Goal: Task Accomplishment & Management: Manage account settings

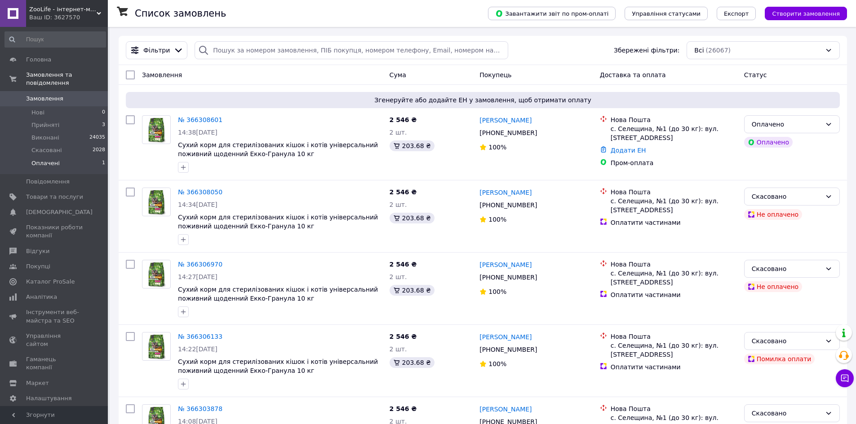
click at [44, 159] on span "Оплачені" at bounding box center [45, 163] width 28 height 8
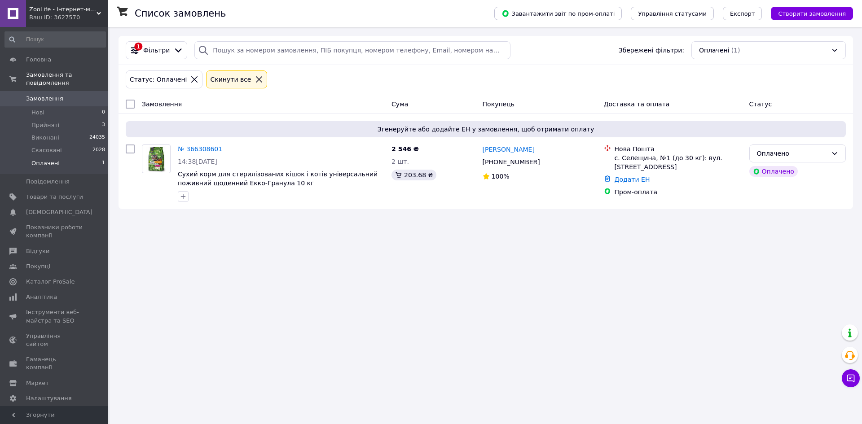
click at [44, 95] on span "Замовлення" at bounding box center [44, 99] width 37 height 8
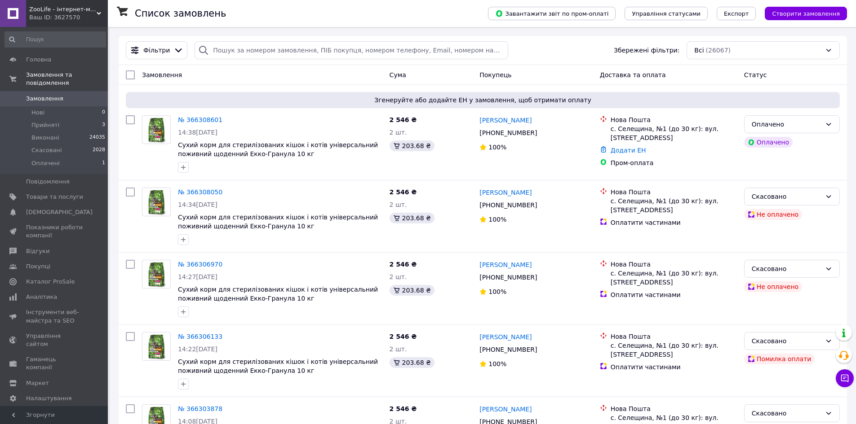
click at [43, 95] on span "Замовлення" at bounding box center [44, 99] width 37 height 8
click at [52, 193] on span "Товари та послуги" at bounding box center [54, 197] width 57 height 8
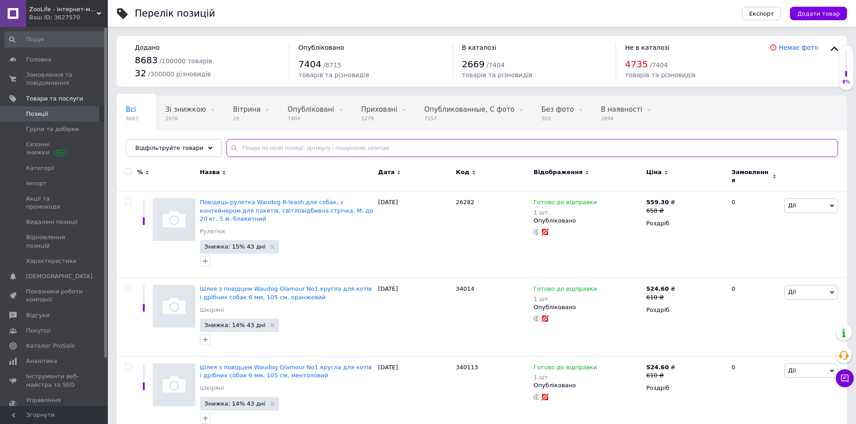
click at [254, 153] on input "text" at bounding box center [531, 148] width 611 height 18
click at [280, 146] on input "text" at bounding box center [531, 148] width 611 height 18
paste input "612507"
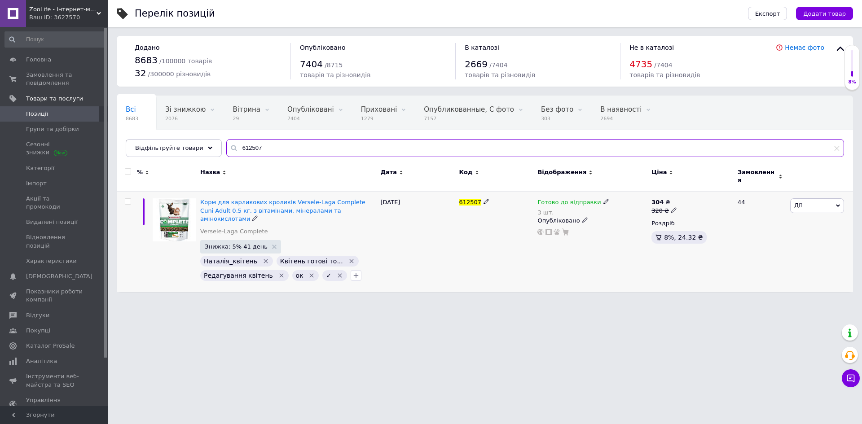
type input "612507"
click at [581, 199] on span "Готово до відправки" at bounding box center [569, 203] width 63 height 9
click at [703, 196] on div "Наявність Готово до відправки В наявності Немає в наявності Під замовлення Зали…" at bounding box center [665, 212] width 112 height 71
click at [647, 229] on input "3" at bounding box center [643, 238] width 68 height 18
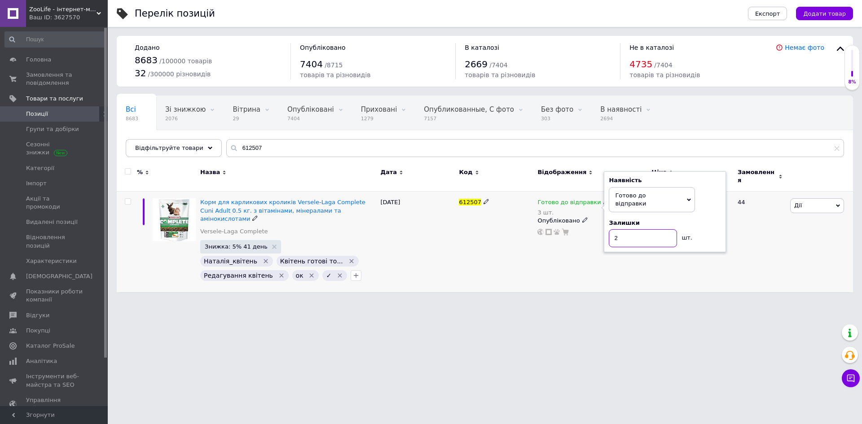
type input "2"
click at [586, 261] on div "Готово до відправки 3 шт. Наявність Готово до відправки В наявності Немає в ная…" at bounding box center [592, 242] width 114 height 101
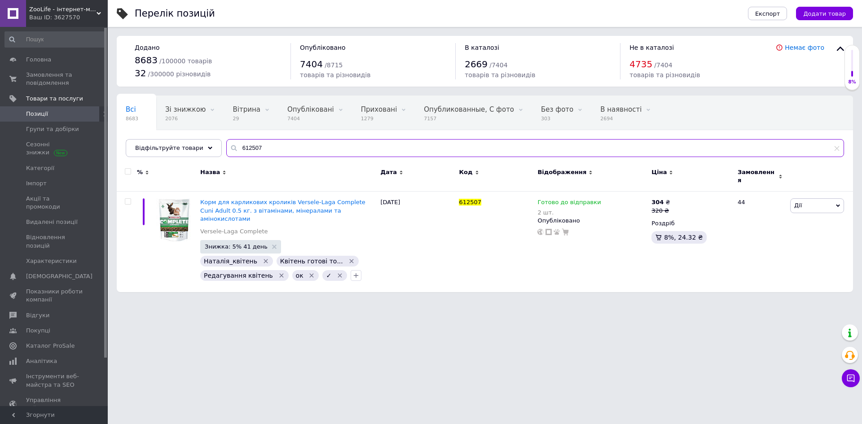
click at [293, 150] on input "612507" at bounding box center [535, 148] width 618 height 18
paste input "222249"
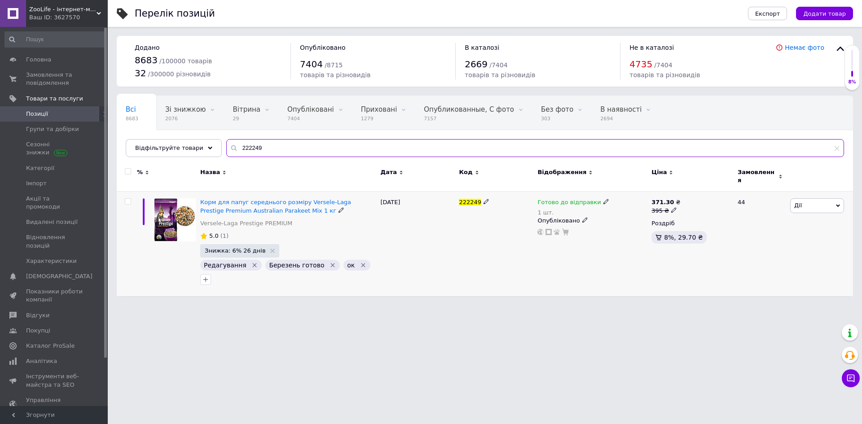
type input "222249"
click at [576, 199] on span "Готово до відправки" at bounding box center [569, 203] width 63 height 9
click at [704, 222] on div "Залишки 1 шт." at bounding box center [665, 233] width 112 height 28
click at [660, 194] on span "Готово до відправки" at bounding box center [652, 199] width 86 height 25
click at [646, 229] on li "Немає в наявності" at bounding box center [651, 235] width 85 height 13
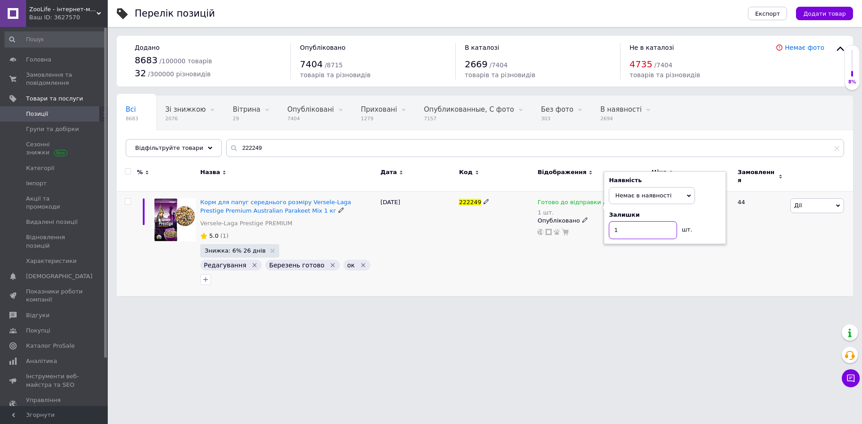
click at [645, 227] on input "1" at bounding box center [643, 230] width 68 height 18
click at [601, 268] on div "Готово до відправки 1 шт. Наявність Немає в наявності В наявності Під замовленн…" at bounding box center [592, 244] width 114 height 105
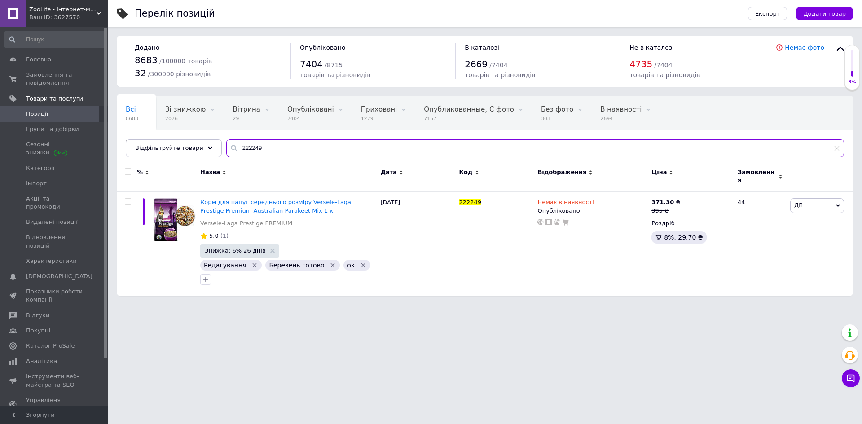
click at [272, 150] on input "222249" at bounding box center [535, 148] width 618 height 18
paste input "10020781"
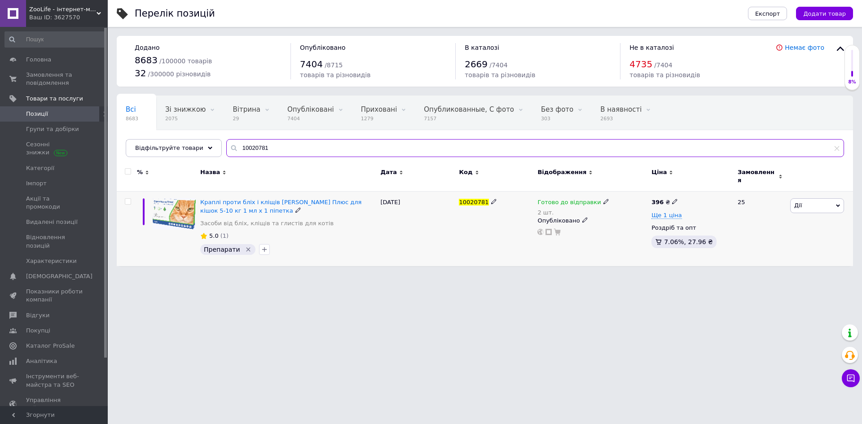
type input "10020781"
click at [562, 199] on span "Готово до відправки" at bounding box center [569, 203] width 63 height 9
drag, startPoint x: 710, startPoint y: 193, endPoint x: 693, endPoint y: 203, distance: 19.3
click at [709, 193] on div "Наявність Готово до відправки В наявності Немає в наявності Під замовлення Зали…" at bounding box center [665, 212] width 112 height 71
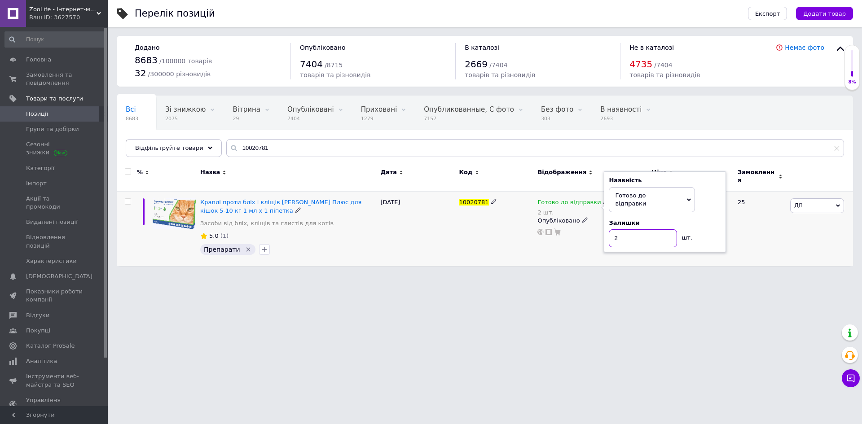
click at [647, 229] on input "2" at bounding box center [643, 238] width 68 height 18
type input "1"
click at [576, 256] on div "Готово до відправки 2 шт. Наявність Готово до відправки В наявності Немає в ная…" at bounding box center [592, 229] width 114 height 75
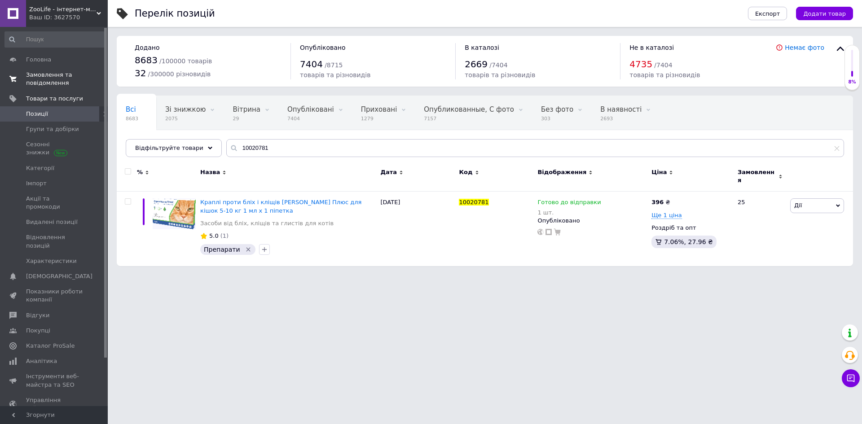
click at [55, 80] on span "Замовлення та повідомлення" at bounding box center [54, 79] width 57 height 16
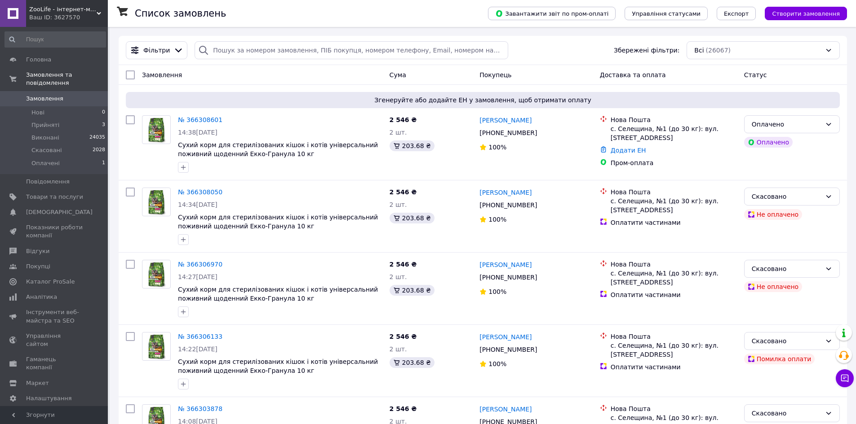
click at [54, 95] on span "Замовлення" at bounding box center [44, 99] width 37 height 8
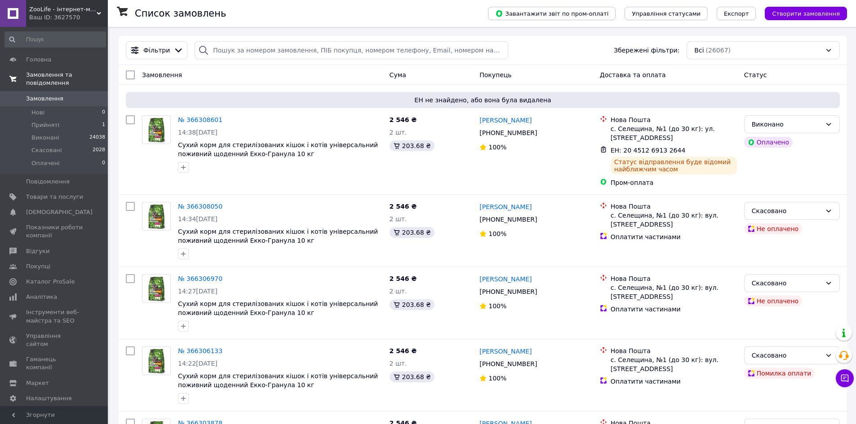
drag, startPoint x: 44, startPoint y: 88, endPoint x: 48, endPoint y: 77, distance: 11.1
click at [44, 95] on span "Замовлення" at bounding box center [44, 99] width 37 height 8
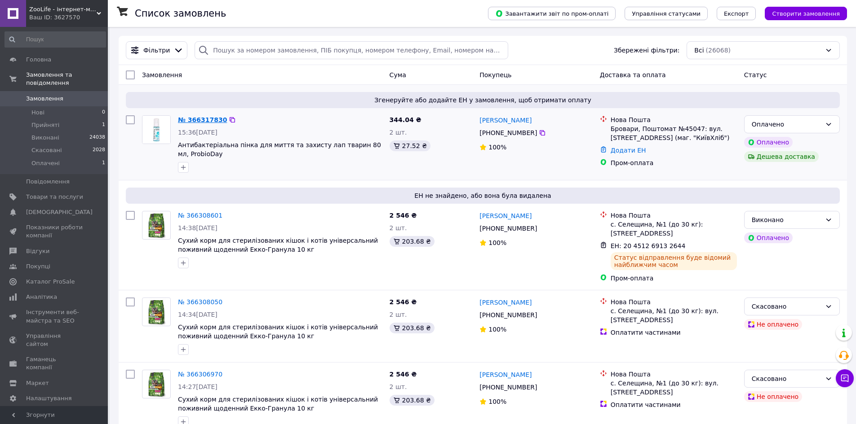
click at [203, 120] on link "№ 366317830" at bounding box center [202, 119] width 49 height 7
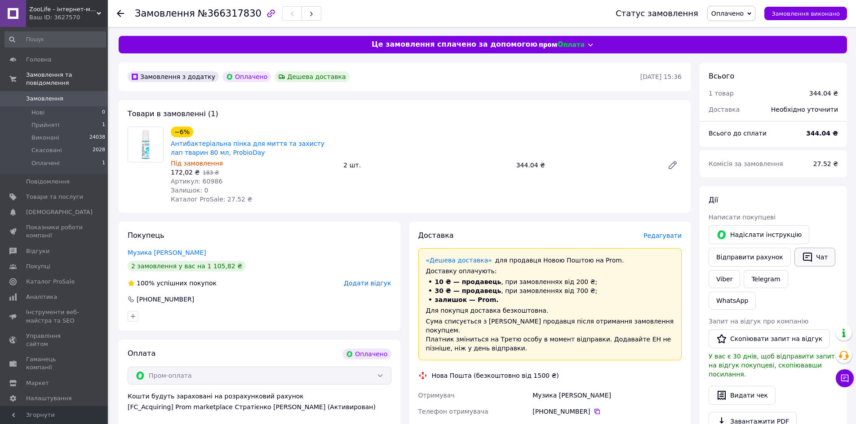
click at [816, 265] on button "Чат" at bounding box center [814, 257] width 41 height 19
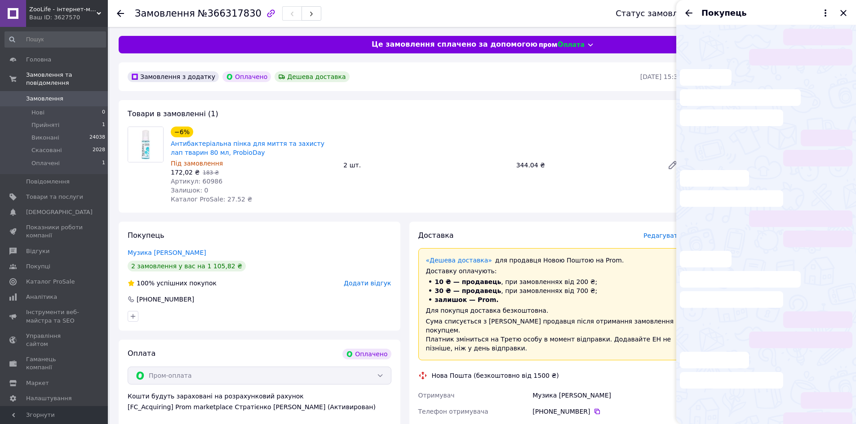
scroll to position [107, 0]
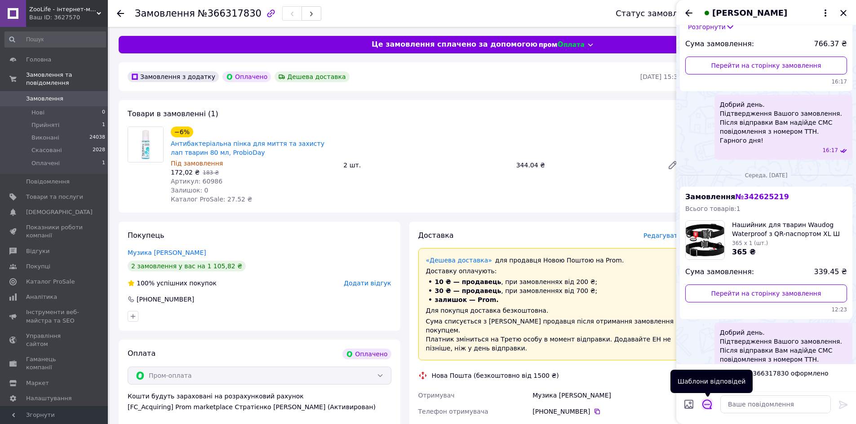
click at [706, 404] on icon "Відкрити шаблони відповідей" at bounding box center [707, 405] width 10 height 10
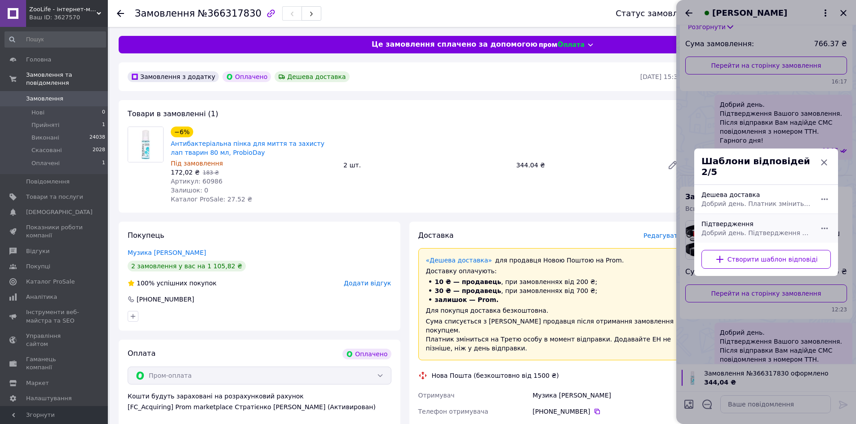
click at [753, 229] on span "Добрий день. Підтвердження Вашого замовлення. Після відправки Вам надійде СМС п…" at bounding box center [756, 233] width 110 height 9
type textarea "Добрий день. Підтвердження Вашого замовлення. Після відправки Вам надійде СМС п…"
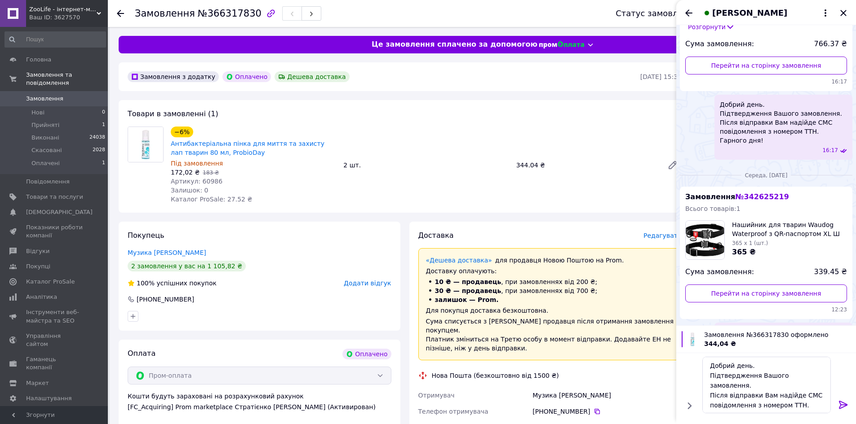
click at [843, 404] on icon at bounding box center [843, 405] width 11 height 11
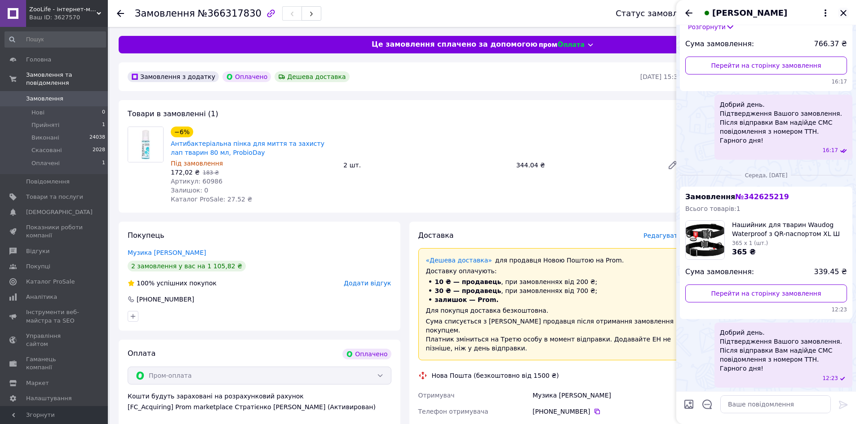
click at [844, 14] on icon "Закрити" at bounding box center [843, 13] width 6 height 6
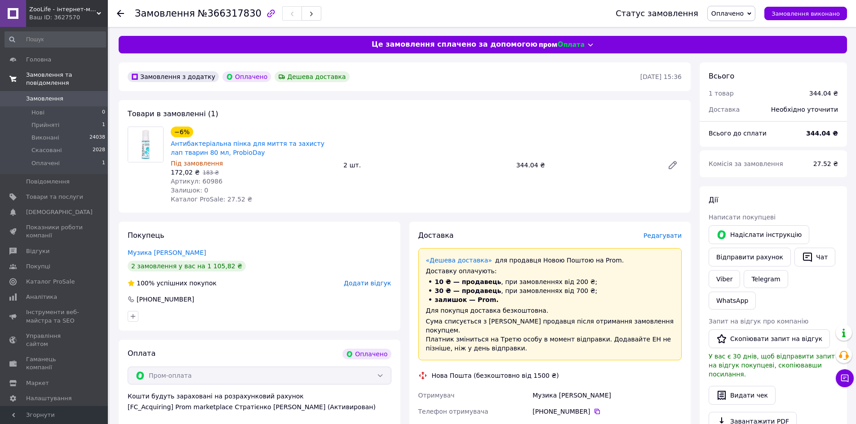
click at [59, 82] on link "Замовлення та повідомлення" at bounding box center [55, 78] width 110 height 23
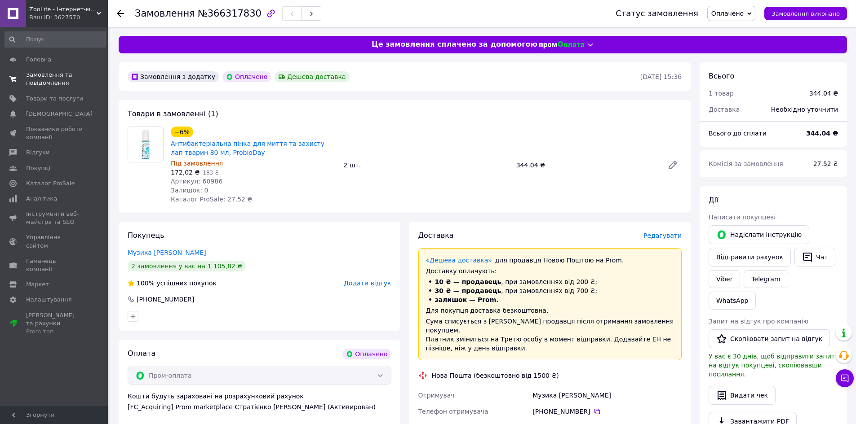
click at [59, 82] on span "Замовлення та повідомлення" at bounding box center [54, 79] width 57 height 16
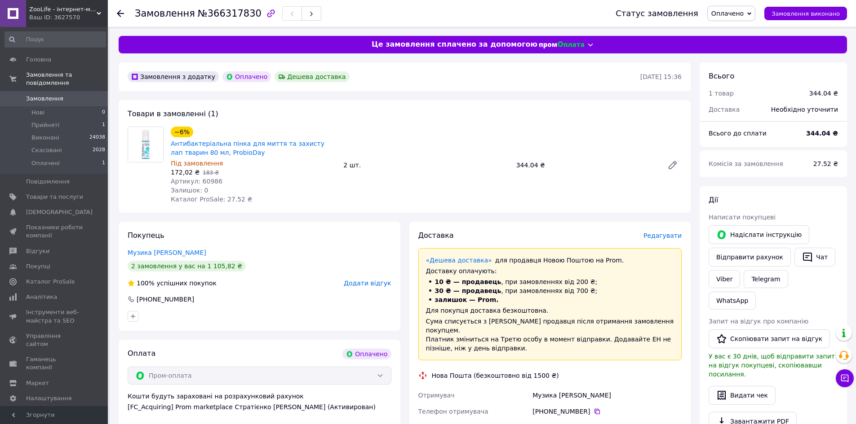
click at [44, 91] on link "Замовлення 0" at bounding box center [55, 98] width 110 height 15
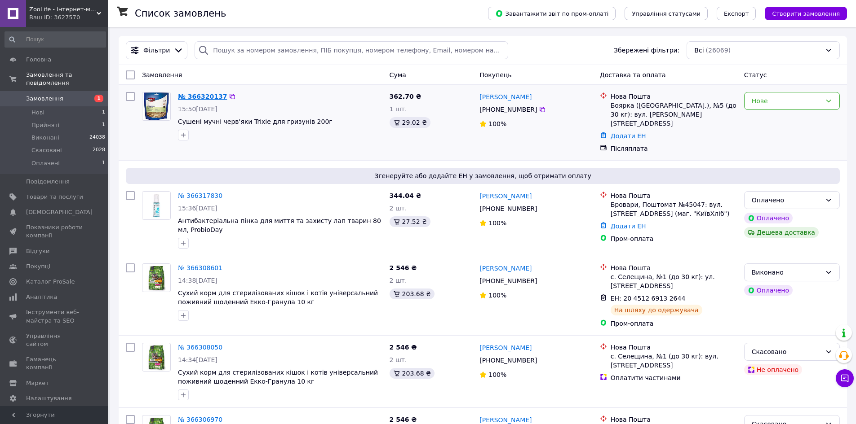
click at [195, 98] on link "№ 366320137" at bounding box center [202, 96] width 49 height 7
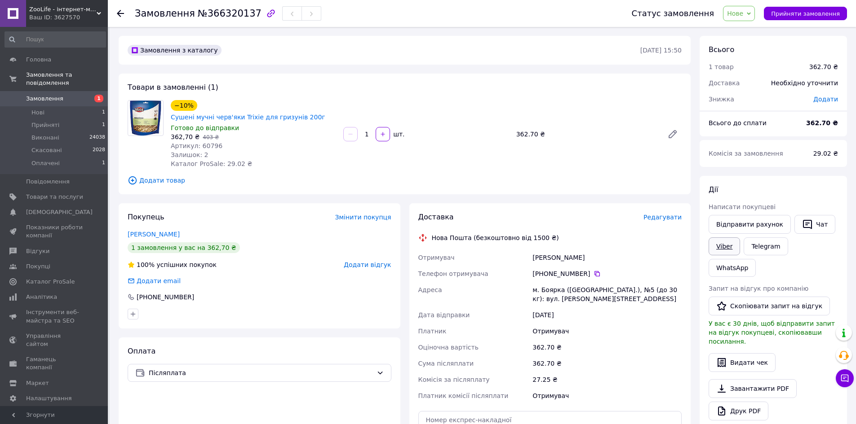
click at [732, 249] on link "Viber" at bounding box center [723, 247] width 31 height 18
click at [50, 95] on span "Замовлення" at bounding box center [44, 99] width 37 height 8
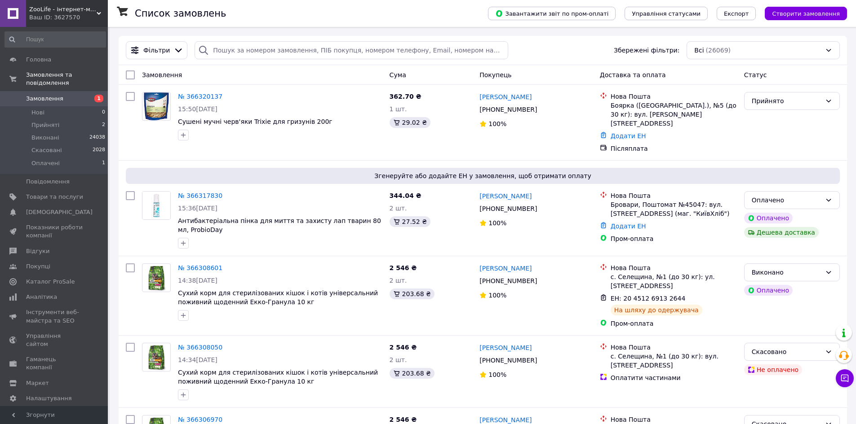
drag, startPoint x: 251, startPoint y: 67, endPoint x: 240, endPoint y: 67, distance: 10.8
click at [240, 67] on div "Замовлення" at bounding box center [261, 75] width 247 height 16
click at [52, 121] on span "Прийняті" at bounding box center [45, 125] width 28 height 8
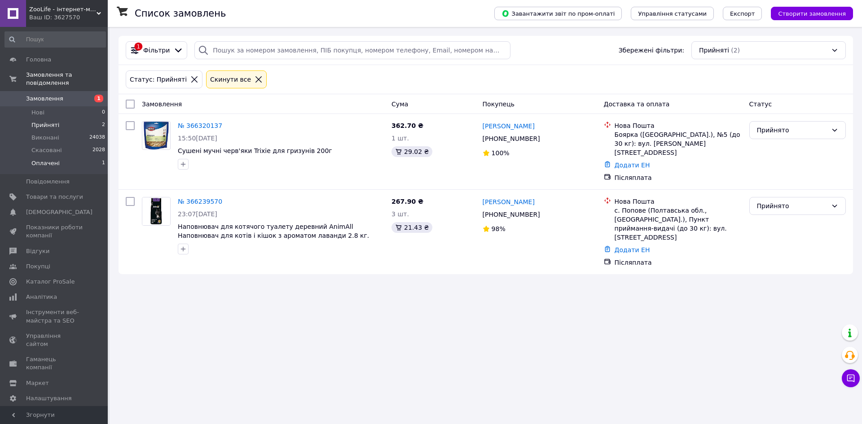
click at [52, 159] on span "Оплачені" at bounding box center [45, 163] width 28 height 8
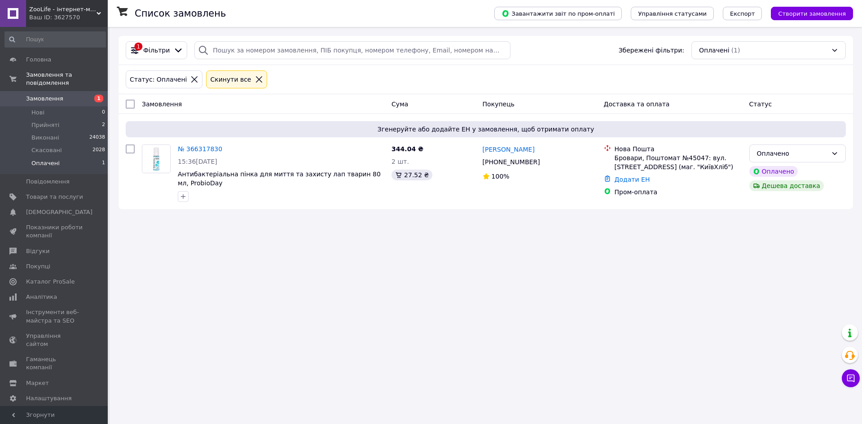
click at [53, 95] on span "Замовлення" at bounding box center [44, 99] width 37 height 8
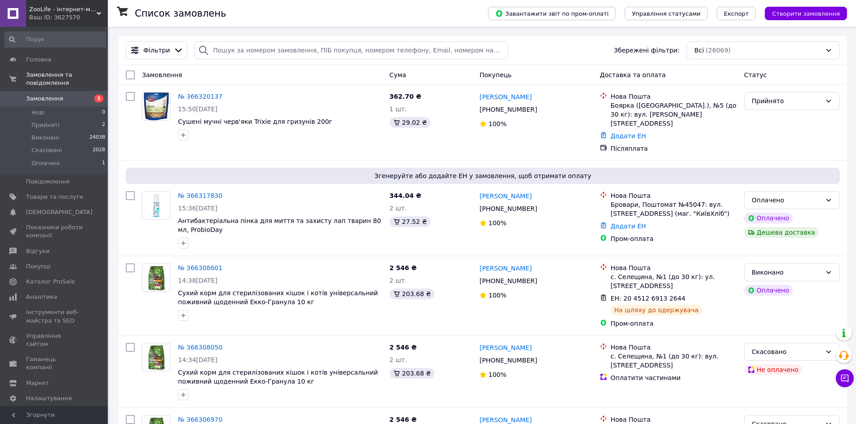
click at [49, 95] on span "Замовлення" at bounding box center [44, 99] width 37 height 8
click at [53, 95] on span "Замовлення" at bounding box center [44, 99] width 37 height 8
click at [73, 193] on span "Товари та послуги" at bounding box center [54, 197] width 57 height 8
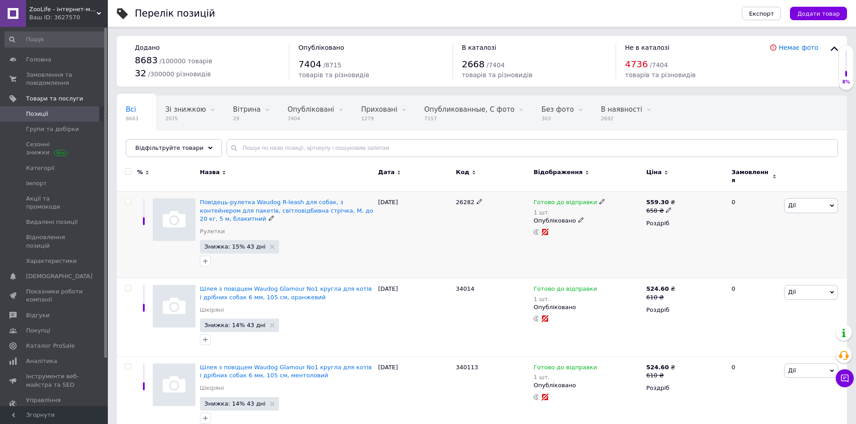
click at [466, 199] on span "26282" at bounding box center [465, 202] width 18 height 7
copy span "26282"
click at [252, 203] on span "Повідець-рулетка Waudog R-leash для собак, з контейнером для пакетів, світловід…" at bounding box center [286, 210] width 173 height 23
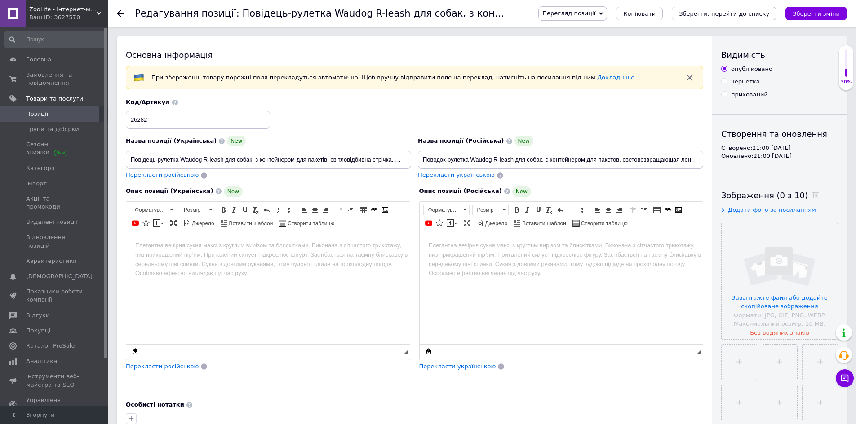
click at [763, 215] on div "Зображення (0 з 10) Додати фото за посиланням Завантажте файл або додайте скопі…" at bounding box center [779, 325] width 117 height 271
drag, startPoint x: 764, startPoint y: 212, endPoint x: 765, endPoint y: 222, distance: 10.4
click at [764, 216] on div "Зображення (0 з 10) Додати фото за посиланням Завантажте файл або додайте скопі…" at bounding box center [779, 325] width 117 height 271
click at [765, 222] on div "Зображення (0 з 10) Додати фото за посиланням Завантажте файл або додайте скопі…" at bounding box center [779, 325] width 117 height 271
click at [755, 208] on span "Додати фото за посиланням" at bounding box center [772, 210] width 88 height 7
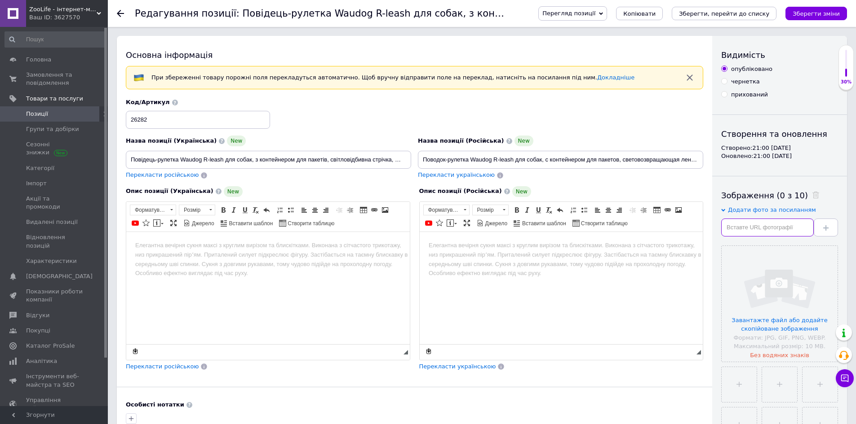
click at [753, 230] on input "text" at bounding box center [767, 228] width 93 height 18
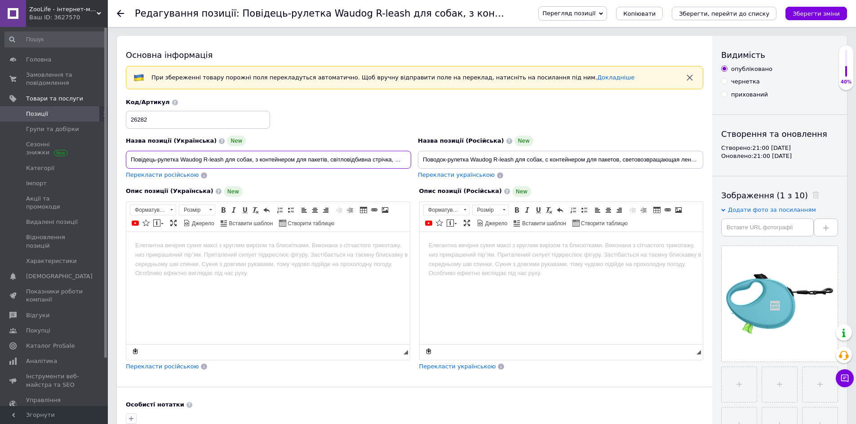
click at [377, 160] on input "Повідець-рулетка Waudog R-leash для собак, з контейнером для пакетів, світловід…" at bounding box center [268, 160] width 285 height 18
click at [217, 259] on html at bounding box center [267, 245] width 283 height 27
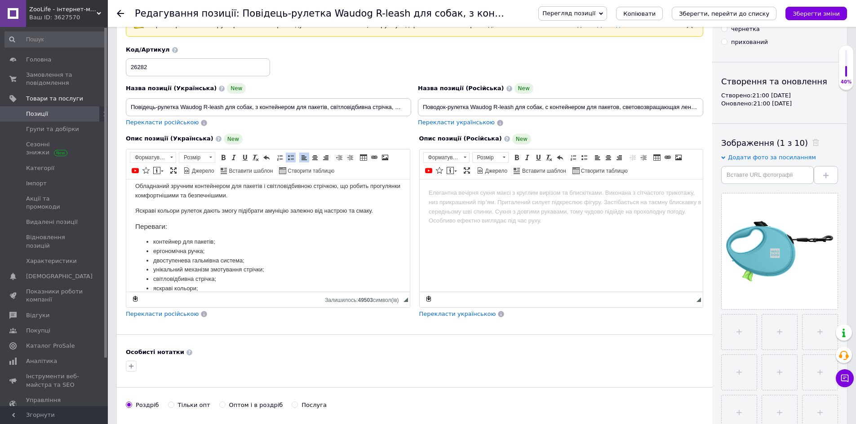
scroll to position [135, 0]
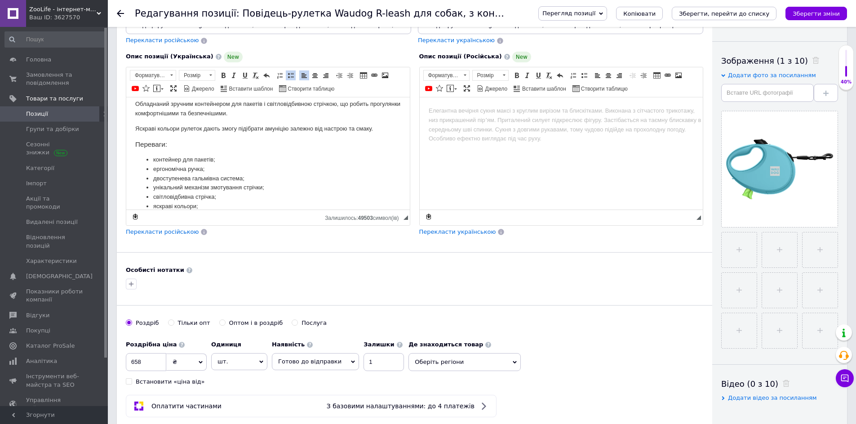
click at [164, 232] on span "Перекласти російською" at bounding box center [162, 232] width 73 height 7
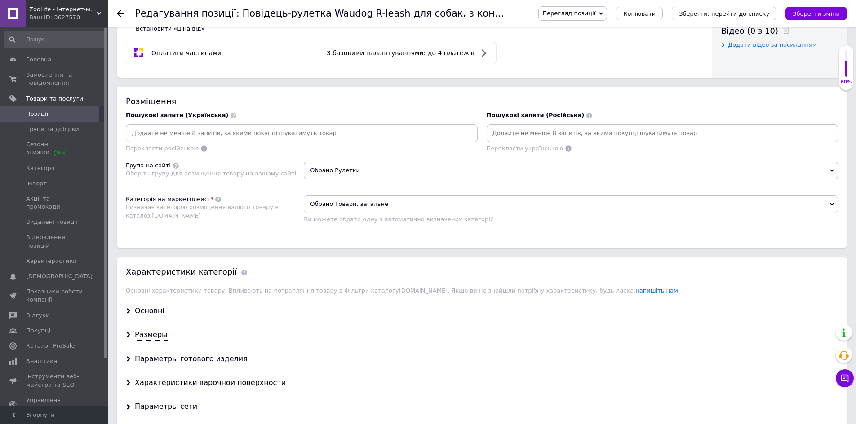
scroll to position [494, 0]
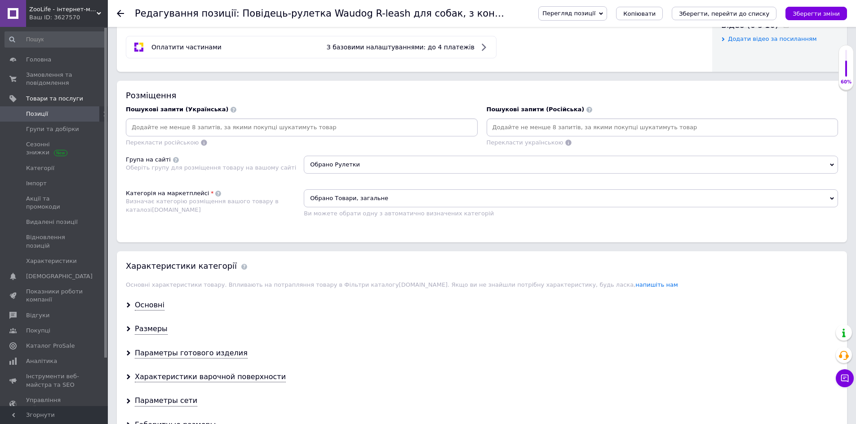
click at [368, 204] on span "Обрано Товари, загальне" at bounding box center [571, 199] width 534 height 18
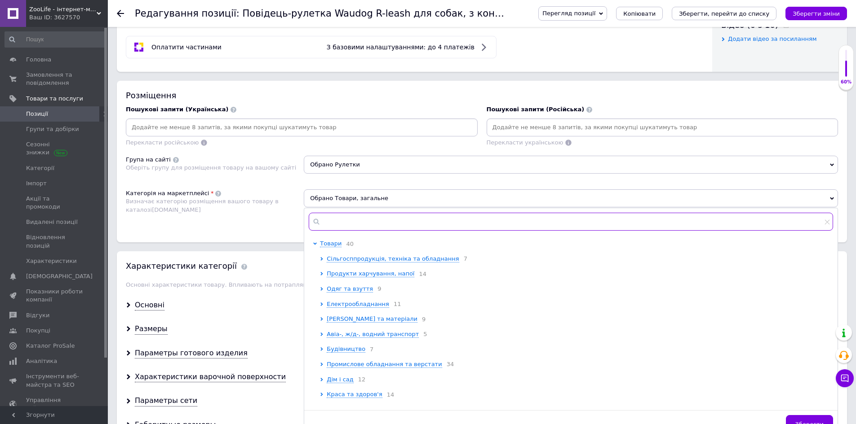
click at [348, 220] on input "text" at bounding box center [571, 222] width 524 height 18
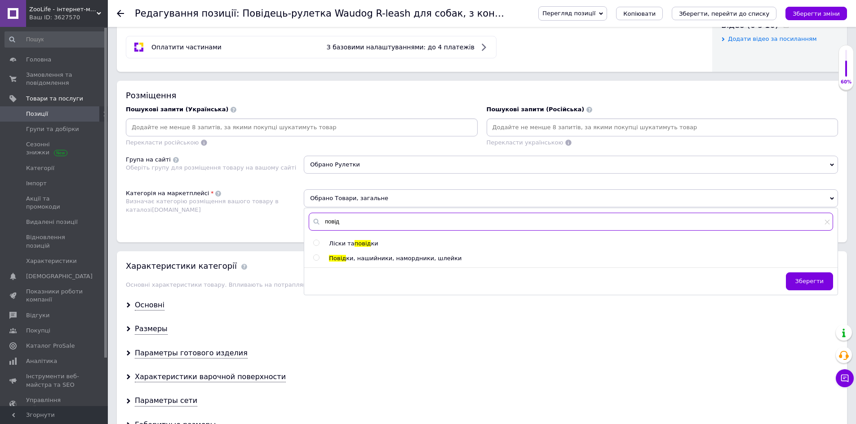
type input "повід"
click at [366, 260] on span "ки, нашийники, намордники, шлейки" at bounding box center [403, 258] width 115 height 7
radio input "true"
click at [263, 232] on div "Розміщення Пошукові запити (Українська) Перекласти російською Пошукові запити (…" at bounding box center [482, 162] width 730 height 162
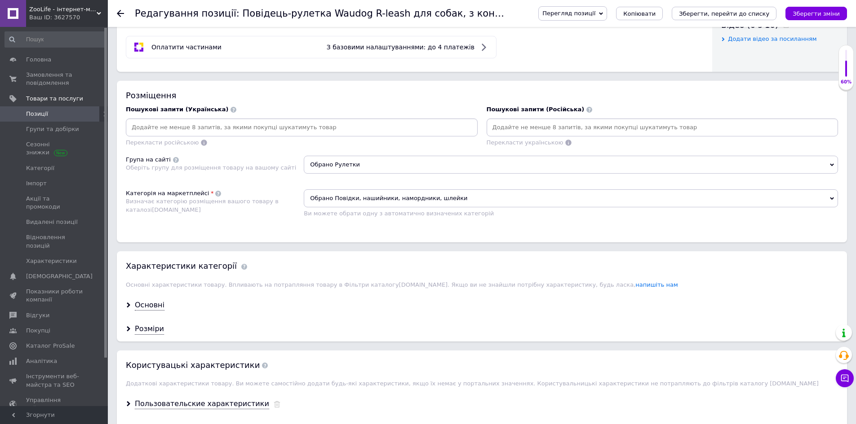
click at [372, 171] on span "Обрано Рулетки" at bounding box center [571, 165] width 534 height 18
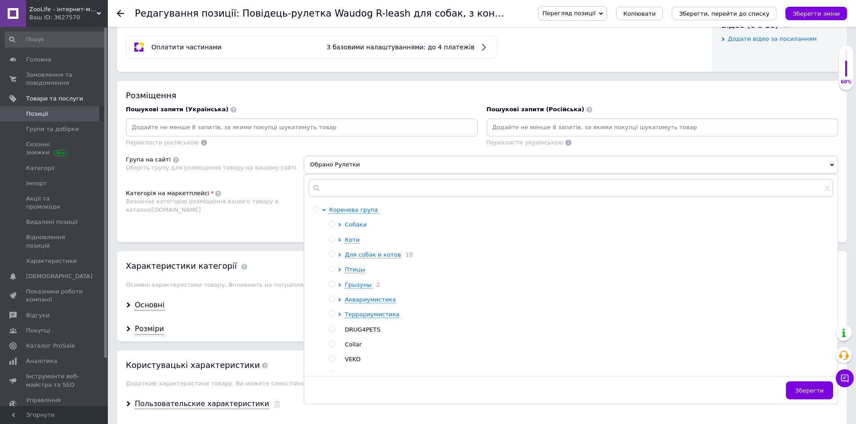
click at [353, 227] on span "Собаки" at bounding box center [355, 224] width 22 height 7
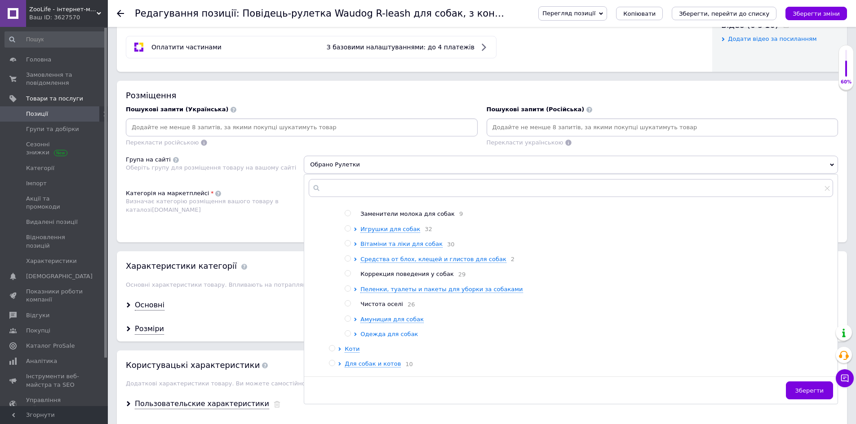
scroll to position [90, 0]
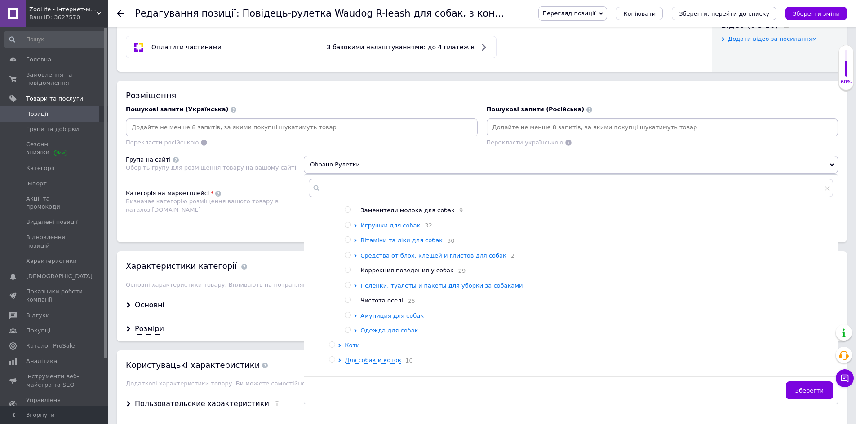
click at [388, 319] on span "Амуниция для собак" at bounding box center [391, 316] width 63 height 7
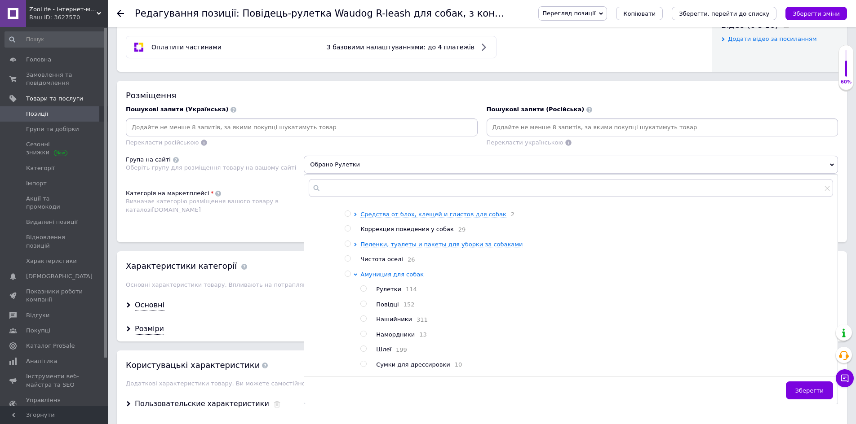
scroll to position [135, 0]
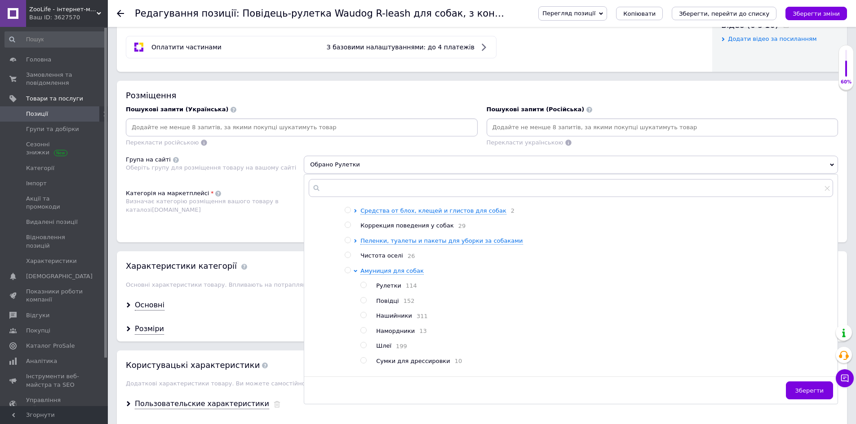
click at [392, 289] on span "Рулетки" at bounding box center [388, 285] width 25 height 7
radio input "true"
click at [273, 229] on div "Розміщення Пошукові запити (Українська) Перекласти російською Пошукові запити (…" at bounding box center [482, 162] width 730 height 162
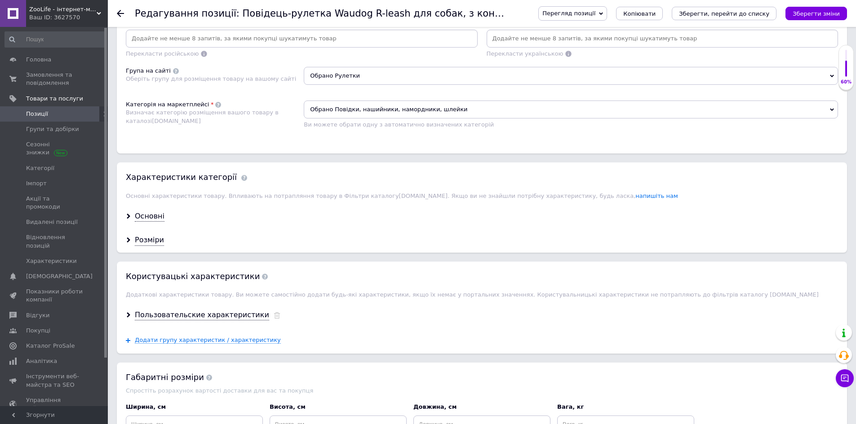
scroll to position [629, 0]
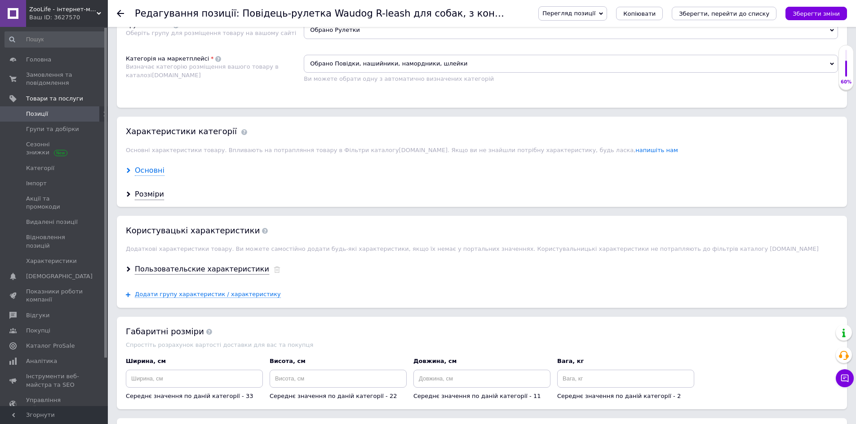
click at [148, 169] on div "Основні" at bounding box center [150, 171] width 30 height 10
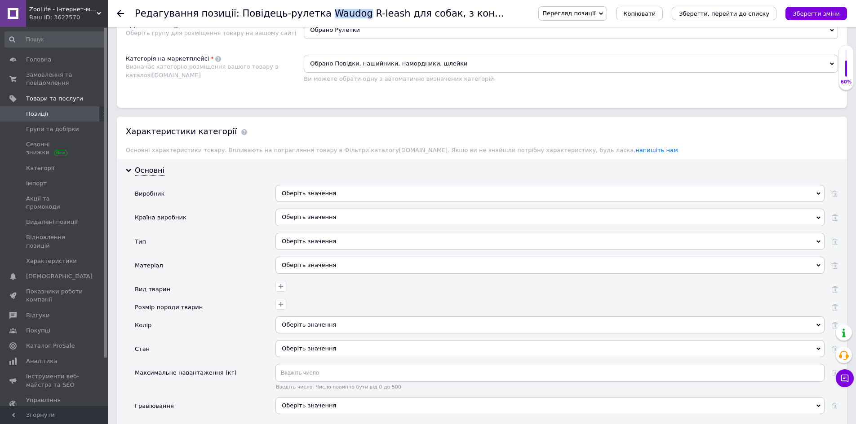
drag, startPoint x: 310, startPoint y: 13, endPoint x: 342, endPoint y: 16, distance: 32.0
click at [342, 16] on h1 "Редагування позиції: Повідець-рулетка Waudog R-leash для собак, з контейнером д…" at bounding box center [501, 13] width 732 height 11
copy h1 "Waudog"
click at [307, 191] on div "Оберіть значення" at bounding box center [549, 193] width 549 height 17
paste input "Waudog"
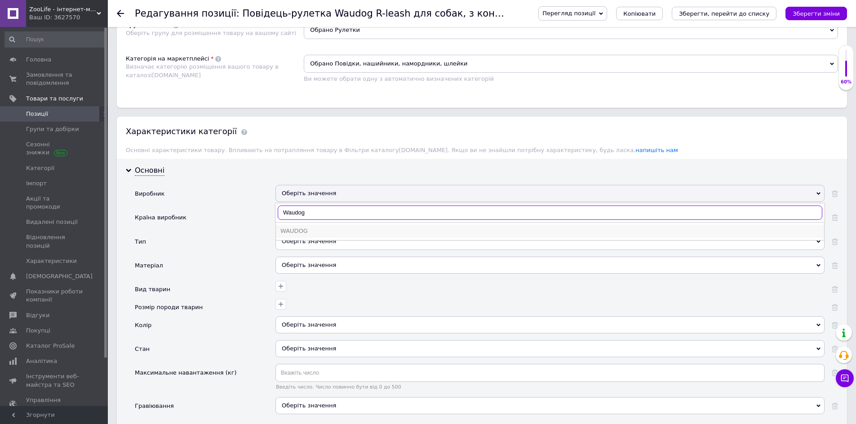
type input "Waudog"
click at [307, 229] on div "WAUDOG" at bounding box center [549, 231] width 539 height 8
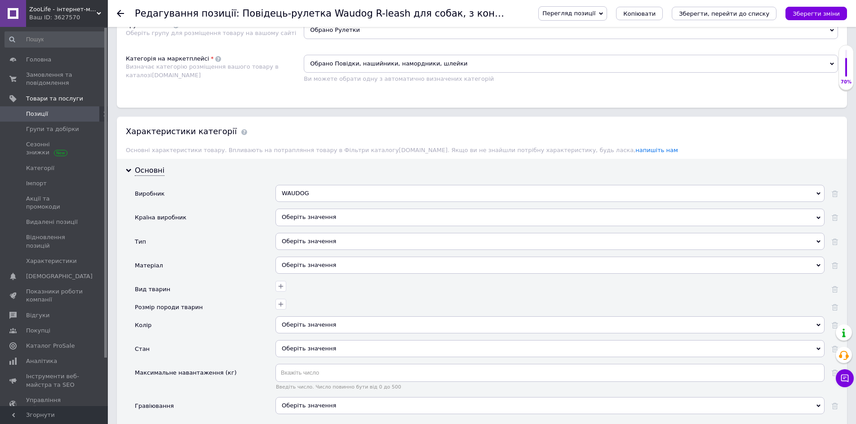
click at [307, 214] on div "Оберіть значення" at bounding box center [549, 217] width 549 height 17
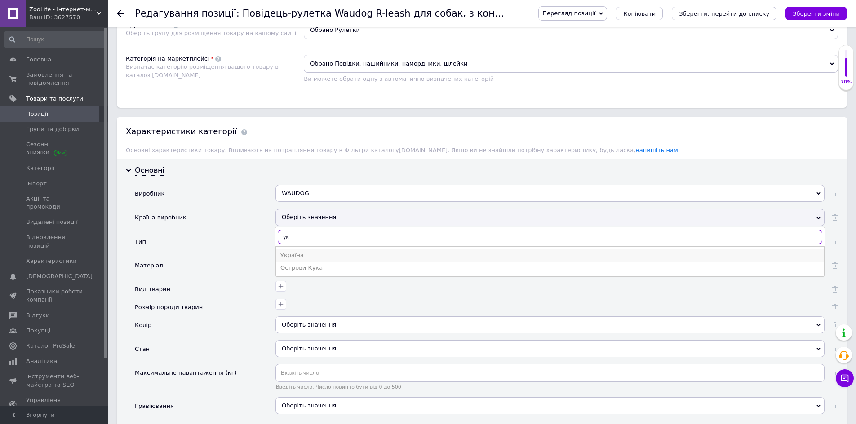
type input "ук"
click at [309, 257] on div "Україна" at bounding box center [549, 256] width 539 height 8
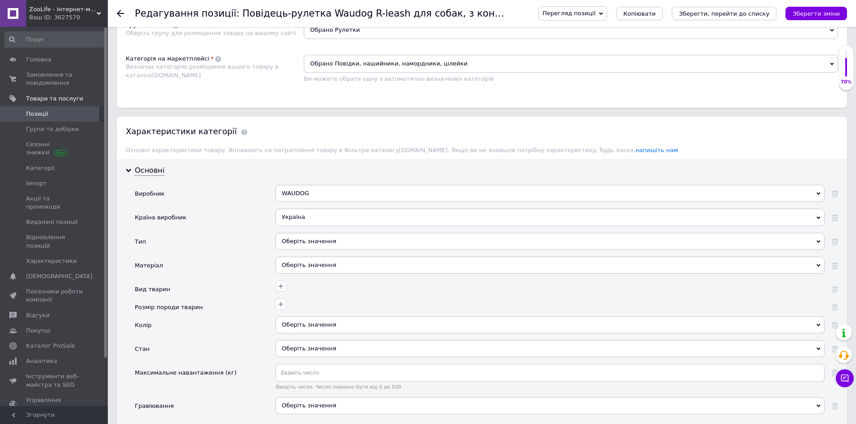
click at [309, 243] on div "Оберіть значення" at bounding box center [549, 241] width 549 height 17
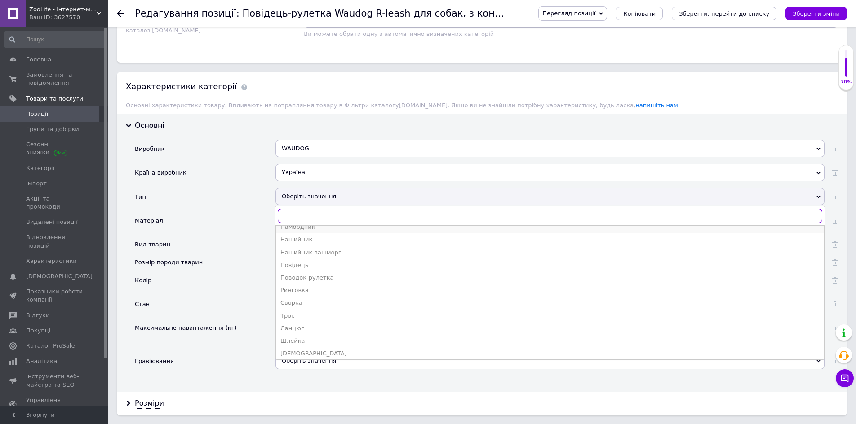
scroll to position [35, 0]
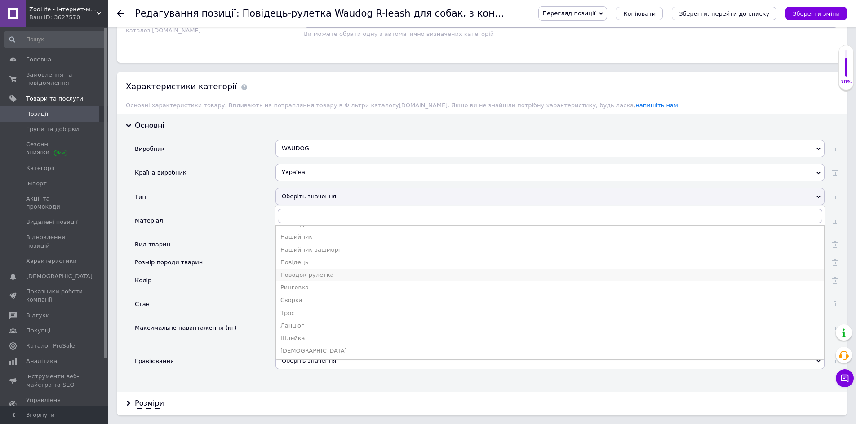
click at [312, 275] on div "Поводок-рулетка" at bounding box center [549, 275] width 539 height 8
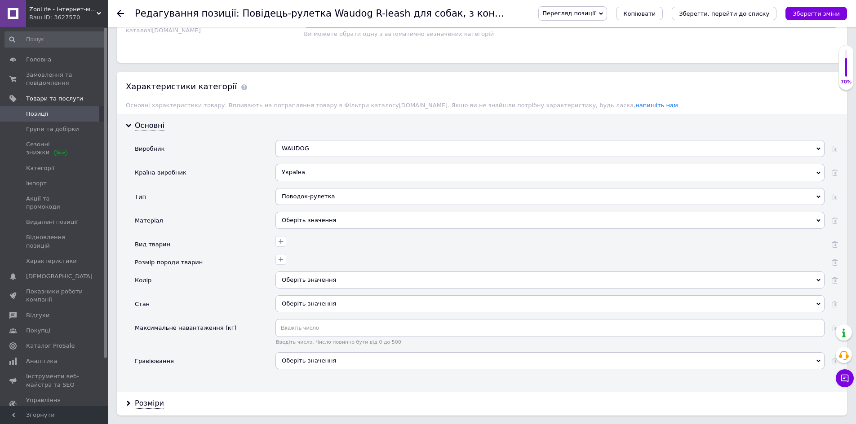
click at [298, 221] on div "Оберіть значення" at bounding box center [549, 220] width 549 height 17
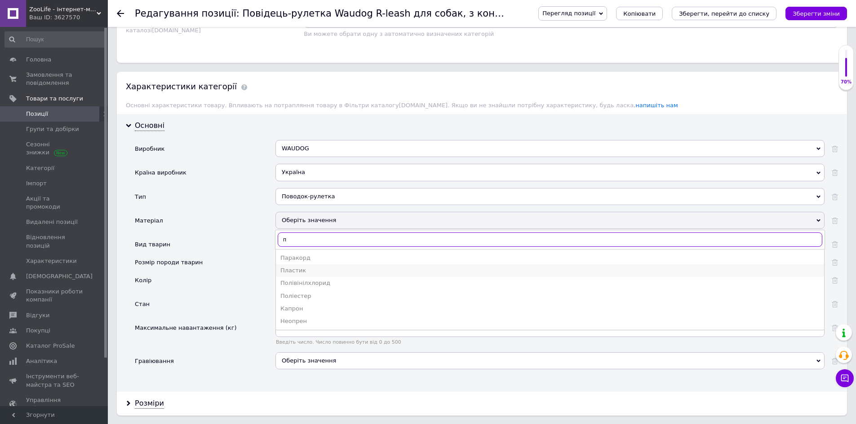
type input "п"
click at [307, 270] on div "Пластик" at bounding box center [549, 271] width 539 height 8
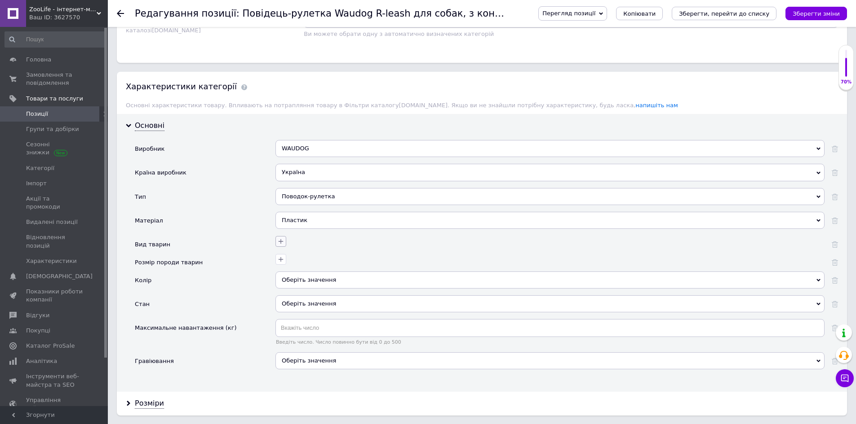
click at [278, 241] on icon "button" at bounding box center [280, 241] width 5 height 5
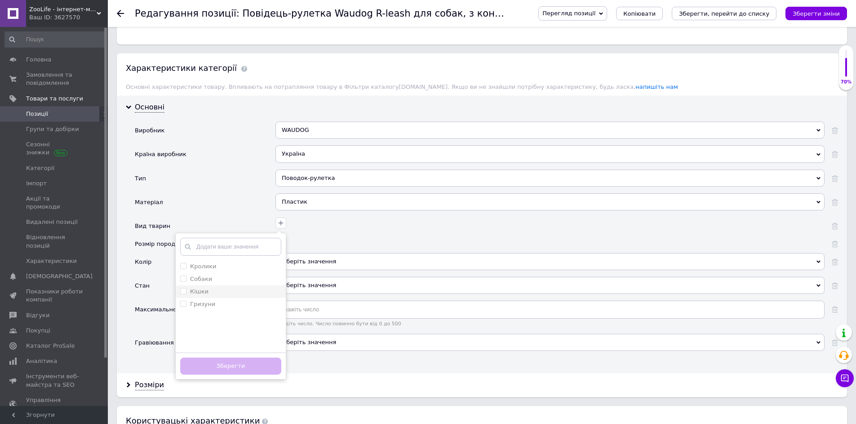
scroll to position [719, 0]
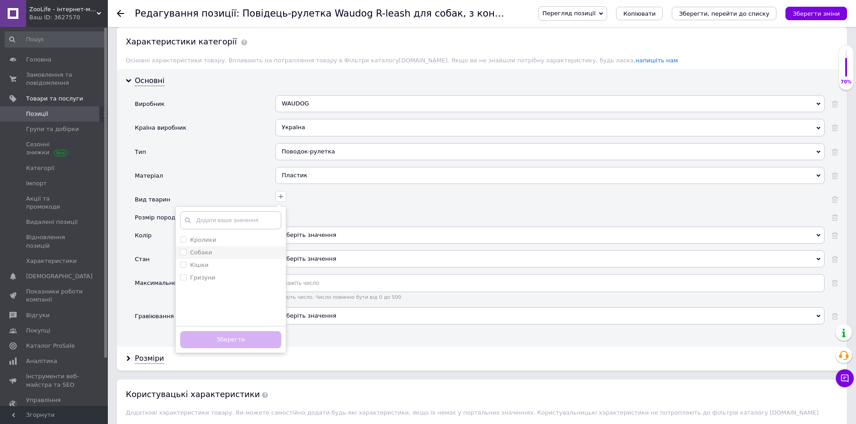
click at [234, 255] on div "Собаки" at bounding box center [230, 253] width 101 height 8
checkbox input "true"
click at [233, 265] on div "Кішки" at bounding box center [230, 265] width 101 height 8
checkbox input "true"
drag, startPoint x: 244, startPoint y: 340, endPoint x: 253, endPoint y: 320, distance: 22.5
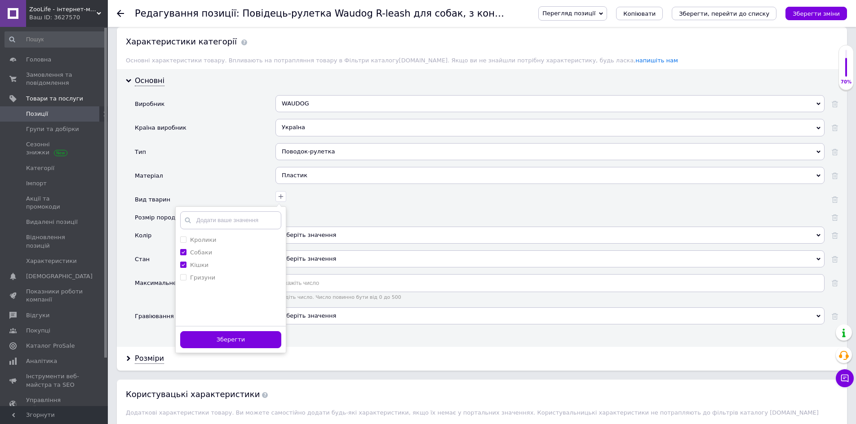
click at [245, 340] on button "Зберегти" at bounding box center [230, 340] width 101 height 18
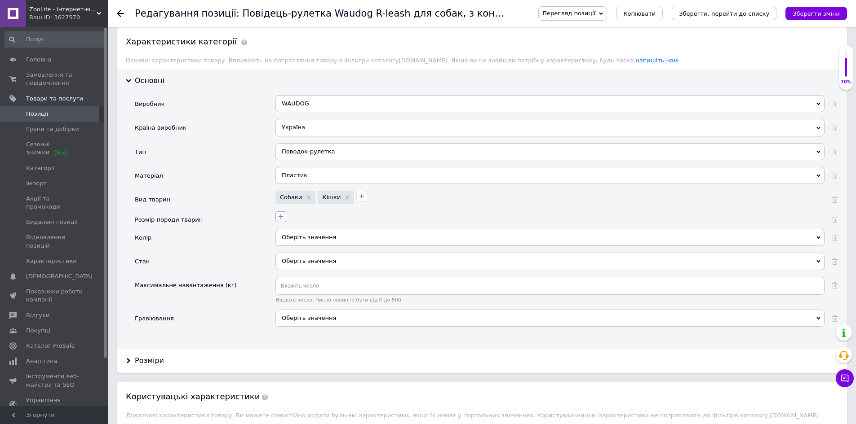
click at [284, 219] on icon "button" at bounding box center [280, 216] width 7 height 7
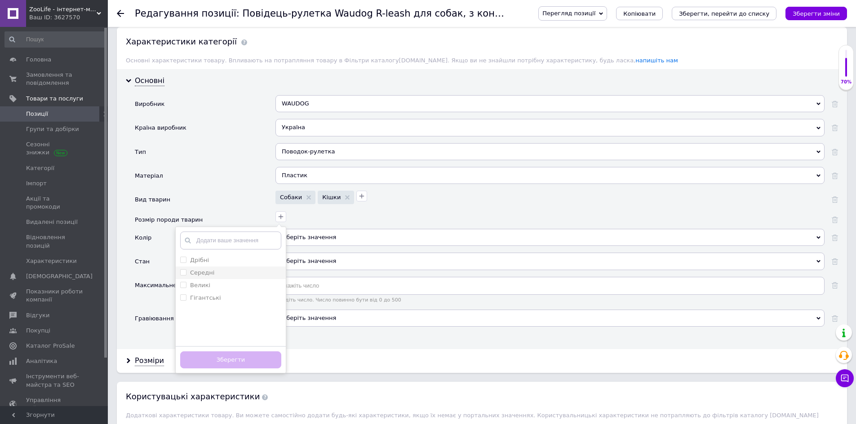
click at [234, 276] on div "Середні" at bounding box center [230, 273] width 101 height 8
checkbox input "true"
click at [245, 357] on button "Зберегти" at bounding box center [230, 361] width 101 height 18
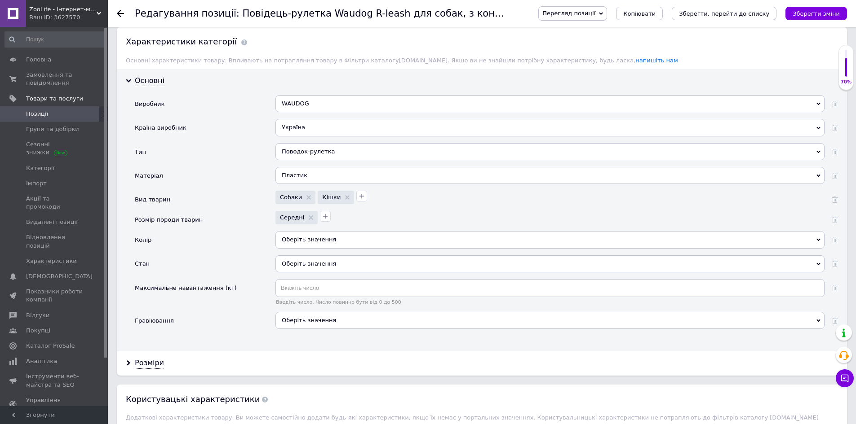
click at [299, 239] on div "Оберіть значення" at bounding box center [549, 239] width 549 height 17
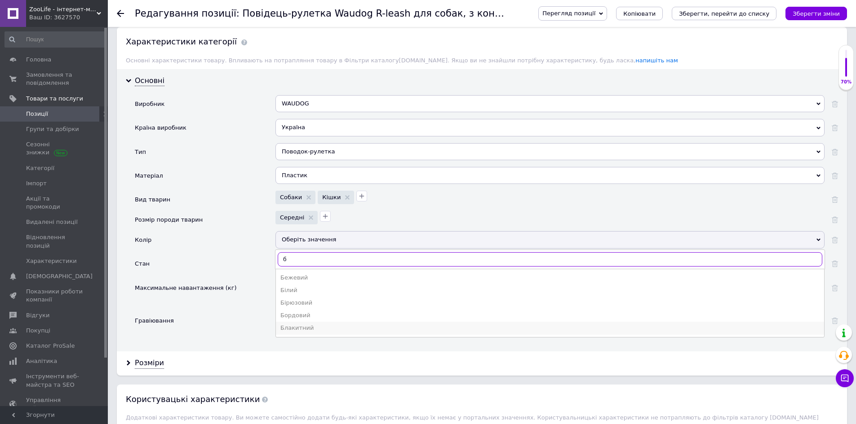
type input "б"
click at [310, 331] on div "Блакитний" at bounding box center [549, 328] width 539 height 8
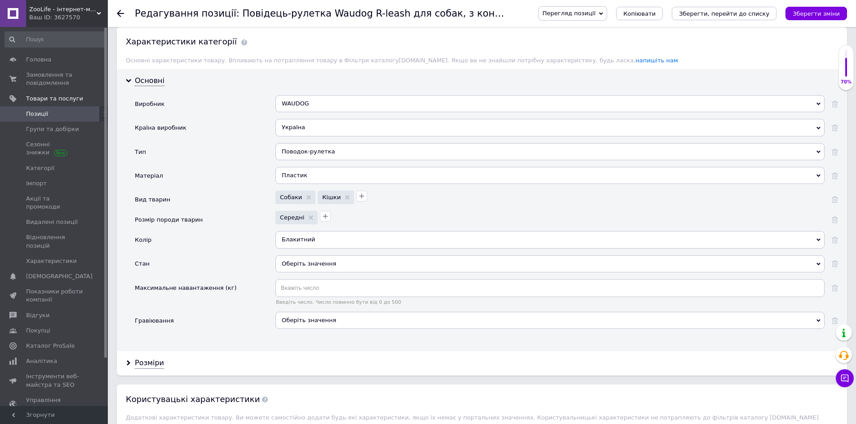
click at [293, 256] on div "Оберіть значення" at bounding box center [549, 264] width 549 height 17
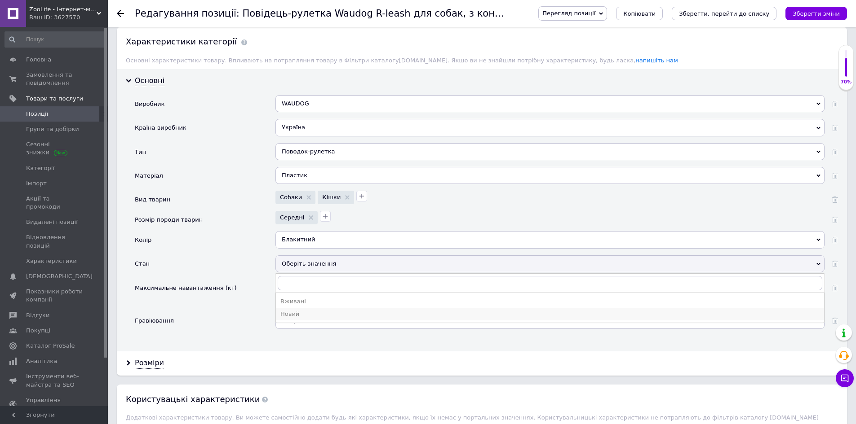
click at [298, 317] on div "Новий" at bounding box center [549, 314] width 539 height 8
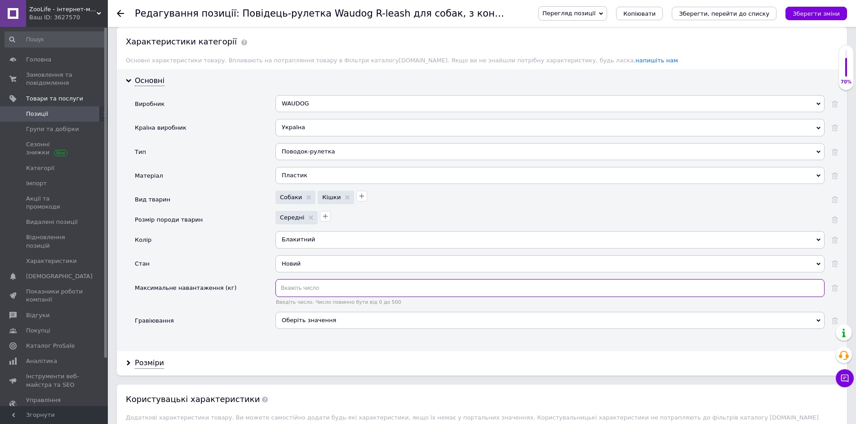
click at [307, 290] on input "text" at bounding box center [549, 288] width 549 height 18
type input "20"
click at [759, 15] on icon "Зберегти, перейти до списку" at bounding box center [724, 13] width 90 height 7
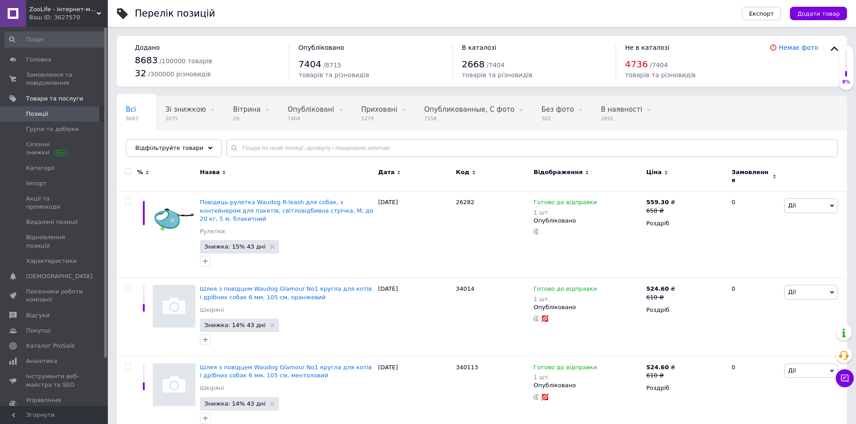
click at [128, 172] on input "checkbox" at bounding box center [128, 172] width 6 height 6
checkbox input "true"
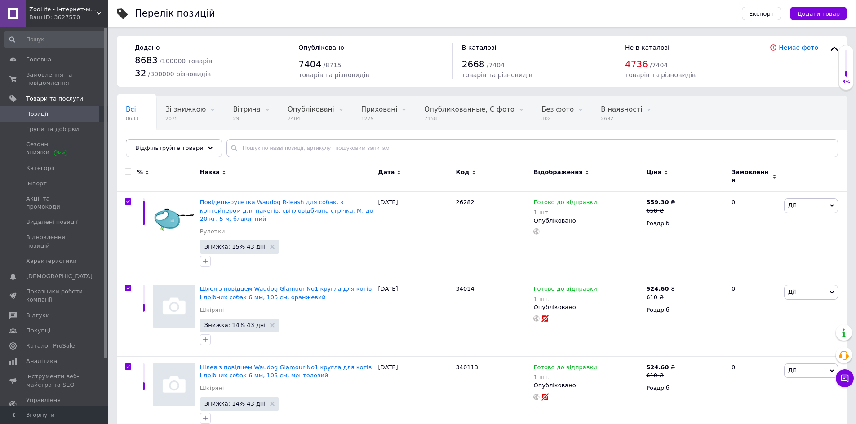
checkbox input "true"
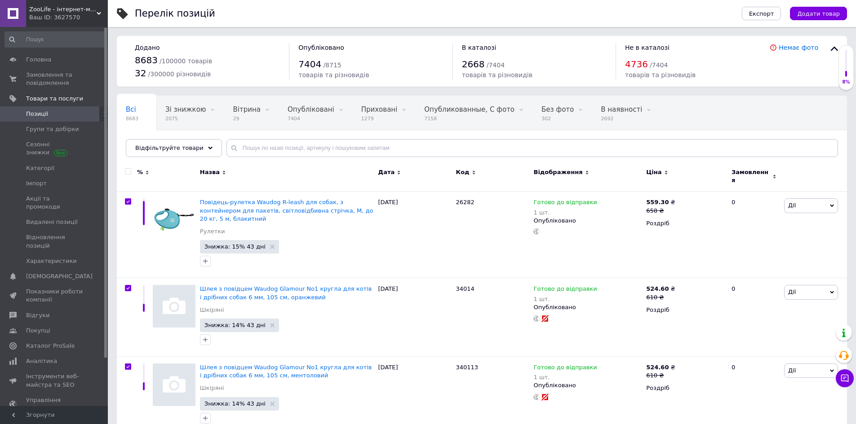
checkbox input "true"
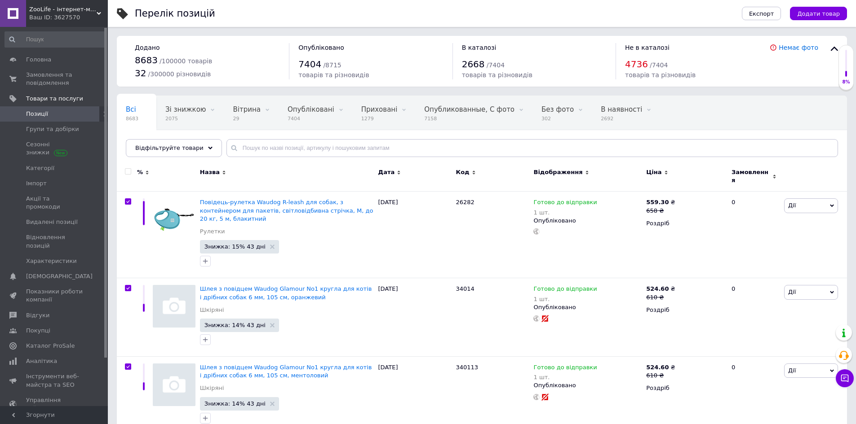
checkbox input "true"
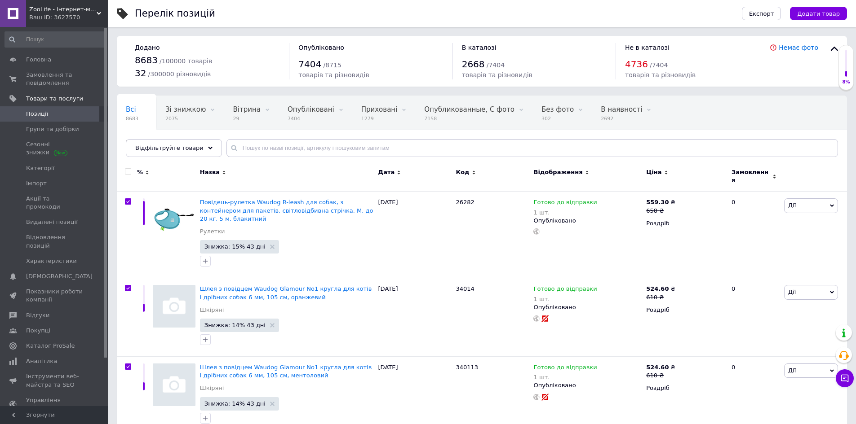
checkbox input "true"
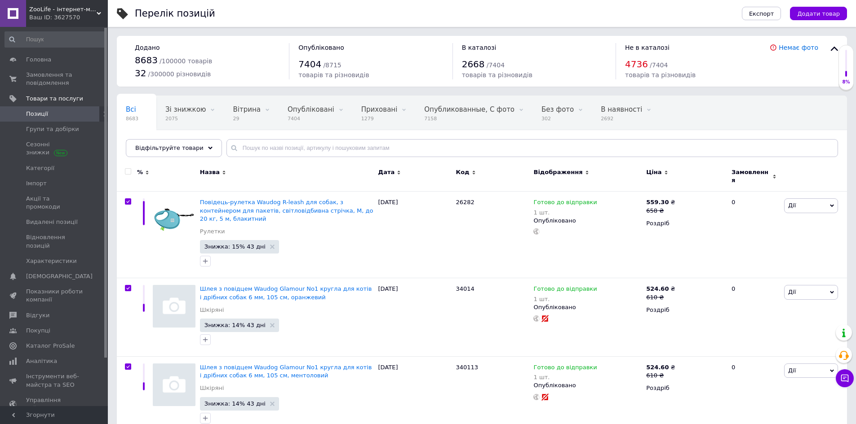
checkbox input "true"
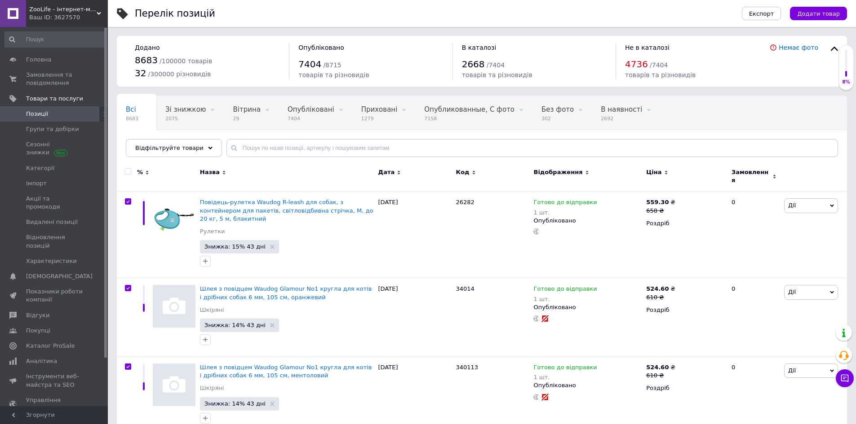
checkbox input "true"
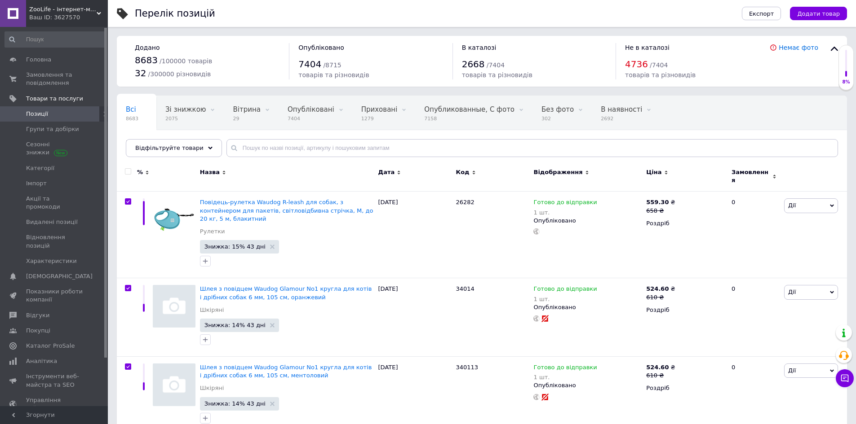
checkbox input "true"
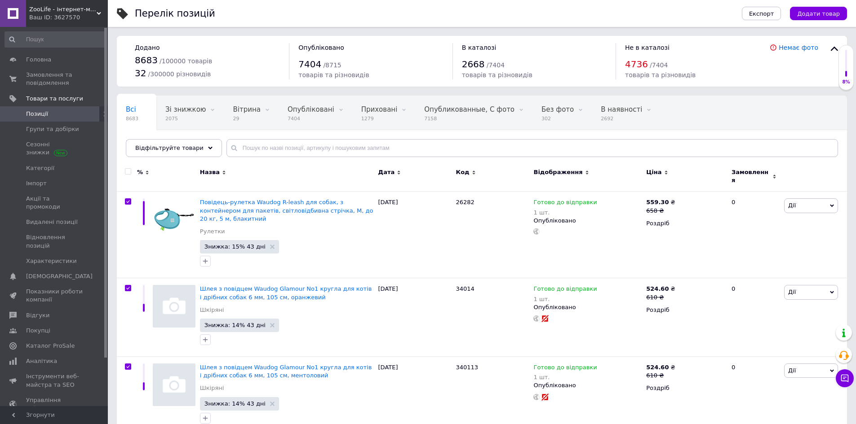
checkbox input "true"
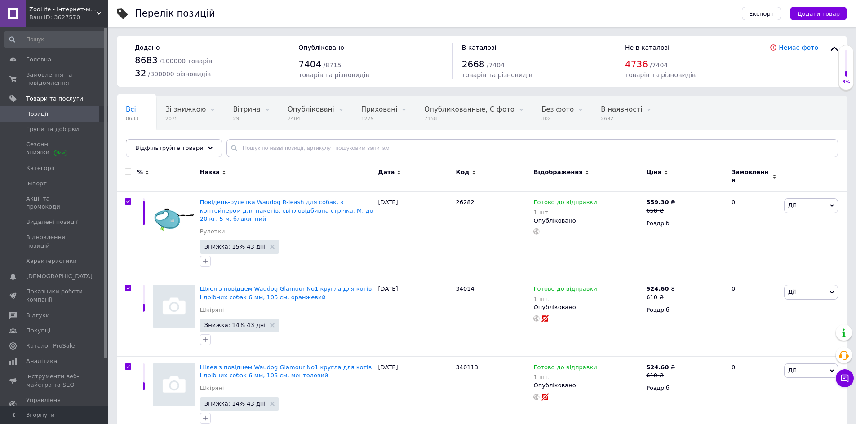
checkbox input "true"
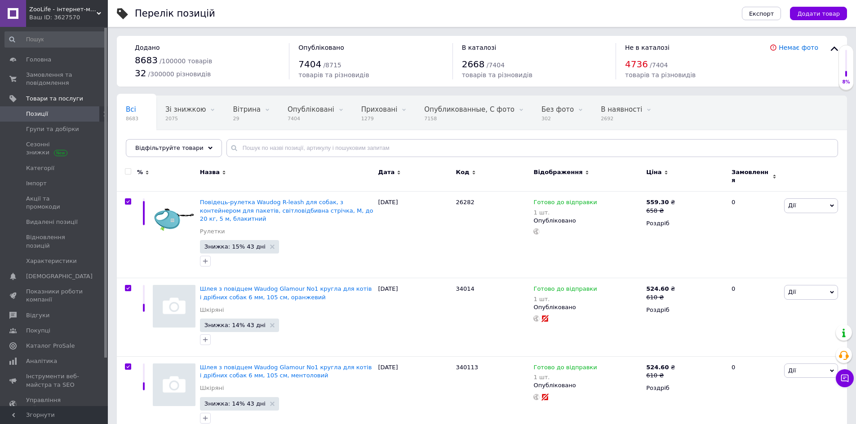
checkbox input "true"
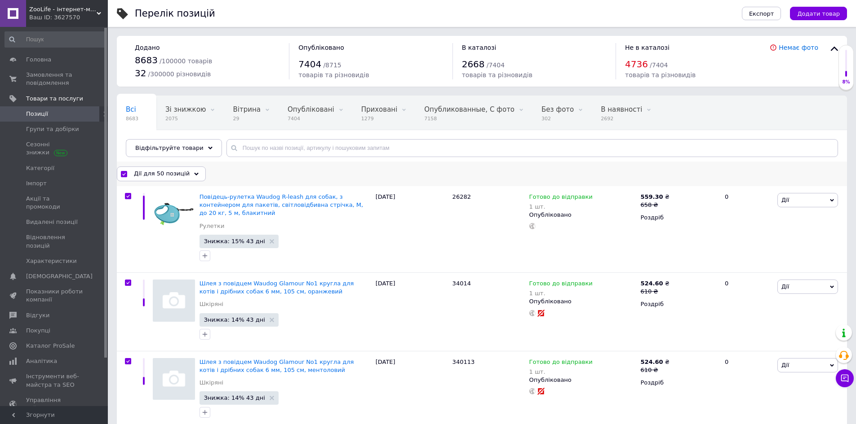
click at [162, 173] on span "Дії для 50 позицій" at bounding box center [162, 174] width 56 height 8
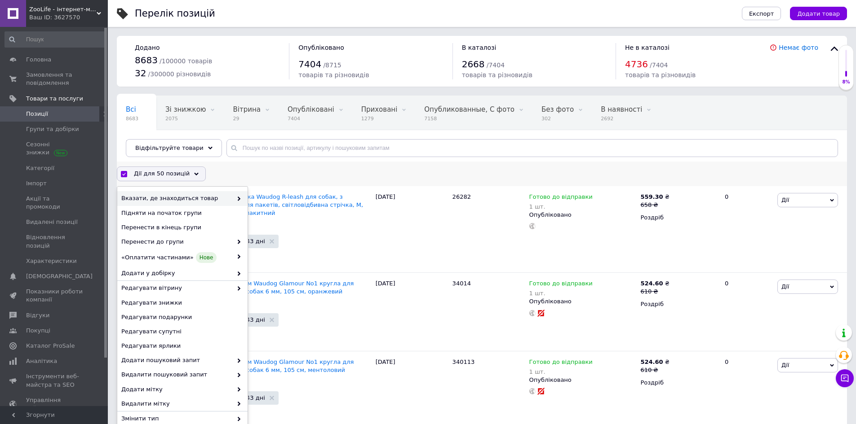
click at [218, 197] on span "Вказати, де знаходиться товар" at bounding box center [176, 198] width 111 height 8
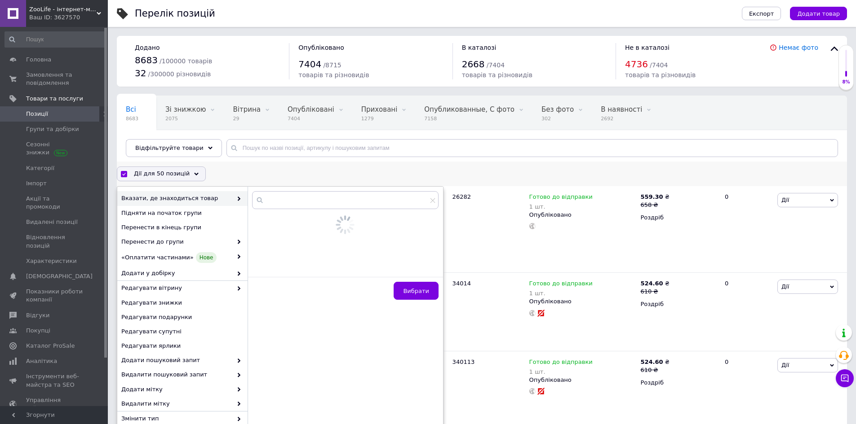
click at [187, 194] on span "Вказати, де знаходиться товар" at bounding box center [176, 198] width 111 height 8
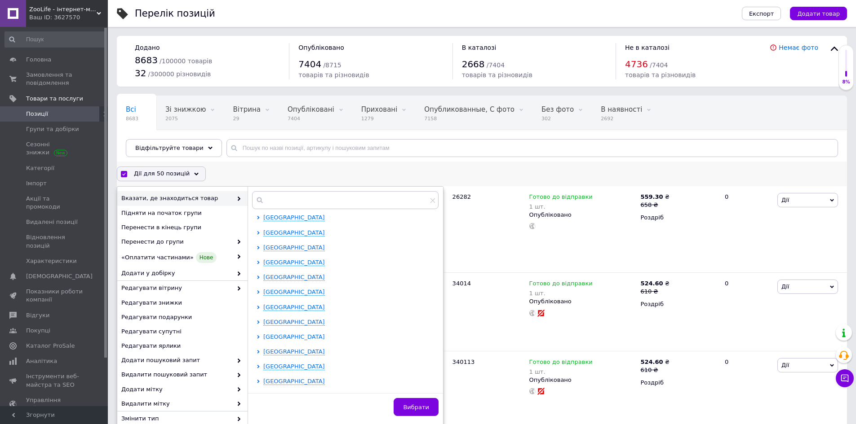
click at [292, 335] on span "Київська область" at bounding box center [294, 337] width 62 height 7
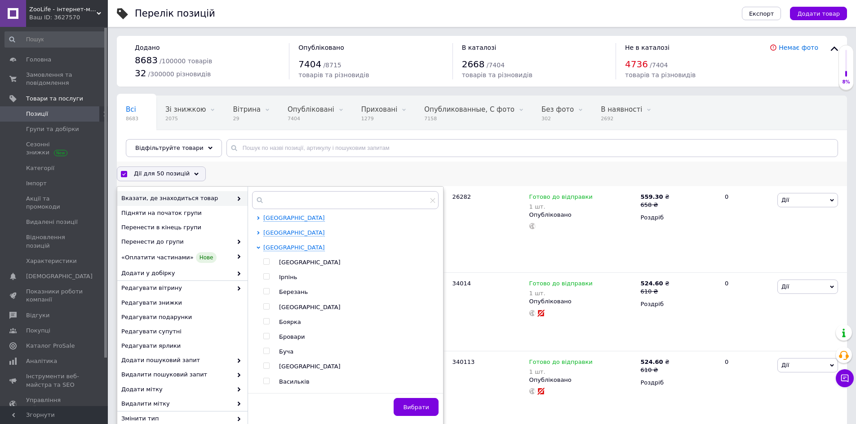
scroll to position [90, 0]
click at [286, 264] on span "Київ" at bounding box center [310, 262] width 62 height 7
checkbox input "true"
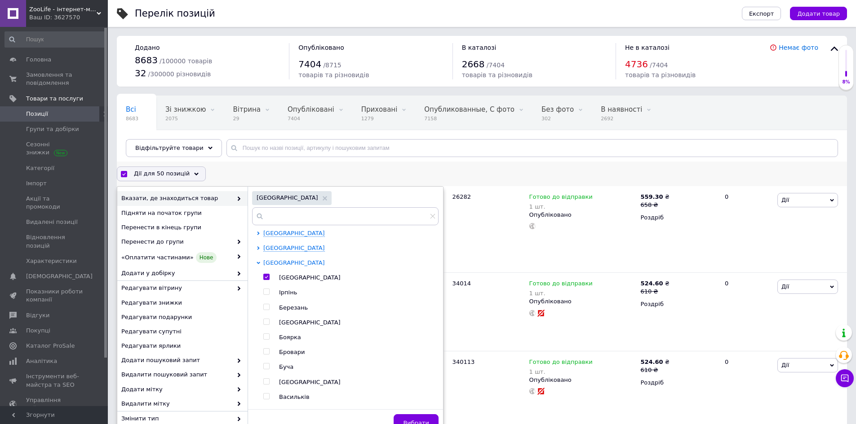
click at [292, 262] on span "Київська область" at bounding box center [294, 263] width 62 height 7
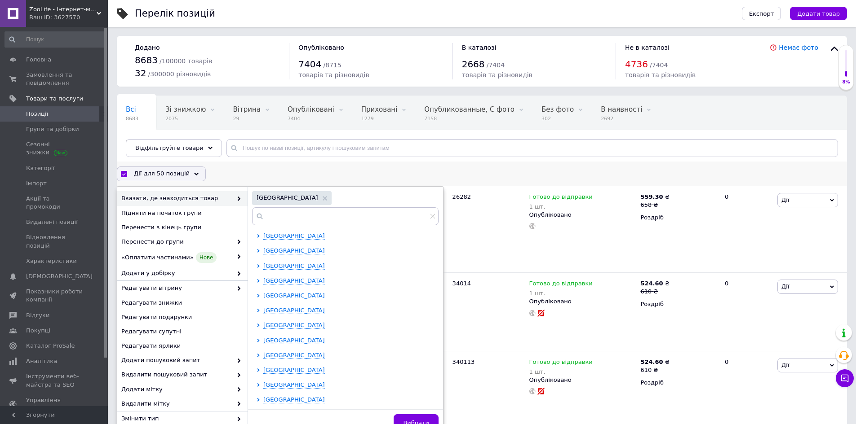
scroll to position [135, 0]
click at [285, 267] on ul "Івано-Франківська область Волинська область Вінницька область Дніпропетровська …" at bounding box center [344, 270] width 177 height 351
drag, startPoint x: 287, startPoint y: 265, endPoint x: 284, endPoint y: 273, distance: 8.1
click at [287, 267] on span "Львівська область" at bounding box center [294, 263] width 62 height 7
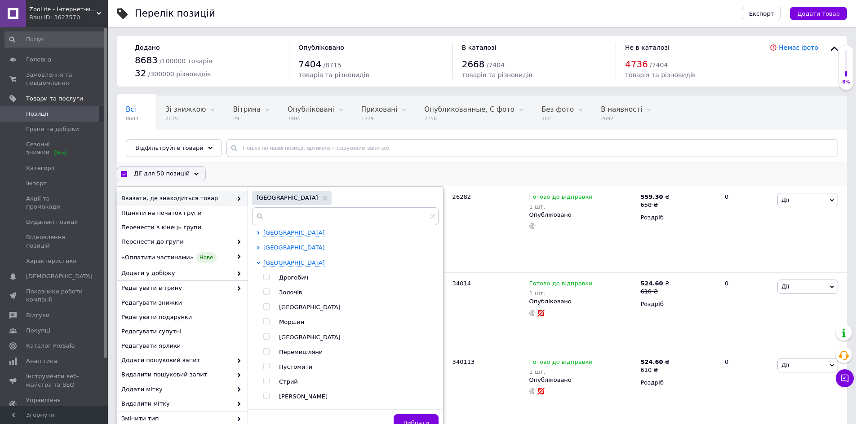
click at [289, 309] on span "Львів" at bounding box center [310, 307] width 62 height 7
checkbox input "true"
click at [295, 264] on span "Львівська область" at bounding box center [294, 263] width 62 height 7
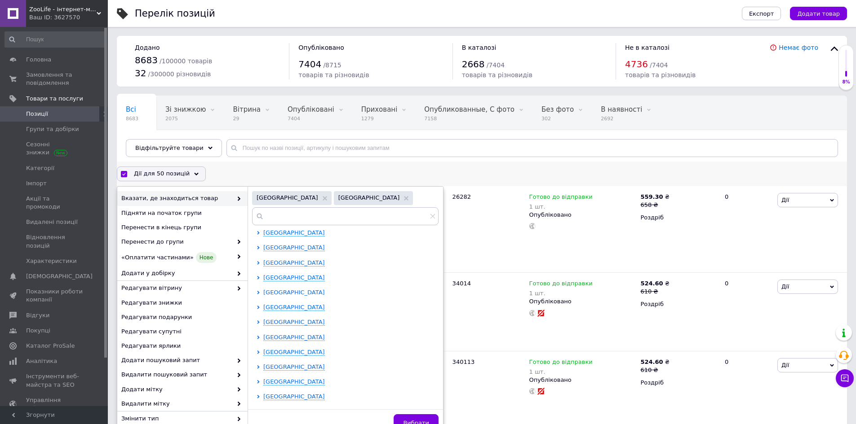
click at [290, 293] on span "Одеська область" at bounding box center [294, 292] width 62 height 7
click at [290, 352] on span "Одеса" at bounding box center [310, 352] width 62 height 7
checkbox input "true"
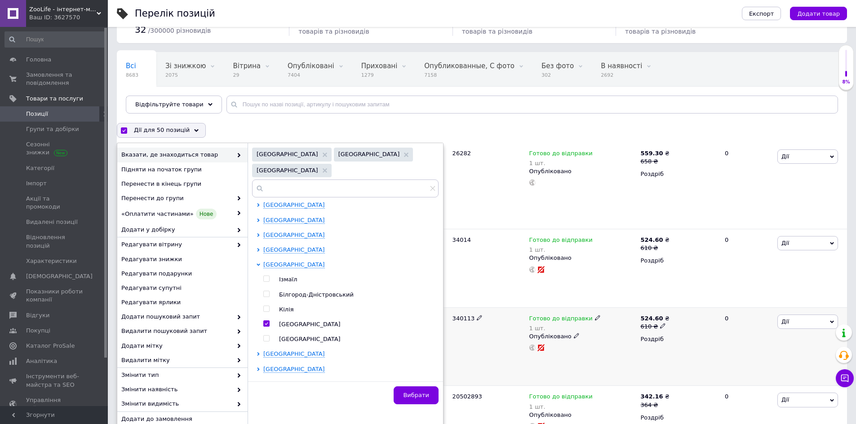
scroll to position [45, 0]
click at [423, 391] on span "Вибрати" at bounding box center [416, 394] width 26 height 7
checkbox input "false"
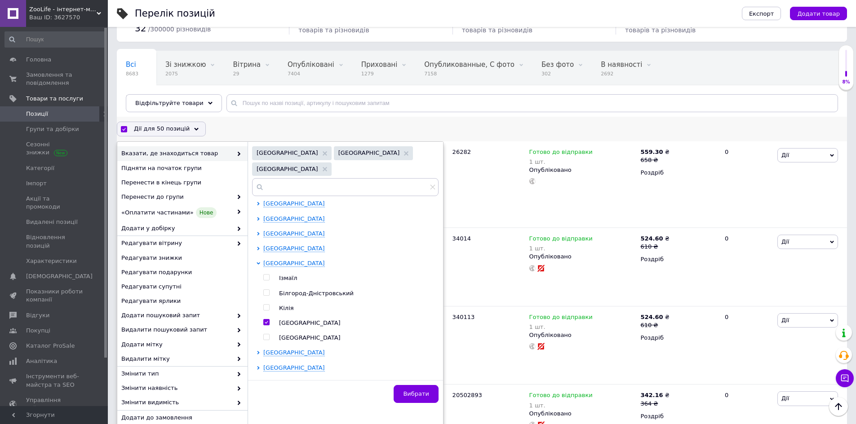
checkbox input "false"
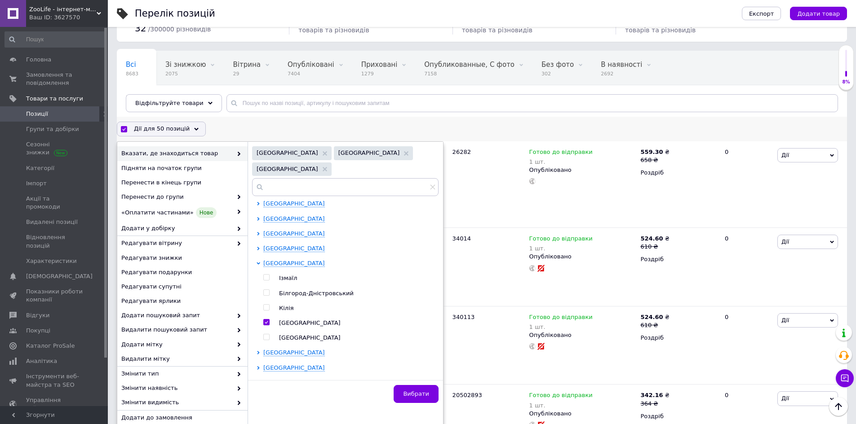
checkbox input "false"
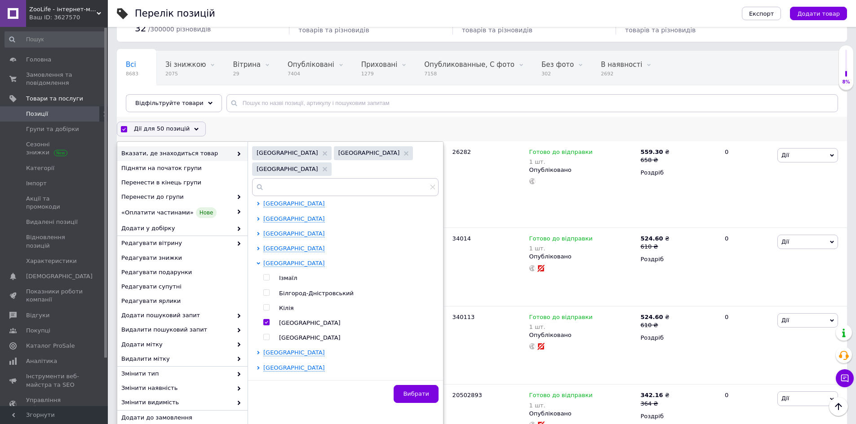
checkbox input "false"
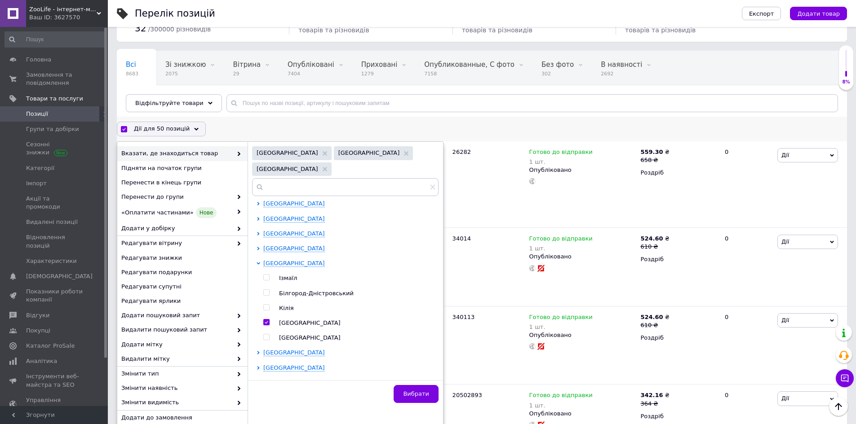
checkbox input "false"
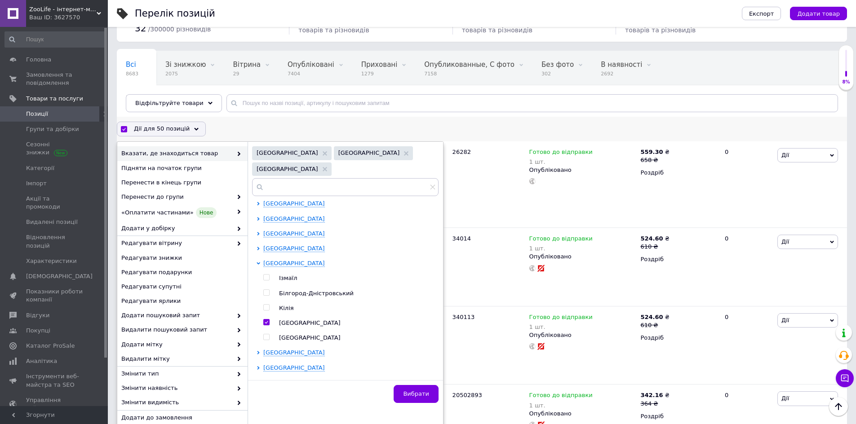
checkbox input "false"
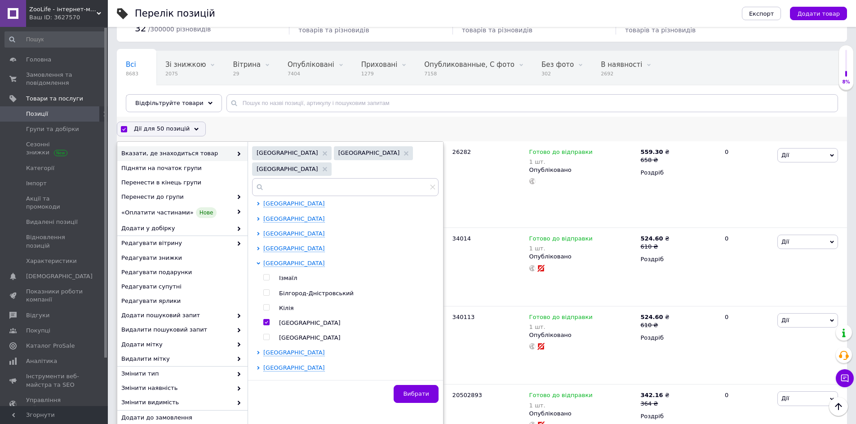
checkbox input "false"
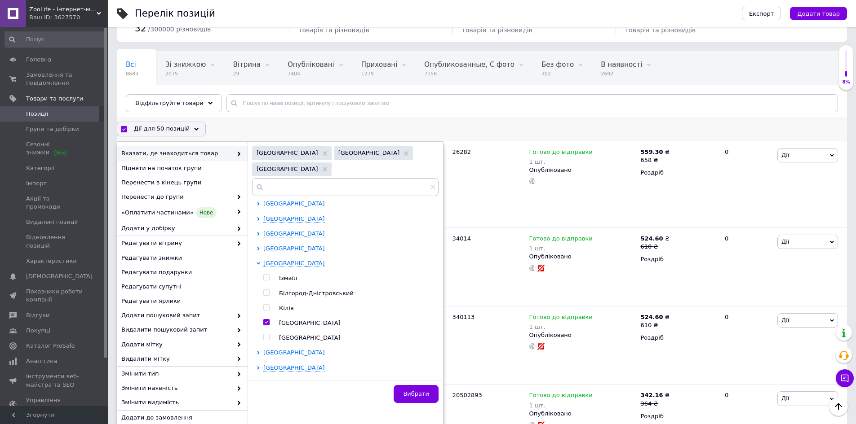
checkbox input "false"
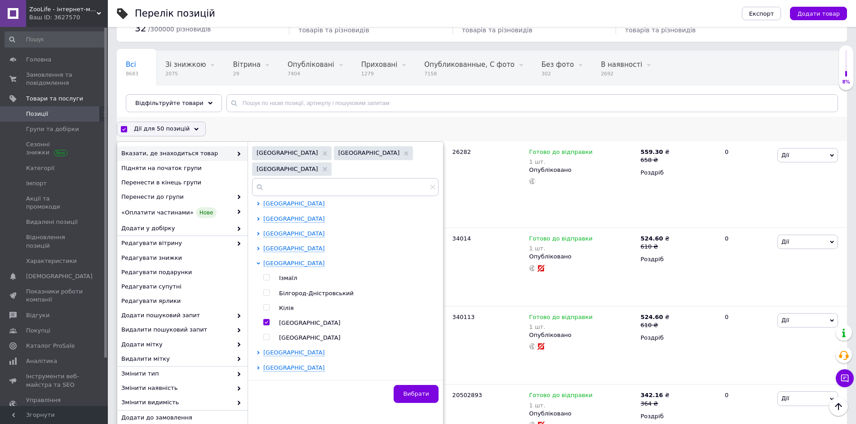
checkbox input "false"
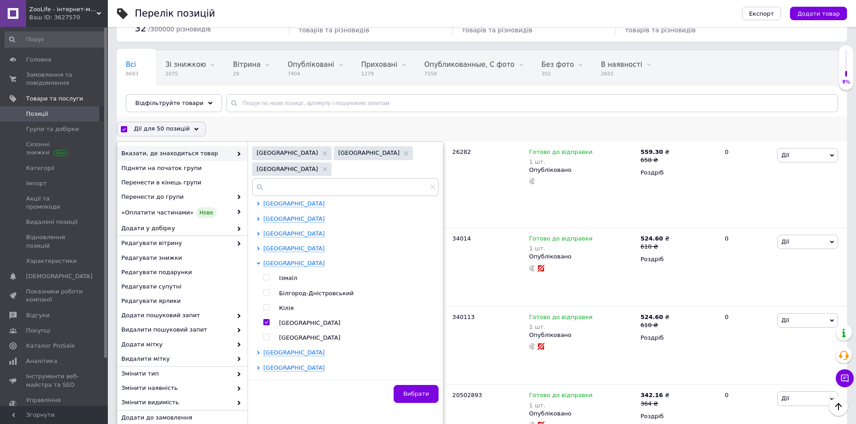
checkbox input "false"
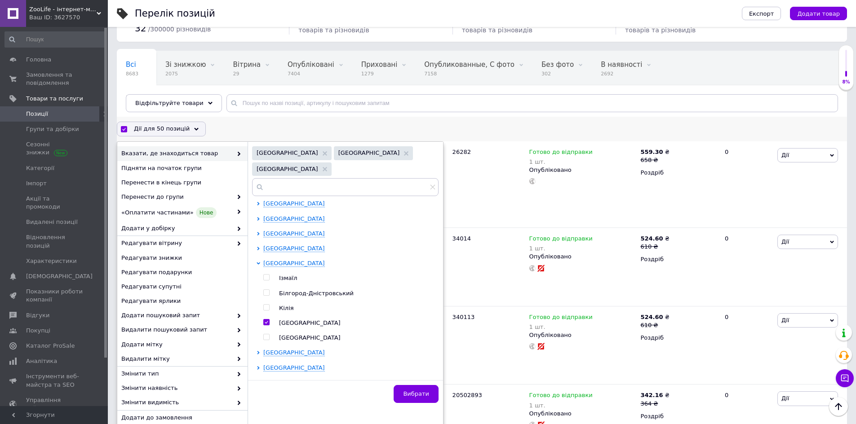
checkbox input "false"
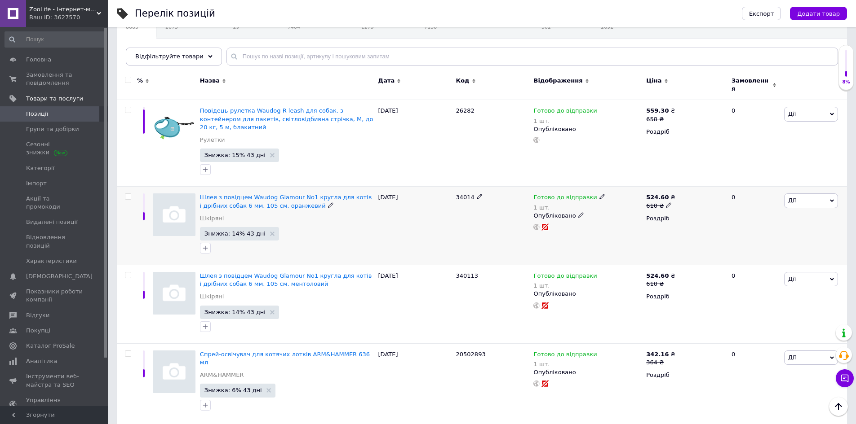
scroll to position [90, 0]
click at [124, 195] on div at bounding box center [128, 198] width 18 height 6
click at [128, 196] on input "checkbox" at bounding box center [128, 199] width 6 height 6
checkbox input "true"
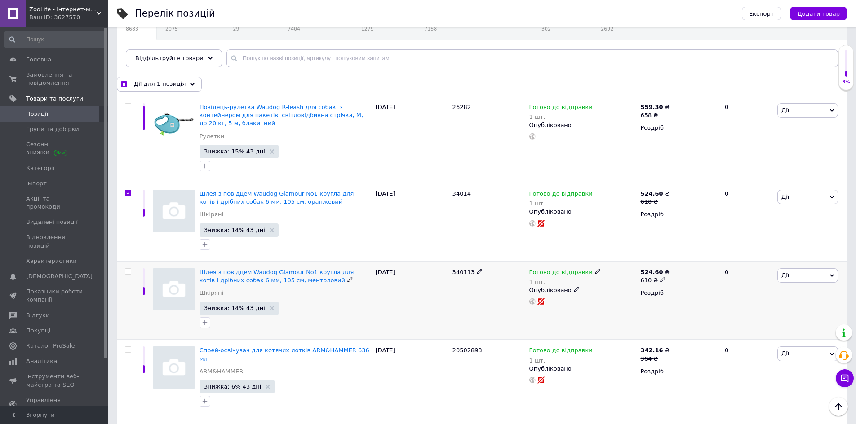
click at [128, 269] on input "checkbox" at bounding box center [128, 272] width 6 height 6
checkbox input "true"
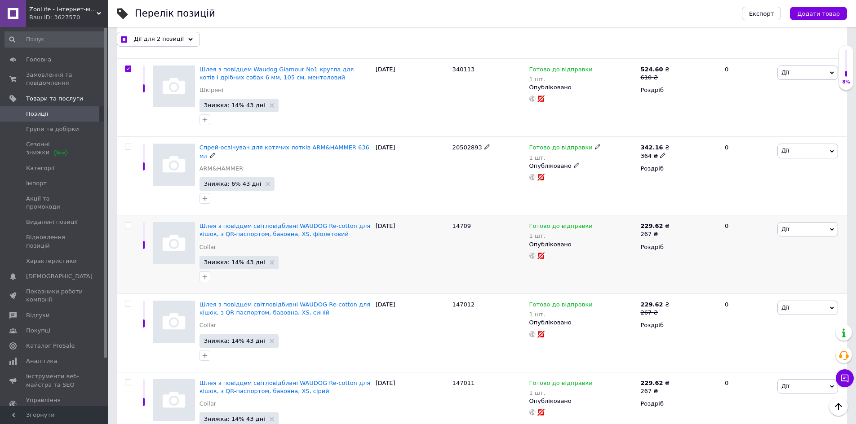
scroll to position [314, 0]
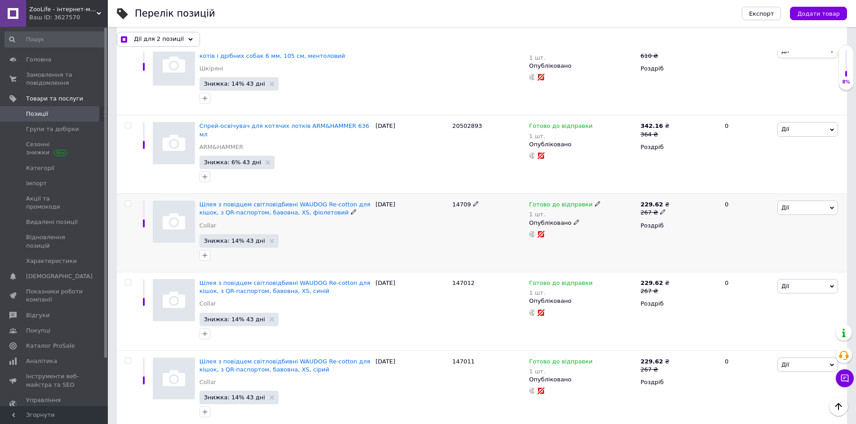
click at [127, 201] on input "checkbox" at bounding box center [128, 204] width 6 height 6
checkbox input "true"
click at [128, 280] on input "checkbox" at bounding box center [128, 283] width 6 height 6
checkbox input "true"
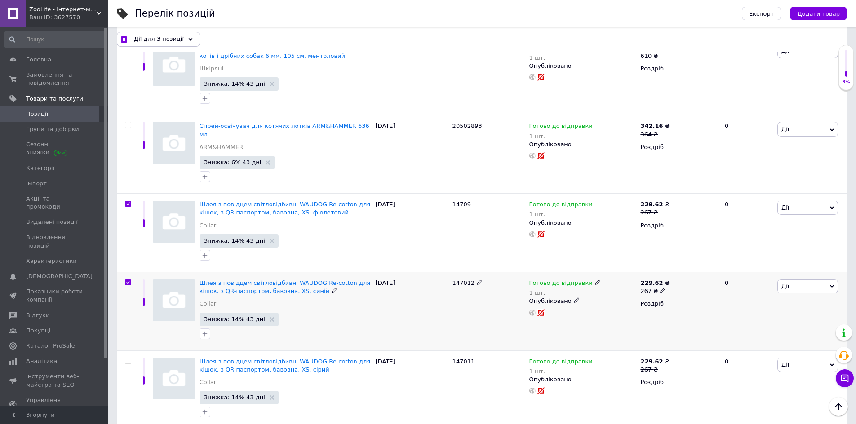
checkbox input "true"
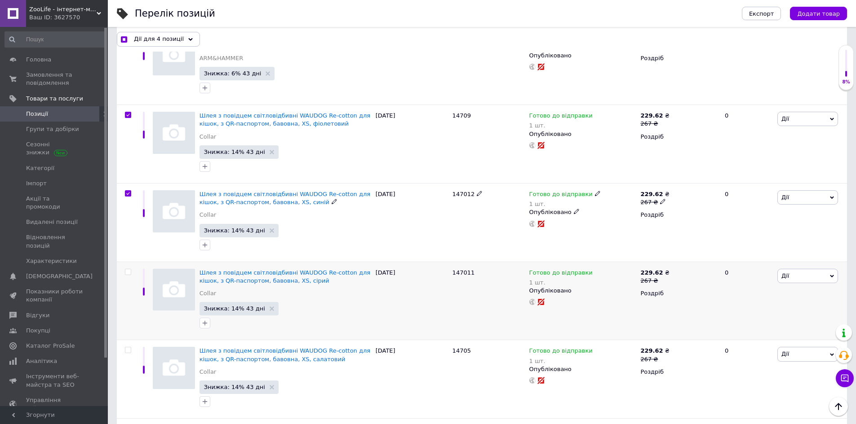
scroll to position [449, 0]
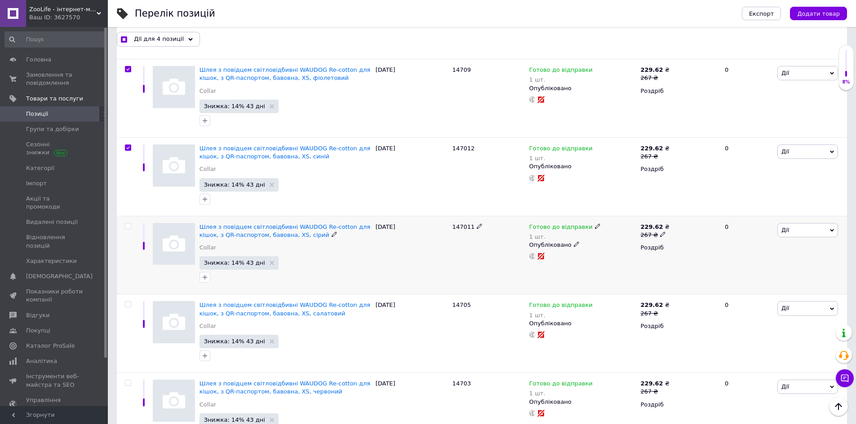
click at [130, 224] on input "checkbox" at bounding box center [128, 227] width 6 height 6
checkbox input "true"
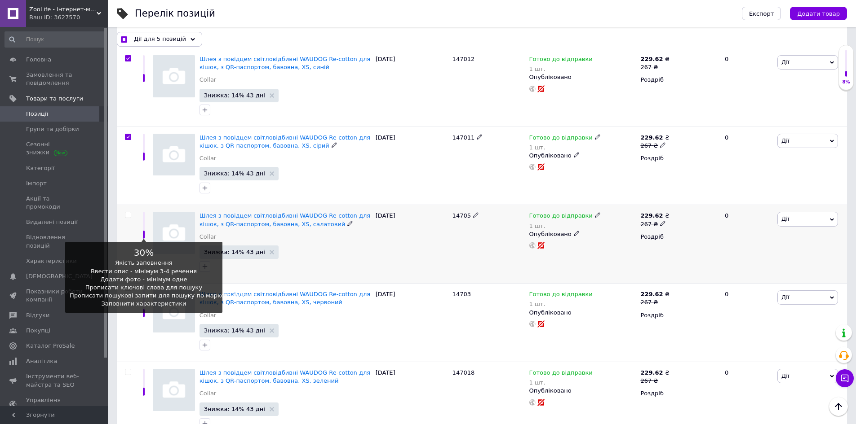
scroll to position [539, 0]
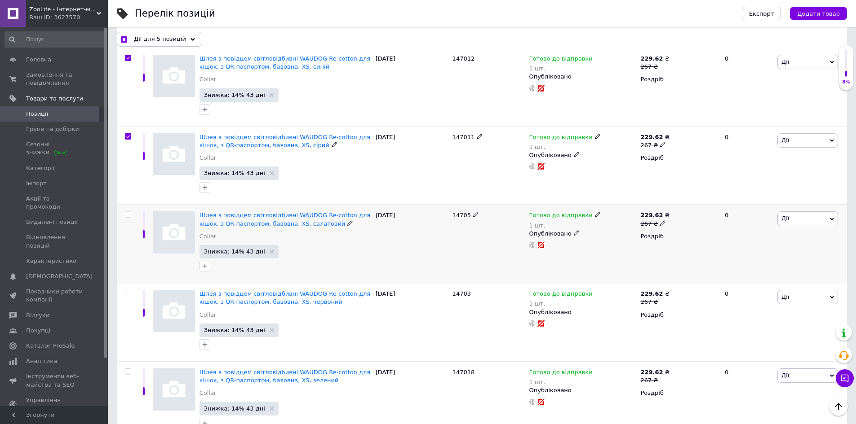
click at [129, 212] on input "checkbox" at bounding box center [128, 215] width 6 height 6
checkbox input "true"
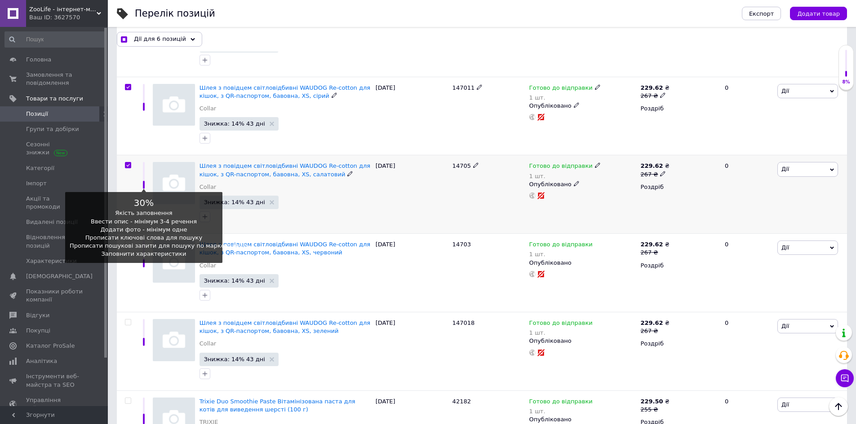
scroll to position [674, 0]
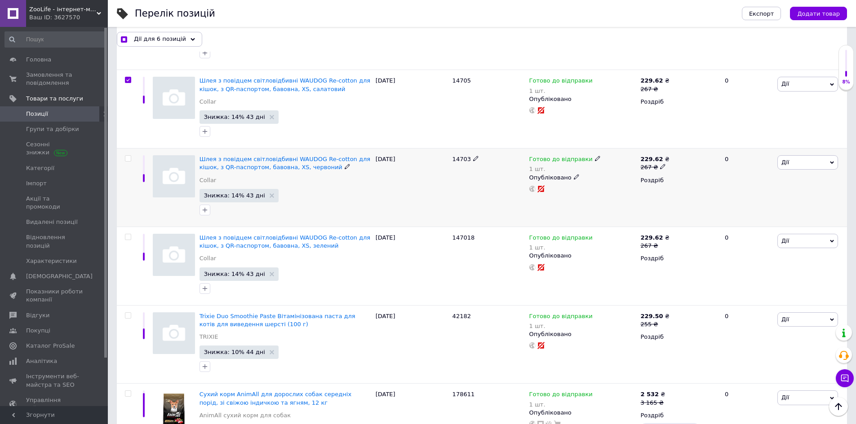
click at [126, 156] on input "checkbox" at bounding box center [128, 159] width 6 height 6
checkbox input "true"
click at [127, 234] on input "checkbox" at bounding box center [128, 237] width 6 height 6
checkbox input "true"
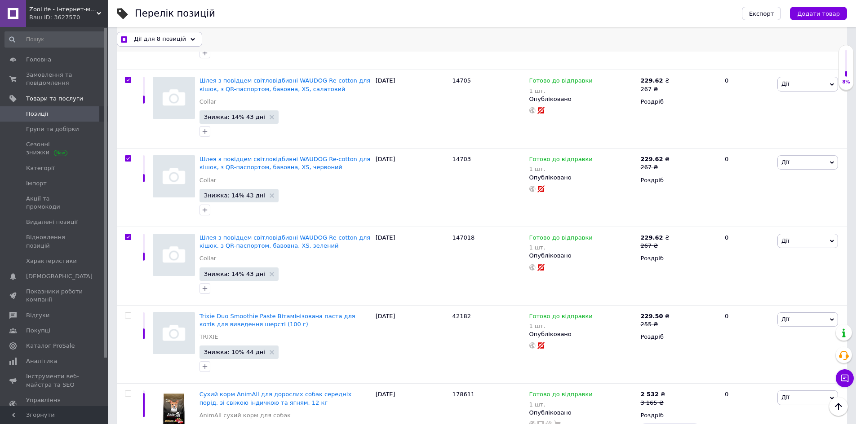
click at [181, 38] on div "Дії для 8 позицій" at bounding box center [159, 39] width 85 height 14
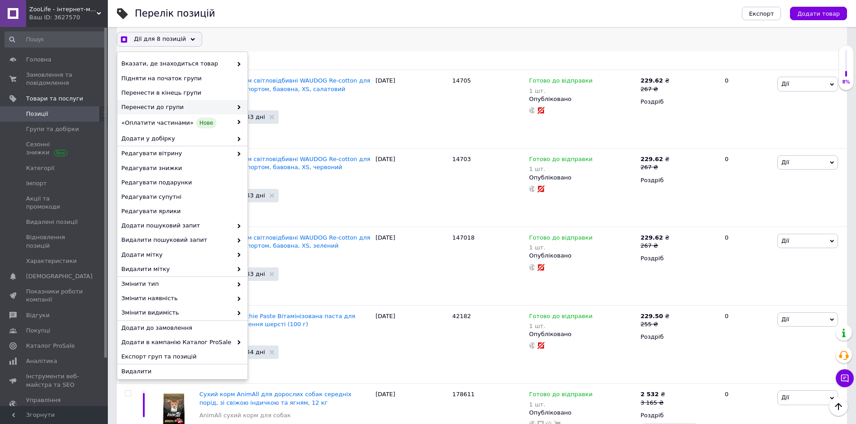
click at [210, 104] on span "Перенести до групи" at bounding box center [176, 107] width 111 height 8
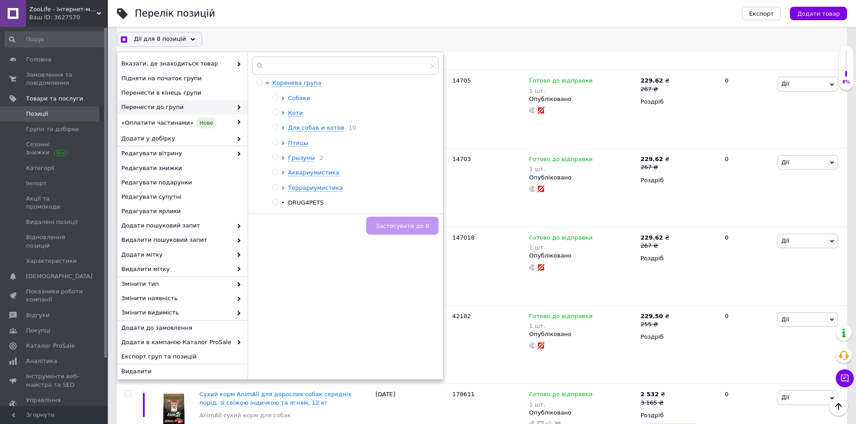
click at [299, 102] on span "Собаки" at bounding box center [299, 98] width 22 height 7
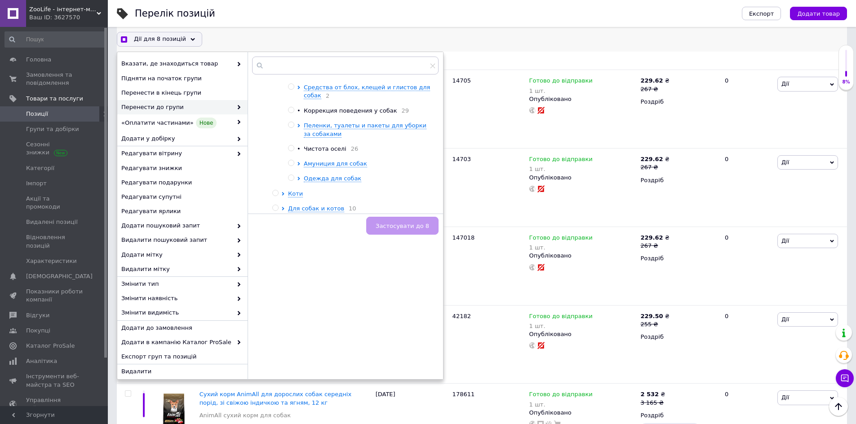
scroll to position [135, 0]
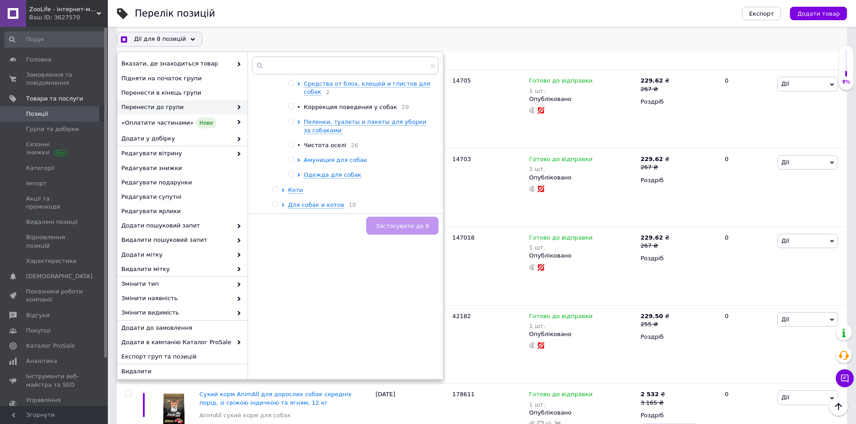
click at [325, 163] on span "Амуниция для собак" at bounding box center [335, 160] width 63 height 7
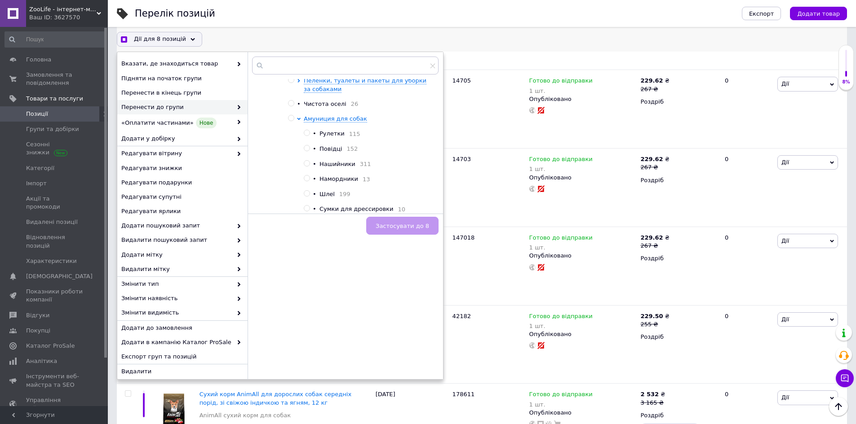
scroll to position [180, 0]
click at [325, 194] on span "Шлеї" at bounding box center [326, 190] width 15 height 7
checkbox input "true"
radio input "true"
click at [406, 227] on span "Застосувати до 8" at bounding box center [401, 226] width 53 height 7
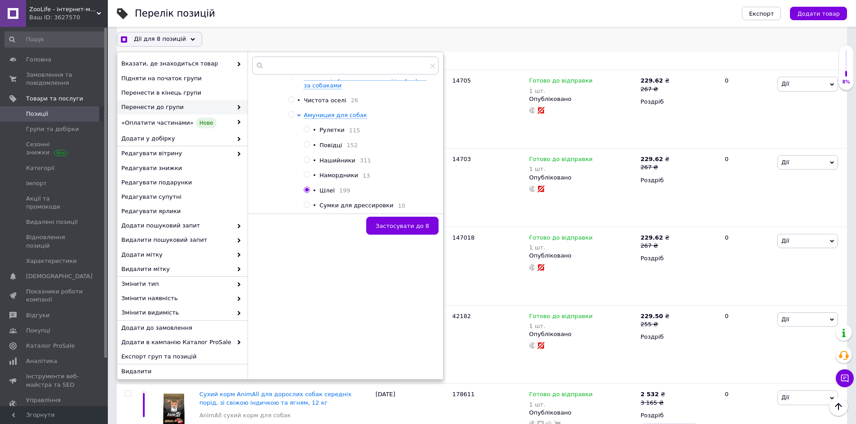
checkbox input "true"
checkbox input "false"
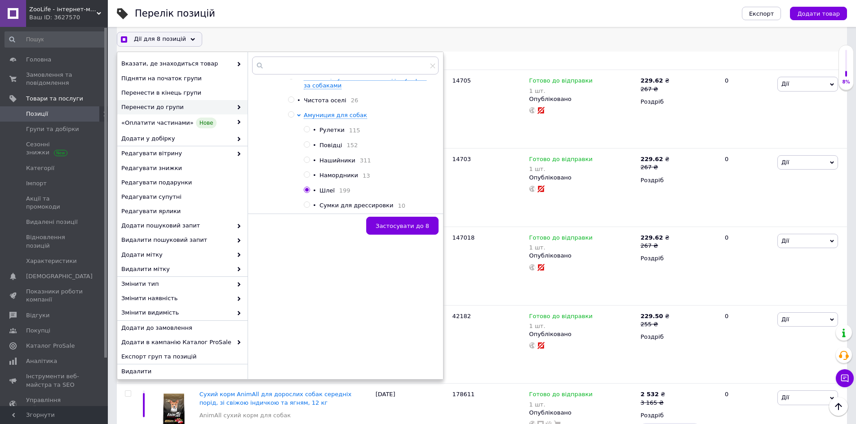
checkbox input "false"
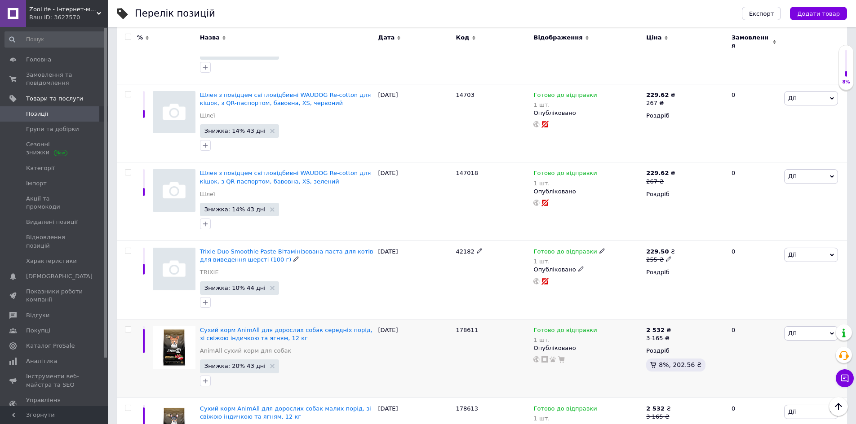
scroll to position [763, 0]
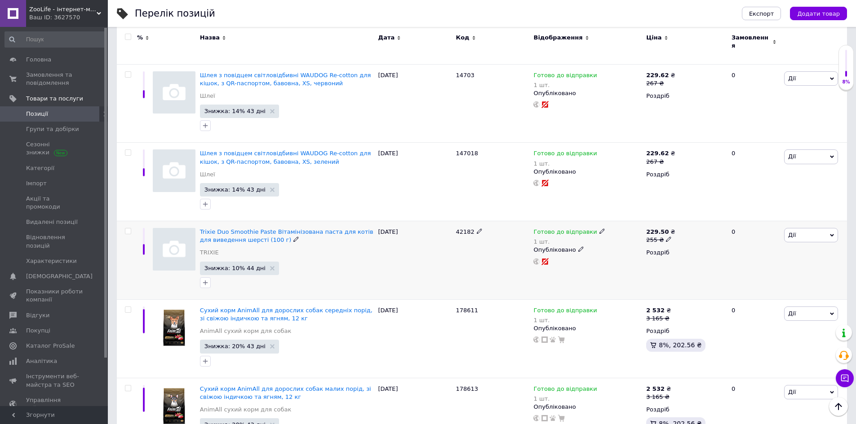
drag, startPoint x: 127, startPoint y: 211, endPoint x: 142, endPoint y: 214, distance: 15.6
click at [127, 229] on input "checkbox" at bounding box center [128, 232] width 6 height 6
checkbox input "true"
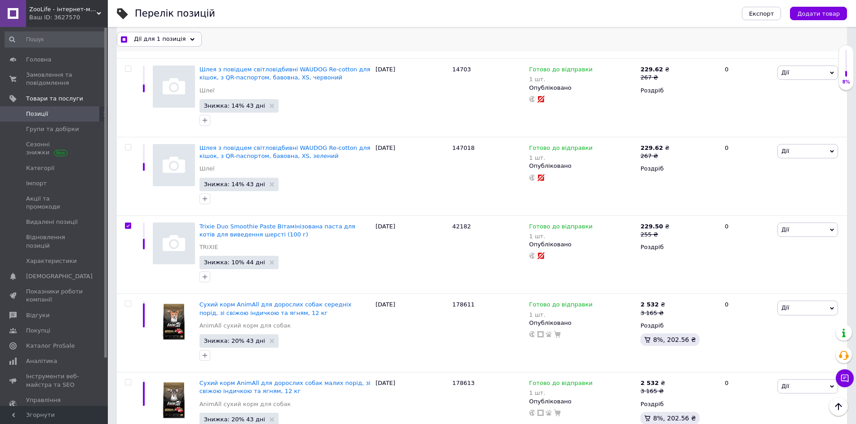
click at [169, 41] on span "Дії для 1 позиція" at bounding box center [160, 39] width 52 height 8
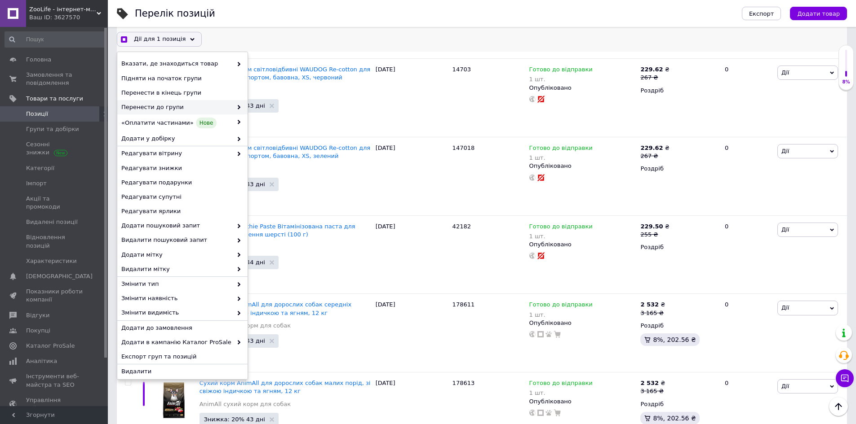
click at [194, 106] on span "Перенести до групи" at bounding box center [176, 107] width 111 height 8
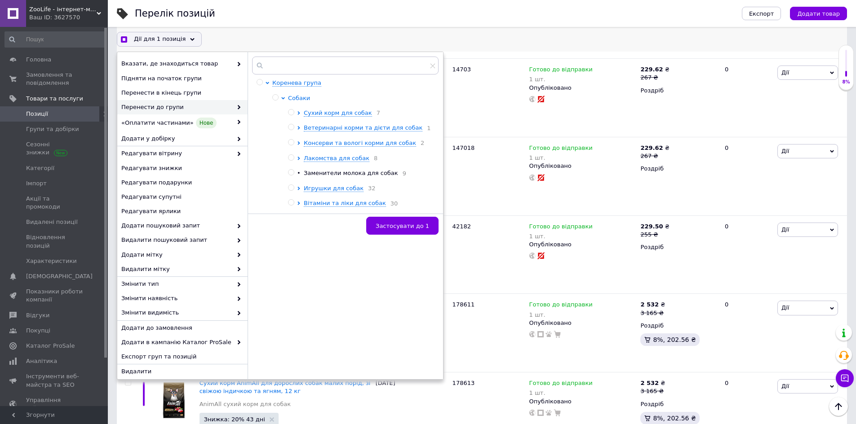
click at [291, 97] on span "Собаки" at bounding box center [299, 98] width 22 height 7
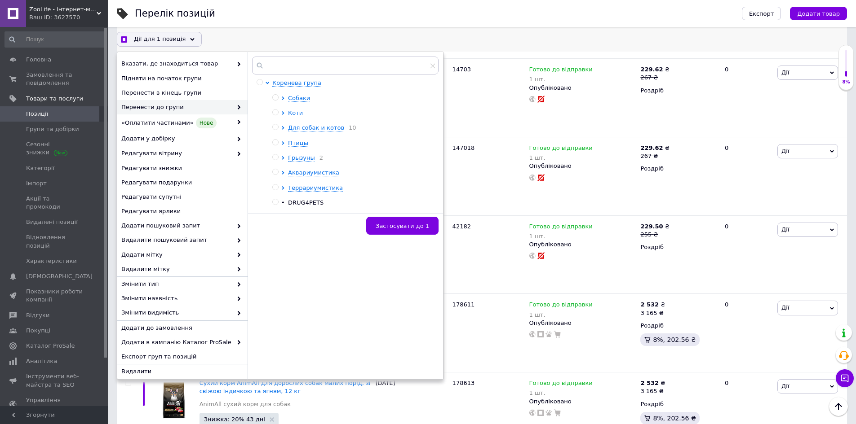
click at [289, 113] on span "Коти" at bounding box center [295, 113] width 15 height 7
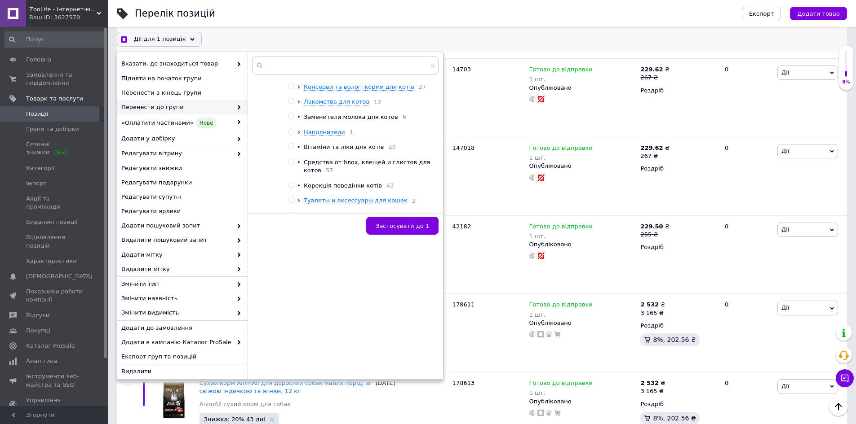
scroll to position [45, 0]
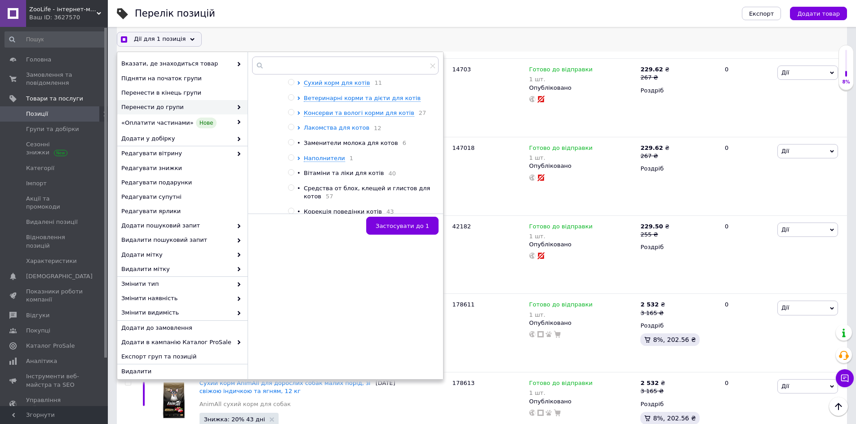
click at [318, 131] on span "Лакомства для котов" at bounding box center [337, 127] width 66 height 7
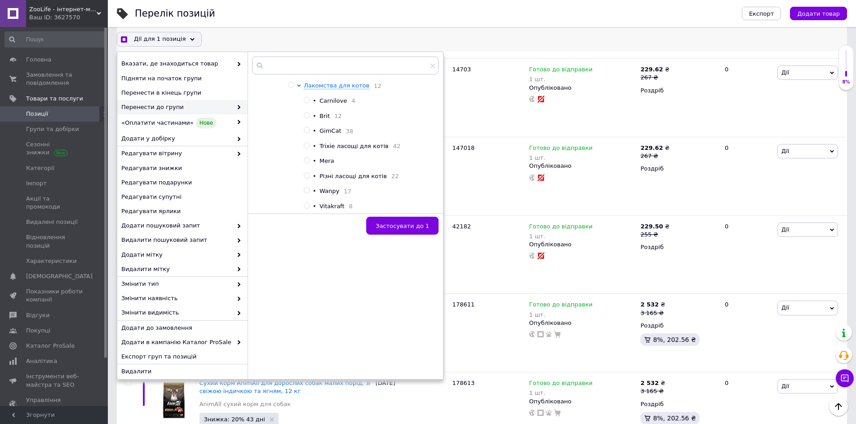
scroll to position [90, 0]
click at [349, 147] on span "Trixie ласощі для котів" at bounding box center [353, 143] width 69 height 7
checkbox input "true"
radio input "true"
checkbox input "true"
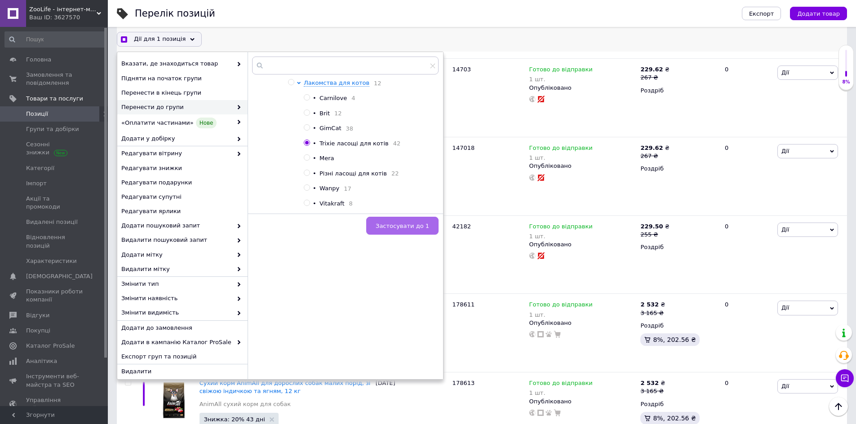
click at [404, 220] on button "Застосувати до 1" at bounding box center [402, 226] width 72 height 18
checkbox input "false"
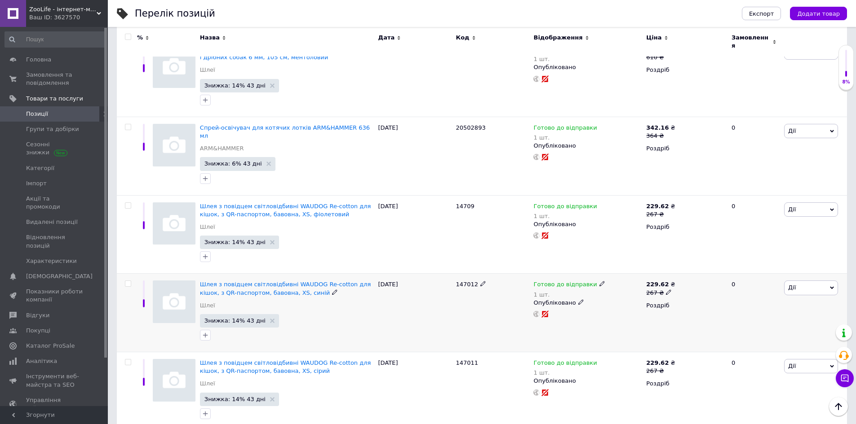
scroll to position [269, 0]
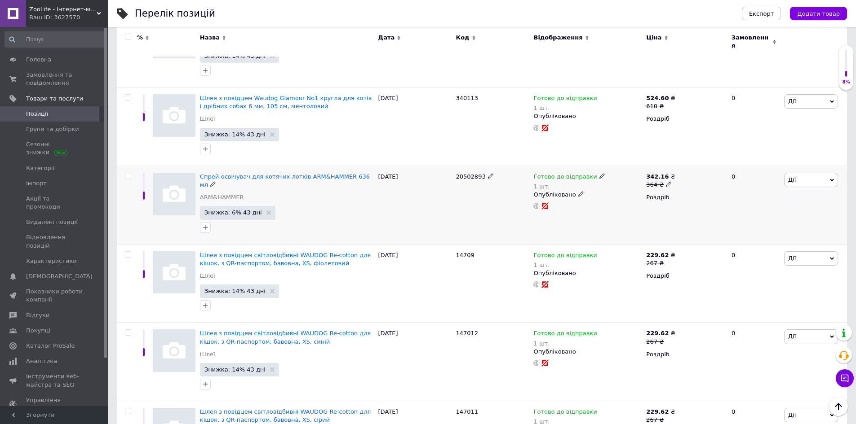
click at [128, 173] on input "checkbox" at bounding box center [128, 176] width 6 height 6
checkbox input "true"
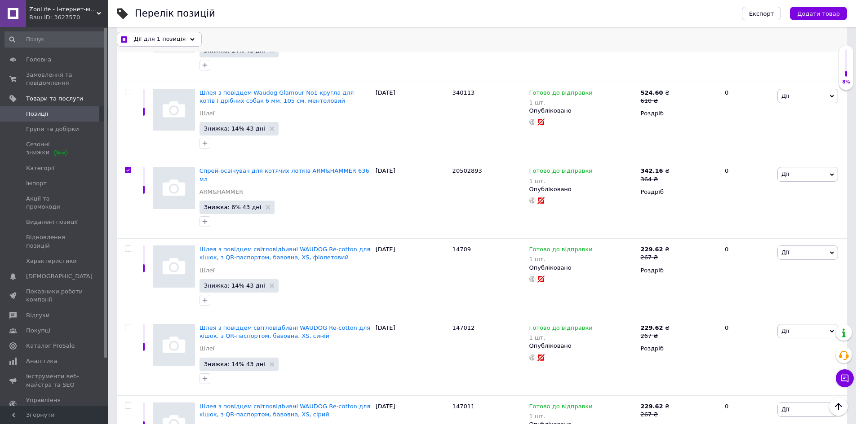
click at [173, 37] on span "Дії для 1 позиція" at bounding box center [160, 39] width 52 height 8
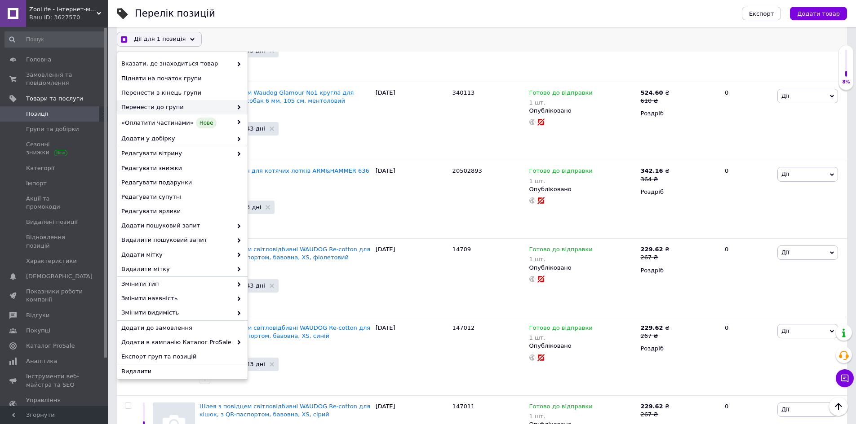
click at [187, 109] on span "Перенести до групи" at bounding box center [176, 107] width 111 height 8
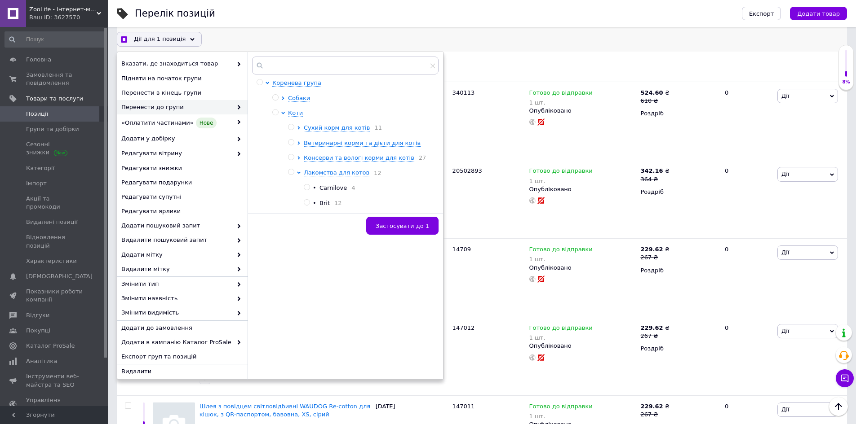
click at [148, 109] on span "Перенести до групи" at bounding box center [176, 107] width 111 height 8
click at [310, 175] on span "Лакомства для котов" at bounding box center [337, 172] width 66 height 7
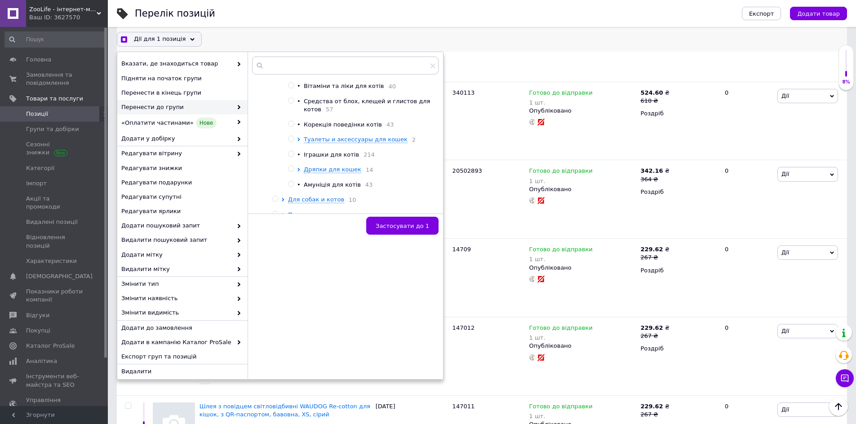
scroll to position [135, 0]
click at [332, 140] on span "Туалеты и аксессуары для кошек" at bounding box center [356, 136] width 104 height 7
click at [327, 140] on span "Туалеты и аксессуары для кошек" at bounding box center [356, 136] width 104 height 7
click at [327, 124] on span "Корекція поведінки котів" at bounding box center [343, 122] width 78 height 7
checkbox input "true"
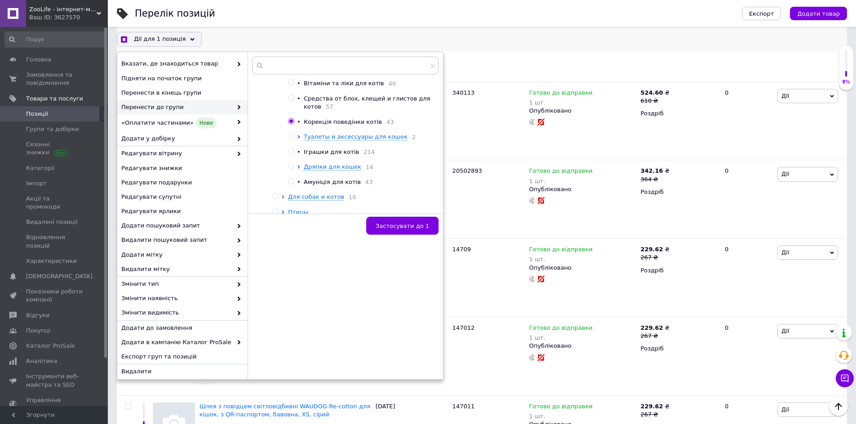
radio input "true"
checkbox input "true"
click at [398, 226] on span "Застосувати до 1" at bounding box center [401, 226] width 53 height 7
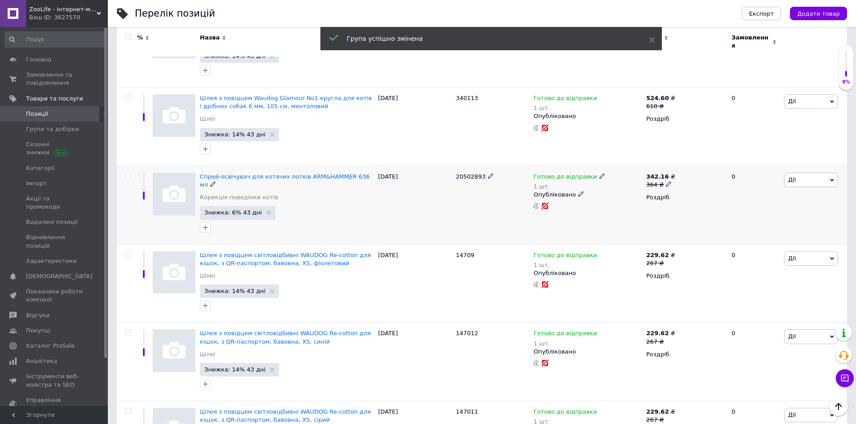
click at [128, 173] on input "checkbox" at bounding box center [128, 176] width 6 height 6
checkbox input "true"
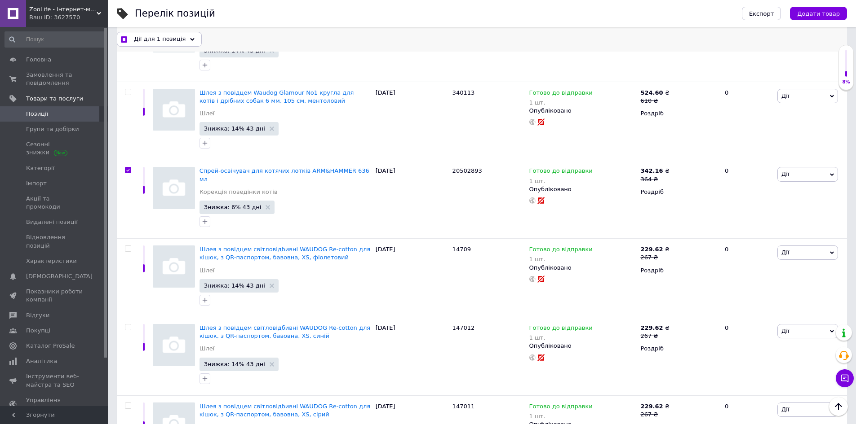
click at [178, 43] on span "Дії для 1 позиція" at bounding box center [160, 39] width 52 height 8
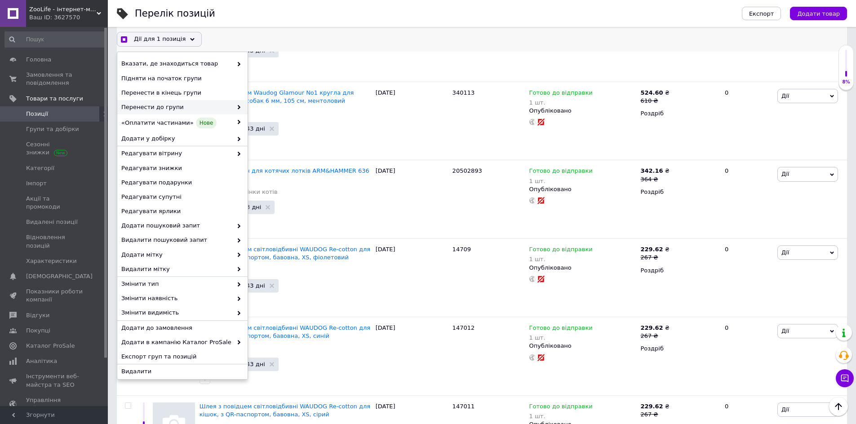
click at [188, 109] on span "Перенести до групи" at bounding box center [176, 107] width 111 height 8
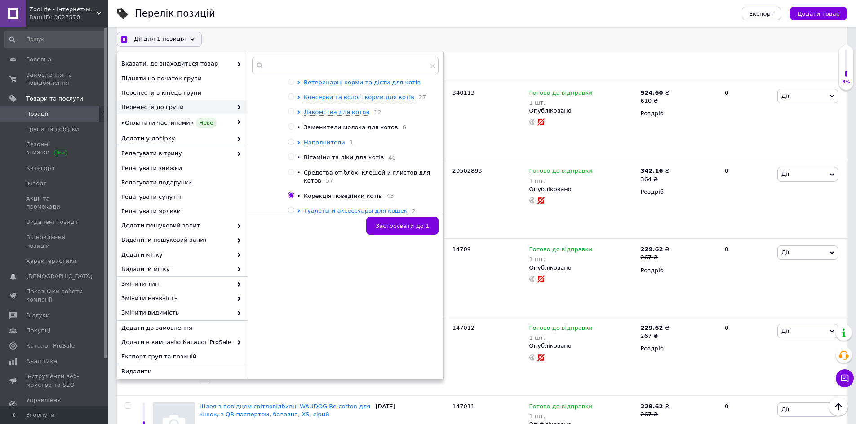
scroll to position [90, 0]
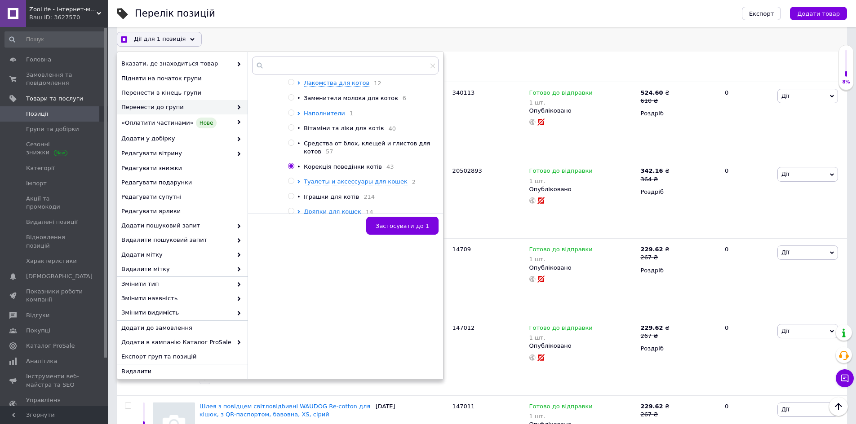
click at [312, 117] on span "Наполнители" at bounding box center [324, 113] width 41 height 7
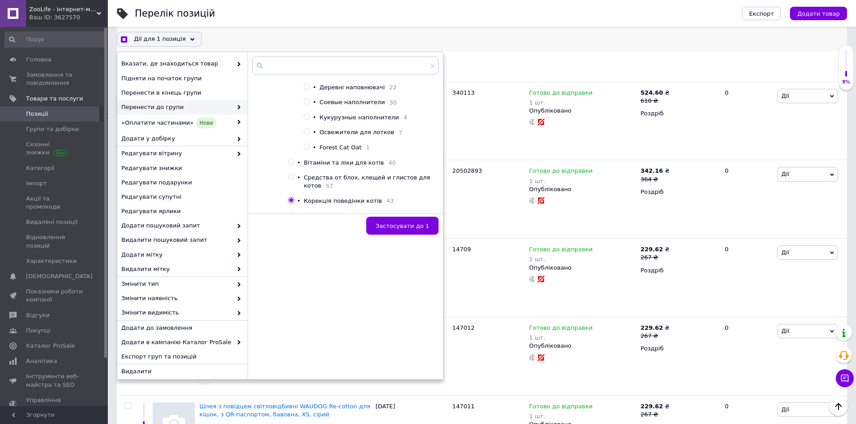
scroll to position [180, 0]
click at [341, 133] on span "Освежители для лотков" at bounding box center [356, 130] width 75 height 7
checkbox input "true"
radio input "false"
radio input "true"
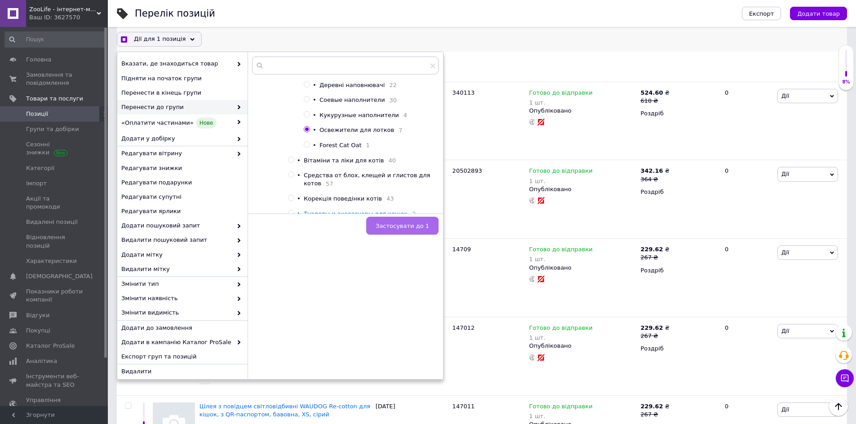
checkbox input "true"
click at [401, 224] on span "Застосувати до 1" at bounding box center [401, 226] width 53 height 7
checkbox input "false"
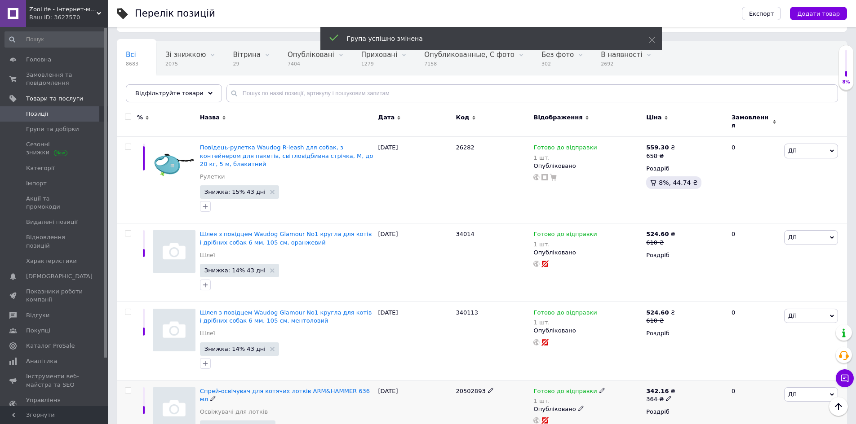
scroll to position [0, 0]
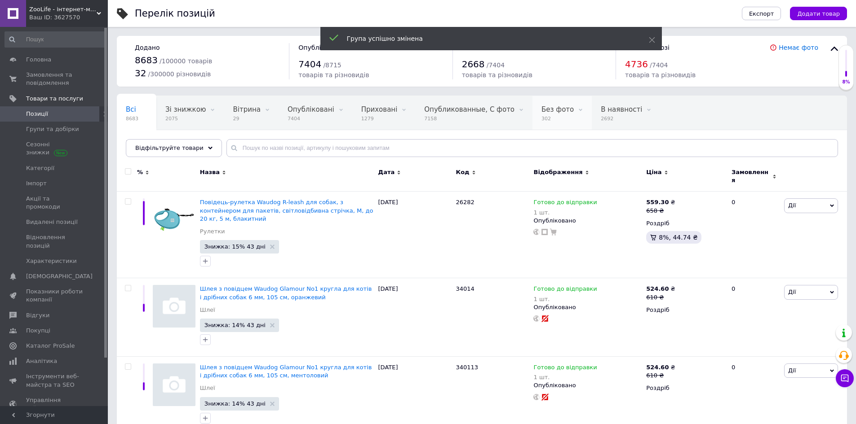
click at [541, 117] on span "302" at bounding box center [557, 118] width 32 height 7
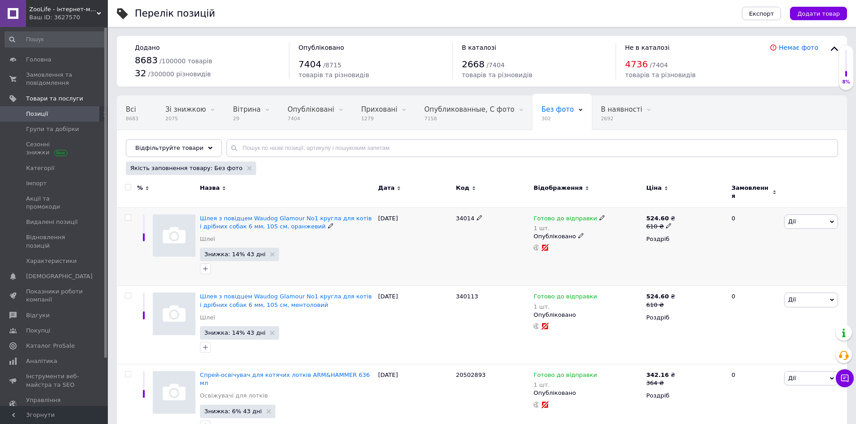
click at [460, 215] on span "34014" at bounding box center [465, 218] width 18 height 7
click at [459, 215] on span "34014" at bounding box center [465, 218] width 18 height 7
copy span "34014"
click at [263, 215] on span "Шлея з повідцем Waudog Glamour No1 кругла для котів і дрібних собак 6 мм, 105 с…" at bounding box center [286, 222] width 172 height 15
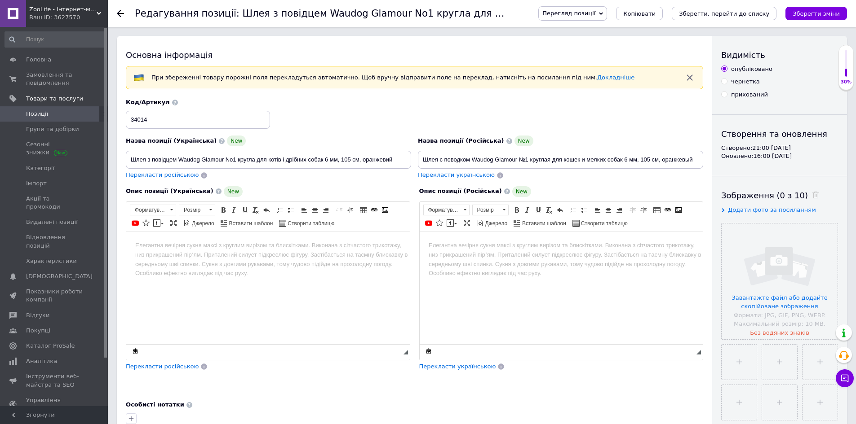
click at [467, 175] on span "Перекласти українською" at bounding box center [456, 175] width 77 height 7
click at [673, 160] on input "Шлея с поводком Waudog Glamour №1 круглая для кошек и мелких собак 6 мм, 105 см…" at bounding box center [560, 160] width 285 height 18
click at [377, 160] on input "Шлея з повідцем Waudog Glamour No1 кругла для котів і дрібних собак 6 мм, 105 с…" at bounding box center [268, 160] width 285 height 18
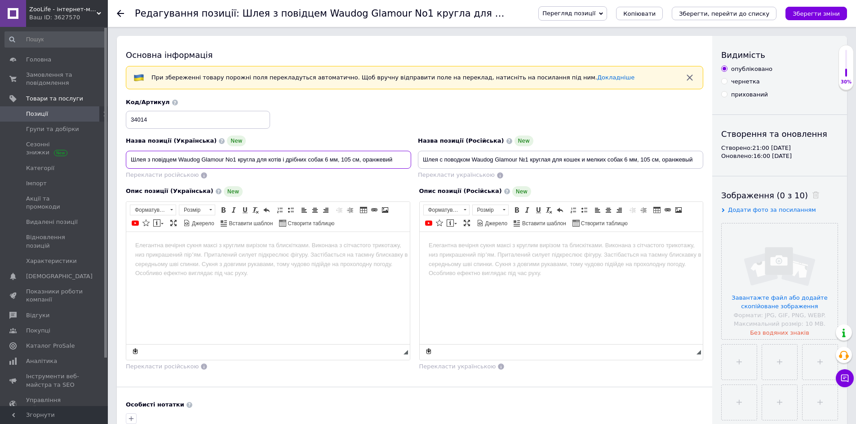
paste input "омаранч"
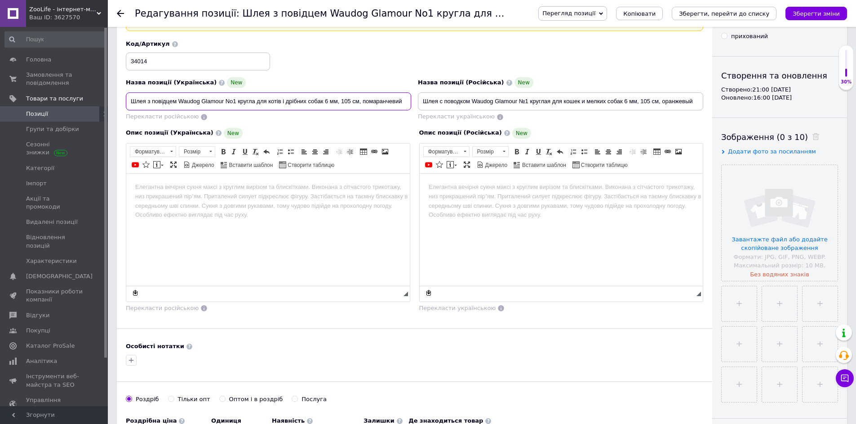
scroll to position [90, 0]
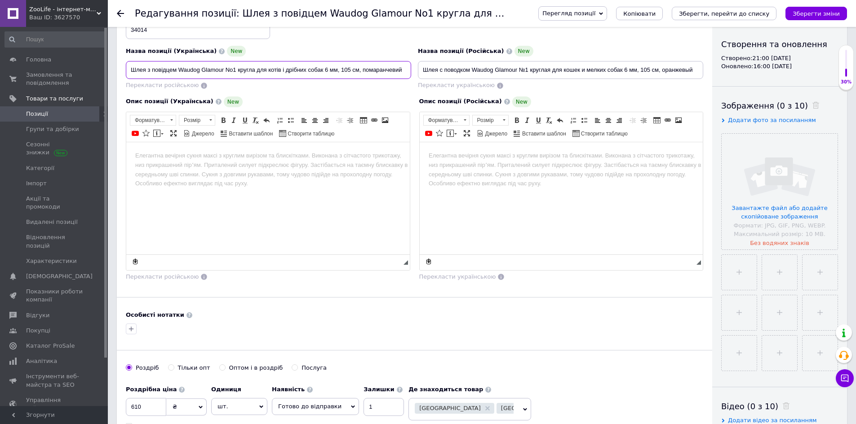
type input "Шлея з повідцем Waudog Glamour No1 кругла для котів і дрібних собак 6 мм, 105 с…"
click at [266, 169] on html at bounding box center [267, 155] width 283 height 27
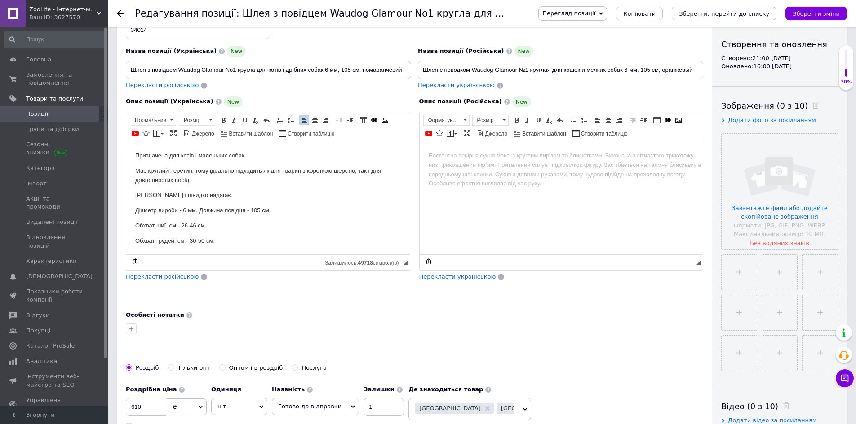
click at [172, 278] on span "Перекласти російською" at bounding box center [162, 277] width 73 height 7
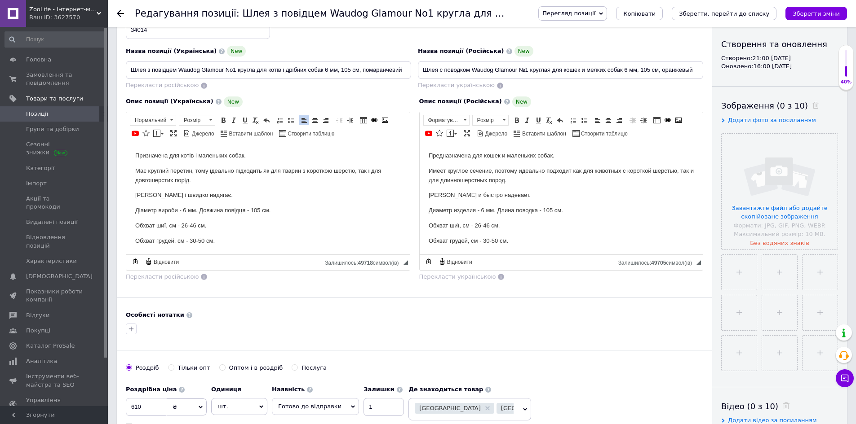
click at [764, 118] on span "Додати фото за посиланням" at bounding box center [772, 120] width 88 height 7
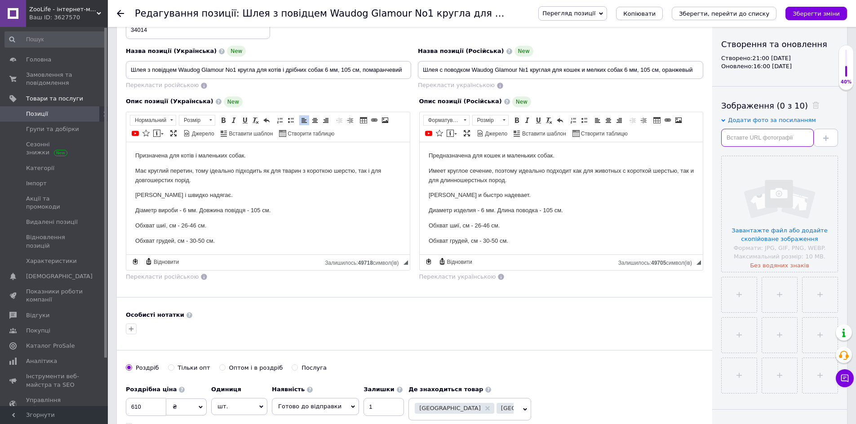
click at [764, 138] on input "text" at bounding box center [767, 138] width 93 height 18
paste input "https://zoocomplex.com.ua/image/cachewebp/catalog/0_product/offers_14/product-1…"
type input "https://zoocomplex.com.ua/image/cachewebp/catalog/0_product/offers_14/product-1…"
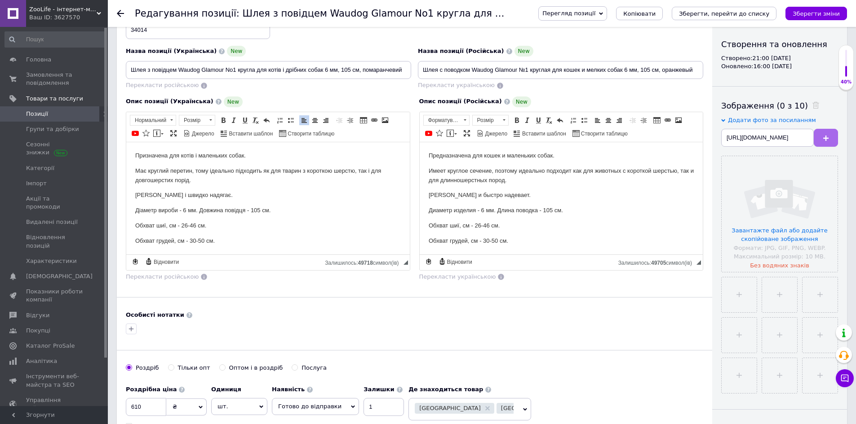
click at [825, 144] on button at bounding box center [825, 138] width 24 height 18
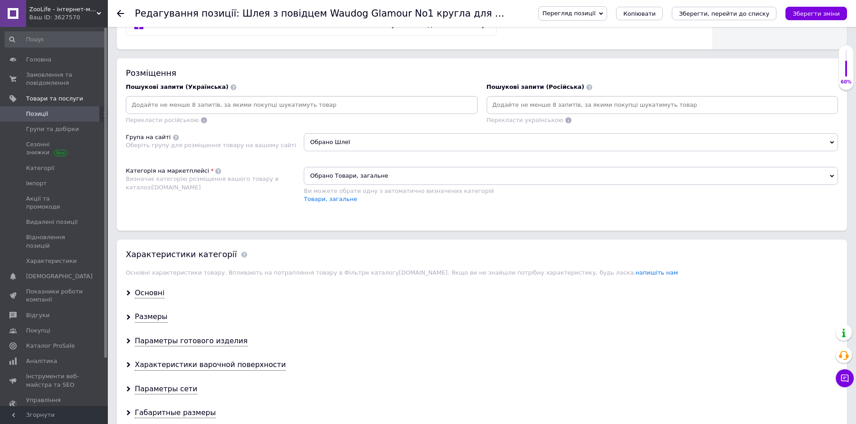
scroll to position [539, 0]
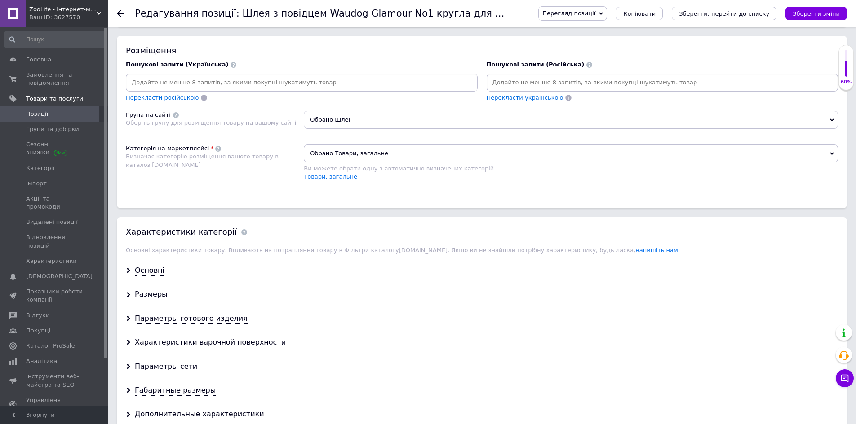
click at [375, 159] on span "Обрано Товари, загальне" at bounding box center [571, 154] width 534 height 18
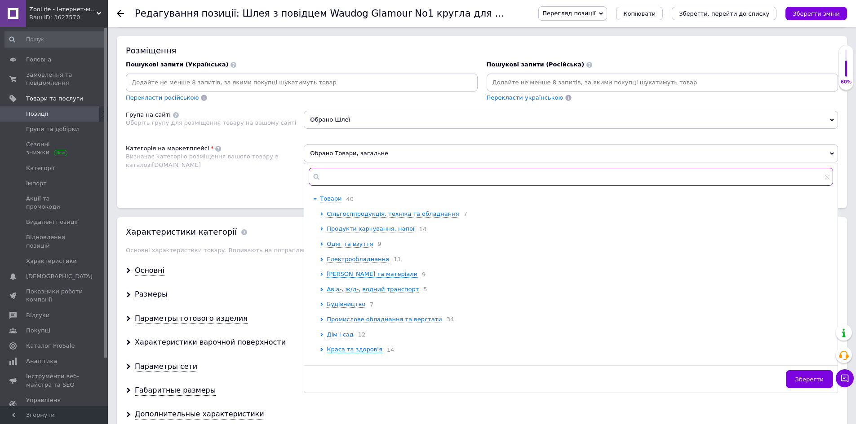
click at [359, 178] on input "text" at bounding box center [571, 177] width 524 height 18
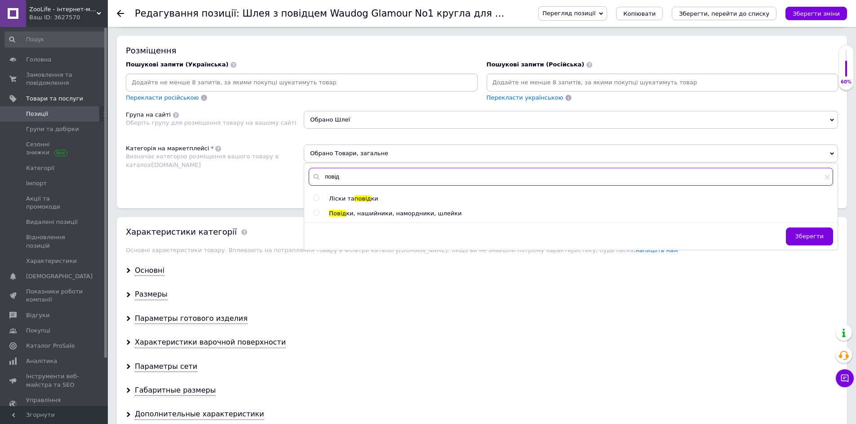
type input "повід"
click at [362, 214] on span "ки, нашийники, намордники, шлейки" at bounding box center [403, 213] width 115 height 7
radio input "true"
click at [227, 186] on div "Категорія на маркетплейсі Визначає категорію розміщення вашого товару в каталоз…" at bounding box center [215, 167] width 178 height 45
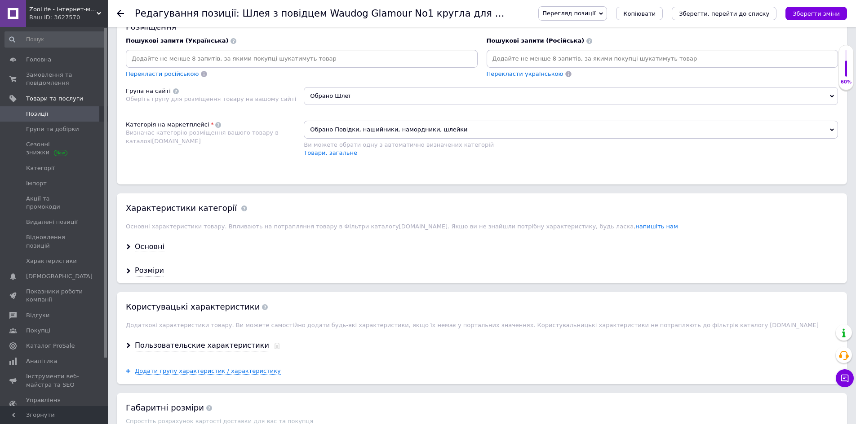
scroll to position [629, 0]
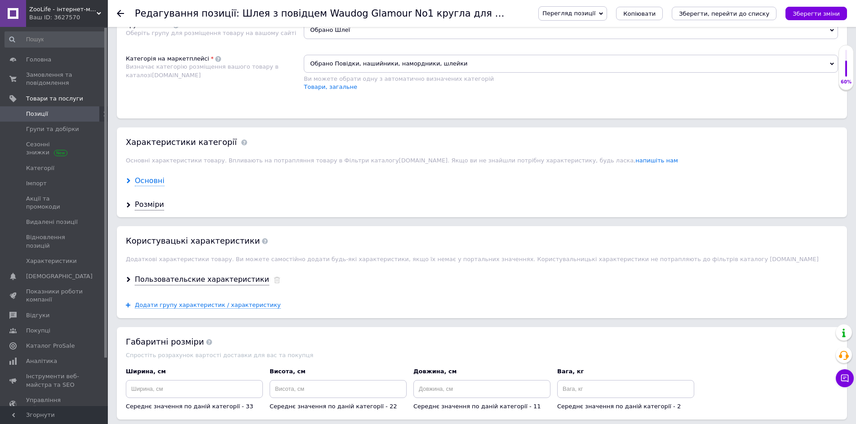
click at [154, 177] on div "Основні" at bounding box center [150, 181] width 30 height 10
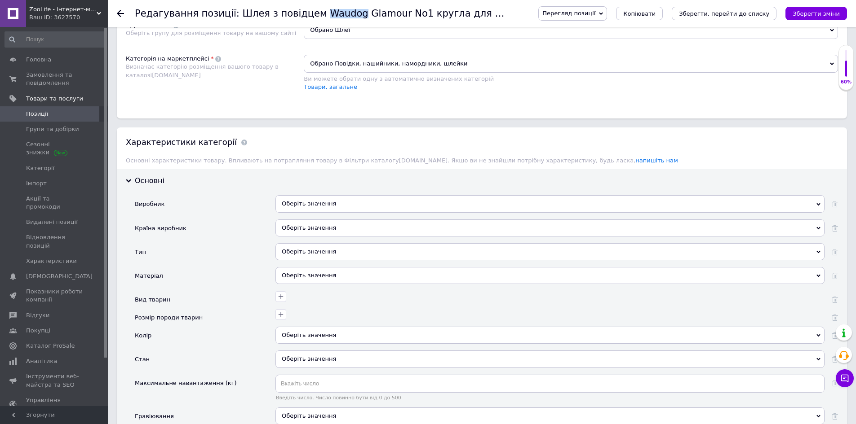
drag, startPoint x: 305, startPoint y: 18, endPoint x: 337, endPoint y: 17, distance: 32.4
click at [337, 17] on h1 "Редагування позиції: Шлея з повідцем Waudog Glamour No1 кругла для котів і дріб…" at bounding box center [430, 13] width 591 height 11
copy h1 "Waudog"
click at [335, 204] on div "Оберіть значення" at bounding box center [549, 203] width 549 height 17
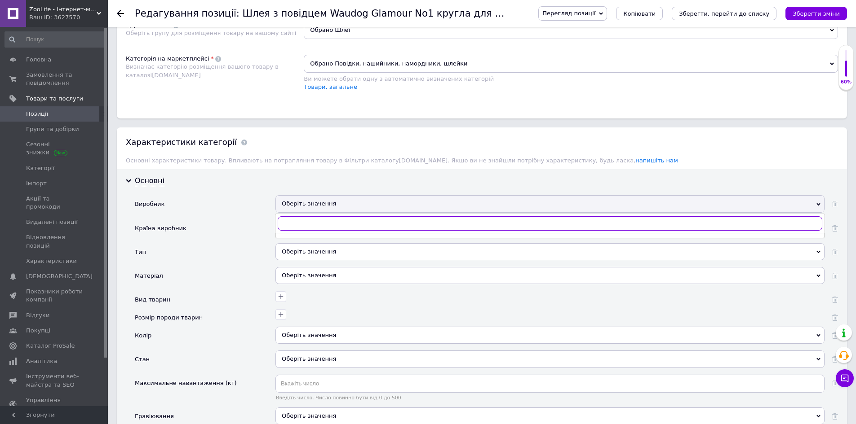
paste input "Waudog"
type input "Waudog"
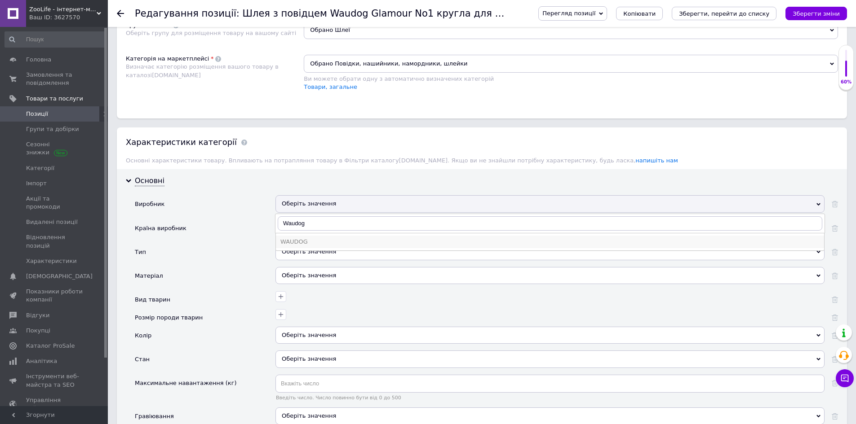
click at [306, 240] on div "WAUDOG" at bounding box center [549, 242] width 539 height 8
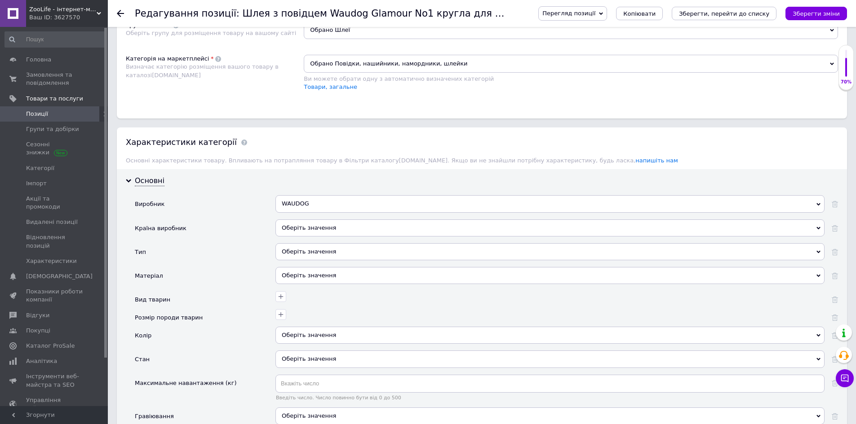
click at [320, 231] on div "Оберіть значення" at bounding box center [549, 228] width 549 height 17
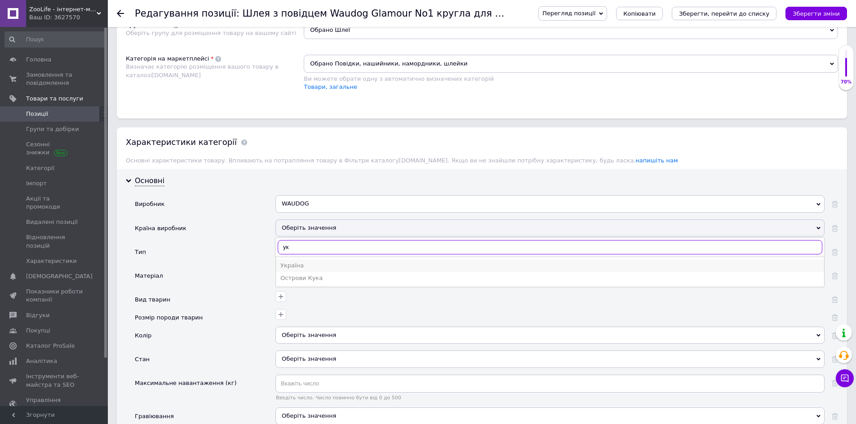
type input "ук"
click at [315, 266] on div "Україна" at bounding box center [549, 266] width 539 height 8
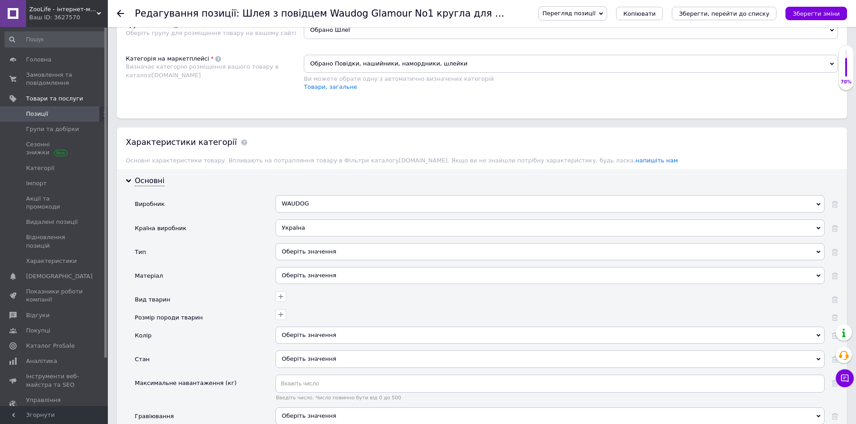
click at [327, 253] on div "Оберіть значення" at bounding box center [549, 251] width 549 height 17
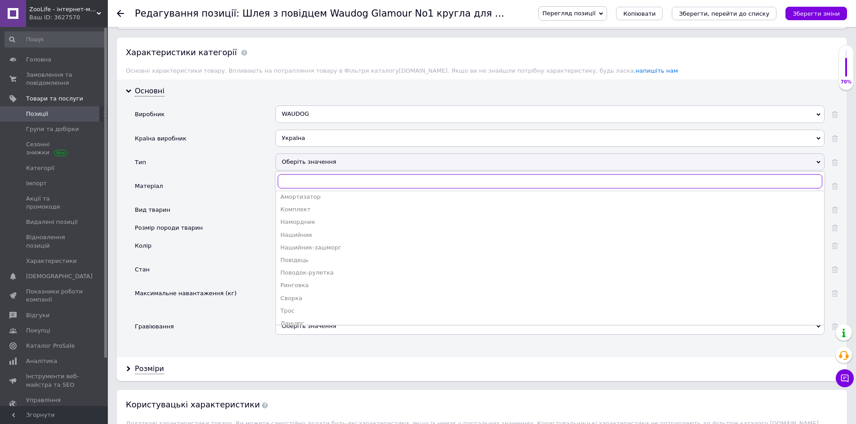
scroll to position [0, 0]
click at [311, 215] on div "Комплект" at bounding box center [549, 212] width 539 height 8
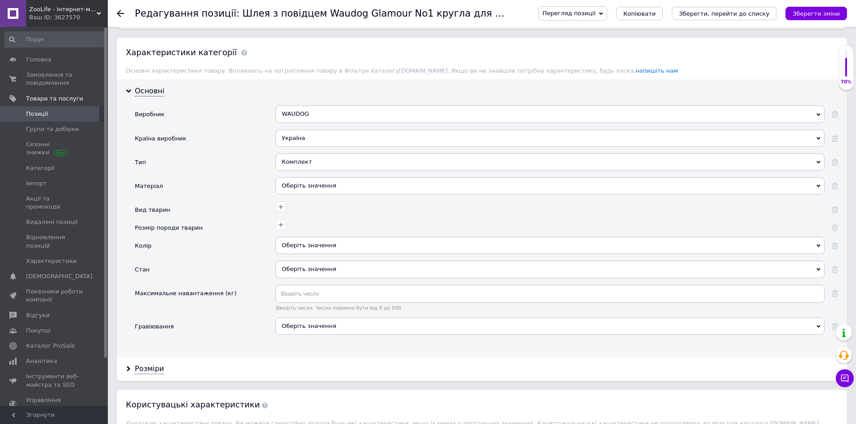
click at [304, 186] on div "Оберіть значення" at bounding box center [549, 185] width 549 height 17
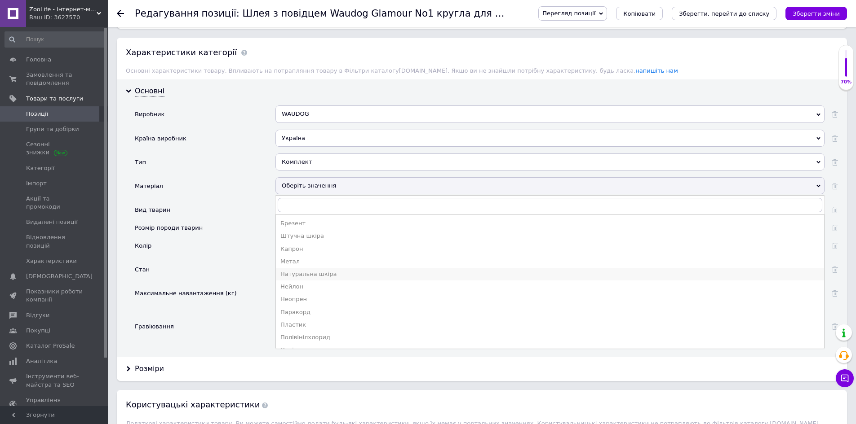
click at [313, 274] on div "Натуральна шкіра" at bounding box center [549, 274] width 539 height 8
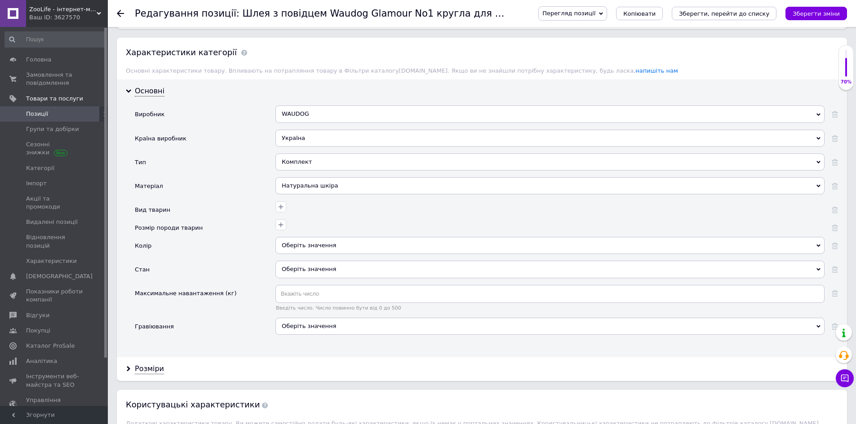
click at [280, 213] on div at bounding box center [549, 210] width 549 height 18
click at [284, 212] on button "button" at bounding box center [280, 207] width 11 height 11
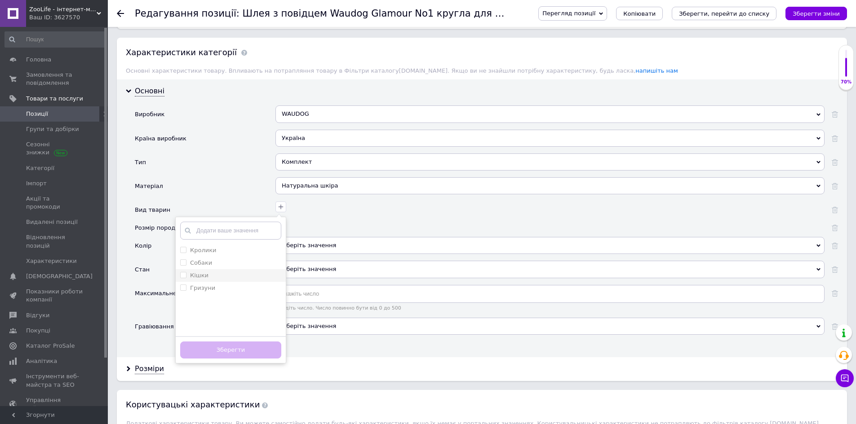
click at [217, 272] on div "Кішки" at bounding box center [230, 276] width 101 height 8
checkbox input "true"
click at [219, 265] on div "Собаки" at bounding box center [230, 263] width 101 height 8
checkbox input "true"
drag, startPoint x: 246, startPoint y: 353, endPoint x: 249, endPoint y: 338, distance: 14.7
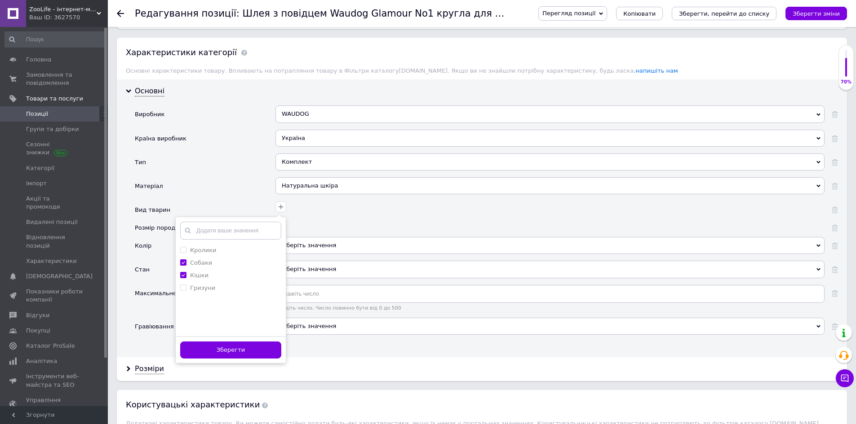
click at [245, 352] on button "Зберегти" at bounding box center [230, 351] width 101 height 18
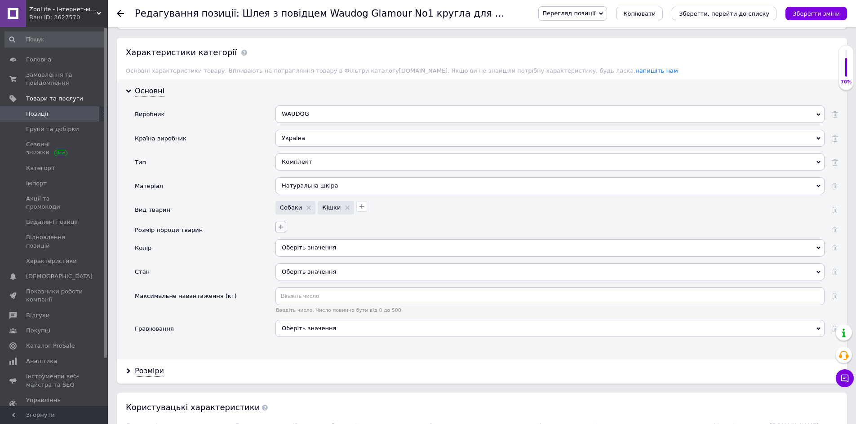
click at [279, 229] on icon "button" at bounding box center [280, 227] width 7 height 7
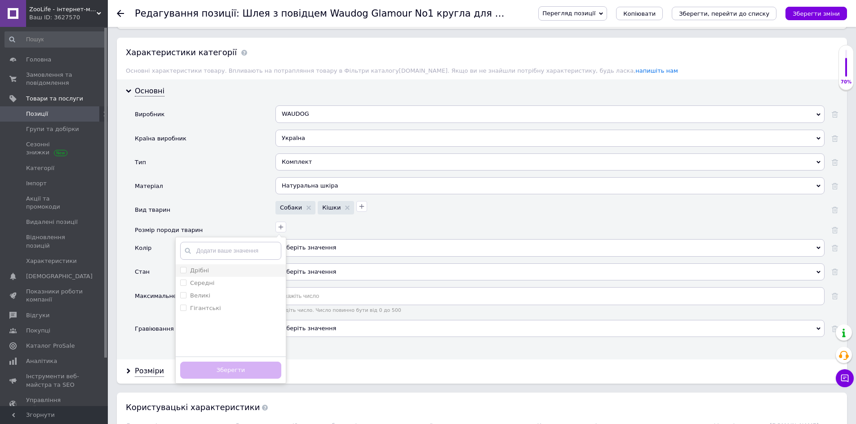
click at [225, 272] on div "Дрібні" at bounding box center [230, 271] width 101 height 8
checkbox input "true"
click at [250, 377] on button "Зберегти" at bounding box center [230, 371] width 101 height 18
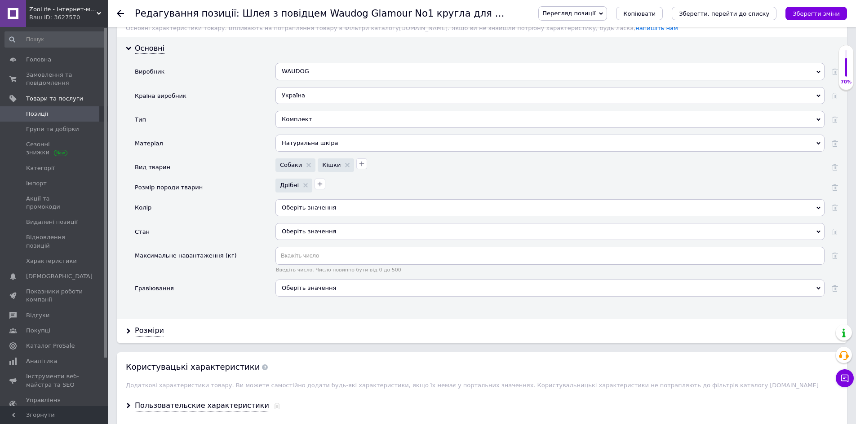
scroll to position [763, 0]
click at [320, 212] on div "Оберіть значення" at bounding box center [549, 205] width 549 height 17
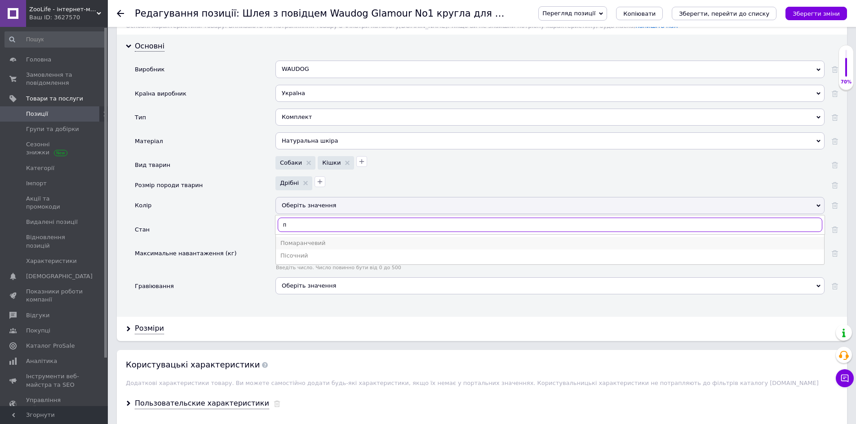
type input "п"
click at [310, 240] on div "Помаранчевий" at bounding box center [549, 243] width 539 height 8
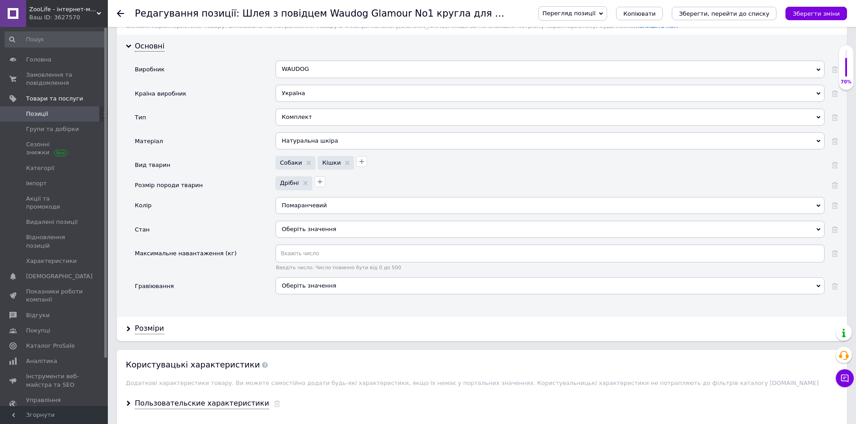
click at [309, 227] on div "Оберіть значення" at bounding box center [549, 229] width 549 height 17
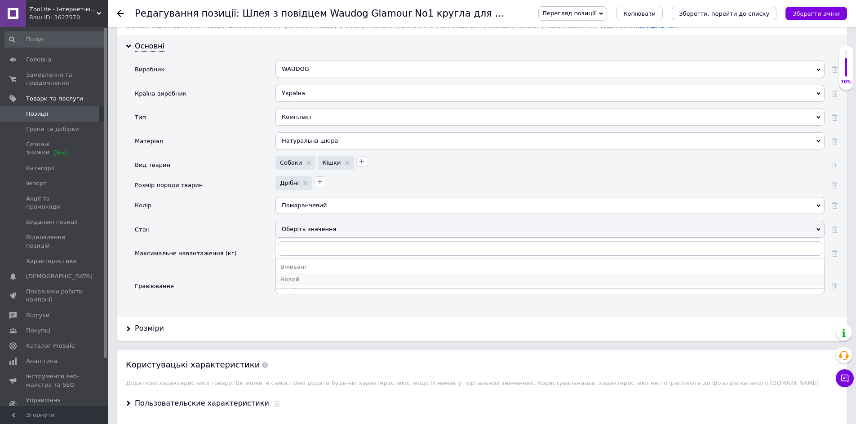
click at [303, 277] on div "Новий" at bounding box center [549, 280] width 539 height 8
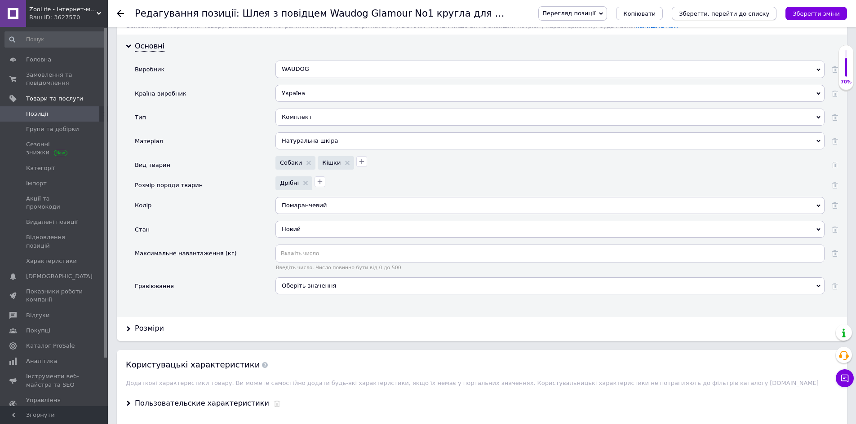
click at [743, 10] on icon "Зберегти, перейти до списку" at bounding box center [724, 13] width 90 height 7
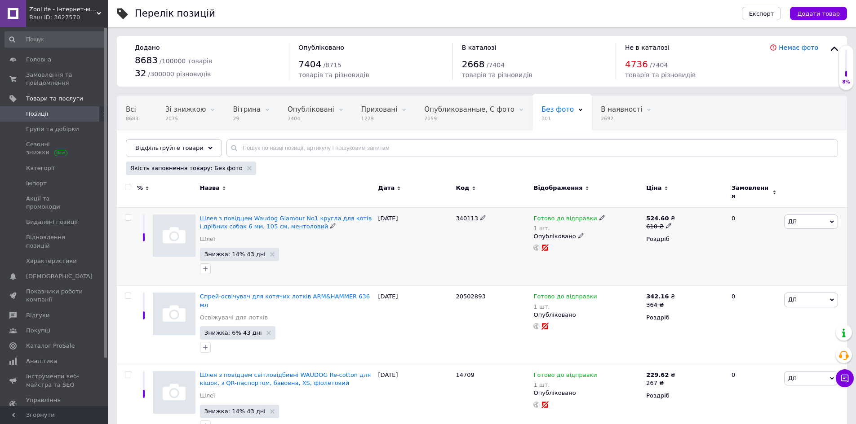
click at [462, 215] on span "340113" at bounding box center [467, 218] width 22 height 7
copy span "340113"
click at [287, 222] on span "Шлея з повідцем Waudog Glamour No1 кругла для котів і дрібних собак 6 мм, 105 с…" at bounding box center [286, 222] width 172 height 15
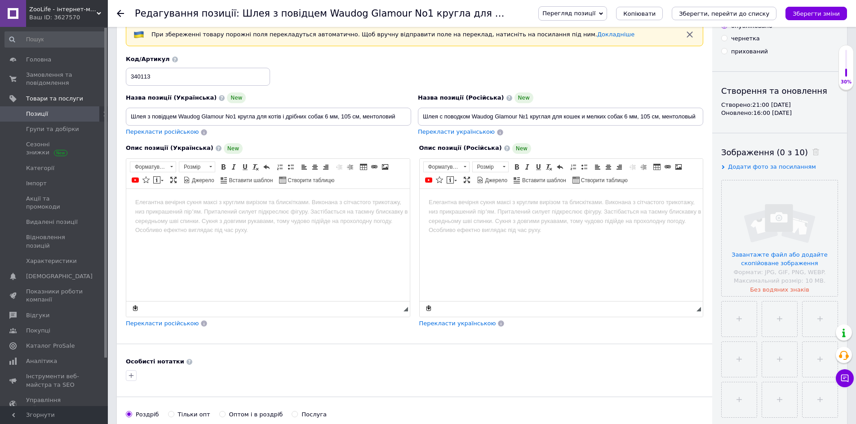
scroll to position [45, 0]
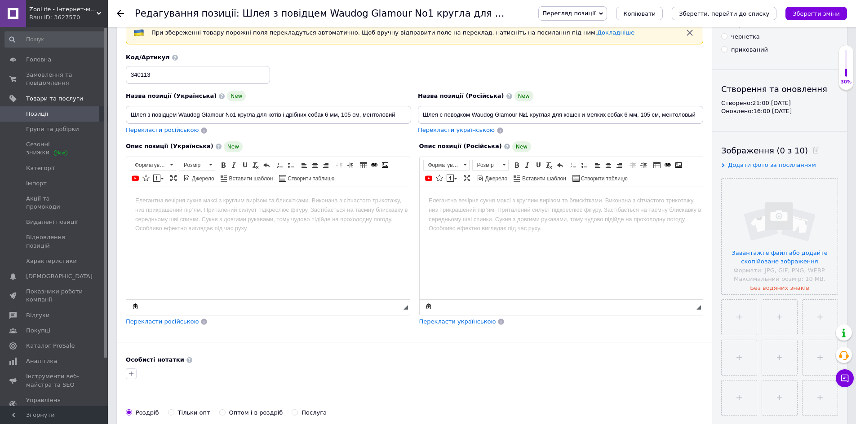
click at [236, 214] on html at bounding box center [267, 200] width 283 height 27
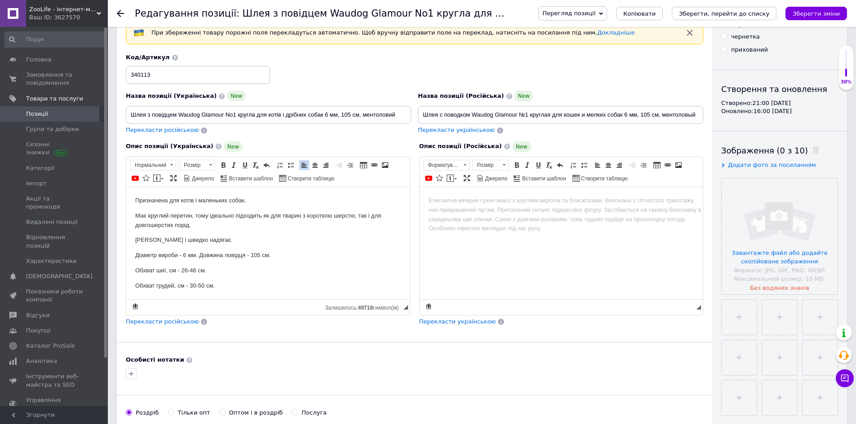
click at [177, 322] on span "Перекласти російською" at bounding box center [162, 321] width 73 height 7
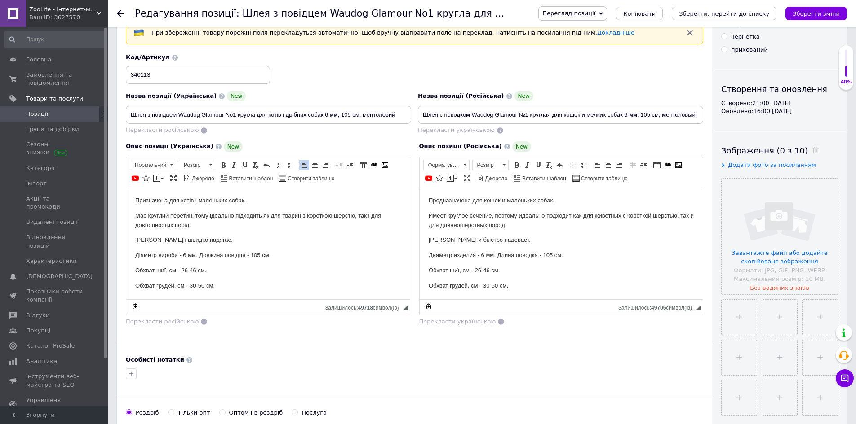
click at [772, 165] on span "Додати фото за посиланням" at bounding box center [772, 165] width 88 height 7
click at [780, 178] on input "text" at bounding box center [767, 183] width 93 height 18
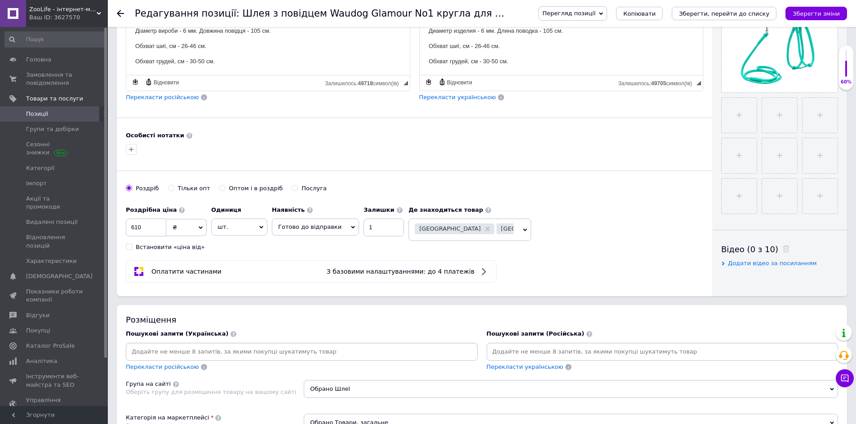
scroll to position [494, 0]
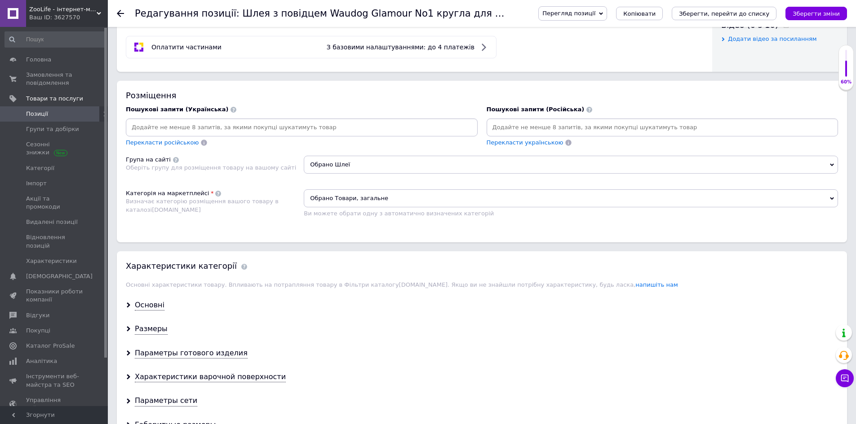
click at [378, 200] on span "Обрано Товари, загальне" at bounding box center [571, 199] width 534 height 18
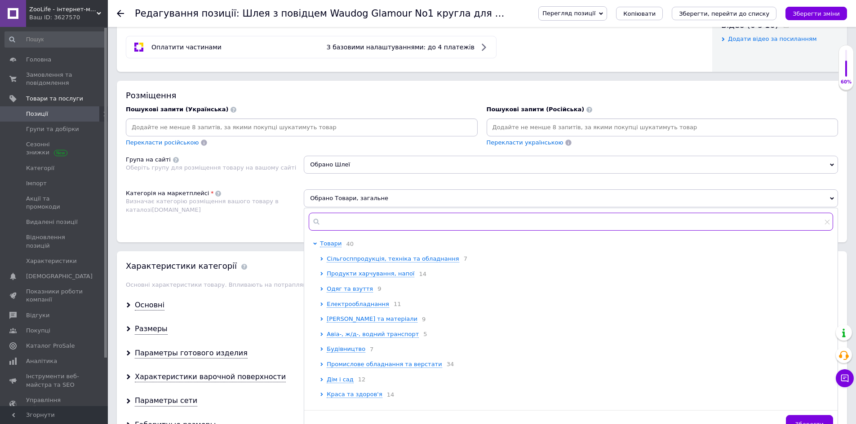
click at [362, 225] on input "text" at bounding box center [571, 222] width 524 height 18
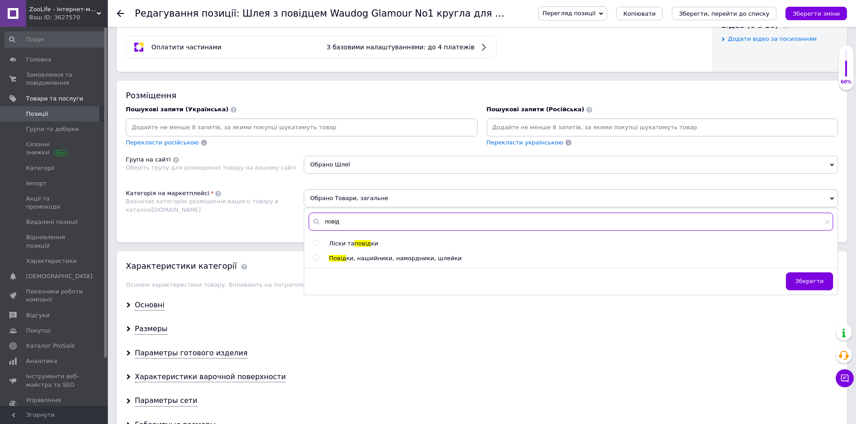
type input "повід"
click at [362, 260] on span "ки, нашийники, намордники, шлейки" at bounding box center [403, 258] width 115 height 7
radio input "true"
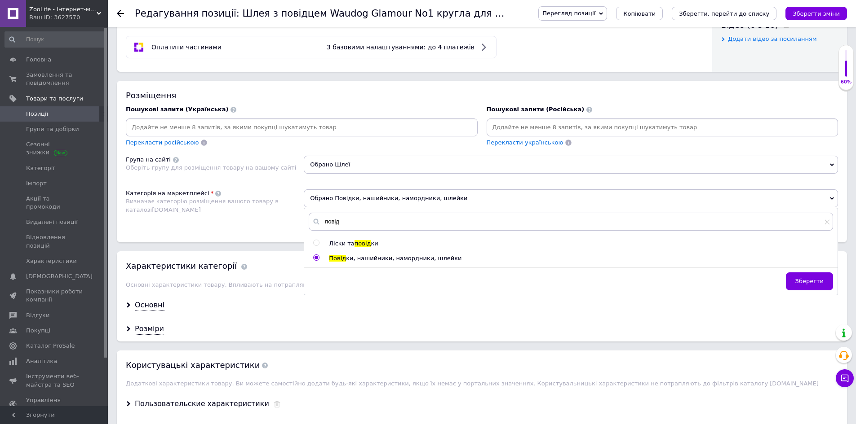
click at [247, 228] on div "Розміщення Пошукові запити (Українська) Перекласти російською Пошукові запити (…" at bounding box center [482, 162] width 730 height 162
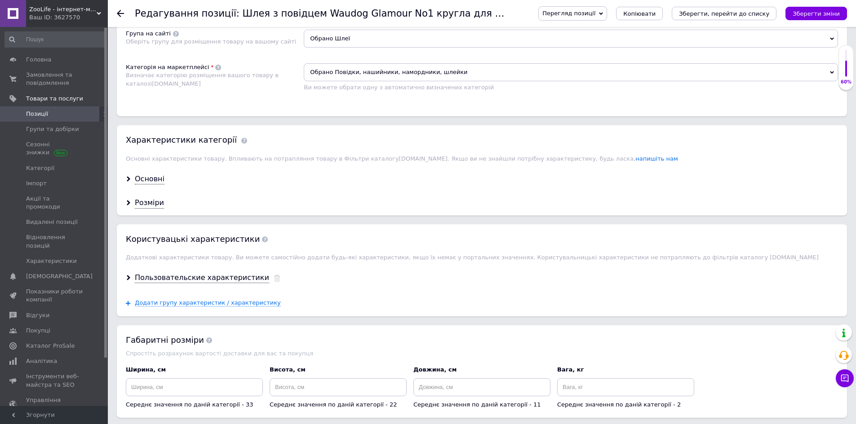
scroll to position [629, 0]
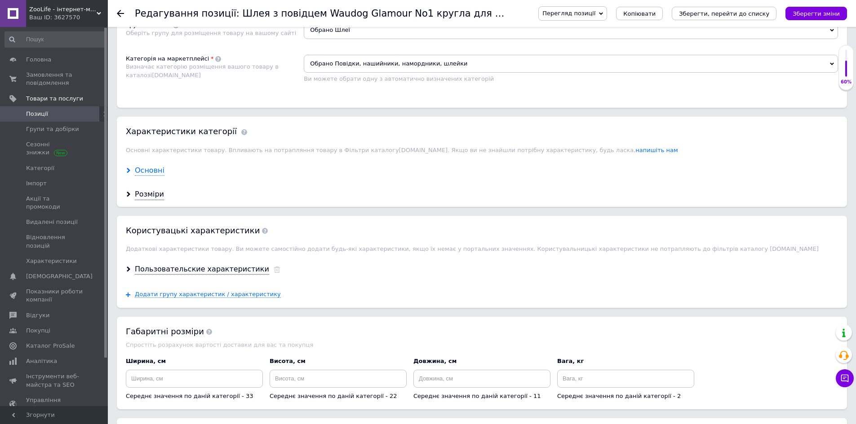
click at [146, 171] on div "Основні" at bounding box center [150, 171] width 30 height 10
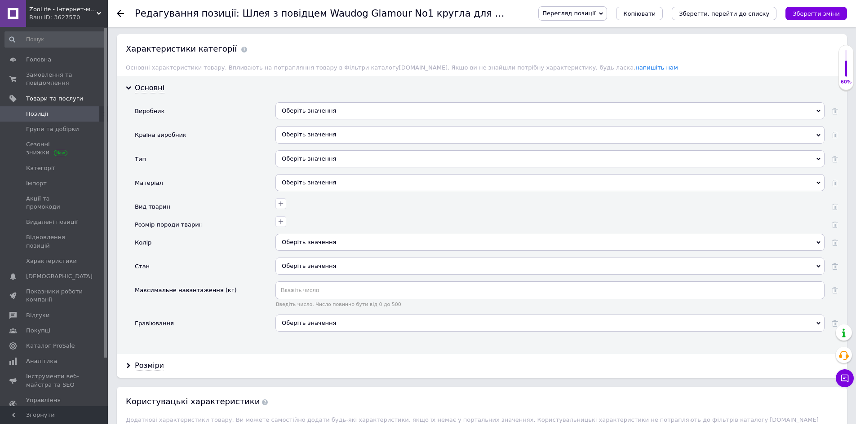
scroll to position [719, 0]
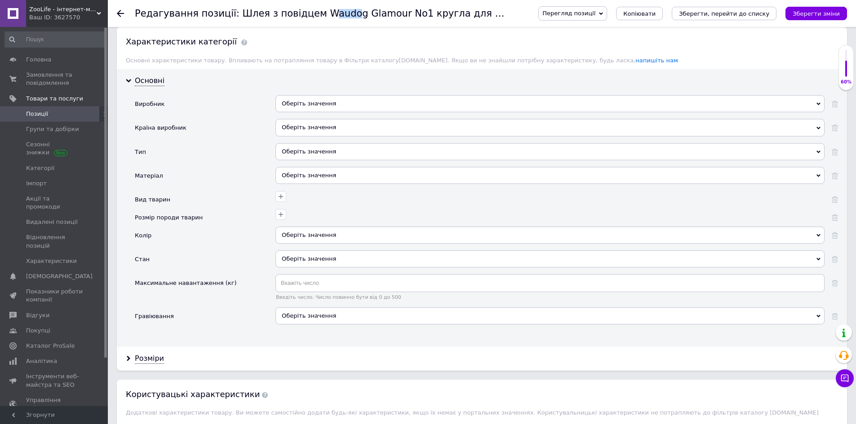
drag, startPoint x: 308, startPoint y: 13, endPoint x: 320, endPoint y: 15, distance: 12.8
click at [331, 16] on h1 "Редагування позиції: Шлея з повідцем Waudog Glamour No1 кругла для котів і дріб…" at bounding box center [432, 13] width 595 height 11
click at [304, 15] on h1 "Редагування позиції: Шлея з повідцем Waudog Glamour No1 кругла для котів і дріб…" at bounding box center [432, 13] width 595 height 11
drag, startPoint x: 303, startPoint y: 15, endPoint x: 339, endPoint y: 17, distance: 36.0
click at [339, 17] on h1 "Редагування позиції: Шлея з повідцем Waudog Glamour No1 кругла для котів і дріб…" at bounding box center [432, 13] width 595 height 11
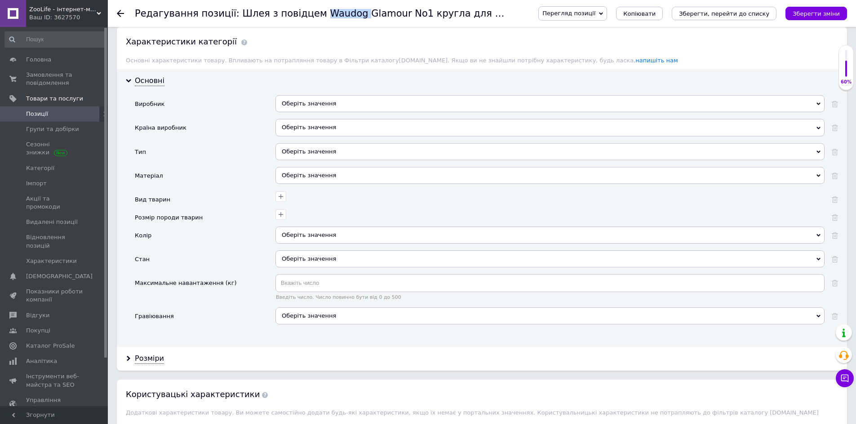
click at [305, 13] on h1 "Редагування позиції: Шлея з повідцем Waudog Glamour No1 кругла для котів і дріб…" at bounding box center [432, 13] width 595 height 11
click at [328, 105] on div "Оберіть значення" at bounding box center [549, 103] width 549 height 17
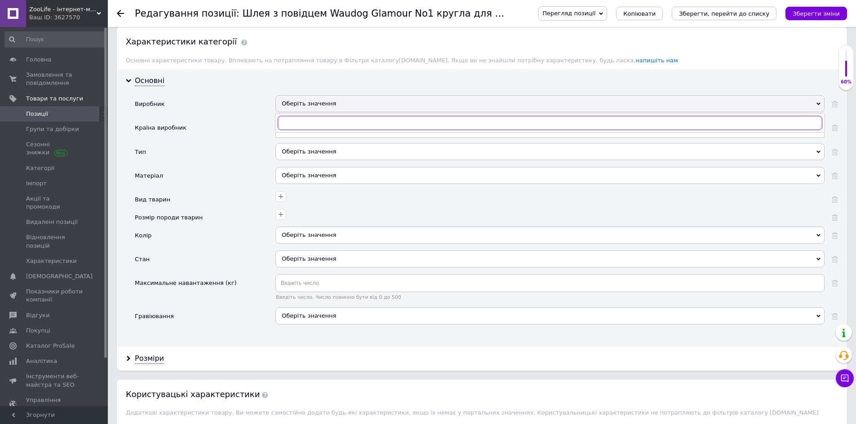
paste input "Waudog"
type input "Waudog"
click at [303, 142] on div "WAUDOG" at bounding box center [549, 141] width 539 height 8
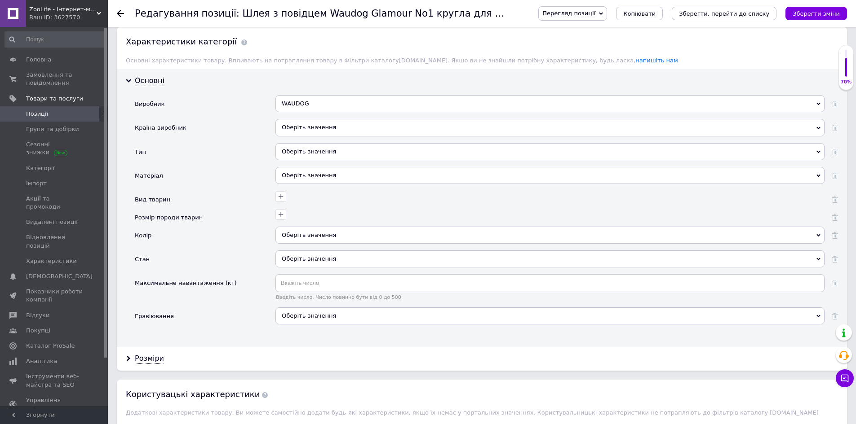
click at [318, 128] on div "Оберіть значення" at bounding box center [549, 127] width 549 height 17
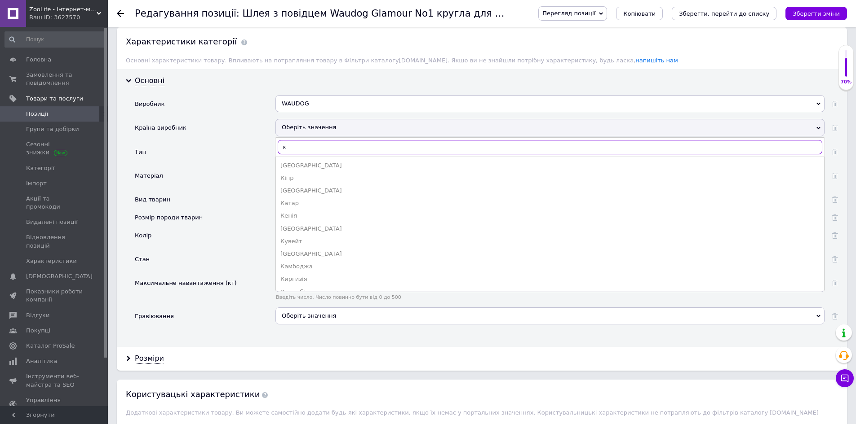
click at [303, 141] on input "к" at bounding box center [550, 147] width 544 height 14
click at [303, 141] on input "у" at bounding box center [550, 147] width 544 height 14
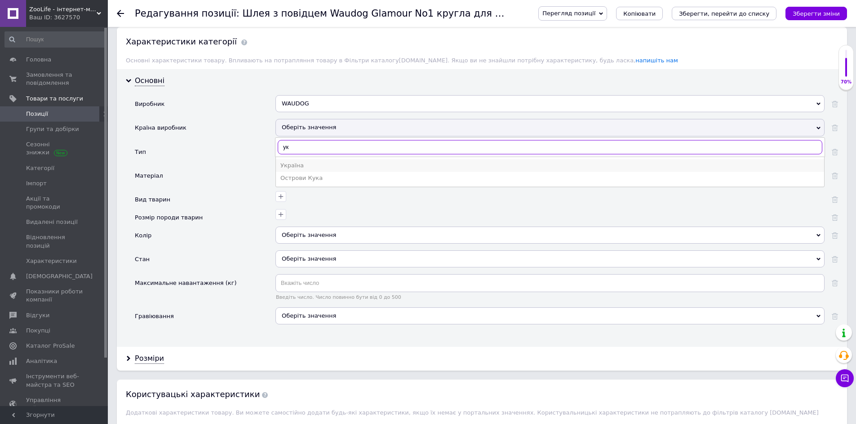
type input "ук"
click at [309, 162] on div "Україна" at bounding box center [549, 166] width 539 height 8
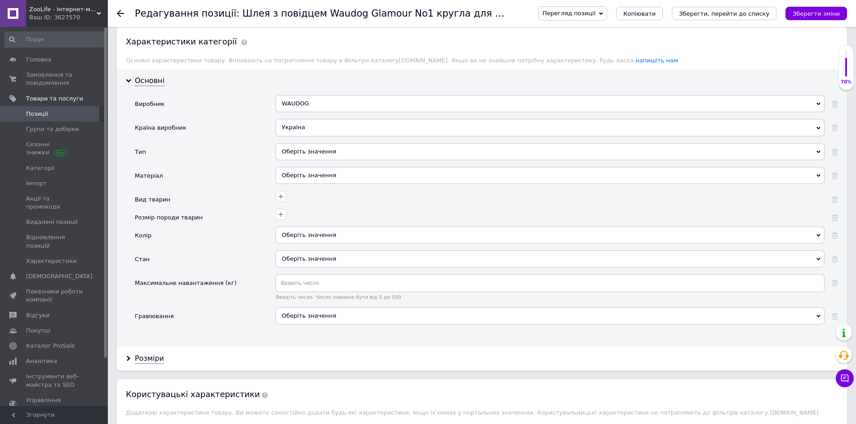
click at [310, 155] on div "Оберіть значення" at bounding box center [549, 151] width 549 height 17
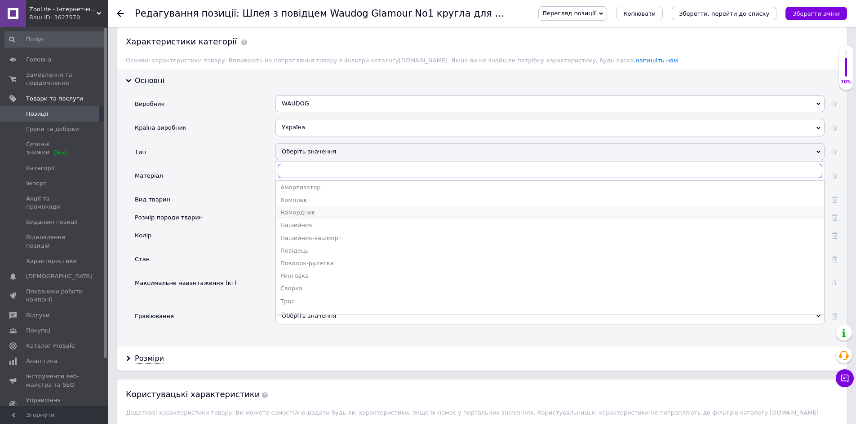
scroll to position [0, 0]
click at [303, 201] on div "Комплект" at bounding box center [549, 202] width 539 height 8
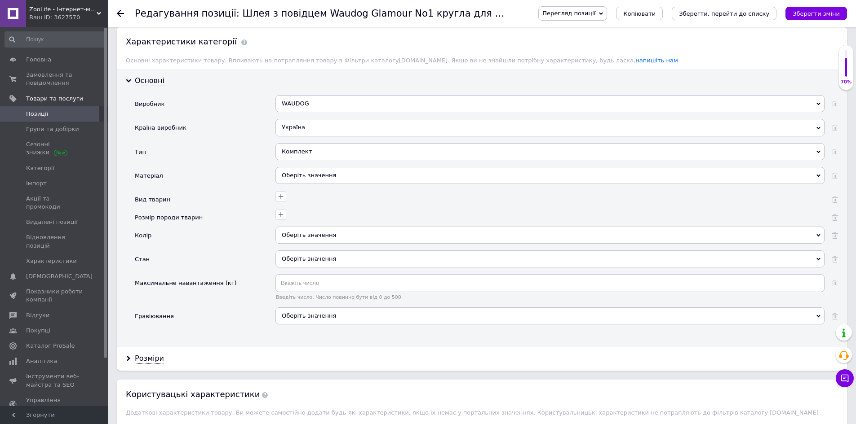
click at [296, 176] on div "Оберіть значення" at bounding box center [549, 175] width 549 height 17
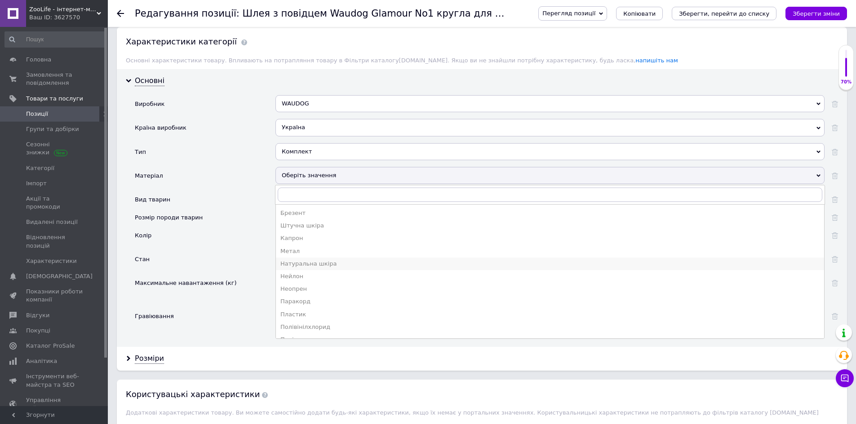
click at [311, 258] on li "Натуральна шкіра" at bounding box center [550, 264] width 548 height 13
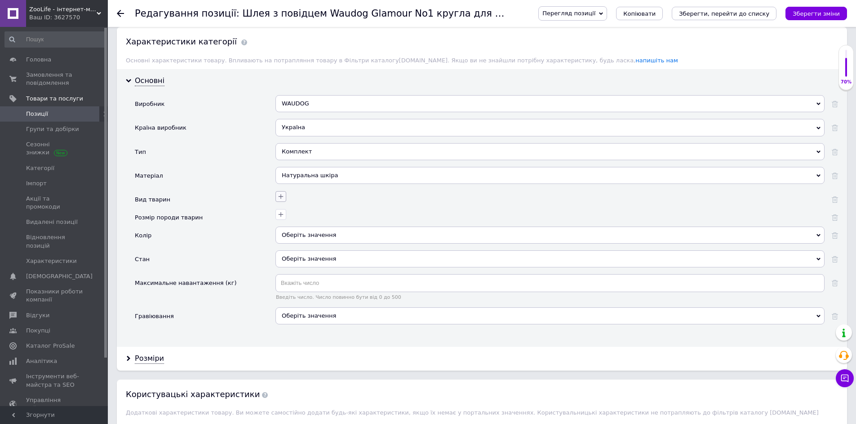
click at [282, 193] on icon "button" at bounding box center [280, 196] width 7 height 7
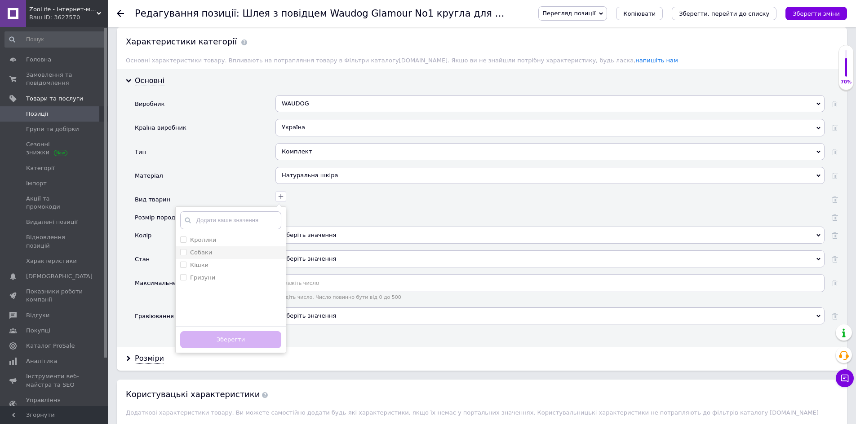
click at [214, 254] on div "Собаки" at bounding box center [230, 253] width 101 height 8
checkbox input "true"
click at [213, 263] on div "Кішки" at bounding box center [230, 265] width 101 height 8
checkbox input "true"
click at [249, 340] on button "Зберегти" at bounding box center [230, 340] width 101 height 18
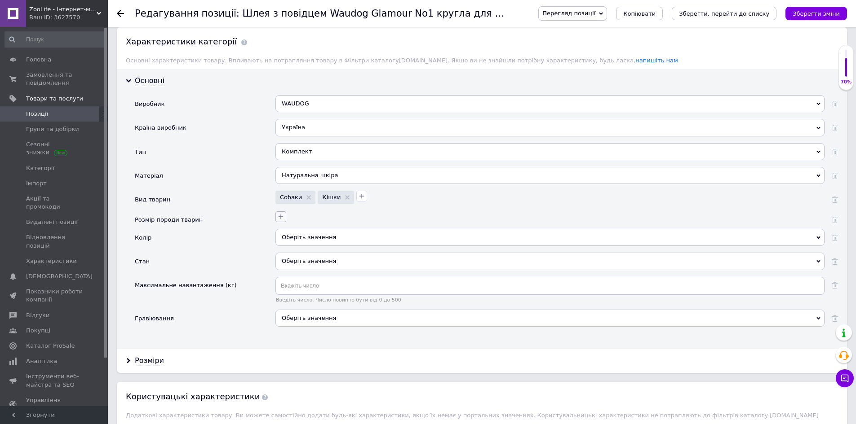
click at [280, 212] on button "button" at bounding box center [280, 217] width 11 height 11
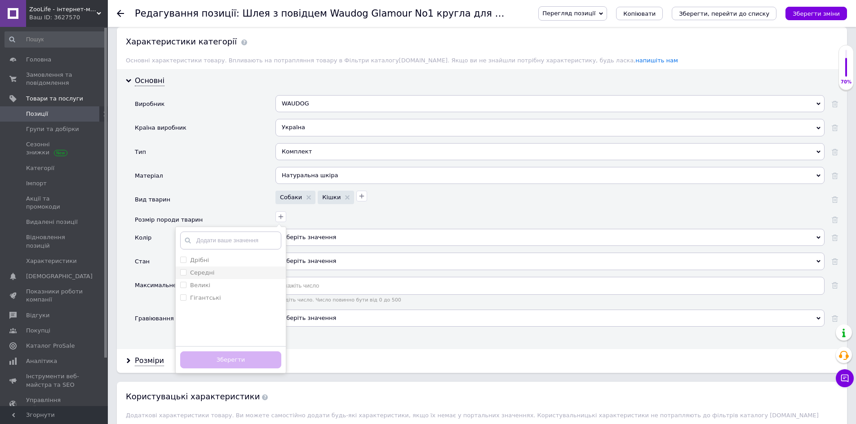
click at [214, 270] on div "Середні" at bounding box center [230, 273] width 101 height 8
drag, startPoint x: 215, startPoint y: 265, endPoint x: 215, endPoint y: 278, distance: 13.5
click at [215, 267] on ul "Дрібні Середні Великі Гігантські" at bounding box center [231, 299] width 110 height 90
click at [215, 274] on div "Середні" at bounding box center [230, 273] width 101 height 8
checkbox input "false"
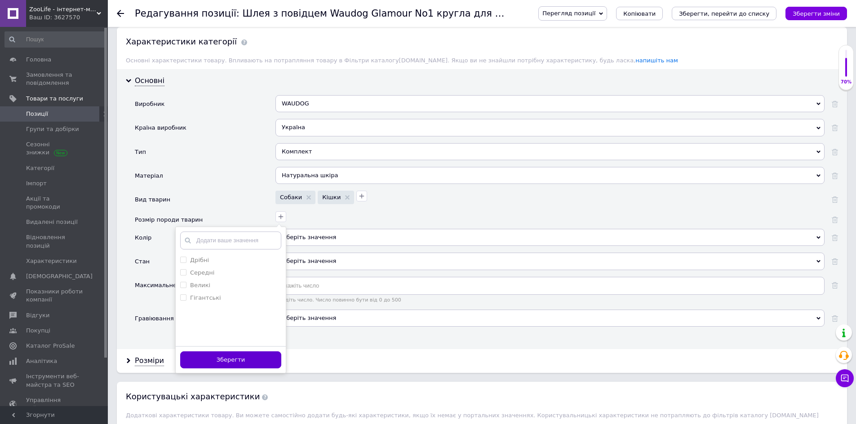
click at [240, 358] on button "Зберегти" at bounding box center [230, 361] width 101 height 18
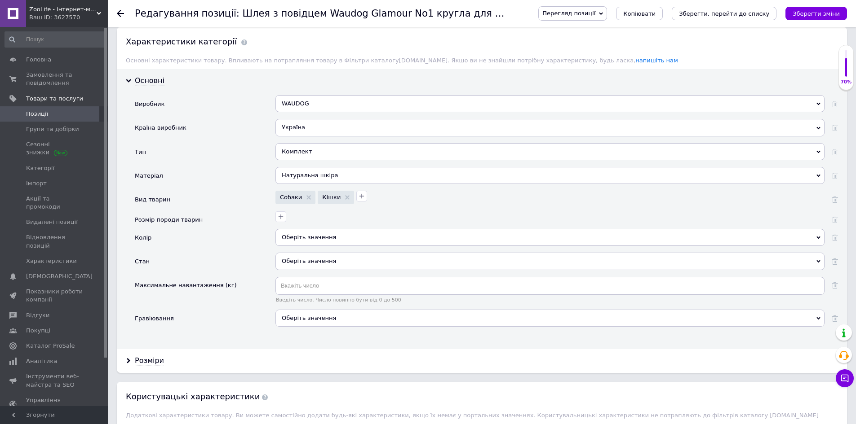
click at [300, 233] on div "Оберіть значення" at bounding box center [549, 237] width 549 height 17
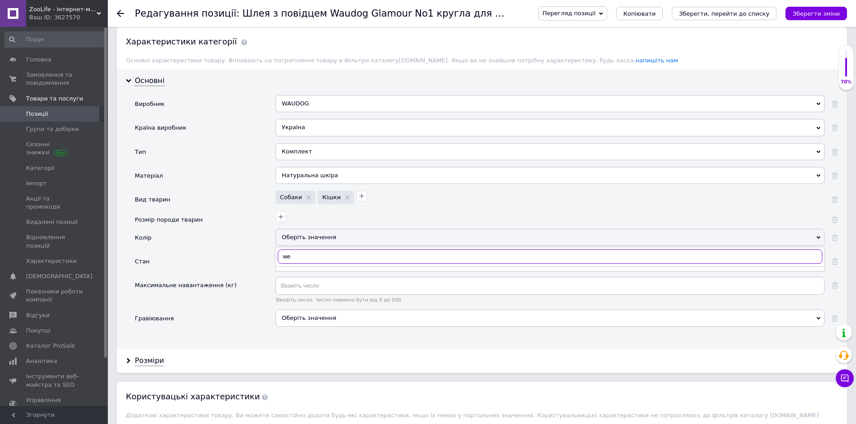
type input "м"
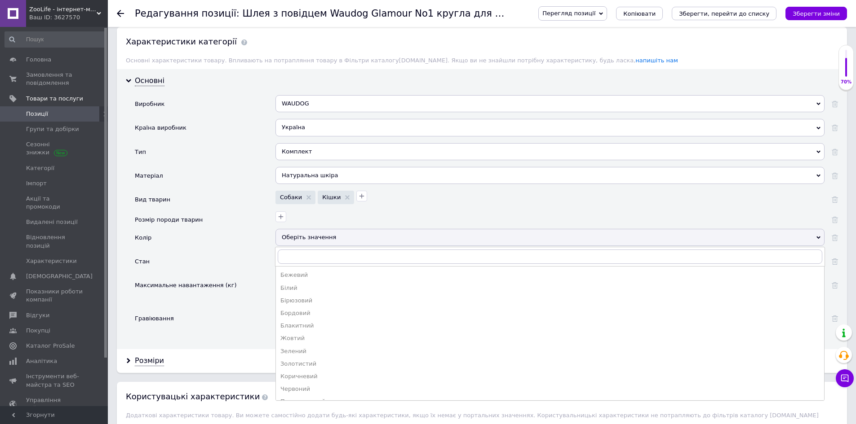
click at [229, 247] on div "Колір" at bounding box center [205, 241] width 141 height 24
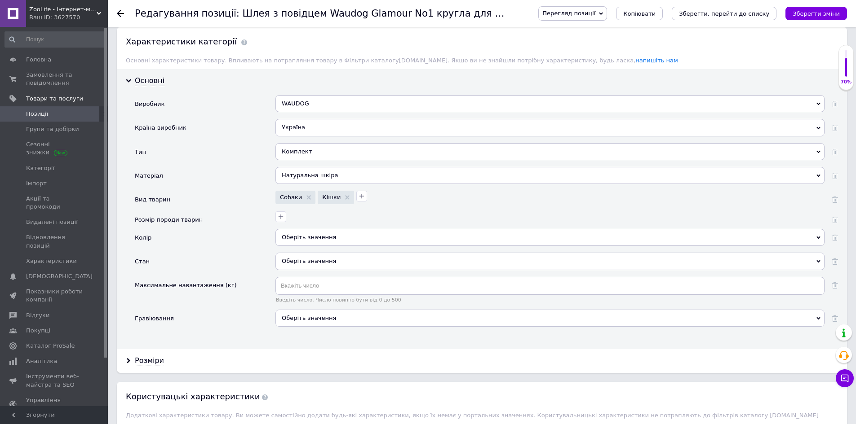
click at [311, 262] on div "Оберіть значення" at bounding box center [549, 261] width 549 height 17
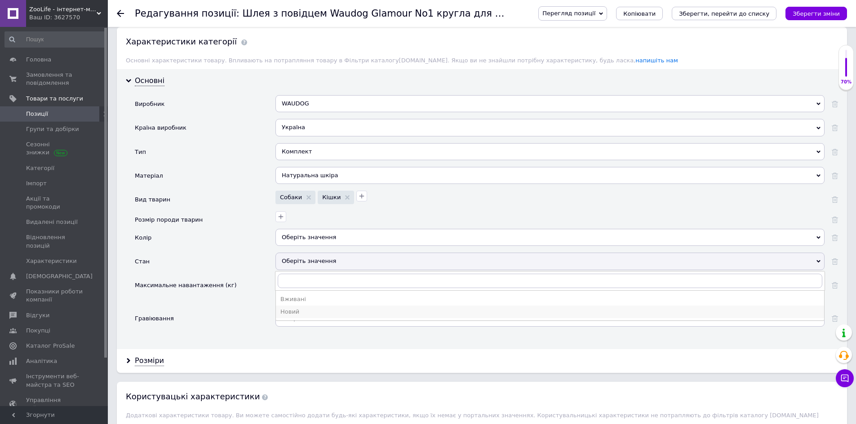
click at [297, 314] on div "Новий" at bounding box center [549, 312] width 539 height 8
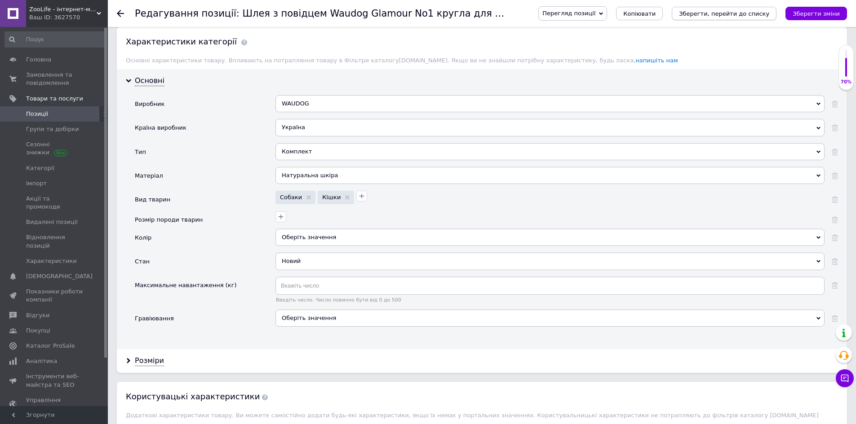
click at [735, 10] on icon "Зберегти, перейти до списку" at bounding box center [724, 13] width 90 height 7
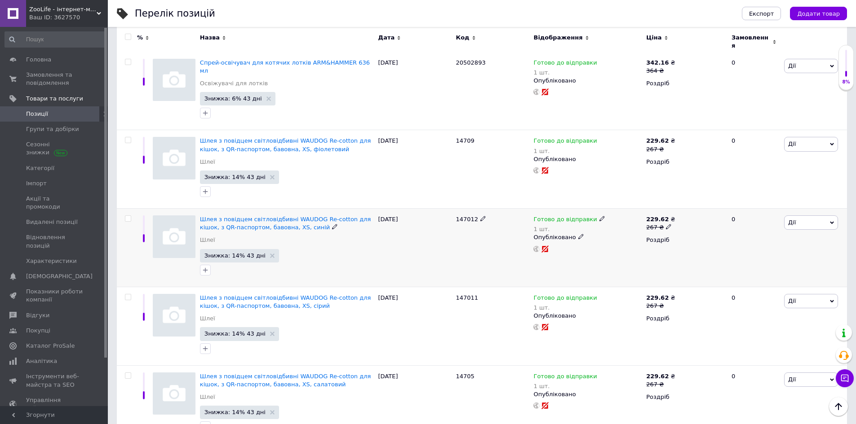
scroll to position [135, 0]
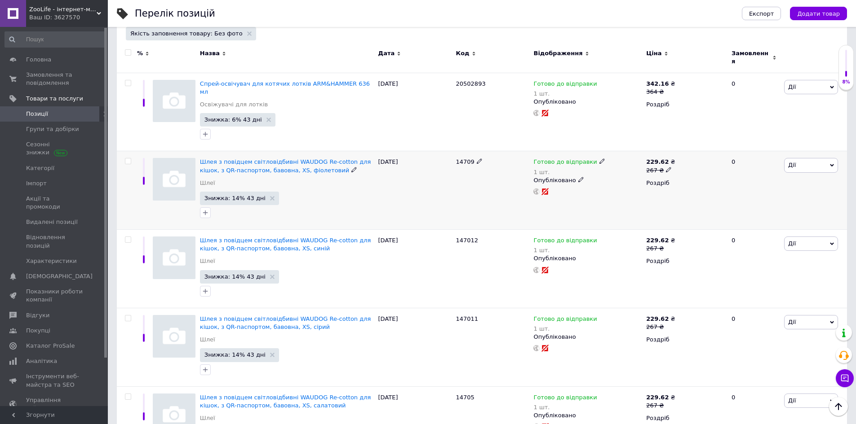
click at [465, 159] on span "14709" at bounding box center [465, 162] width 18 height 7
copy span "14709"
click at [267, 159] on span "Шлея з повідцем світловідбивні WAUDOG Re-cotton для кішок, з QR-паспортом, баво…" at bounding box center [285, 166] width 171 height 15
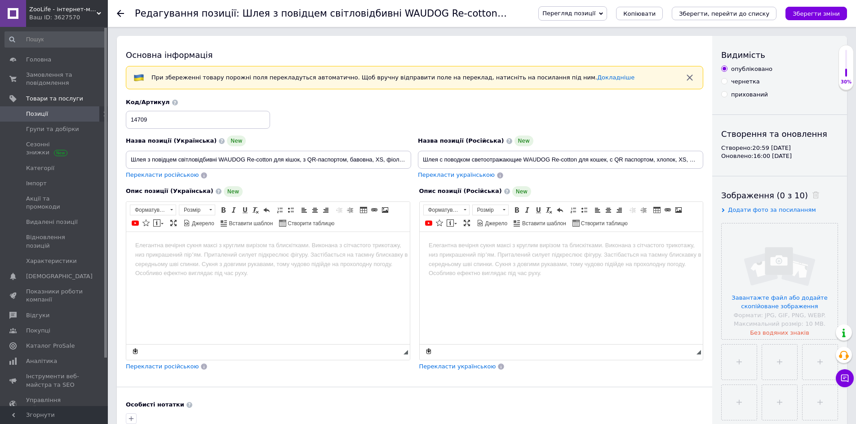
click at [746, 211] on span "Додати фото за посиланням" at bounding box center [772, 210] width 88 height 7
click at [754, 237] on div "Зображення (0 з 10) Додати фото за посиланням Завантажте файл або додайте скопі…" at bounding box center [779, 336] width 117 height 293
click at [752, 231] on input "text" at bounding box center [767, 228] width 93 height 18
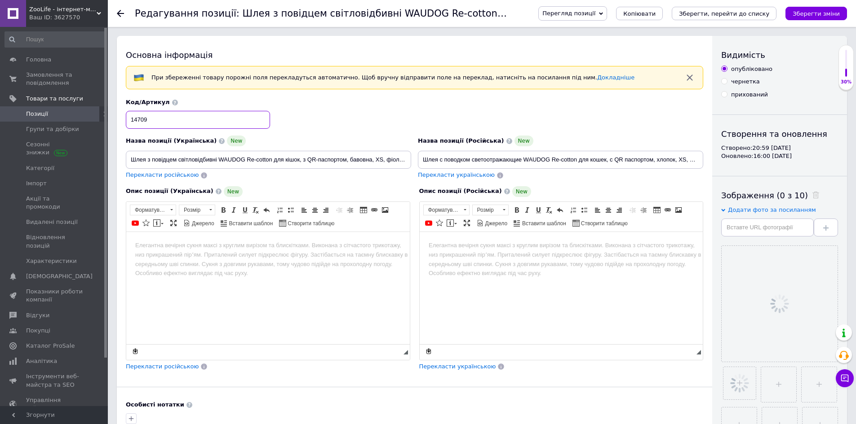
click at [201, 124] on input "14709" at bounding box center [198, 120] width 144 height 18
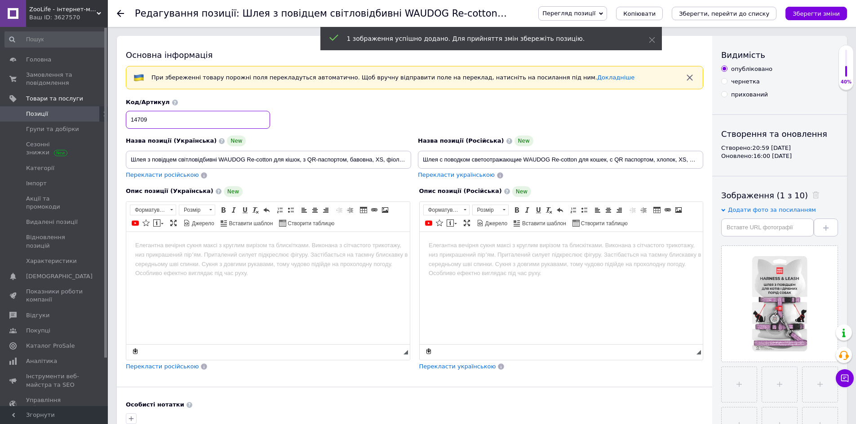
click at [201, 124] on input "14709" at bounding box center [198, 120] width 144 height 18
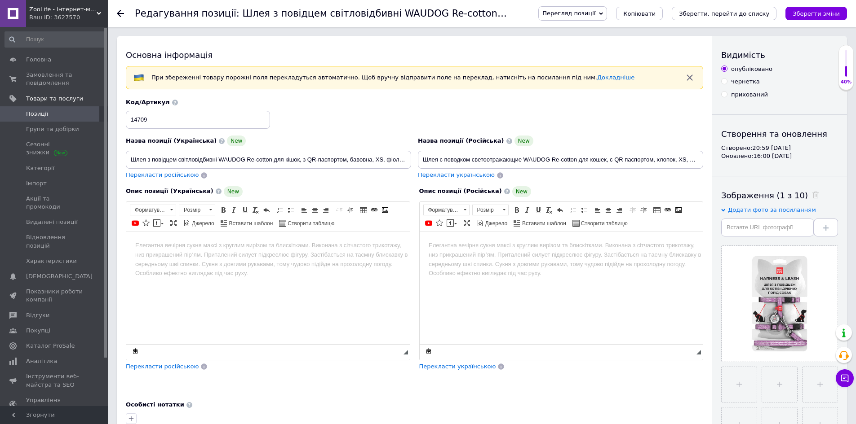
click at [219, 259] on html at bounding box center [267, 245] width 283 height 27
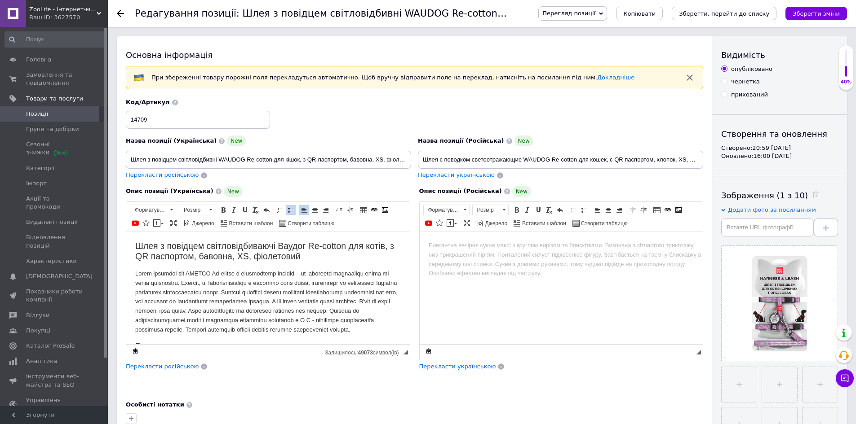
scroll to position [66, 0]
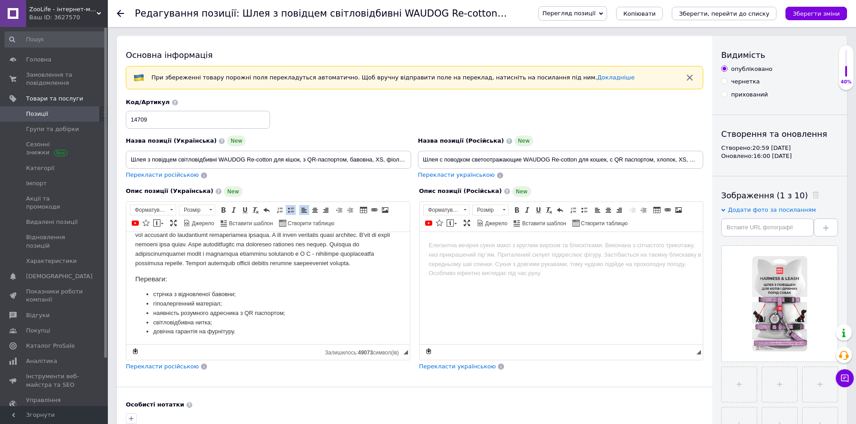
click at [177, 366] on span "Перекласти російською" at bounding box center [162, 366] width 73 height 7
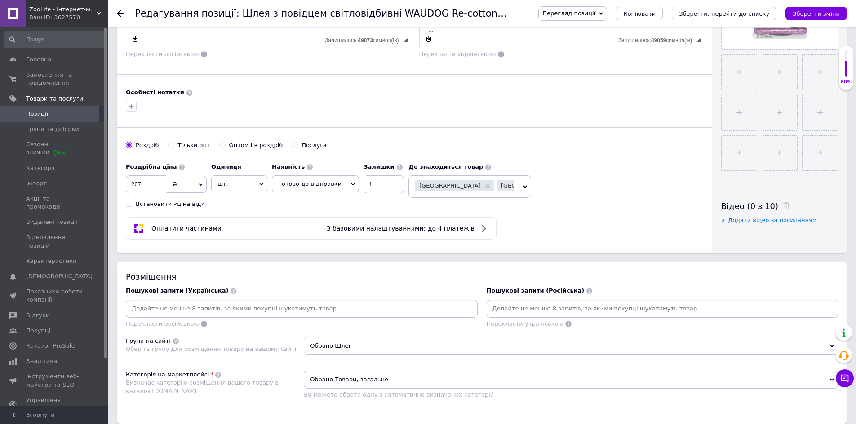
scroll to position [494, 0]
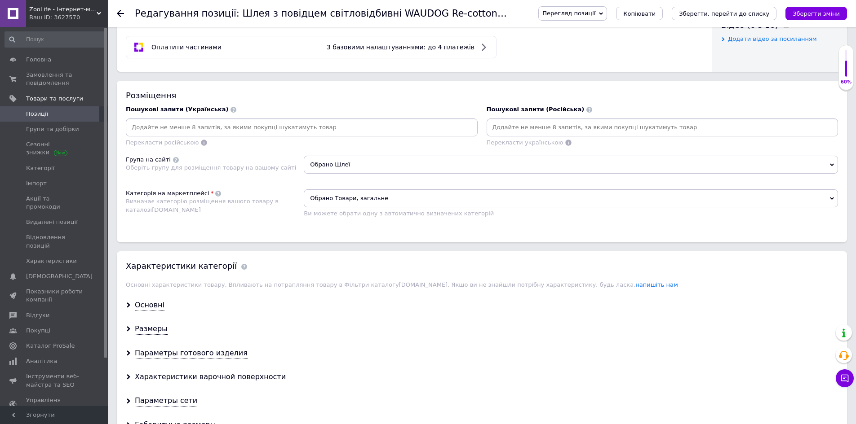
click at [378, 195] on span "Обрано Товари, загальне" at bounding box center [571, 199] width 534 height 18
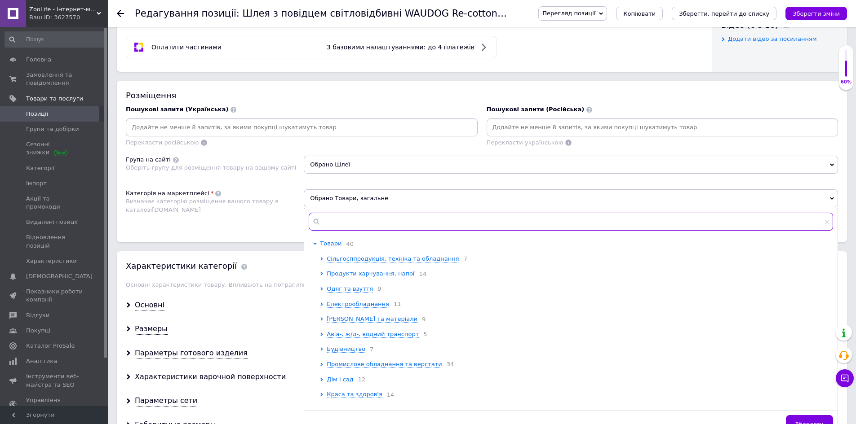
click at [364, 213] on input "text" at bounding box center [571, 222] width 524 height 18
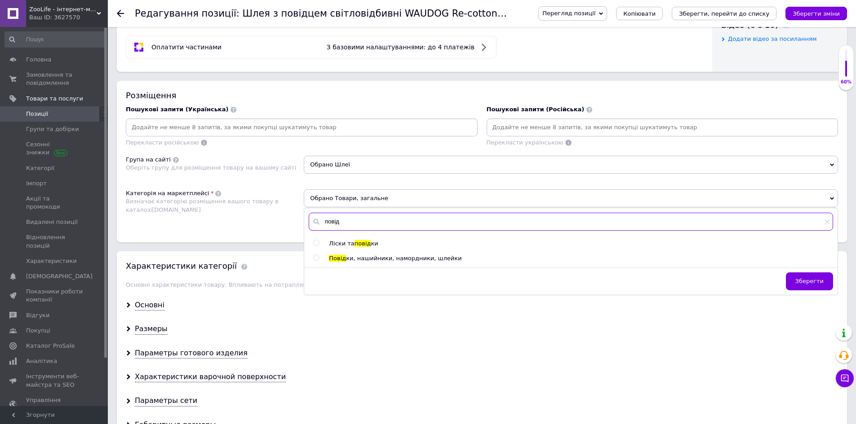
type input "повід"
click at [352, 260] on span "ки, нашийники, намордники, шлейки" at bounding box center [403, 258] width 115 height 7
radio input "true"
click at [199, 235] on div "Розміщення Пошукові запити (Українська) Перекласти російською Пошукові запити (…" at bounding box center [482, 162] width 730 height 162
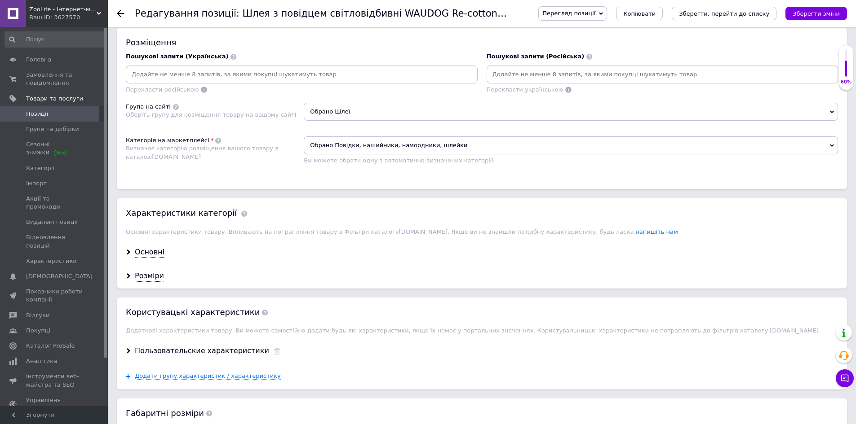
scroll to position [584, 0]
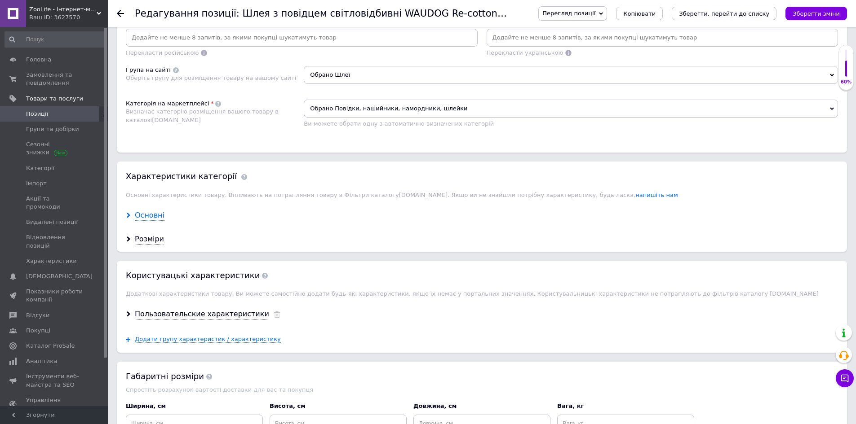
click at [156, 217] on div "Основні" at bounding box center [150, 216] width 30 height 10
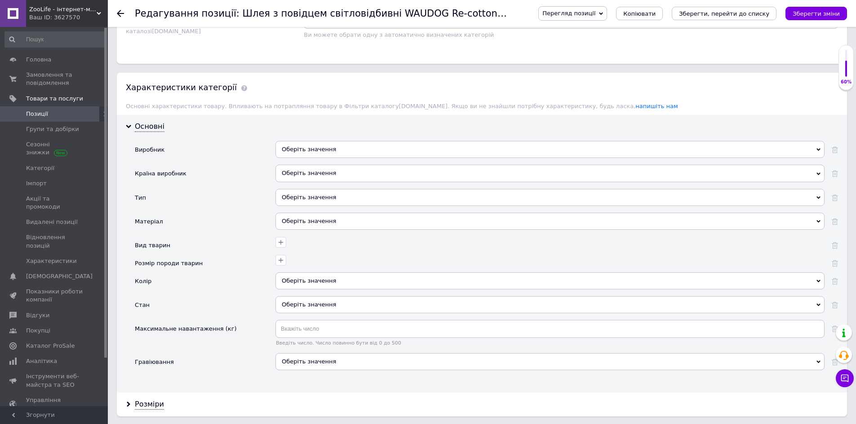
scroll to position [674, 0]
drag, startPoint x: 373, startPoint y: 16, endPoint x: 409, endPoint y: 16, distance: 35.5
click at [409, 16] on h1 "Редагування позиції: Шлея з повідцем світловідбивні WAUDOG Re-cotton для кішок,…" at bounding box center [449, 13] width 628 height 11
copy h1 "WAUDOG"
click at [301, 145] on div "Оберіть значення" at bounding box center [549, 148] width 549 height 17
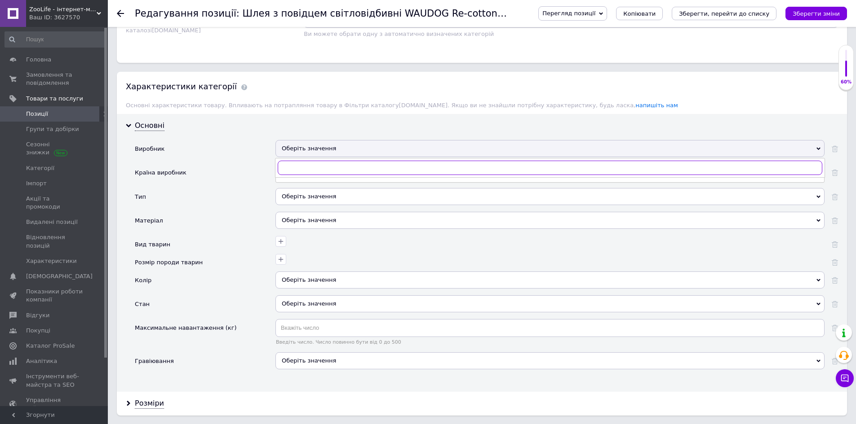
paste input "WAUDOG"
type input "WAUDOG"
click at [305, 185] on div "WAUDOG" at bounding box center [549, 186] width 539 height 8
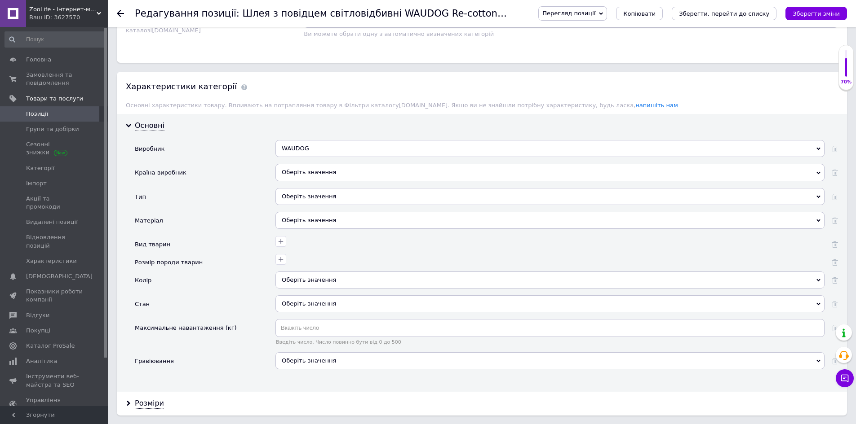
click at [305, 169] on div "Оберіть значення" at bounding box center [549, 172] width 549 height 17
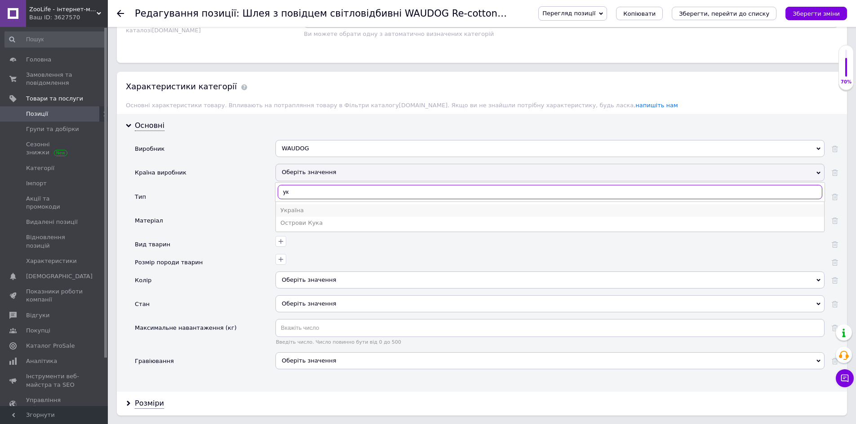
type input "ук"
click at [307, 211] on div "Україна" at bounding box center [549, 211] width 539 height 8
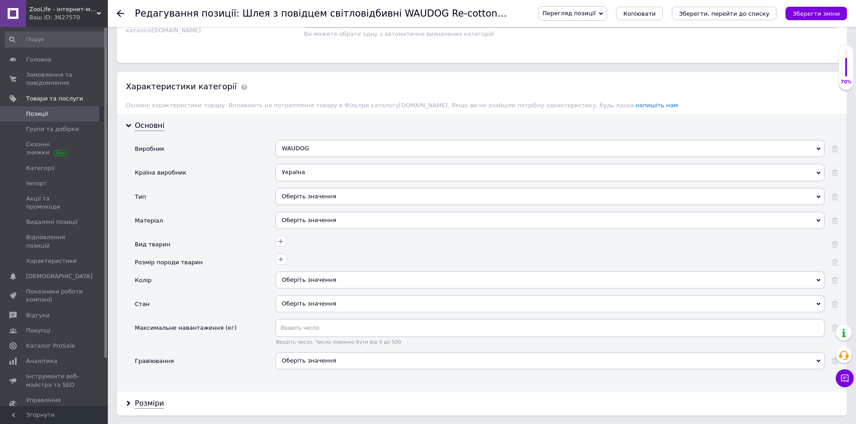
click at [305, 202] on div "Оберіть значення" at bounding box center [549, 196] width 549 height 17
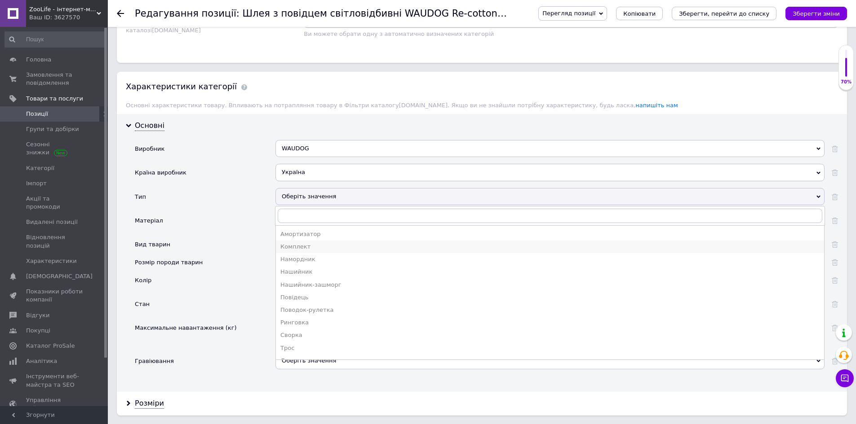
click at [322, 248] on div "Комплект" at bounding box center [549, 247] width 539 height 8
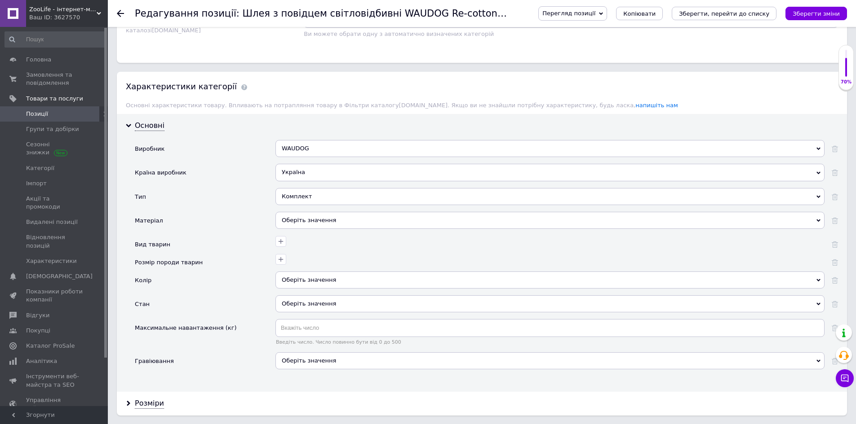
click at [309, 213] on div "Оберіть значення" at bounding box center [549, 220] width 549 height 17
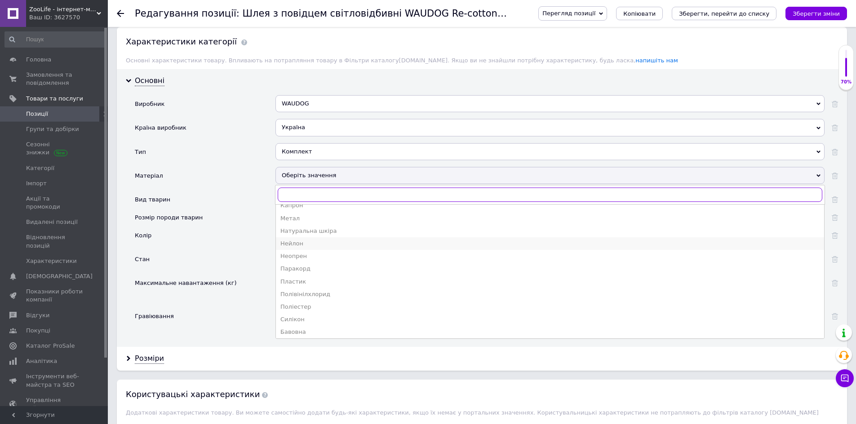
scroll to position [35, 0]
click at [301, 330] on div "Бавовна" at bounding box center [549, 330] width 539 height 8
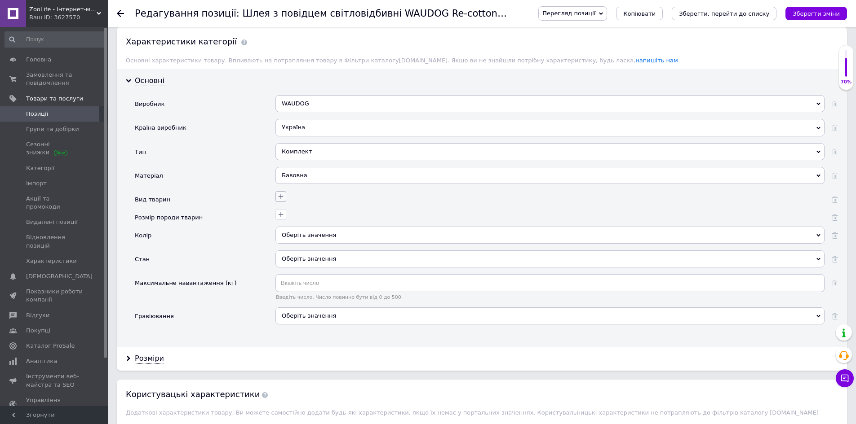
click at [278, 200] on icon "button" at bounding box center [280, 196] width 7 height 7
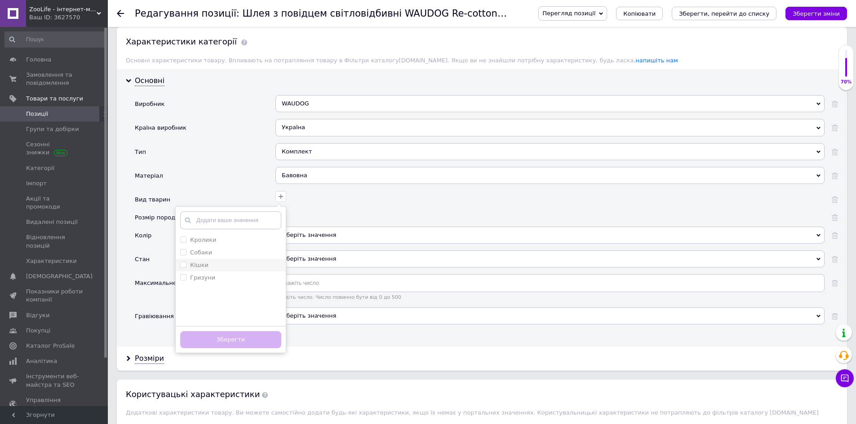
drag, startPoint x: 231, startPoint y: 254, endPoint x: 232, endPoint y: 271, distance: 16.6
click at [231, 257] on li "Собаки" at bounding box center [231, 253] width 110 height 13
checkbox input "true"
drag, startPoint x: 232, startPoint y: 271, endPoint x: 236, endPoint y: 304, distance: 33.1
click at [232, 271] on li "Кішки" at bounding box center [231, 265] width 110 height 13
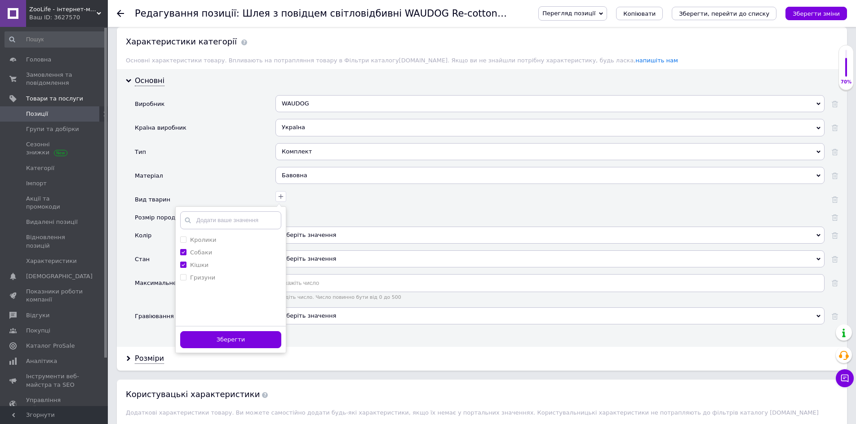
checkbox input "true"
click at [240, 340] on button "Зберегти" at bounding box center [230, 340] width 101 height 18
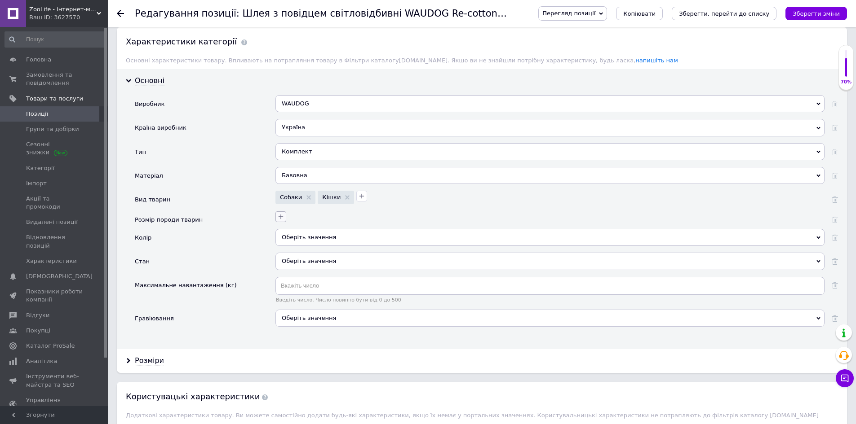
click at [279, 219] on icon "button" at bounding box center [280, 216] width 7 height 7
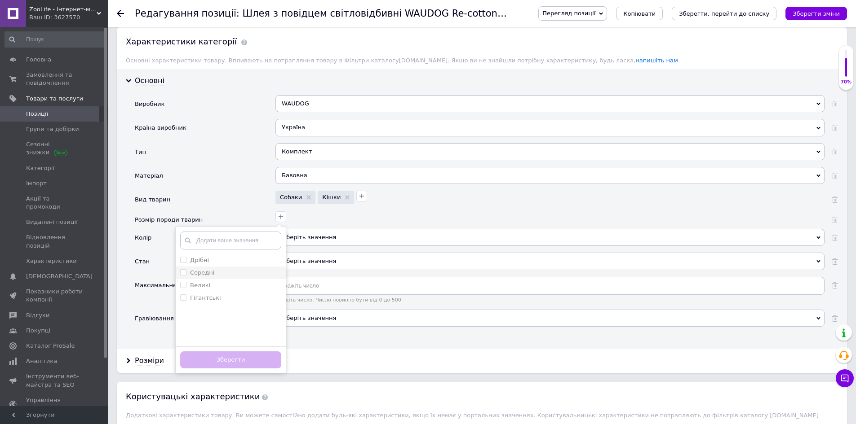
drag, startPoint x: 217, startPoint y: 260, endPoint x: 219, endPoint y: 269, distance: 9.2
click at [217, 260] on div "Дрібні" at bounding box center [230, 260] width 101 height 8
checkbox input "true"
click at [255, 358] on button "Зберегти" at bounding box center [230, 361] width 101 height 18
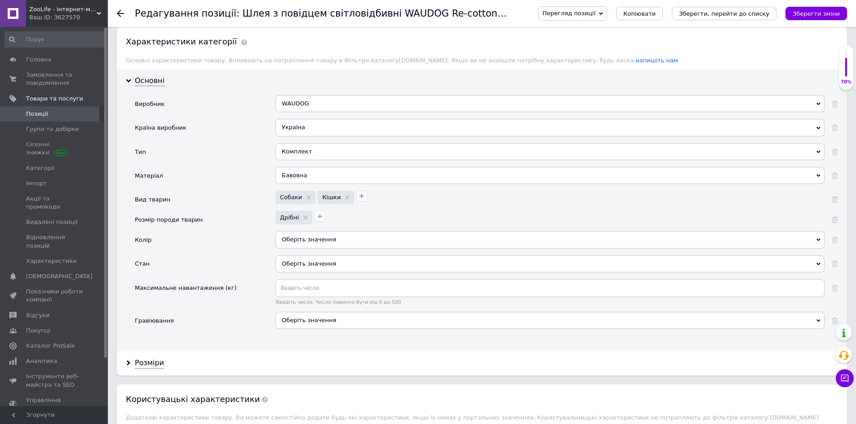
click at [309, 239] on div "Оберіть значення" at bounding box center [549, 239] width 549 height 17
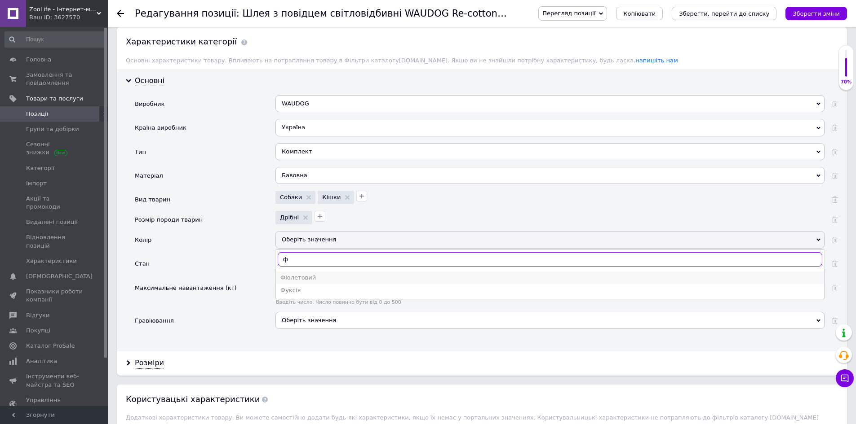
type input "ф"
click at [305, 278] on div "Фіолетовий" at bounding box center [549, 278] width 539 height 8
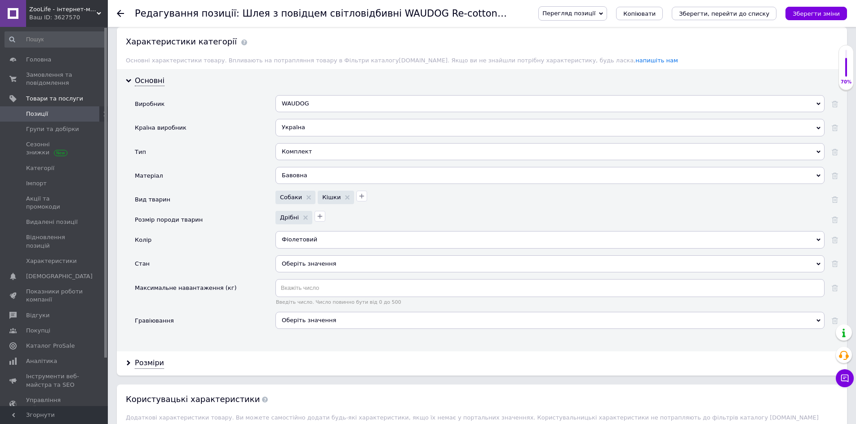
click at [309, 264] on div "Оберіть значення" at bounding box center [549, 264] width 549 height 17
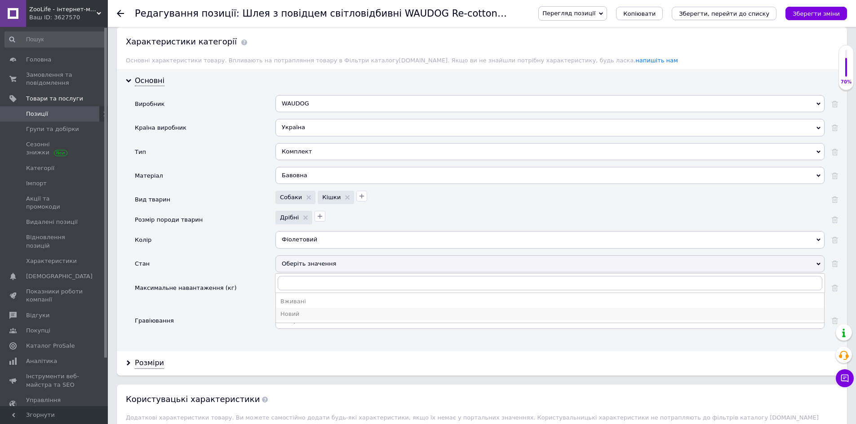
click at [305, 312] on div "Новий" at bounding box center [549, 314] width 539 height 8
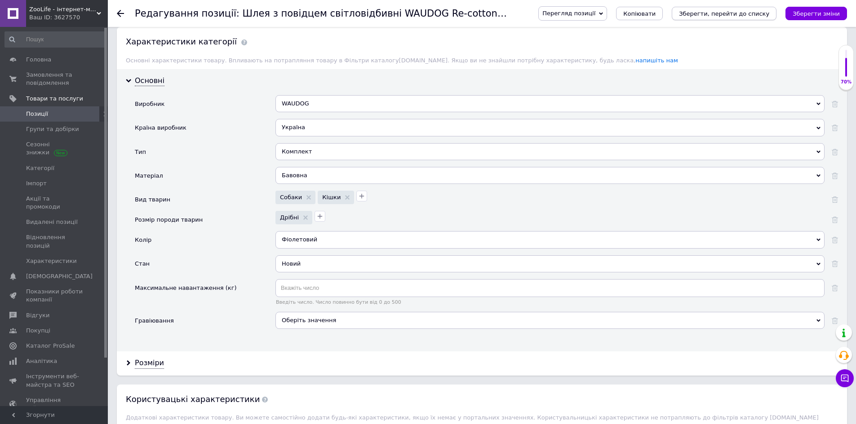
click at [743, 11] on icon "Зберегти, перейти до списку" at bounding box center [724, 13] width 90 height 7
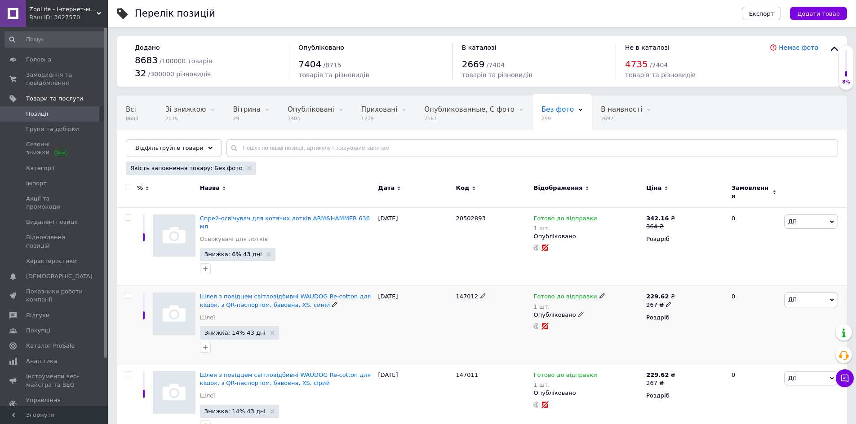
click at [465, 293] on span "147012" at bounding box center [467, 296] width 22 height 7
click at [466, 293] on span "147012" at bounding box center [467, 296] width 22 height 7
copy span "147012"
click at [229, 293] on span "Шлея з повідцем світловідбивні WAUDOG Re-cotton для кішок, з QR-паспортом, баво…" at bounding box center [285, 300] width 171 height 15
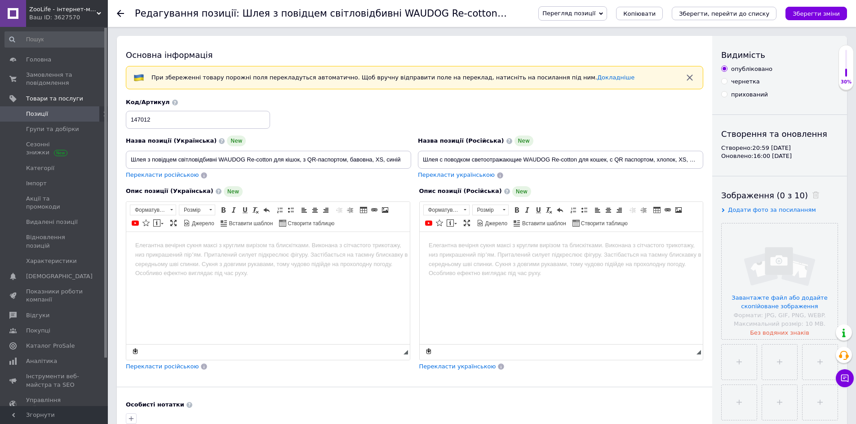
drag, startPoint x: 754, startPoint y: 209, endPoint x: 759, endPoint y: 218, distance: 9.6
click at [755, 211] on span "Додати фото за посиланням" at bounding box center [772, 210] width 88 height 7
click at [762, 223] on input "text" at bounding box center [767, 228] width 93 height 18
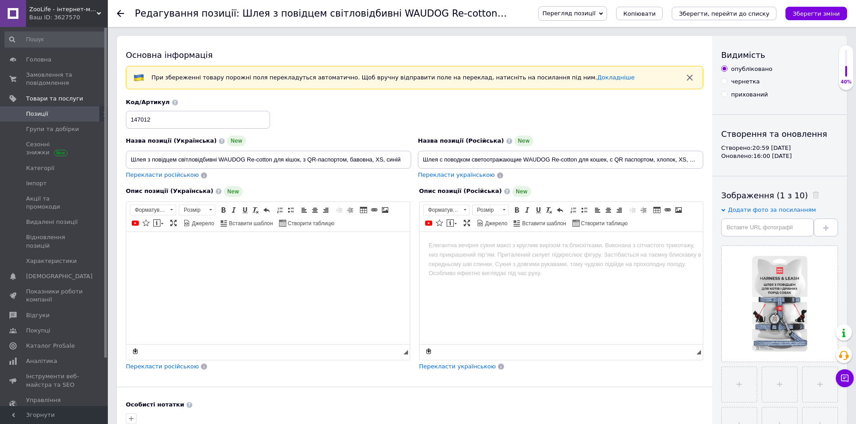
click at [294, 259] on html at bounding box center [267, 245] width 283 height 27
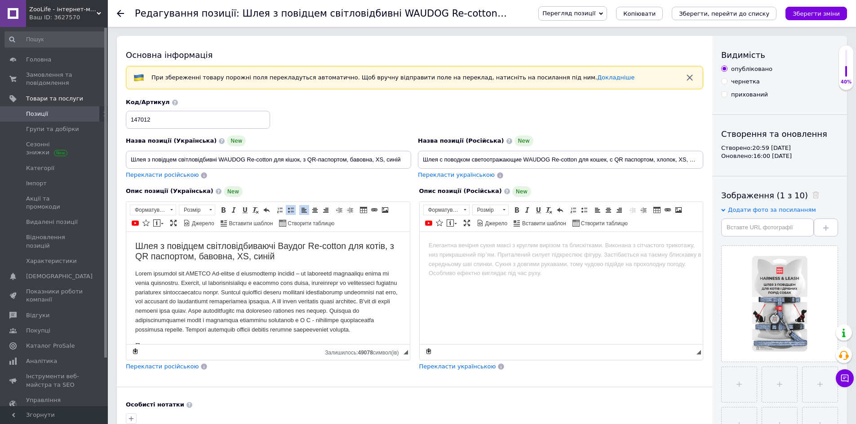
scroll to position [66, 0]
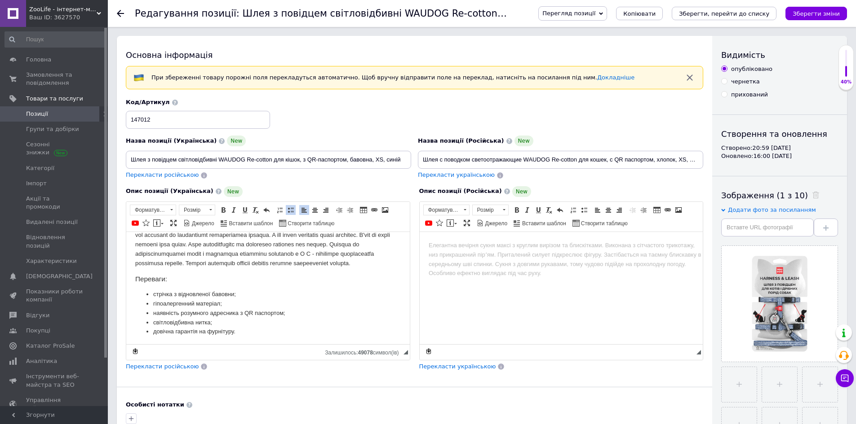
click at [176, 367] on span "Перекласти російською" at bounding box center [162, 366] width 73 height 7
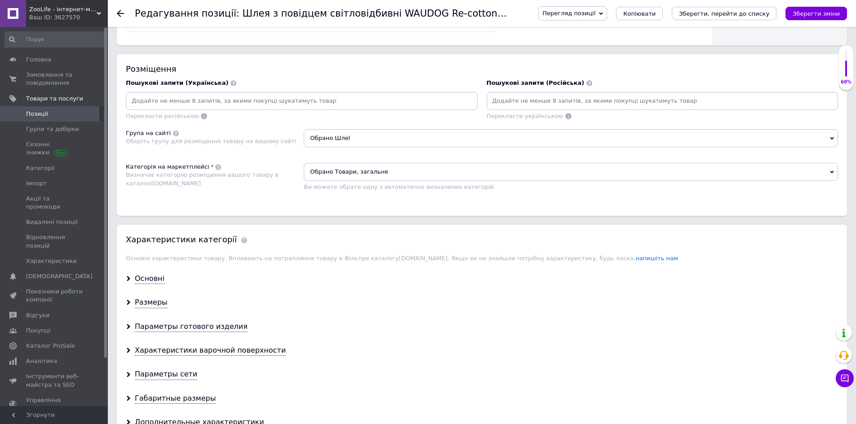
scroll to position [539, 0]
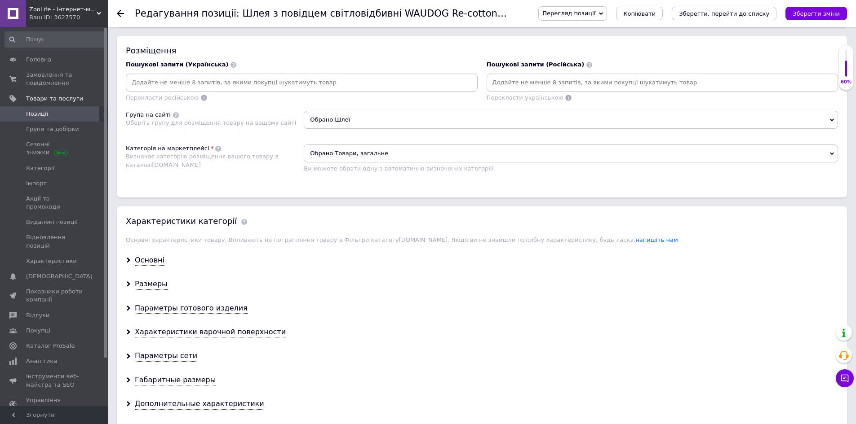
click at [381, 150] on span "Обрано Товари, загальне" at bounding box center [571, 154] width 534 height 18
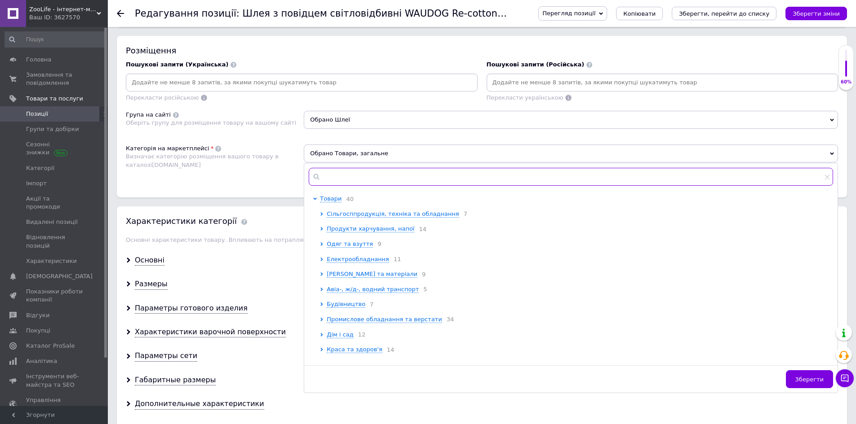
click at [350, 177] on input "text" at bounding box center [571, 177] width 524 height 18
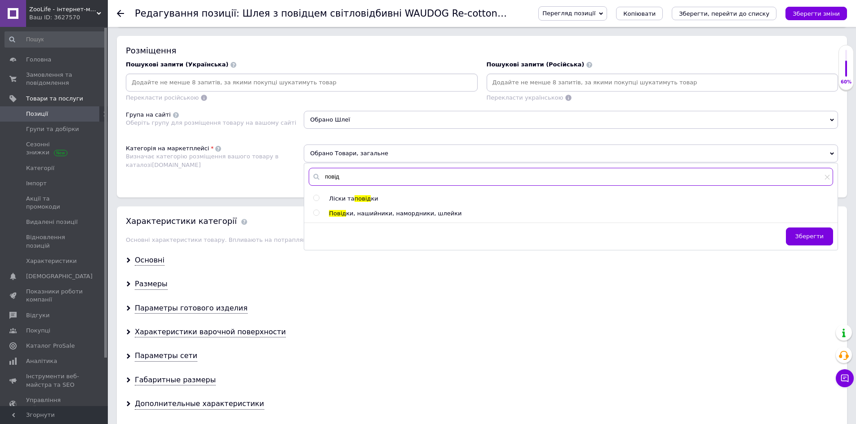
type input "повід"
click at [366, 213] on span "ки, нашийники, намордники, шлейки" at bounding box center [403, 213] width 115 height 7
radio input "true"
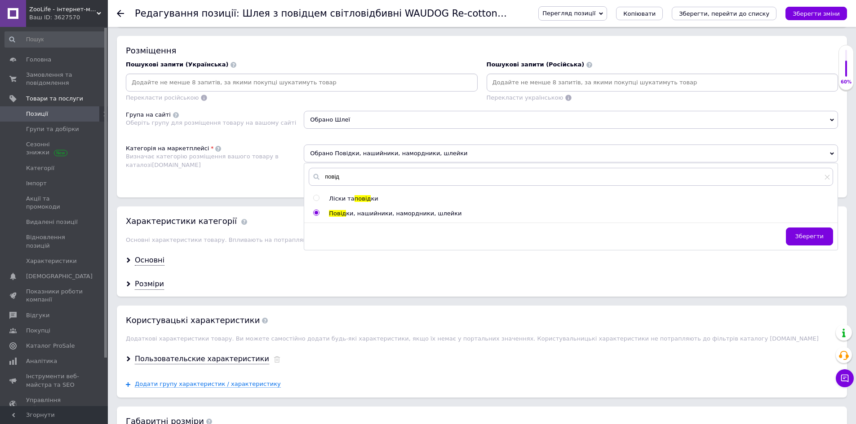
click at [269, 182] on div "Розміщення Пошукові запити (Українська) Перекласти російською Пошукові запити (…" at bounding box center [482, 117] width 730 height 162
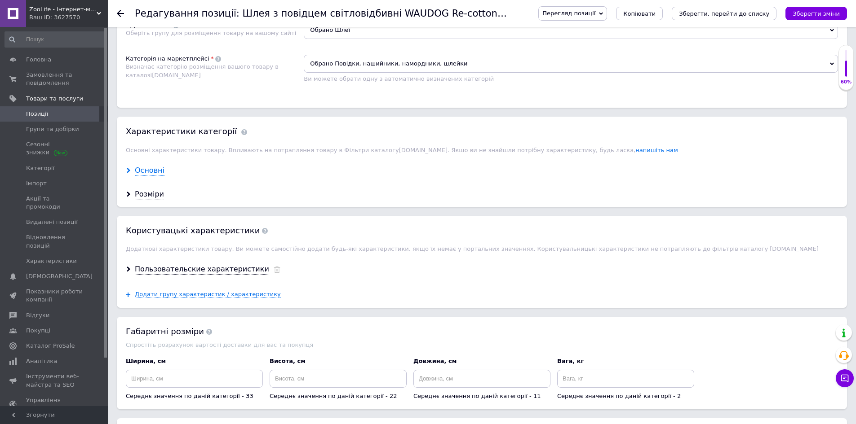
click at [147, 167] on div "Основні" at bounding box center [150, 171] width 30 height 10
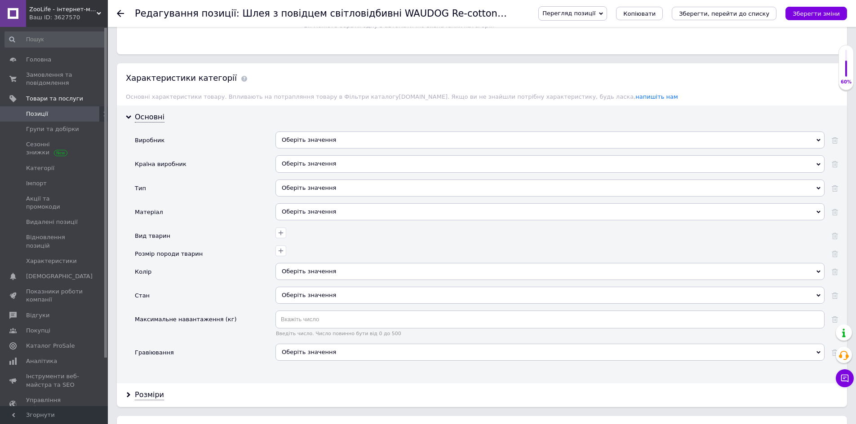
scroll to position [719, 0]
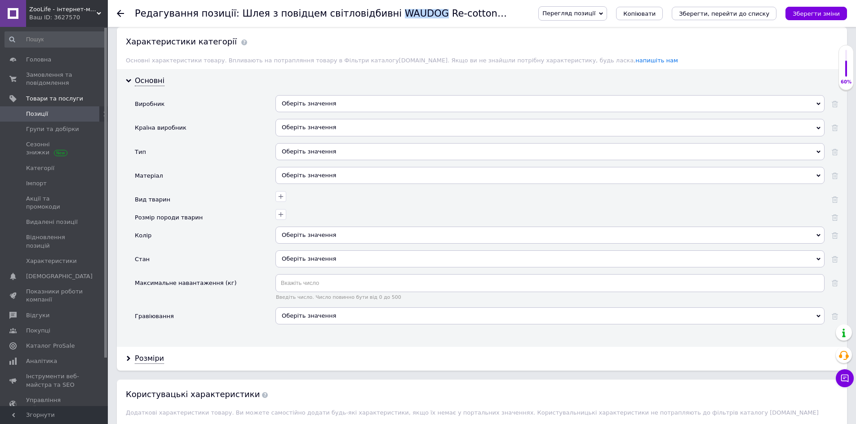
drag, startPoint x: 374, startPoint y: 14, endPoint x: 406, endPoint y: 16, distance: 32.8
click at [406, 16] on h1 "Редагування позиції: Шлея з повідцем світловідбивні WAUDOG Re-cotton для кішок,…" at bounding box center [433, 13] width 596 height 11
copy h1 "WAUDOG"
click at [303, 103] on div "Оберіть значення" at bounding box center [549, 103] width 549 height 17
paste input "WAUDOG"
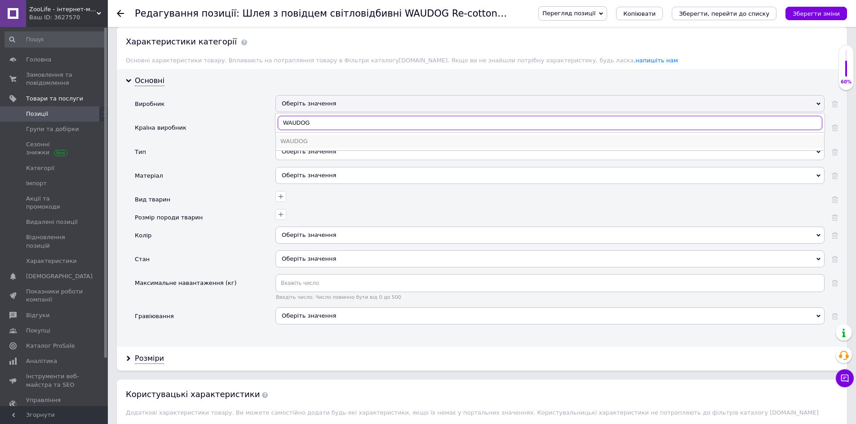
type input "WAUDOG"
click at [310, 141] on div "WAUDOG" at bounding box center [549, 141] width 539 height 8
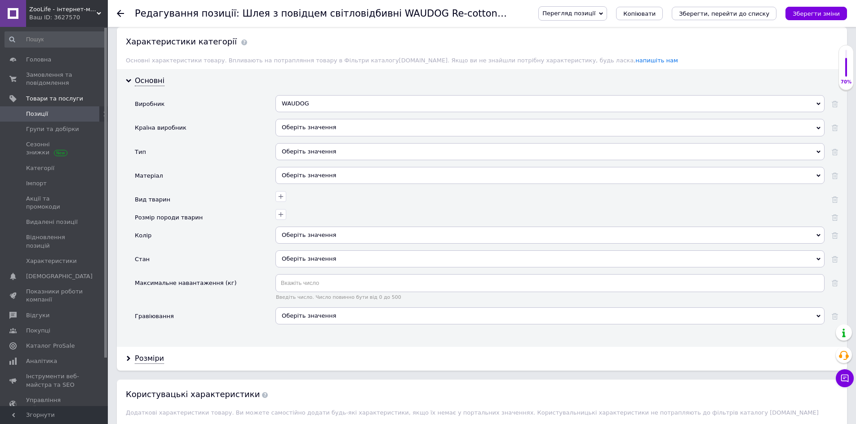
click at [309, 119] on div "Оберіть значення" at bounding box center [549, 127] width 549 height 17
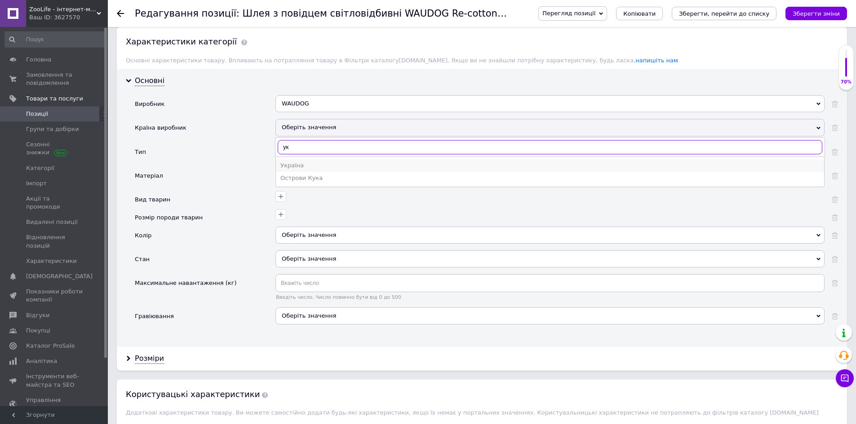
type input "ук"
click at [313, 160] on li "Україна" at bounding box center [550, 165] width 548 height 13
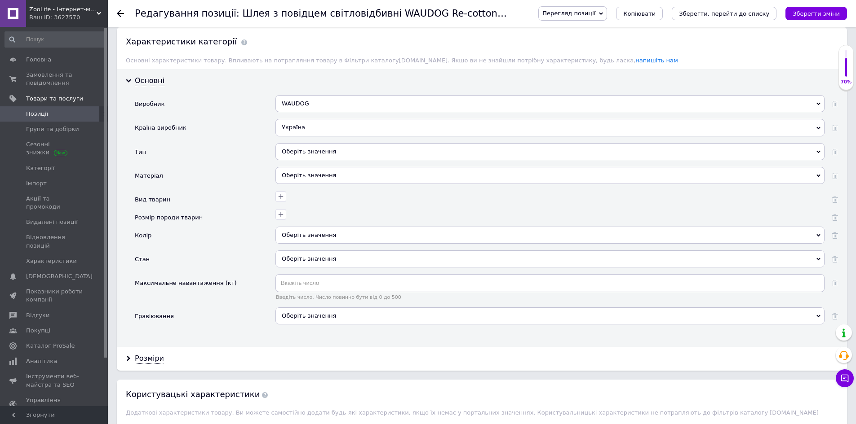
click at [311, 153] on div "Оберіть значення" at bounding box center [549, 151] width 549 height 17
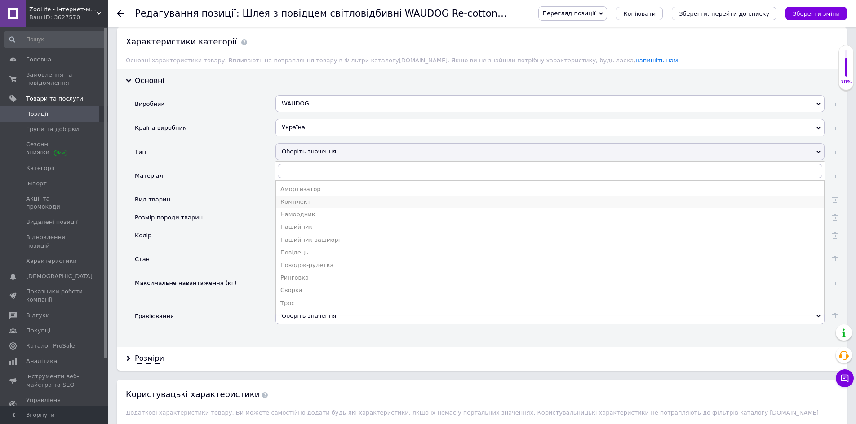
click at [317, 203] on div "Комплект" at bounding box center [549, 202] width 539 height 8
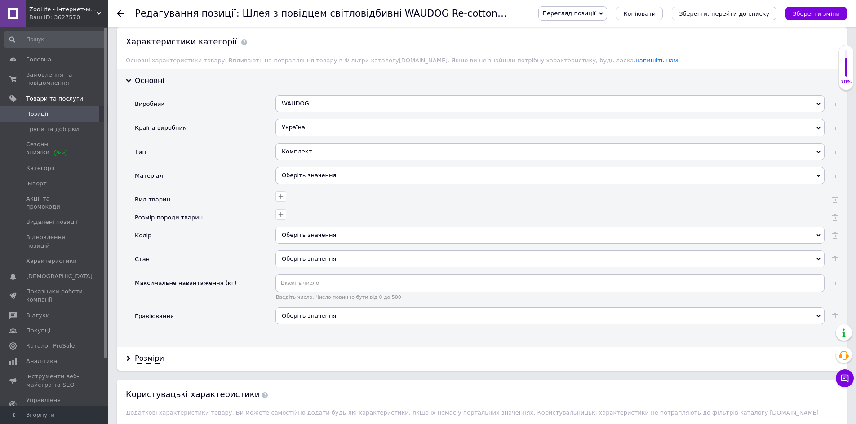
click at [300, 173] on div "Оберіть значення" at bounding box center [549, 175] width 549 height 17
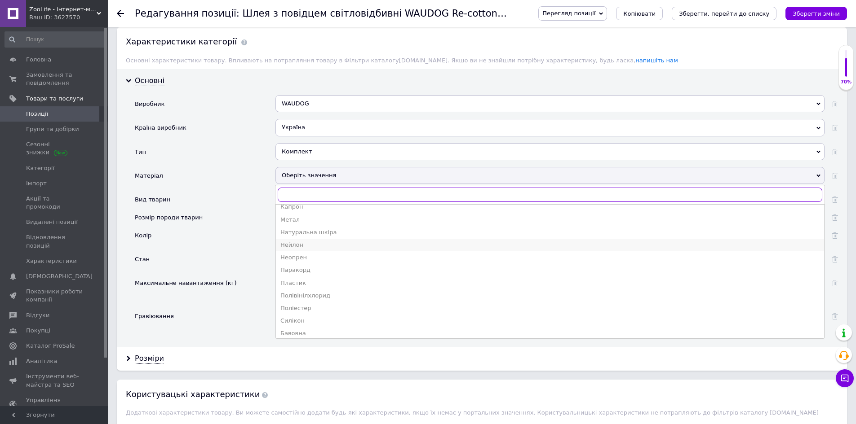
scroll to position [35, 0]
click at [302, 331] on div "Бавовна" at bounding box center [549, 330] width 539 height 8
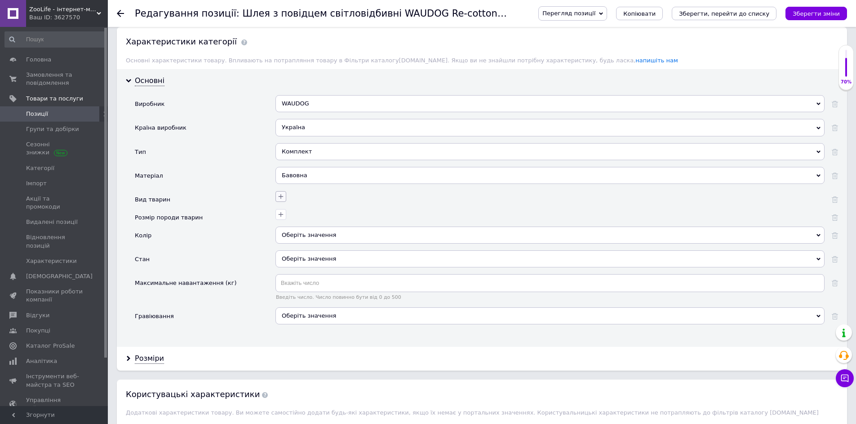
click at [282, 194] on icon "button" at bounding box center [280, 196] width 7 height 7
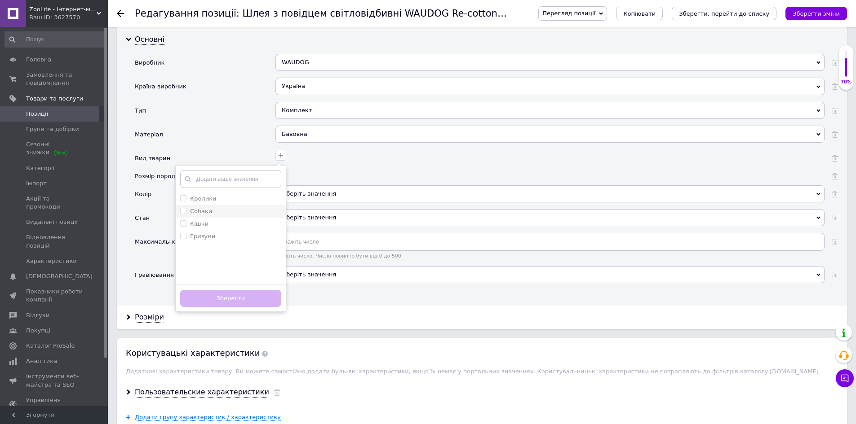
scroll to position [763, 0]
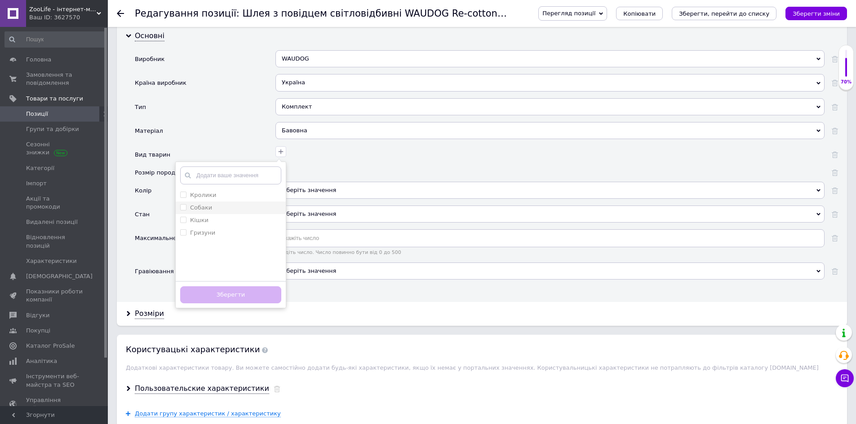
click at [198, 204] on label "Собаки" at bounding box center [201, 207] width 22 height 7
checkbox input "true"
click at [202, 218] on label "Кішки" at bounding box center [199, 220] width 18 height 7
checkbox input "true"
click at [237, 299] on button "Зберегти" at bounding box center [230, 296] width 101 height 18
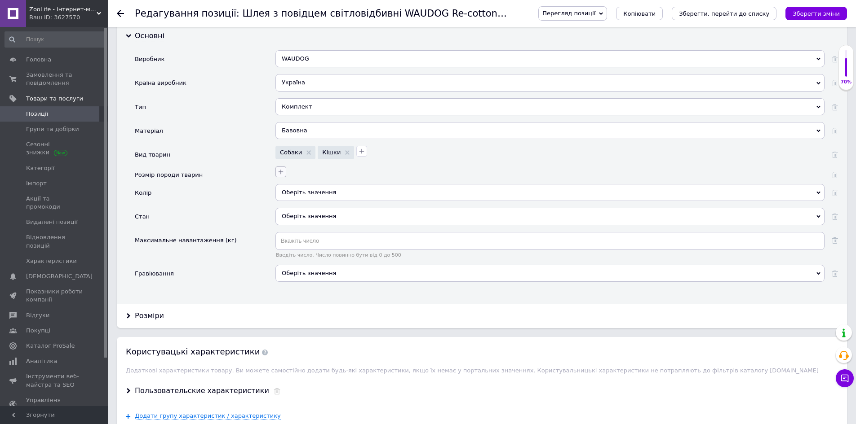
click at [282, 176] on button "button" at bounding box center [280, 172] width 11 height 11
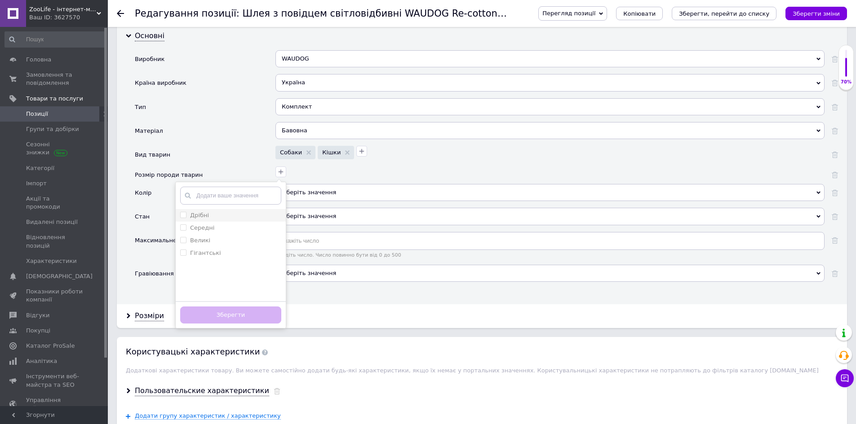
click at [223, 215] on div "Дрібні" at bounding box center [230, 216] width 101 height 8
checkbox input "true"
click at [241, 317] on button "Зберегти" at bounding box center [230, 316] width 101 height 18
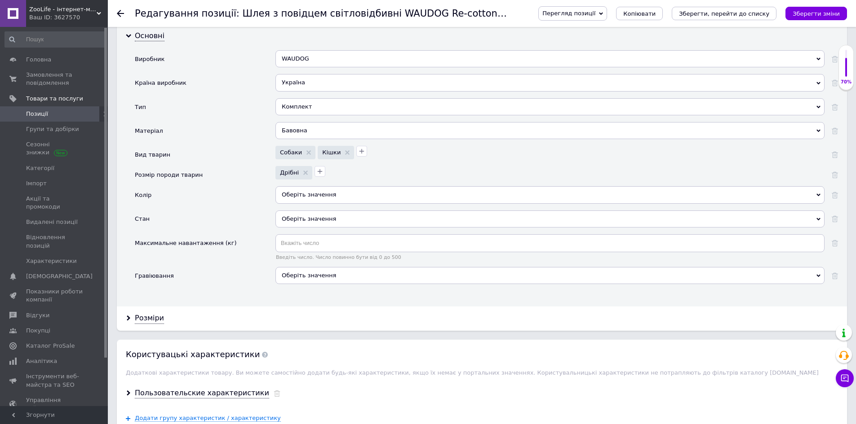
click at [311, 194] on div "Оберіть значення" at bounding box center [549, 194] width 549 height 17
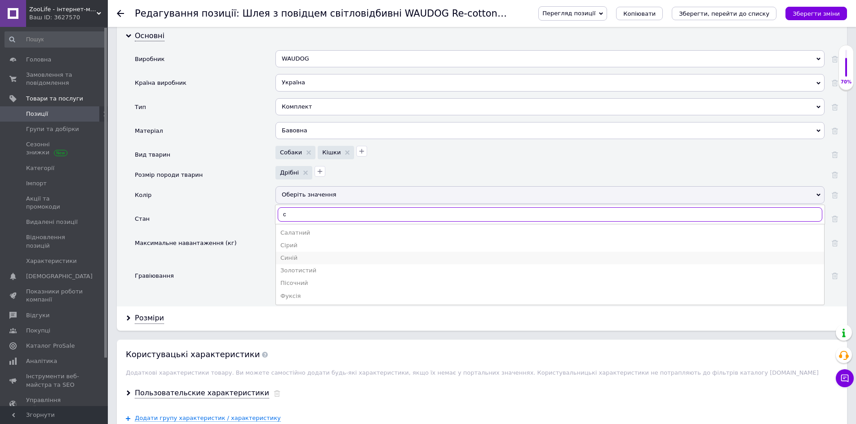
type input "с"
click at [306, 260] on div "Синій" at bounding box center [549, 258] width 539 height 8
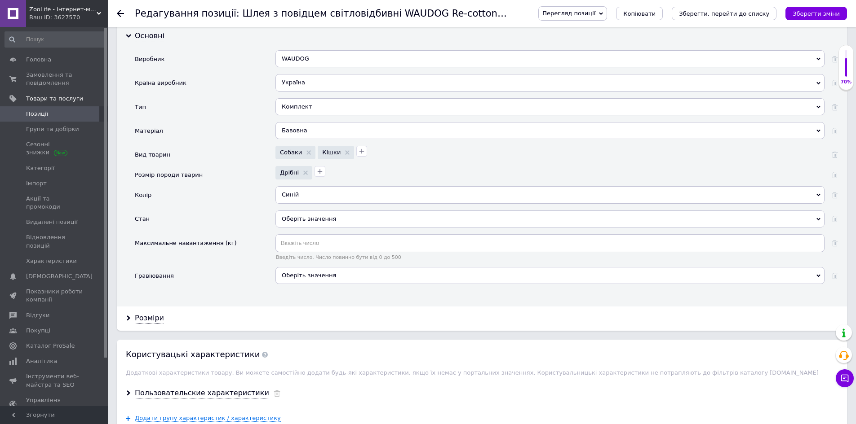
click at [302, 220] on div "Оберіть значення" at bounding box center [549, 219] width 549 height 17
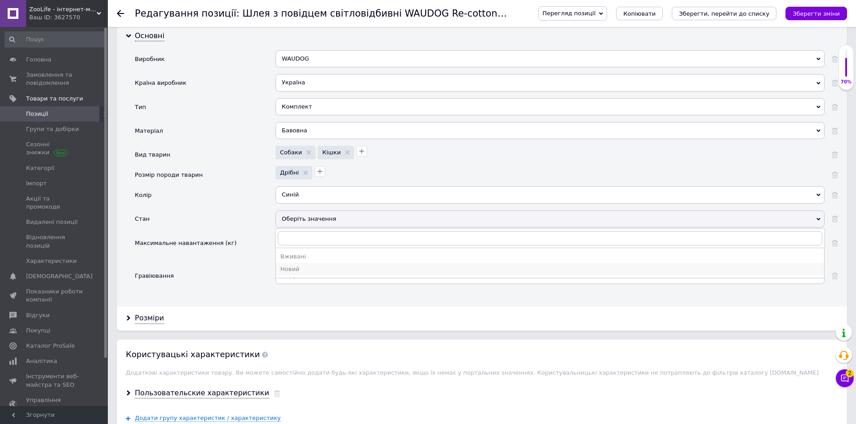
click at [304, 271] on div "Новий" at bounding box center [549, 269] width 539 height 8
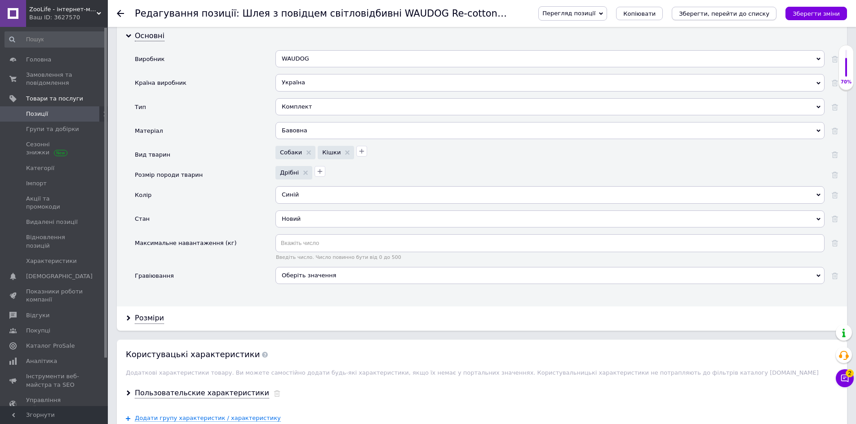
click at [724, 12] on icon "Зберегти, перейти до списку" at bounding box center [724, 13] width 90 height 7
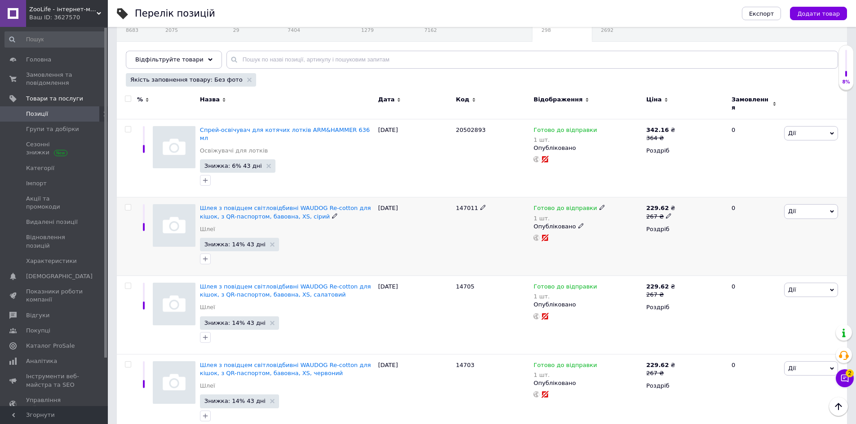
scroll to position [90, 0]
click at [462, 203] on span "147011" at bounding box center [467, 206] width 22 height 7
copy span "147011"
click at [322, 203] on span "Шлея з повідцем світловідбивні WAUDOG Re-cotton для кішок, з QR-паспортом, баво…" at bounding box center [285, 210] width 171 height 15
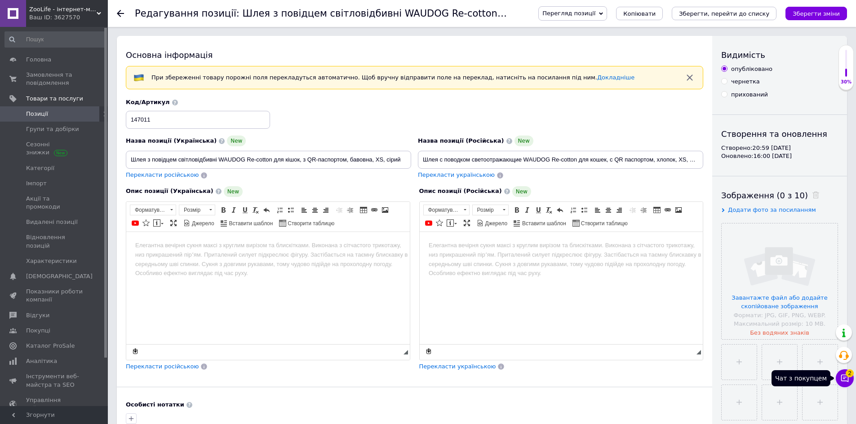
click at [848, 383] on icon at bounding box center [844, 378] width 9 height 9
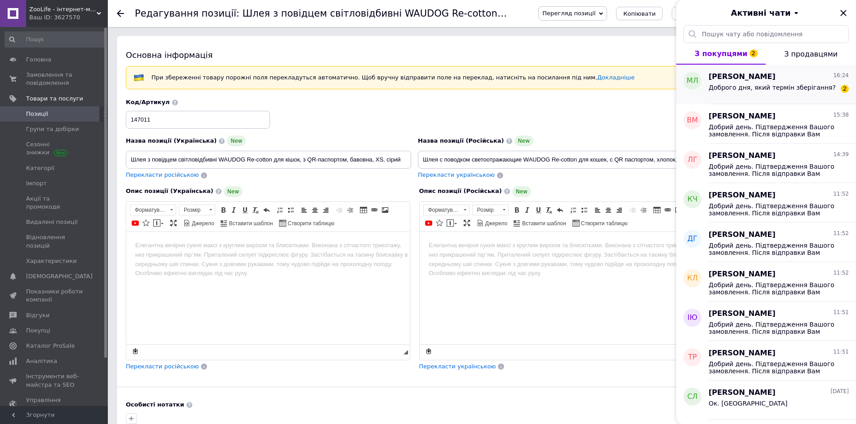
click at [785, 87] on span "Доброго дня, який термін зберігання?" at bounding box center [771, 87] width 127 height 7
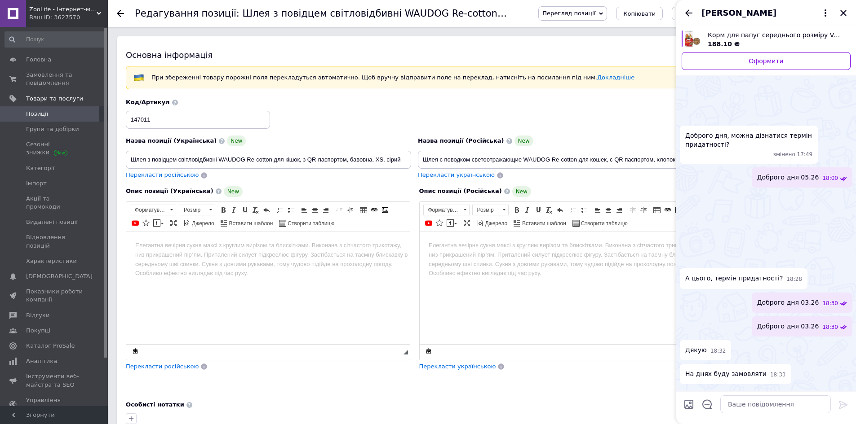
scroll to position [500, 0]
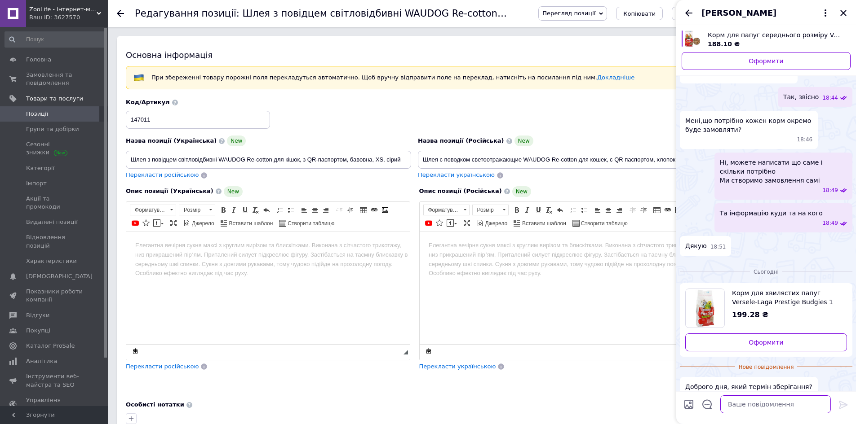
click at [770, 404] on textarea at bounding box center [775, 405] width 110 height 18
type textarea "Добрий день 26й рік"
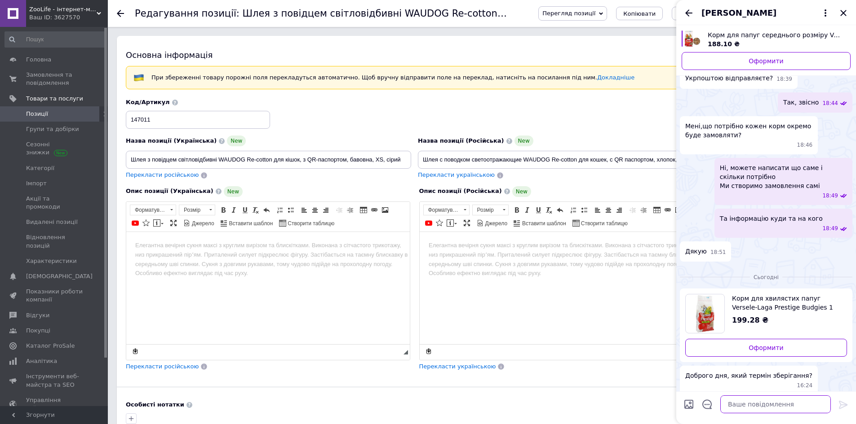
scroll to position [448, 0]
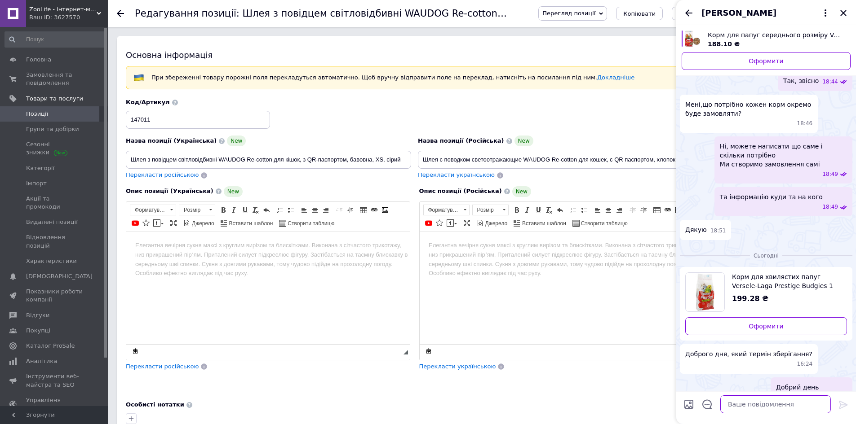
click at [765, 402] on textarea at bounding box center [775, 405] width 110 height 18
click at [758, 409] on textarea at bounding box center [775, 405] width 110 height 18
type textarea "Все свіже"
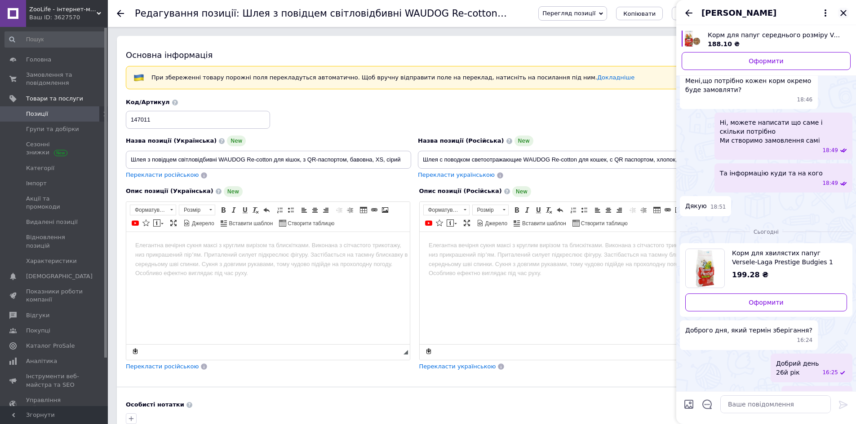
click at [846, 11] on icon "Закрити" at bounding box center [843, 13] width 11 height 11
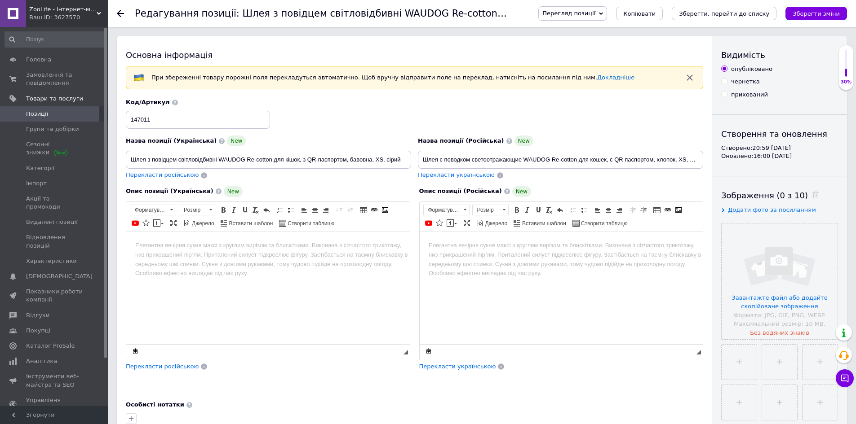
click at [181, 259] on html at bounding box center [267, 245] width 283 height 27
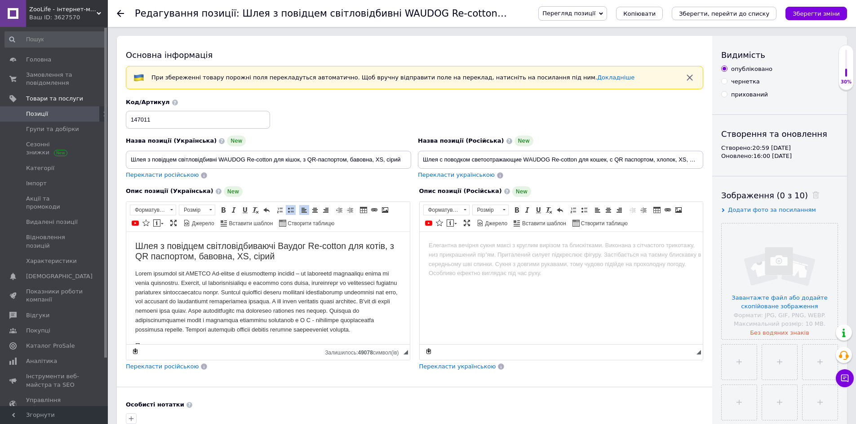
scroll to position [66, 0]
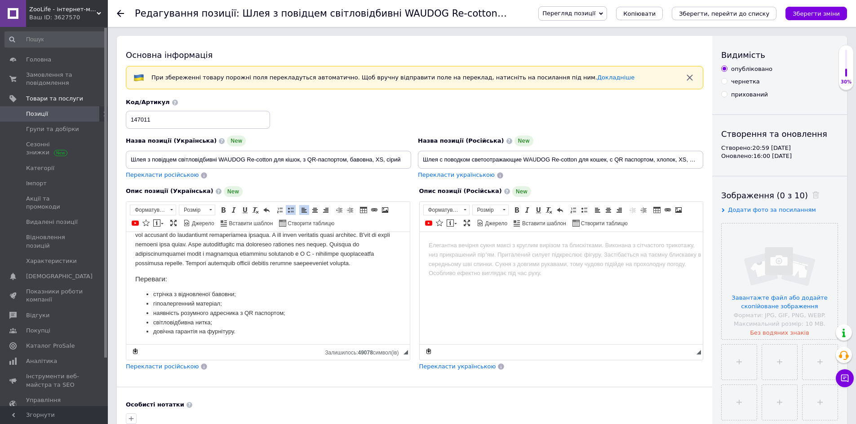
click at [171, 368] on span "Перекласти російською" at bounding box center [162, 366] width 73 height 7
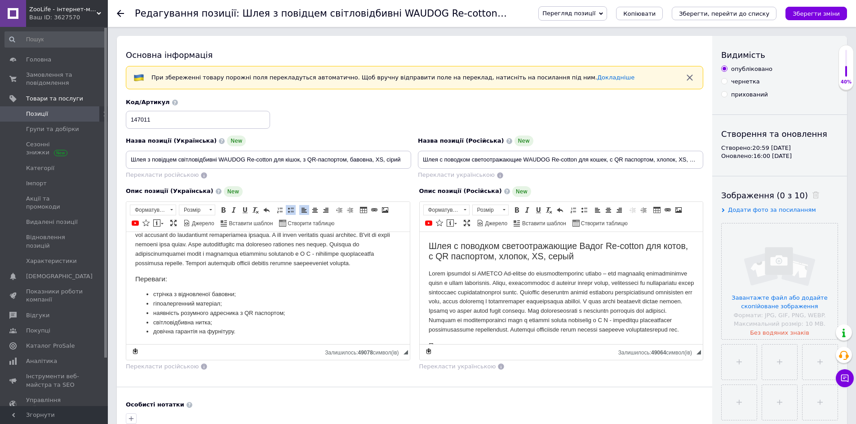
click at [756, 211] on span "Додати фото за посиланням" at bounding box center [772, 210] width 88 height 7
click at [755, 228] on input "text" at bounding box center [767, 228] width 93 height 18
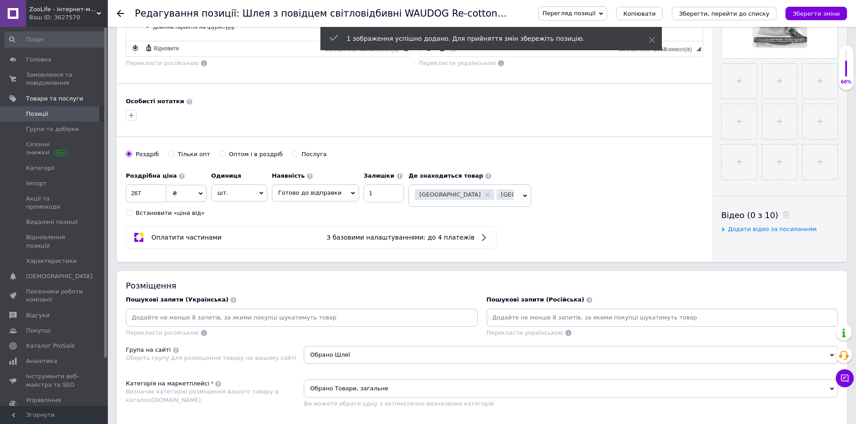
scroll to position [539, 0]
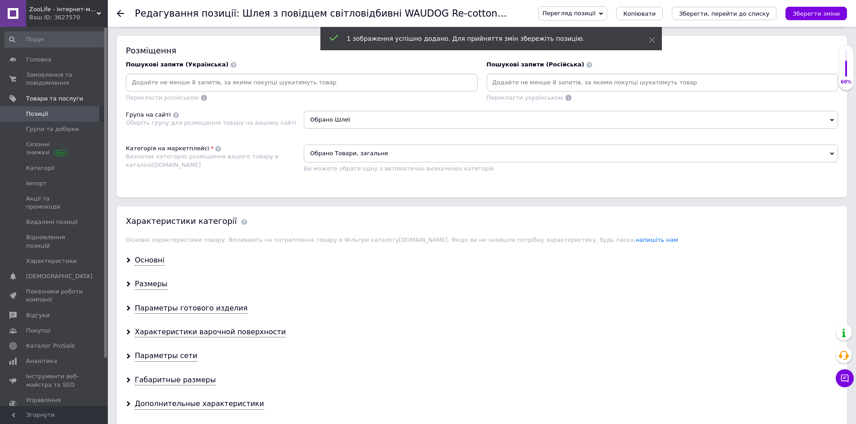
click at [370, 150] on span "Обрано Товари, загальне" at bounding box center [571, 154] width 534 height 18
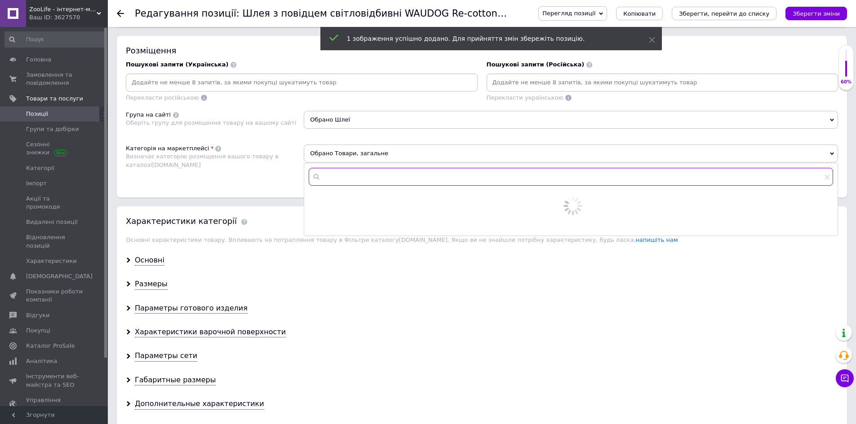
click at [365, 168] on input "text" at bounding box center [571, 177] width 524 height 18
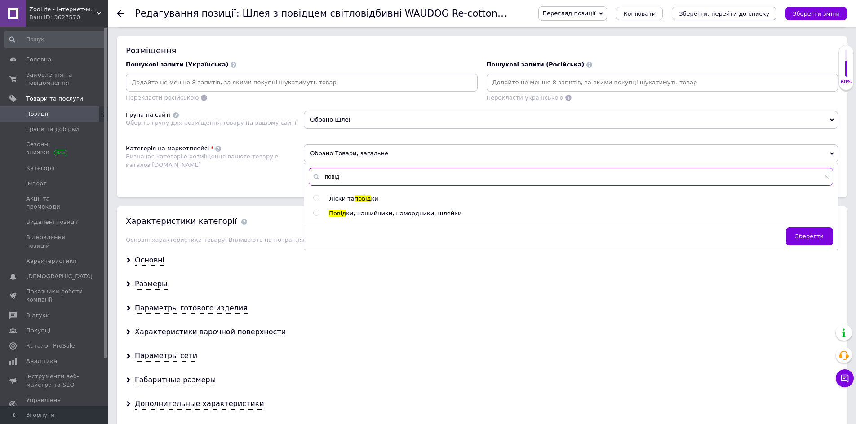
type input "повід"
click at [342, 216] on span "Повід" at bounding box center [337, 213] width 17 height 7
radio input "true"
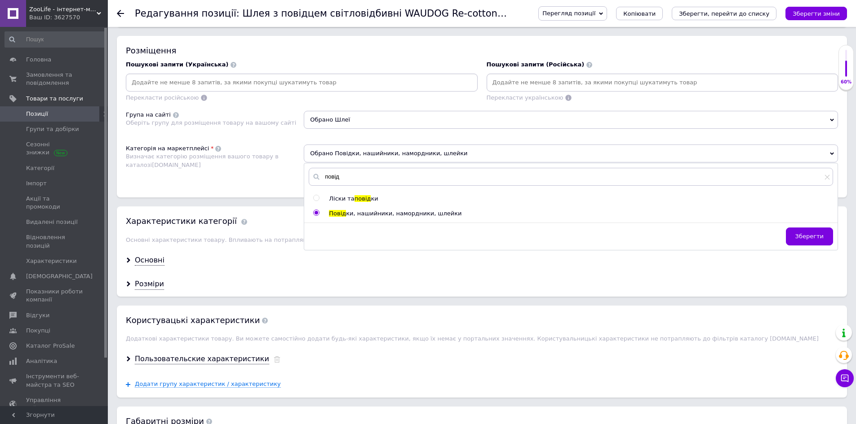
click at [246, 191] on div "Розміщення Пошукові запити (Українська) Перекласти російською Пошукові запити (…" at bounding box center [482, 117] width 730 height 162
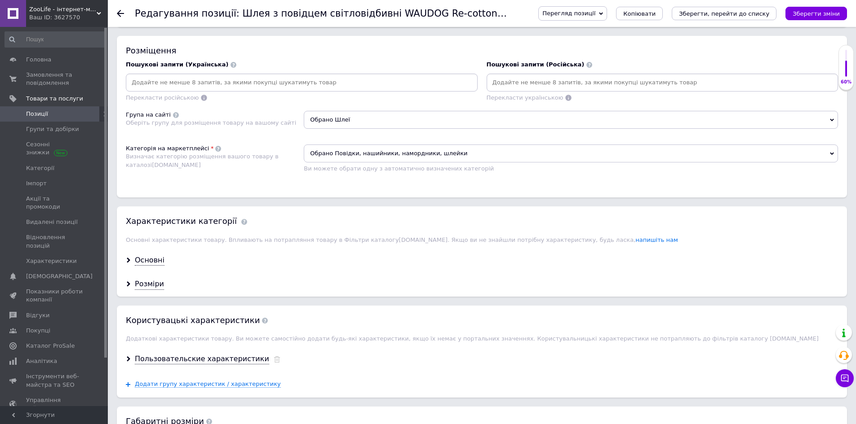
click at [132, 255] on div "Основні" at bounding box center [482, 261] width 730 height 24
click at [151, 261] on div "Основні" at bounding box center [150, 261] width 30 height 10
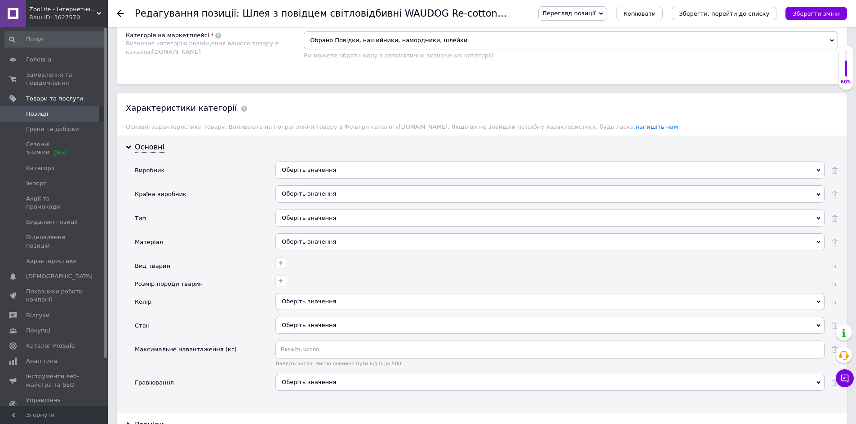
scroll to position [674, 0]
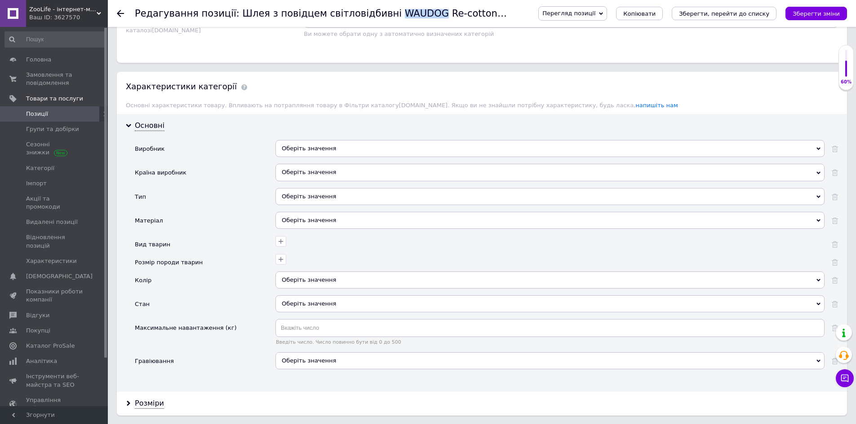
drag, startPoint x: 370, startPoint y: 13, endPoint x: 408, endPoint y: 15, distance: 38.2
click at [408, 15] on h1 "Редагування позиції: Шлея з повідцем світловідбивні WAUDOG Re-cotton для кішок,…" at bounding box center [433, 13] width 596 height 11
click at [357, 147] on div "Оберіть значення" at bounding box center [549, 148] width 549 height 17
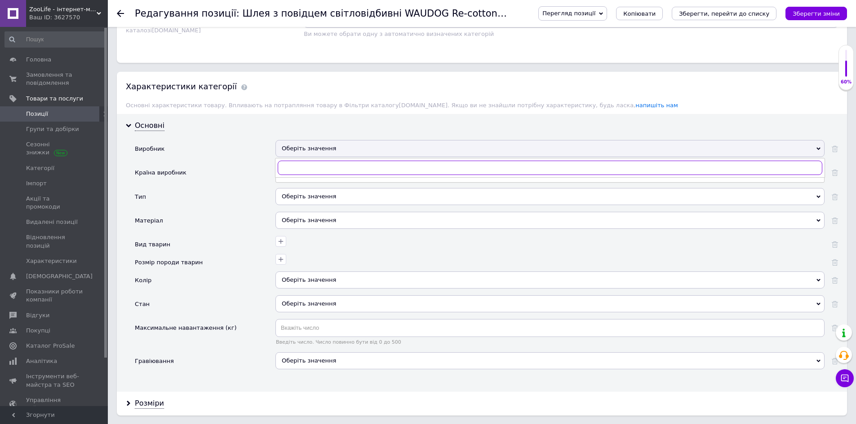
paste input "WAUDOG"
type input "WAUDOG"
click at [309, 183] on div "WAUDOG" at bounding box center [549, 186] width 539 height 8
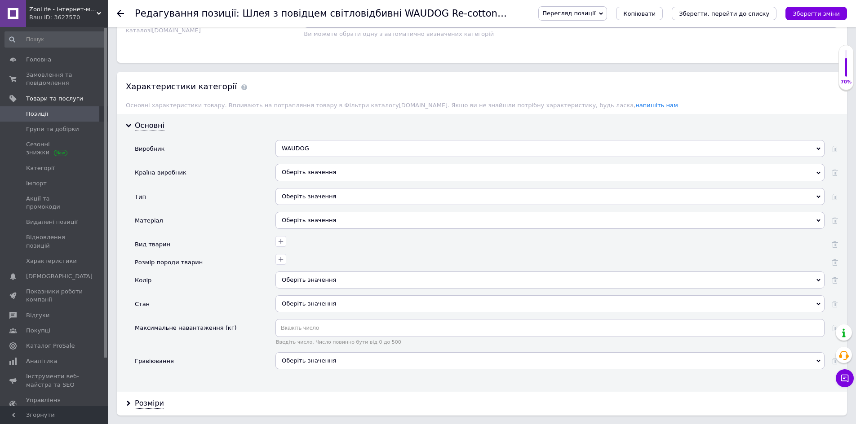
click at [310, 172] on div "Оберіть значення" at bounding box center [549, 172] width 549 height 17
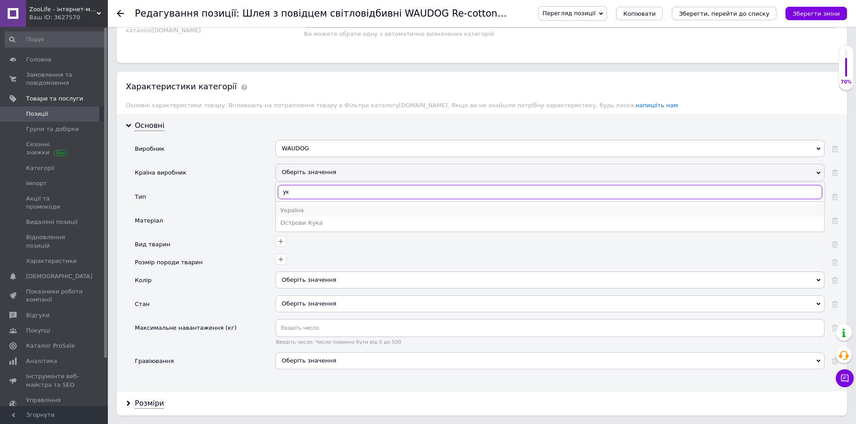
type input "ук"
click at [304, 209] on div "Україна" at bounding box center [549, 211] width 539 height 8
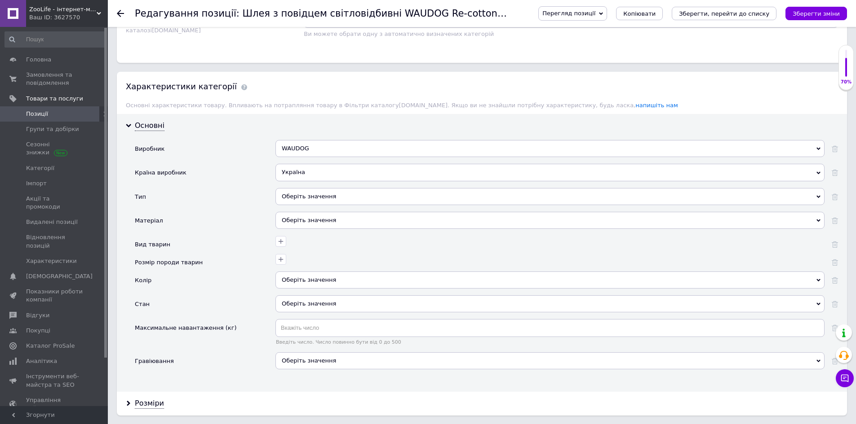
click at [305, 190] on div "Оберіть значення" at bounding box center [549, 196] width 549 height 17
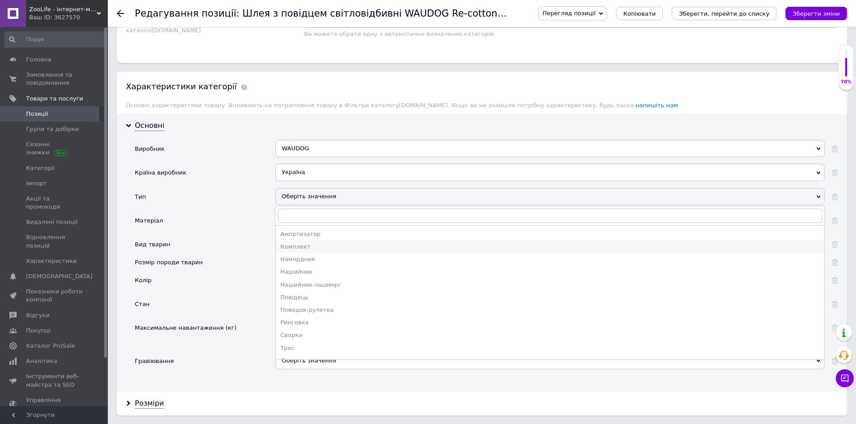
click at [310, 249] on div "Комплект" at bounding box center [549, 247] width 539 height 8
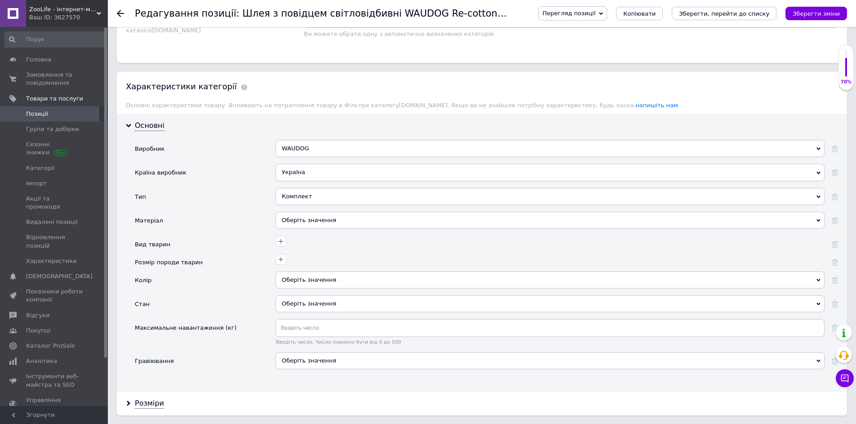
click at [302, 222] on div "Оберіть значення" at bounding box center [549, 220] width 549 height 17
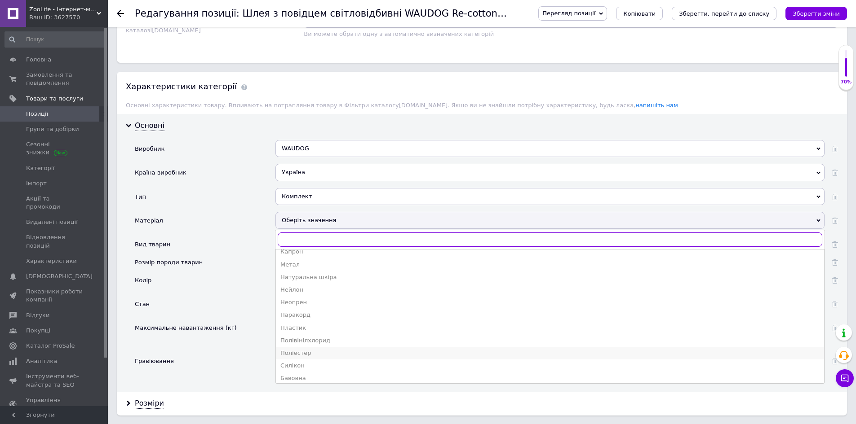
scroll to position [35, 0]
click at [301, 375] on div "Бавовна" at bounding box center [549, 375] width 539 height 8
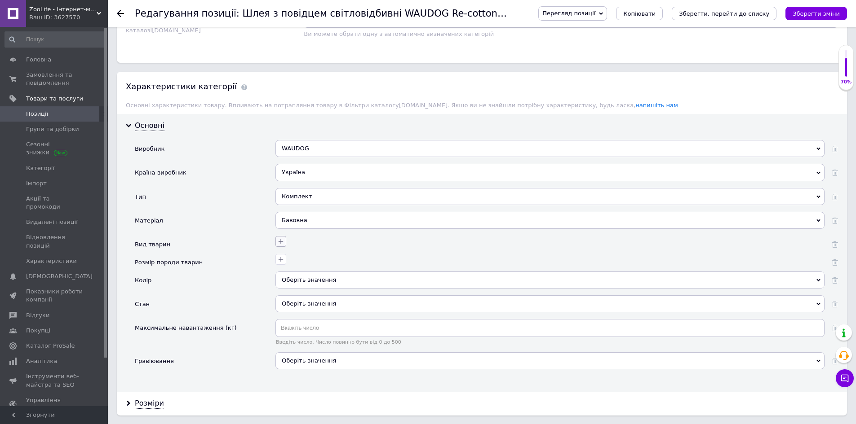
click at [280, 240] on icon "button" at bounding box center [280, 241] width 7 height 7
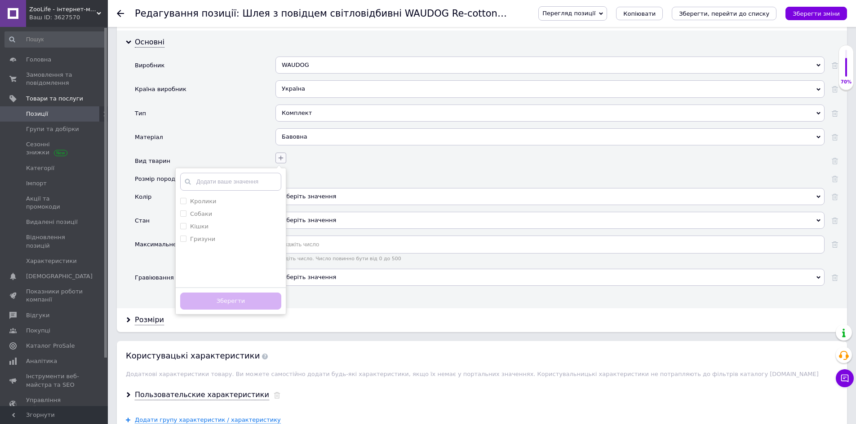
scroll to position [763, 0]
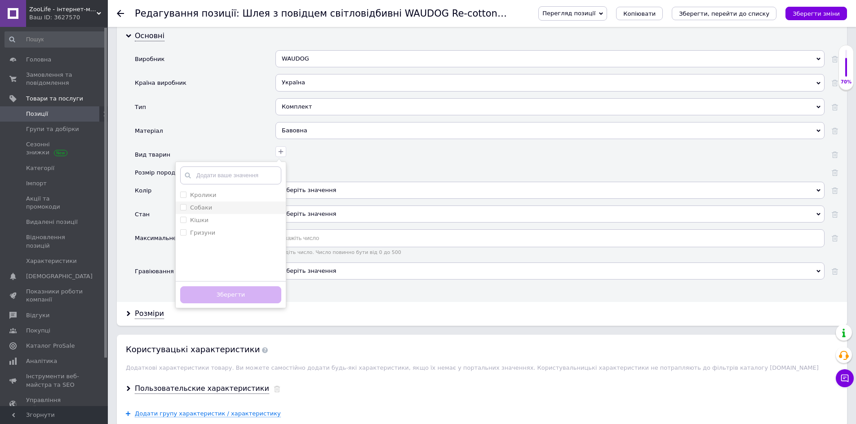
click at [233, 206] on div "Собаки" at bounding box center [230, 208] width 101 height 8
checkbox input "true"
click at [225, 223] on div "Кішки" at bounding box center [230, 220] width 101 height 8
checkbox input "true"
click at [251, 292] on button "Зберегти" at bounding box center [230, 296] width 101 height 18
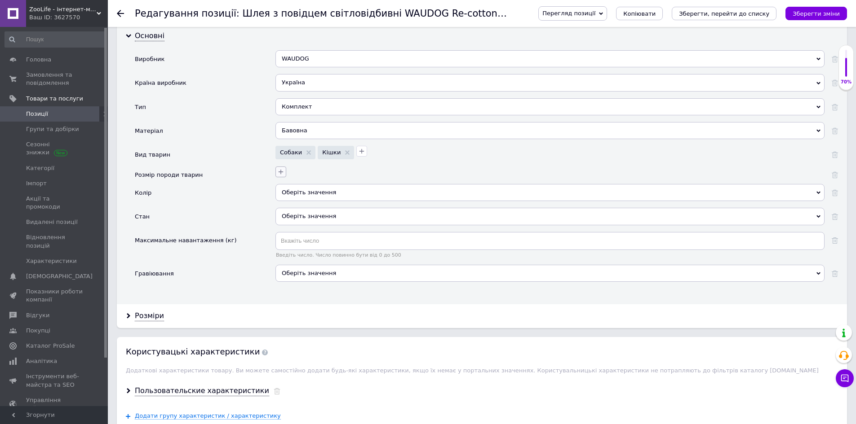
click at [282, 175] on icon "button" at bounding box center [280, 171] width 7 height 7
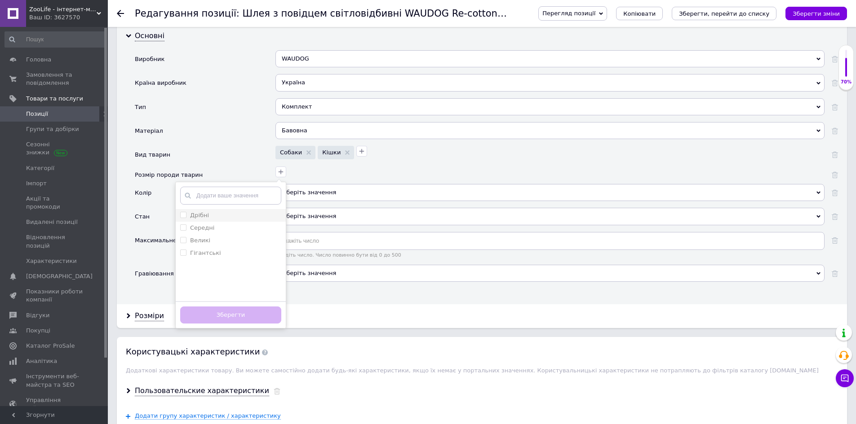
click at [226, 216] on div "Дрібні" at bounding box center [230, 216] width 101 height 8
checkbox input "true"
click at [240, 316] on button "Зберегти" at bounding box center [230, 316] width 101 height 18
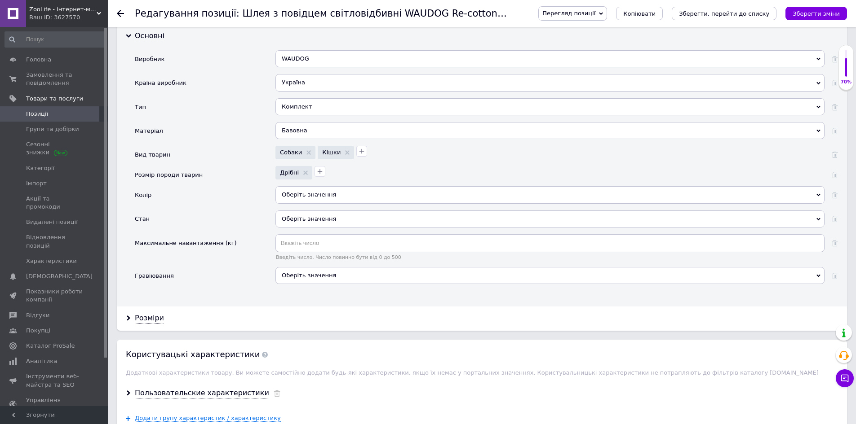
click at [305, 188] on div "Оберіть значення" at bounding box center [549, 194] width 549 height 17
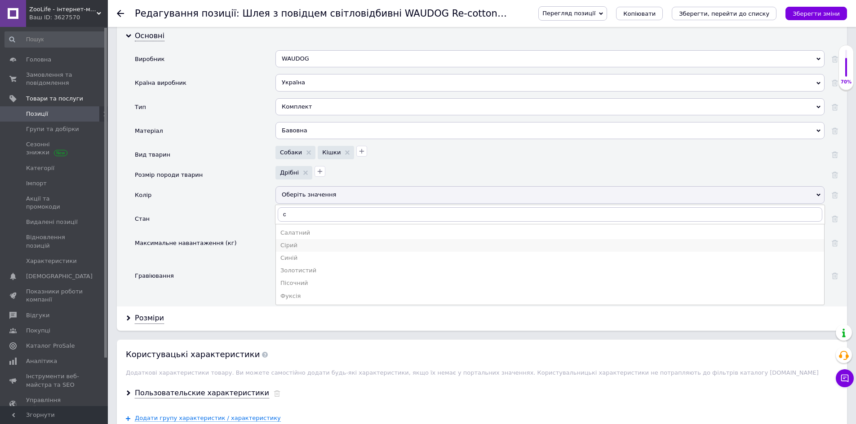
click at [300, 247] on div "Сірий" at bounding box center [549, 246] width 539 height 8
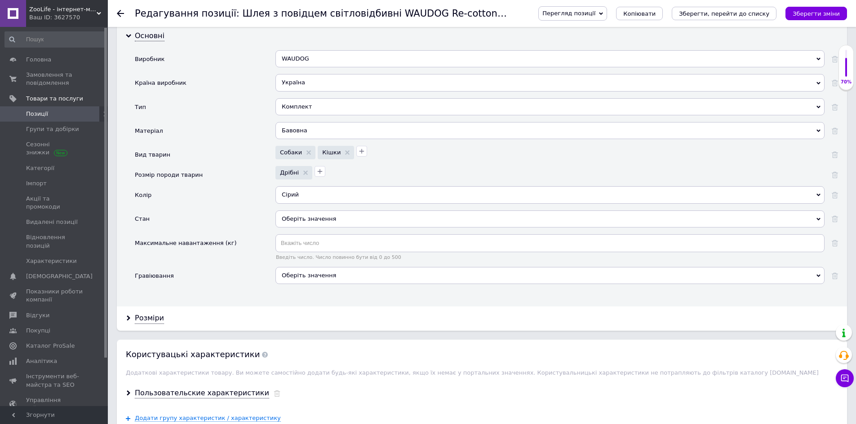
click at [300, 216] on div "Оберіть значення" at bounding box center [549, 219] width 549 height 17
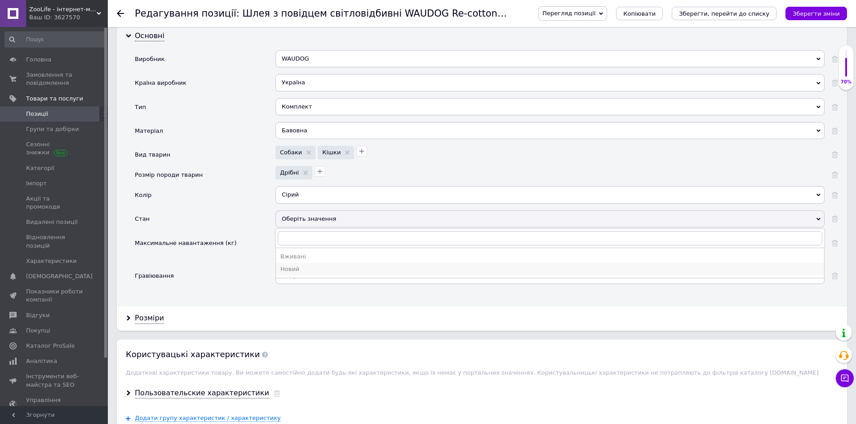
click at [309, 272] on div "Новий" at bounding box center [549, 269] width 539 height 8
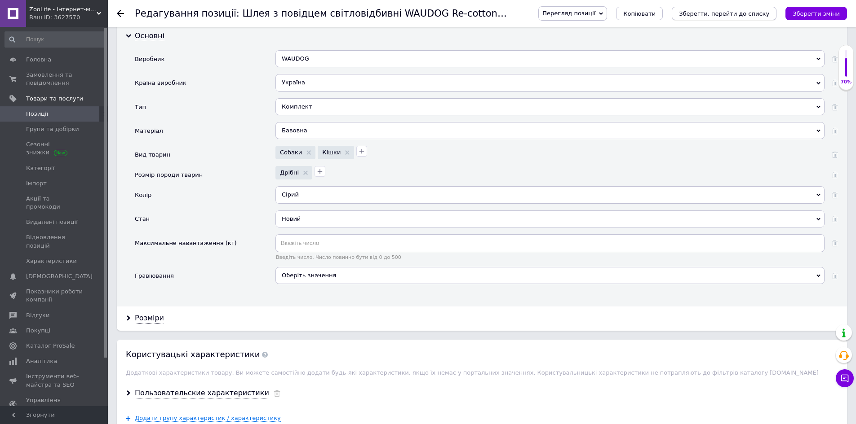
click at [715, 15] on icon "Зберегти, перейти до списку" at bounding box center [724, 13] width 90 height 7
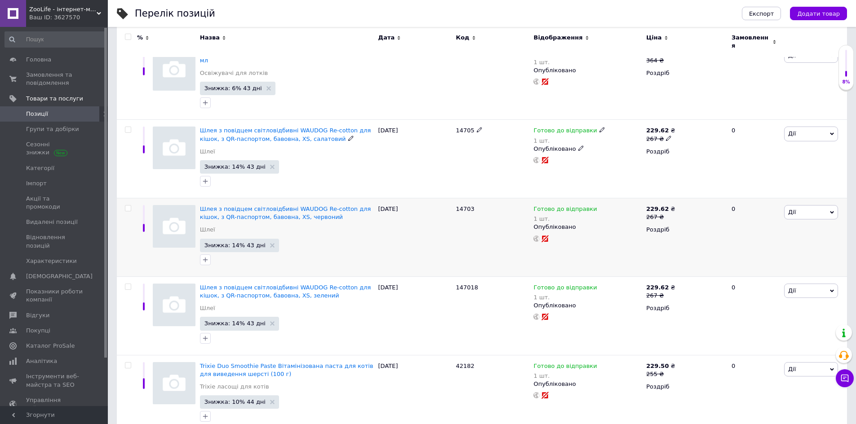
scroll to position [180, 0]
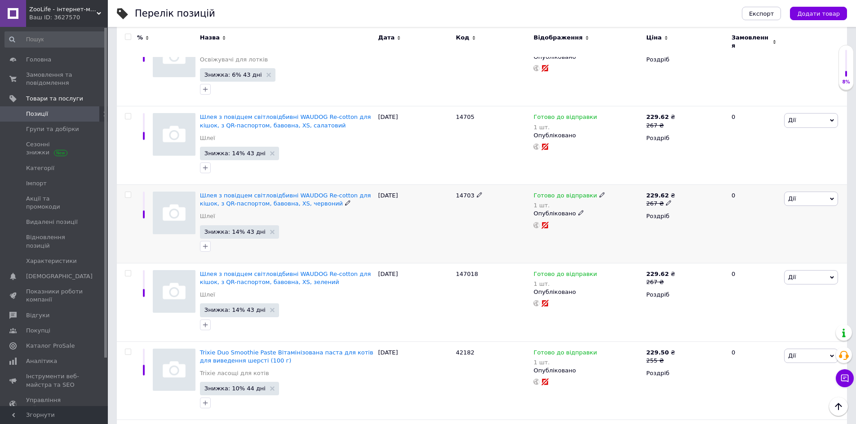
click at [463, 192] on span "14703" at bounding box center [465, 195] width 18 height 7
click at [278, 192] on span "Шлея з повідцем світловідбивні WAUDOG Re-cotton для кішок, з QR-паспортом, баво…" at bounding box center [285, 199] width 171 height 15
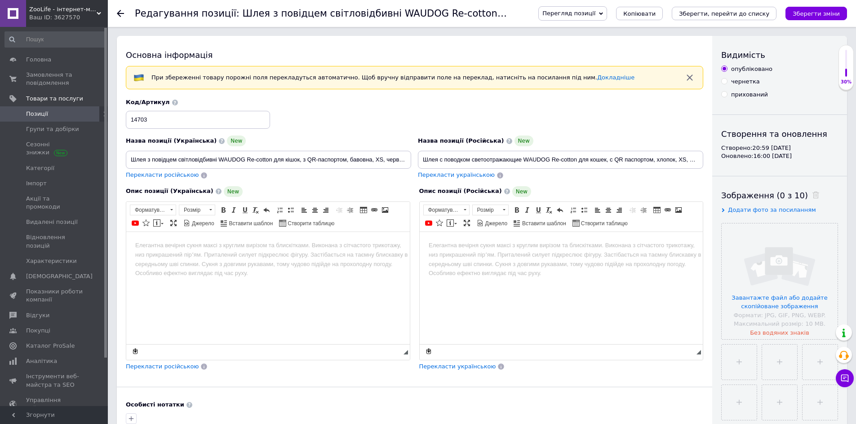
click at [759, 207] on span "Додати фото за посиланням" at bounding box center [772, 210] width 88 height 7
click at [762, 226] on input "text" at bounding box center [767, 228] width 93 height 18
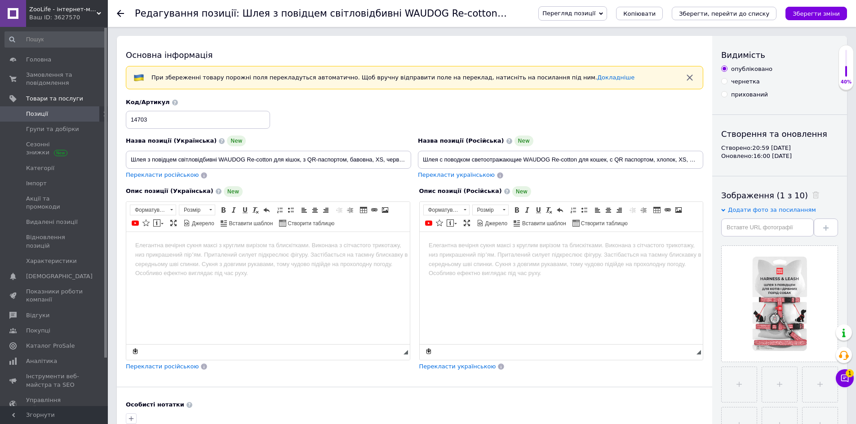
click at [296, 259] on html at bounding box center [267, 245] width 283 height 27
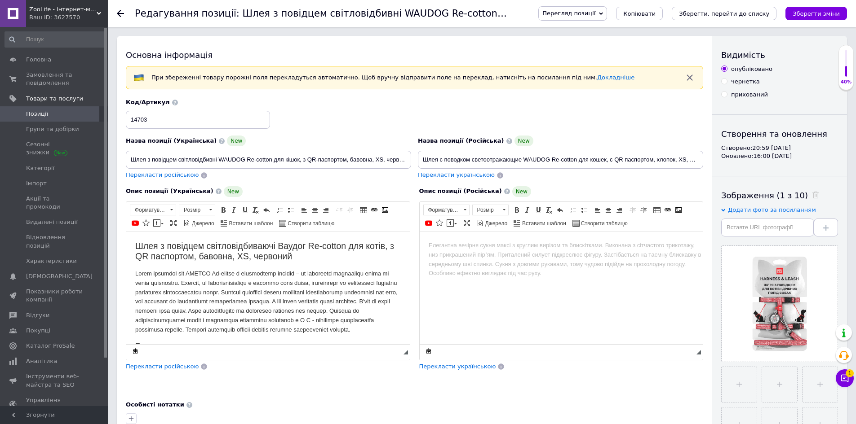
scroll to position [66, 0]
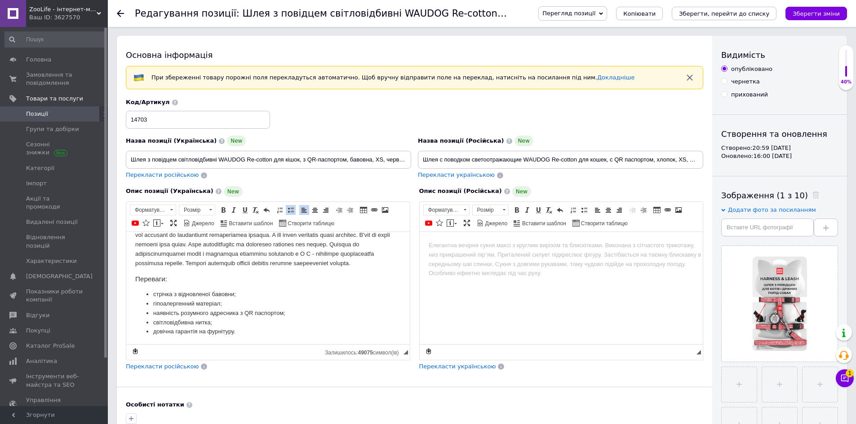
click at [172, 368] on span "Перекласти російською" at bounding box center [162, 366] width 73 height 7
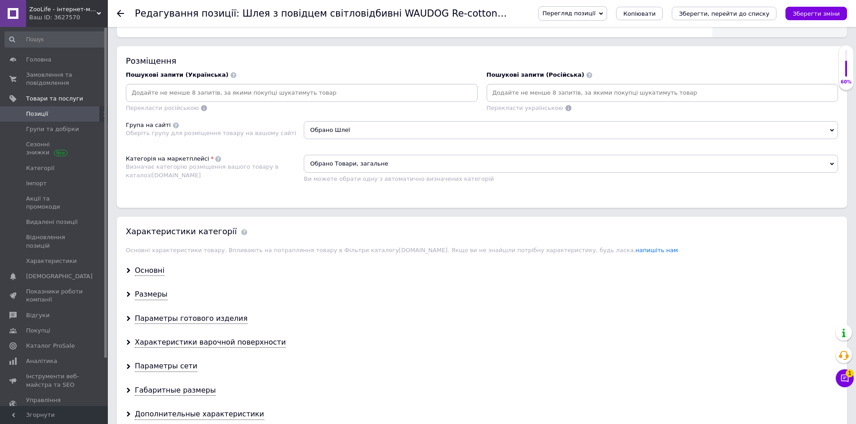
scroll to position [584, 0]
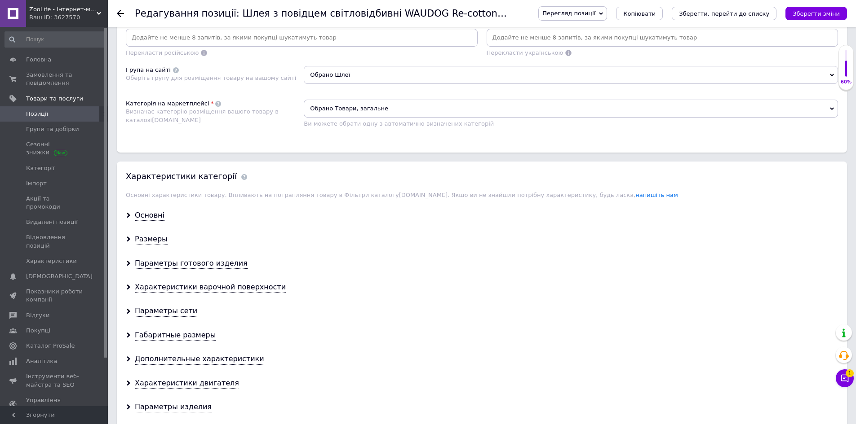
click at [393, 115] on span "Обрано Товари, загальне" at bounding box center [571, 109] width 534 height 18
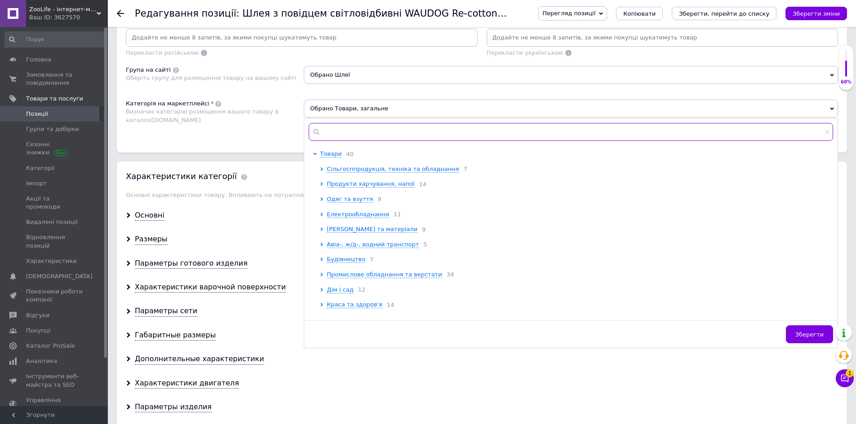
click at [375, 131] on input "text" at bounding box center [571, 132] width 524 height 18
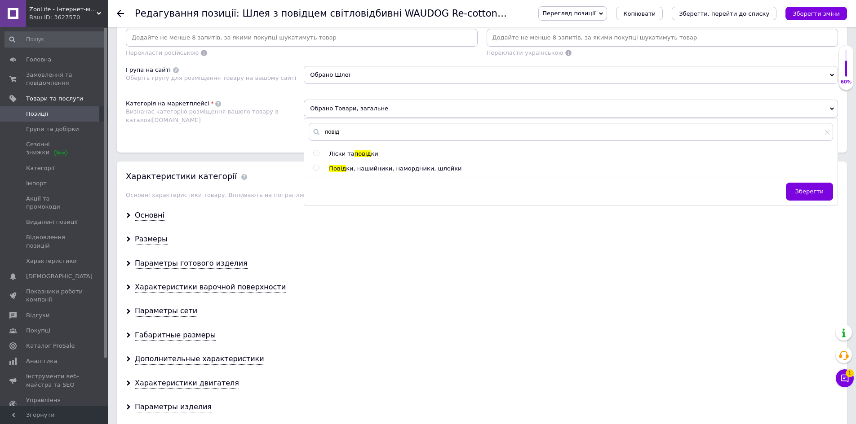
click at [357, 170] on span "ки, нашийники, намордники, шлейки" at bounding box center [403, 168] width 115 height 7
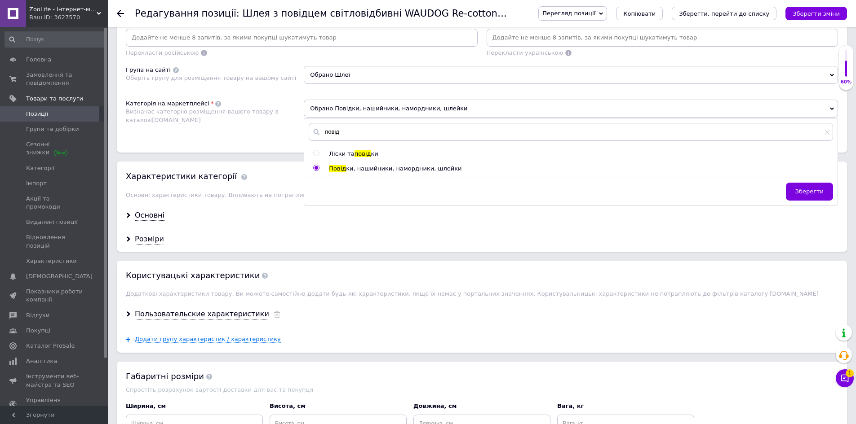
click at [243, 154] on div "Основна інформація При збереженні товару порожні поля перекладуться автоматично…" at bounding box center [482, 114] width 748 height 1325
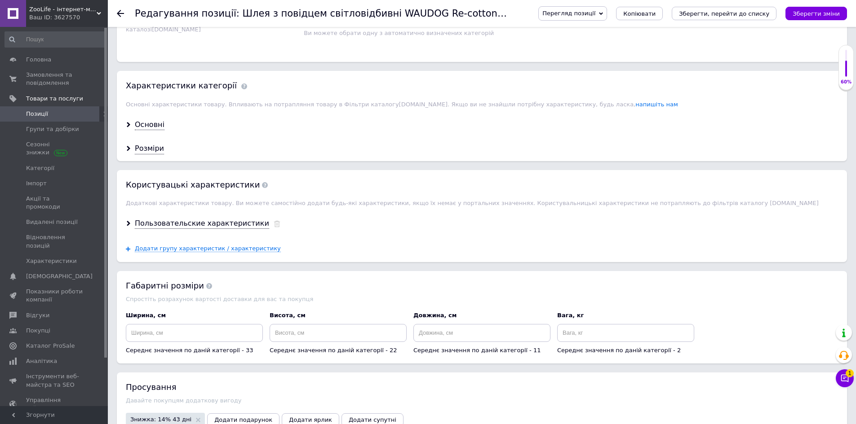
scroll to position [719, 0]
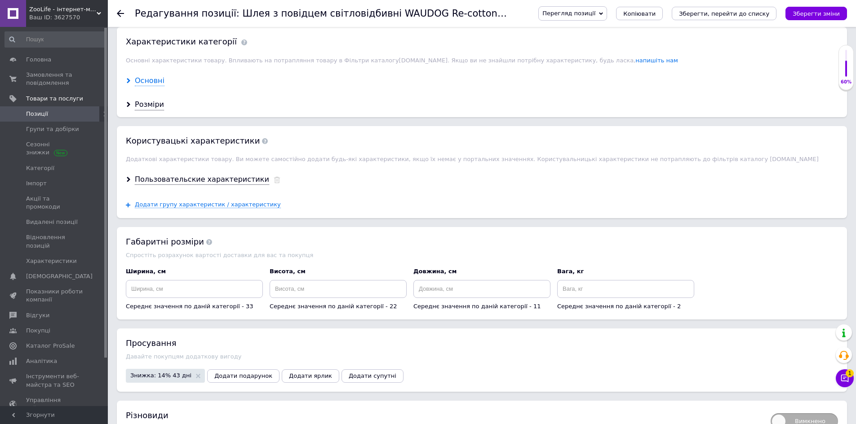
click at [158, 84] on div "Основні" at bounding box center [150, 81] width 30 height 10
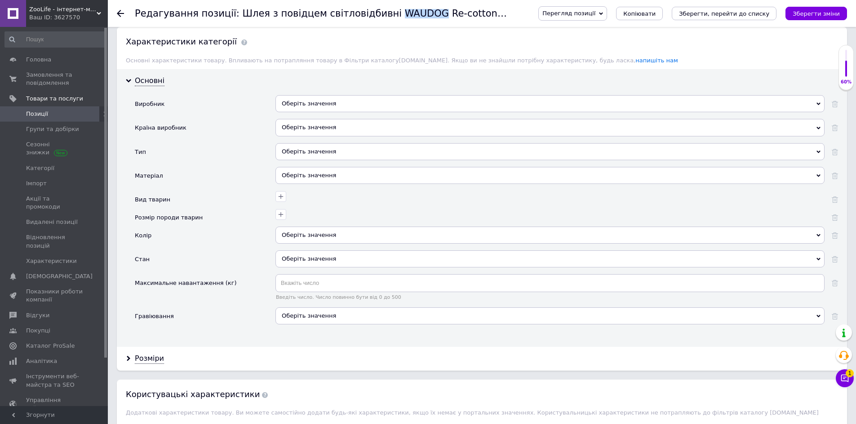
drag, startPoint x: 371, startPoint y: 15, endPoint x: 406, endPoint y: 15, distance: 35.0
click at [406, 15] on h1 "Редагування позиції: Шлея з повідцем світловідбивні WAUDOG Re-cotton для кішок,…" at bounding box center [444, 13] width 618 height 11
click at [329, 103] on div "Оберіть значення" at bounding box center [549, 103] width 549 height 17
paste input "WAUDOG"
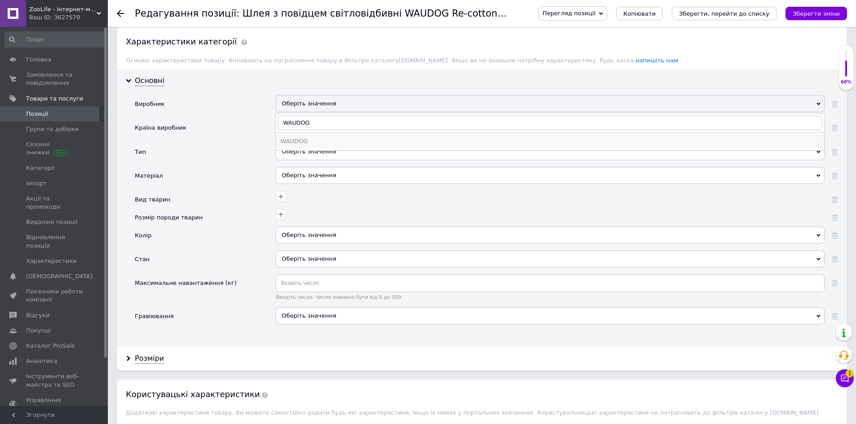
click at [322, 143] on div "WAUDOG" at bounding box center [549, 141] width 539 height 8
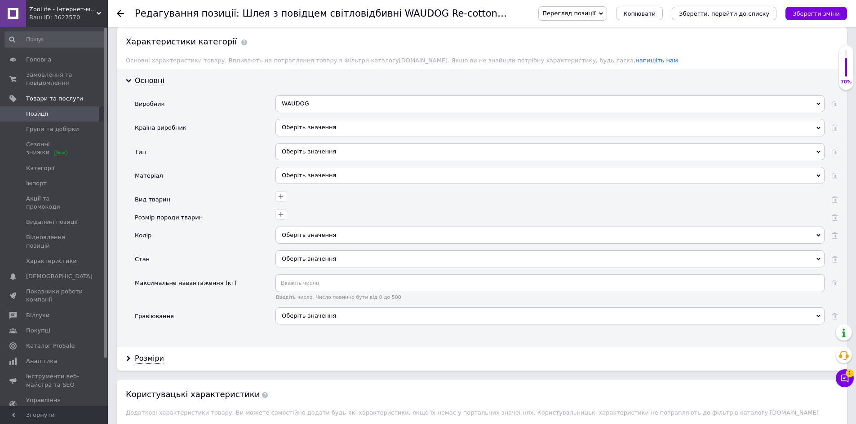
click at [323, 124] on div "Оберіть значення" at bounding box center [549, 127] width 549 height 17
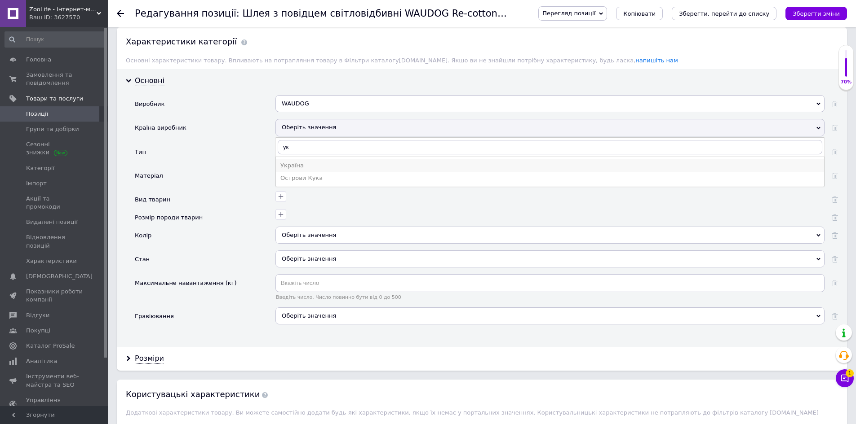
click at [315, 170] on li "Україна" at bounding box center [550, 165] width 548 height 13
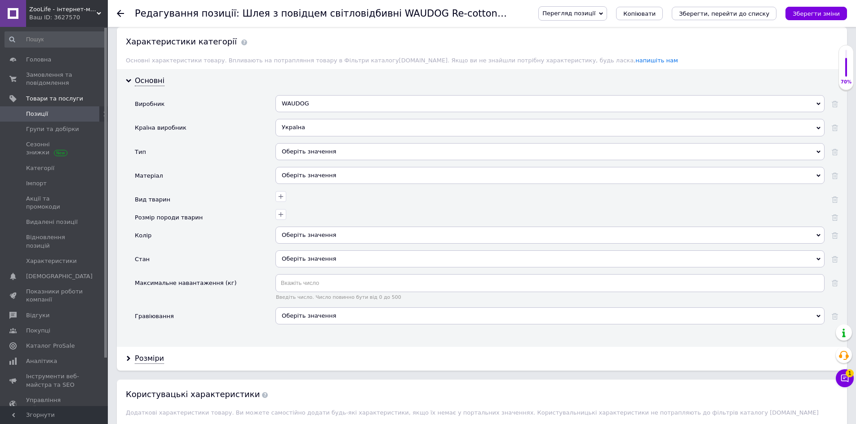
click at [322, 154] on div "Оберіть значення" at bounding box center [549, 151] width 549 height 17
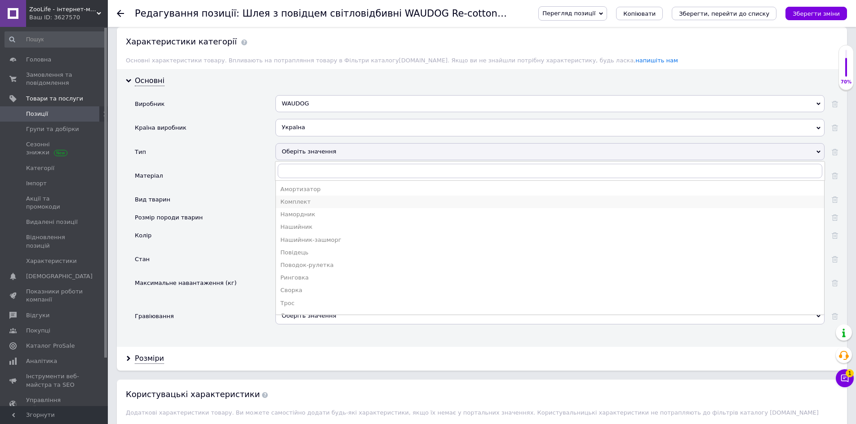
click at [323, 203] on div "Комплект" at bounding box center [549, 202] width 539 height 8
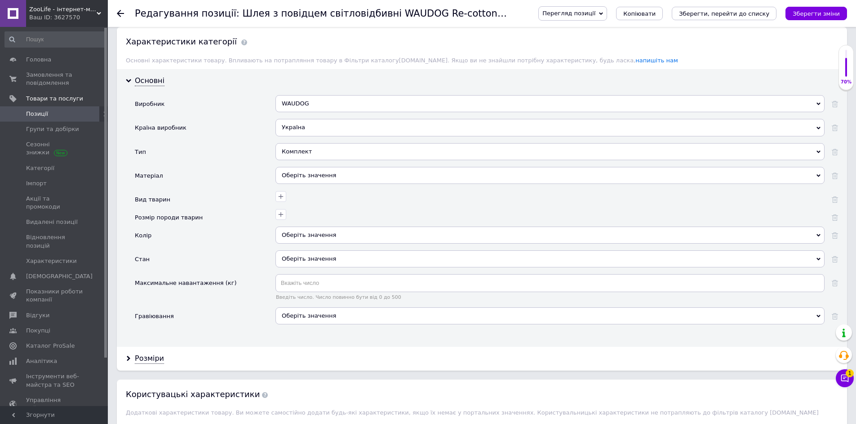
click at [311, 171] on div "Оберіть значення" at bounding box center [549, 175] width 549 height 17
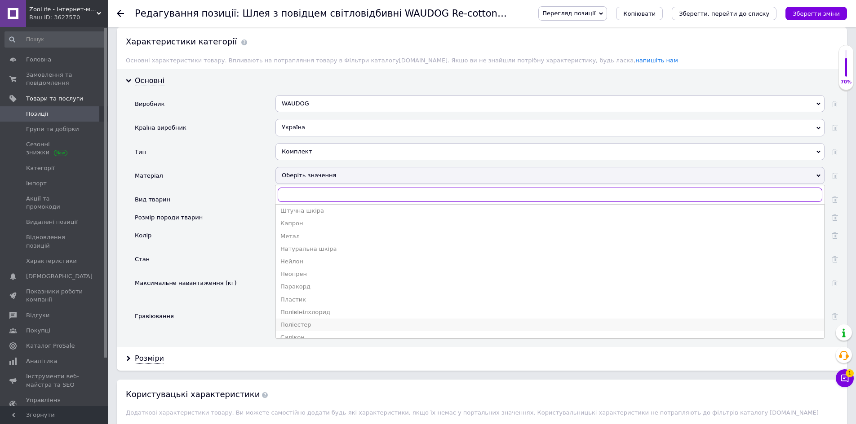
scroll to position [35, 0]
drag, startPoint x: 307, startPoint y: 327, endPoint x: 294, endPoint y: 272, distance: 56.3
click at [307, 327] on div "Бавовна" at bounding box center [549, 330] width 539 height 8
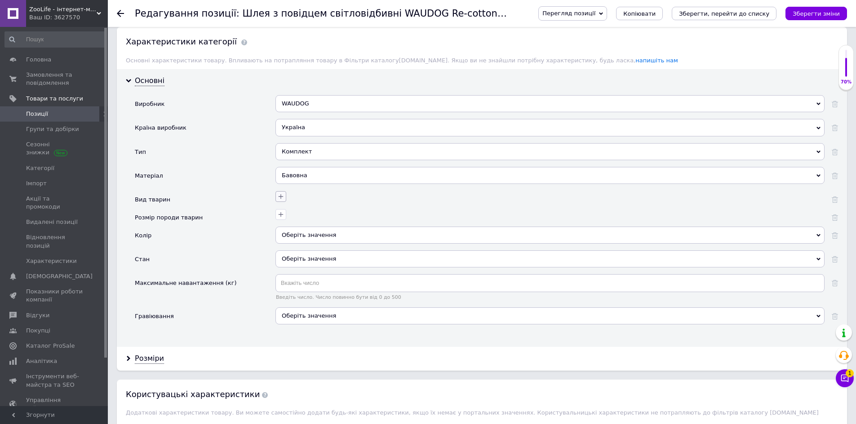
click at [282, 194] on icon "button" at bounding box center [280, 196] width 7 height 7
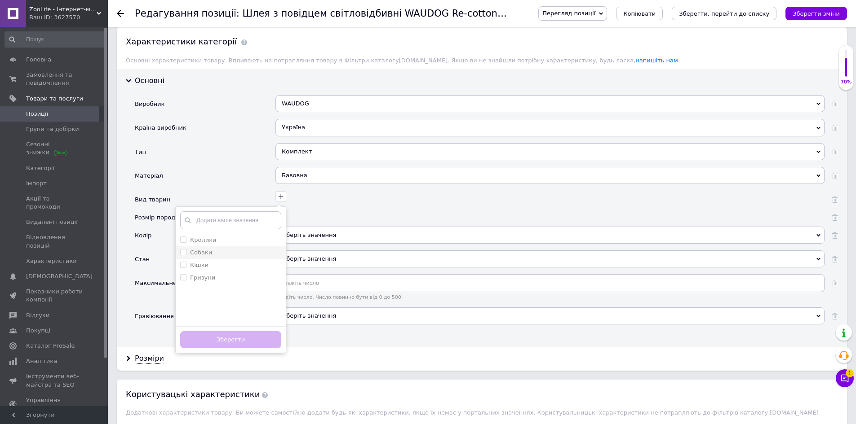
click at [238, 253] on div "Собаки" at bounding box center [230, 253] width 101 height 8
click at [234, 265] on div "Кішки" at bounding box center [230, 265] width 101 height 8
click at [251, 346] on button "Зберегти" at bounding box center [230, 340] width 101 height 18
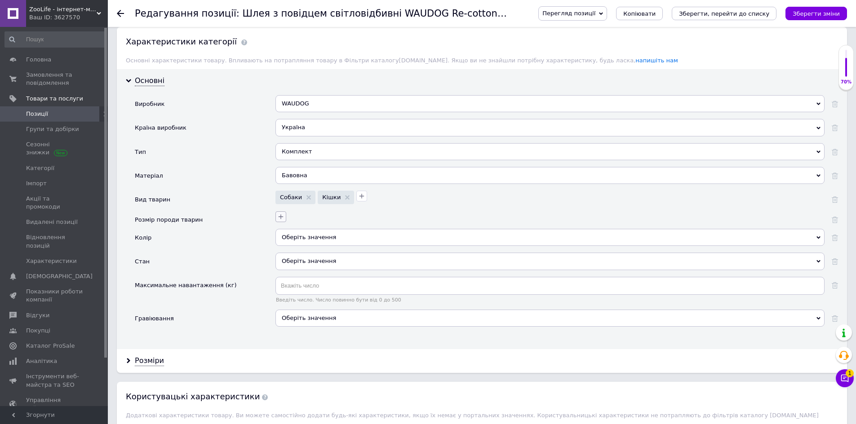
click at [281, 219] on icon "button" at bounding box center [280, 216] width 5 height 5
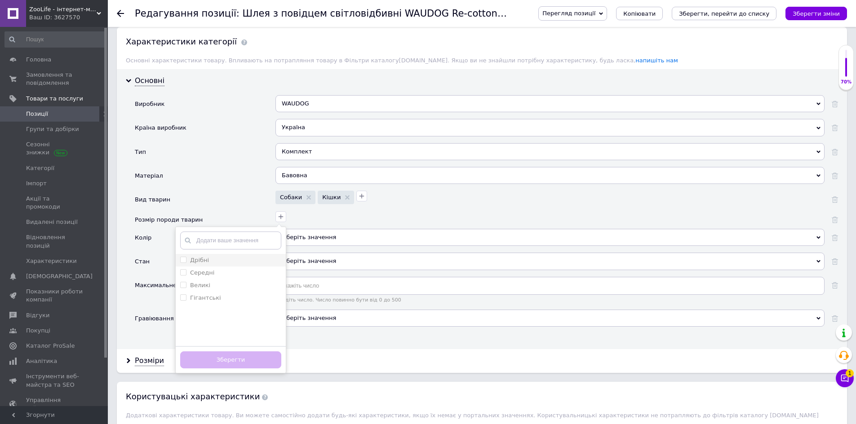
click at [239, 264] on div "Дрібні" at bounding box center [230, 260] width 101 height 8
click at [248, 358] on button "Зберегти" at bounding box center [230, 361] width 101 height 18
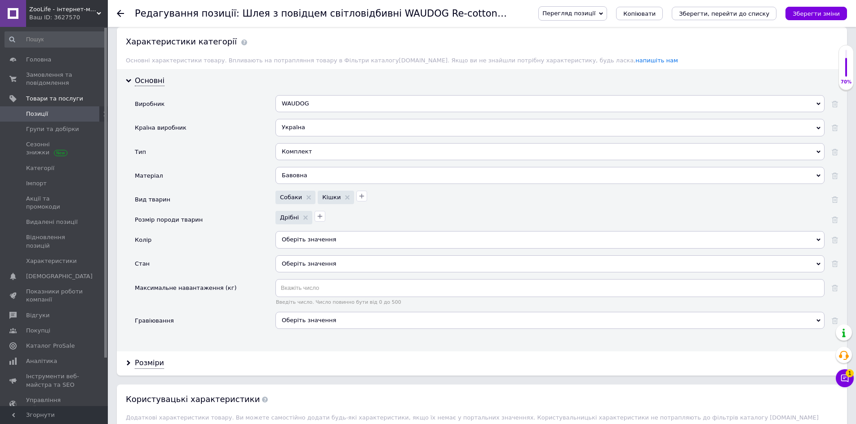
click at [317, 238] on div "Оберіть значення" at bounding box center [549, 239] width 549 height 17
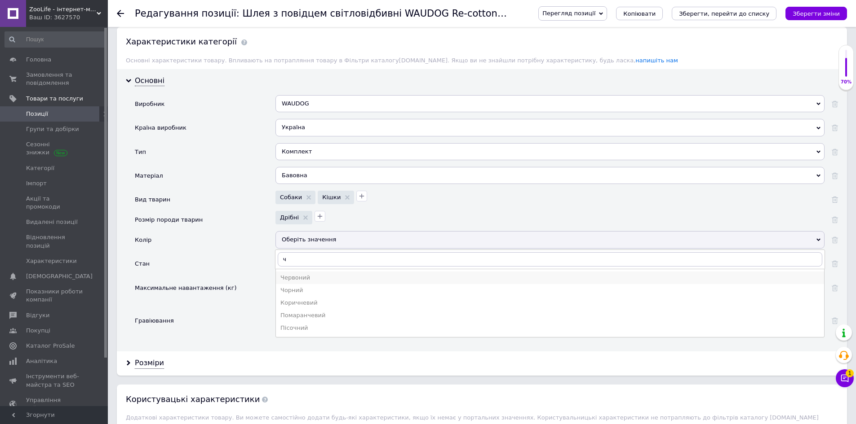
click at [300, 274] on div "Червоний" at bounding box center [549, 278] width 539 height 8
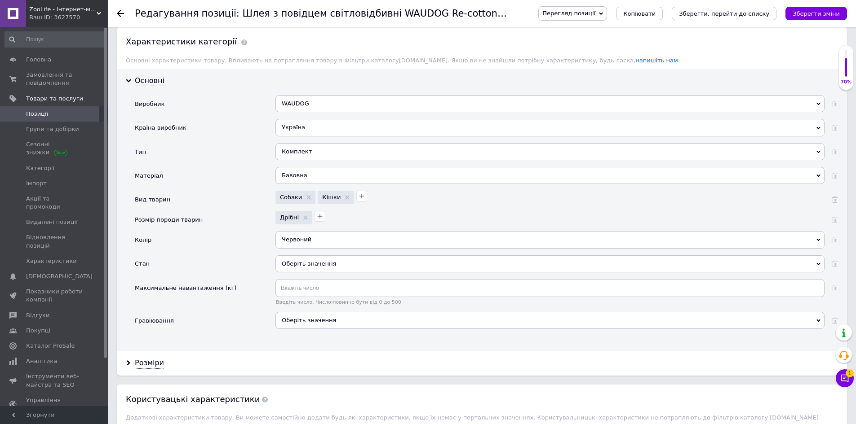
click at [300, 258] on div "Оберіть значення" at bounding box center [549, 264] width 549 height 17
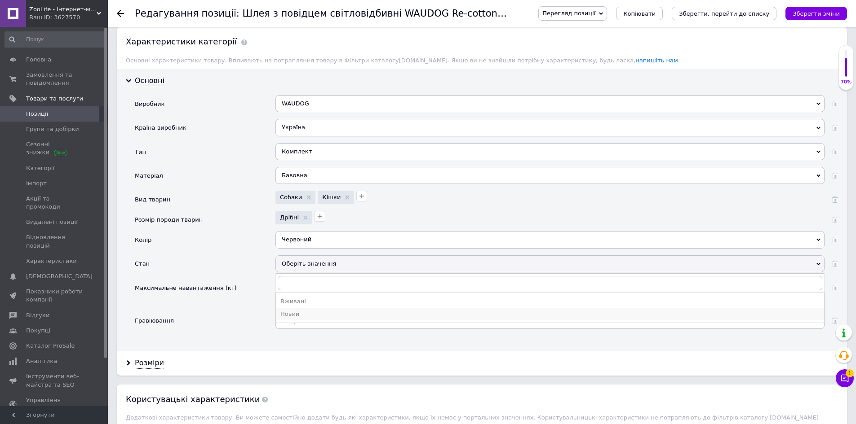
click at [303, 315] on div "Новий" at bounding box center [549, 314] width 539 height 8
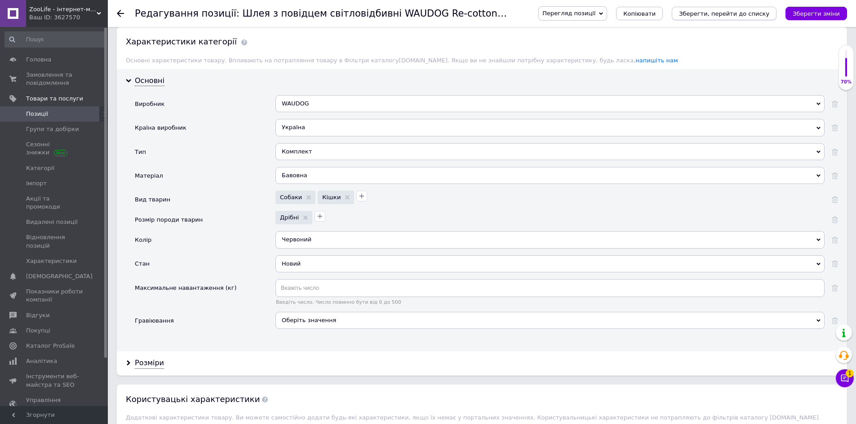
click at [736, 18] on button "Зберегти, перейти до списку" at bounding box center [723, 13] width 105 height 13
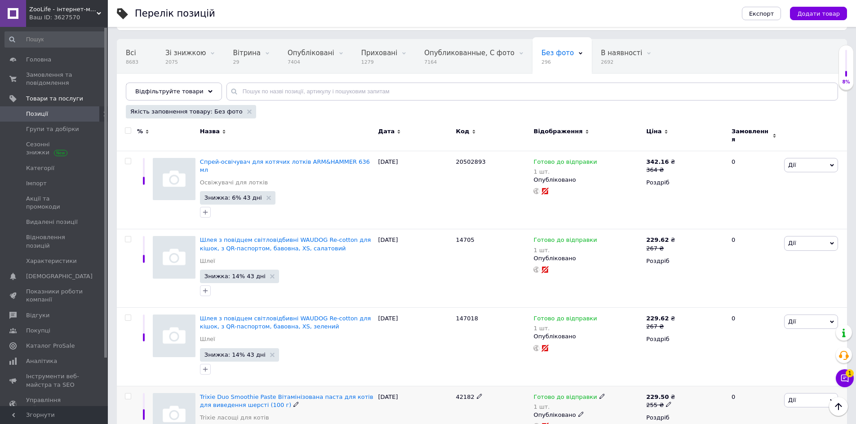
scroll to position [45, 0]
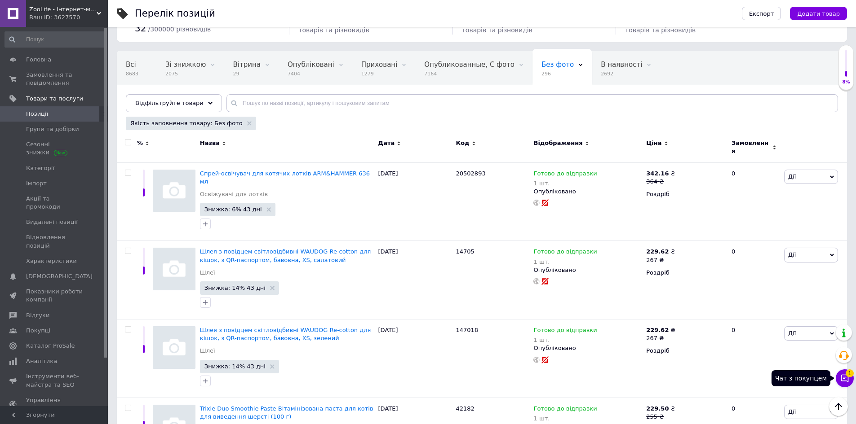
drag, startPoint x: 845, startPoint y: 375, endPoint x: 843, endPoint y: 369, distance: 5.8
click at [845, 375] on span "1" at bounding box center [849, 374] width 8 height 8
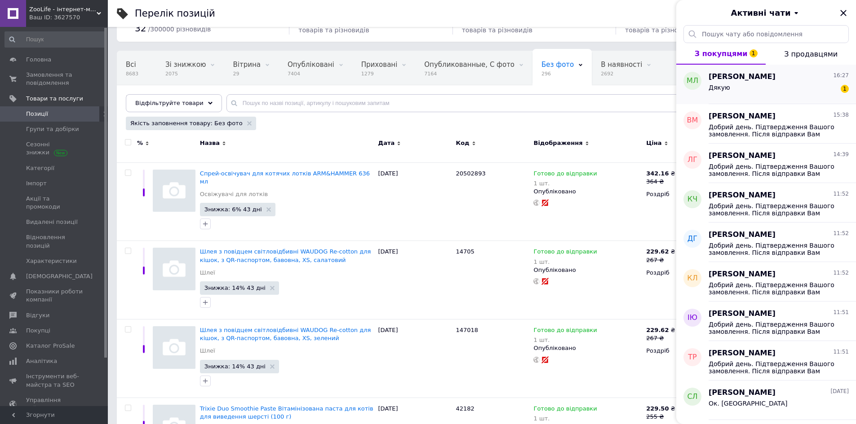
click at [763, 84] on div "Дякую 1" at bounding box center [778, 89] width 140 height 14
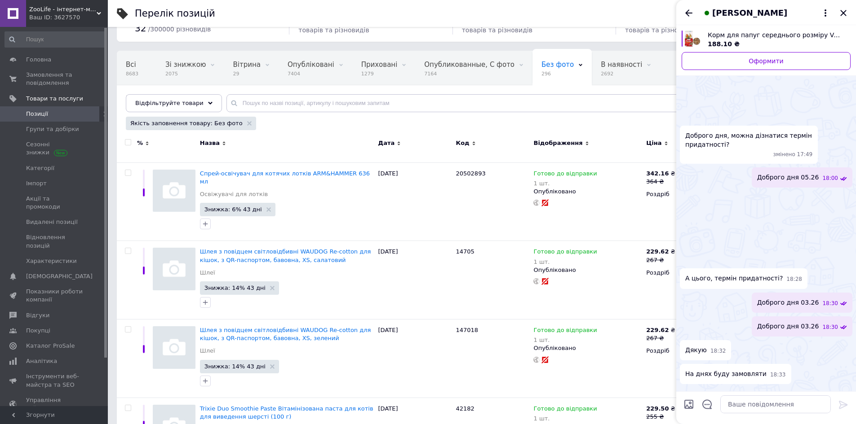
scroll to position [581, 0]
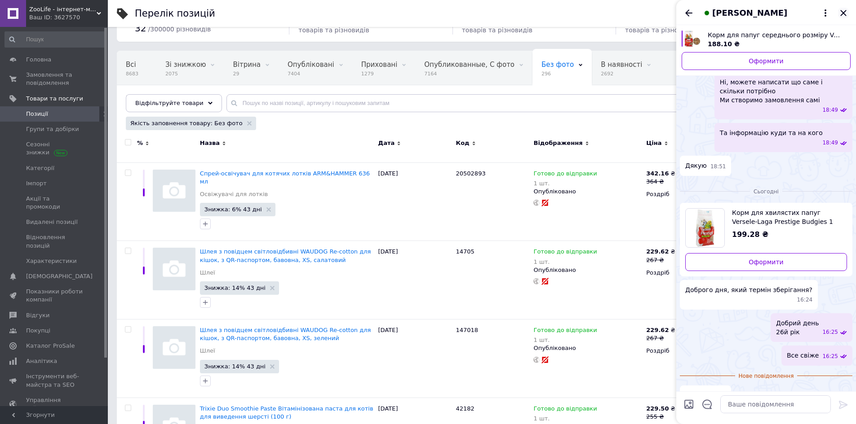
click at [841, 13] on icon "Закрити" at bounding box center [843, 13] width 11 height 11
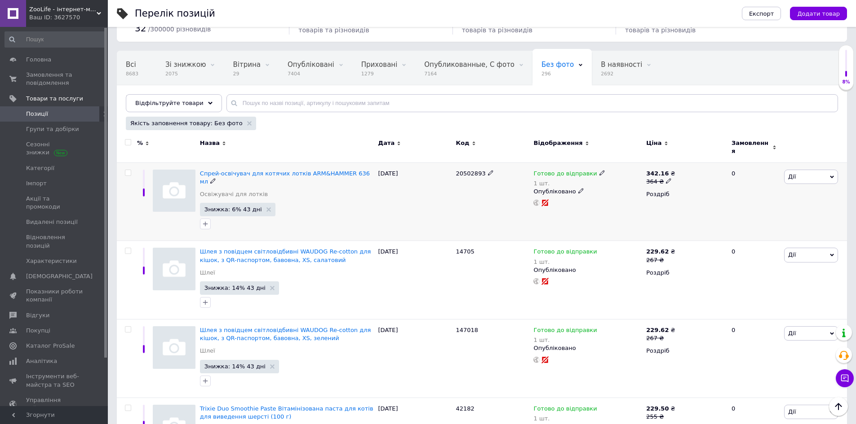
click at [464, 170] on span "20502893" at bounding box center [471, 173] width 30 height 7
click at [463, 248] on span "14705" at bounding box center [465, 251] width 18 height 7
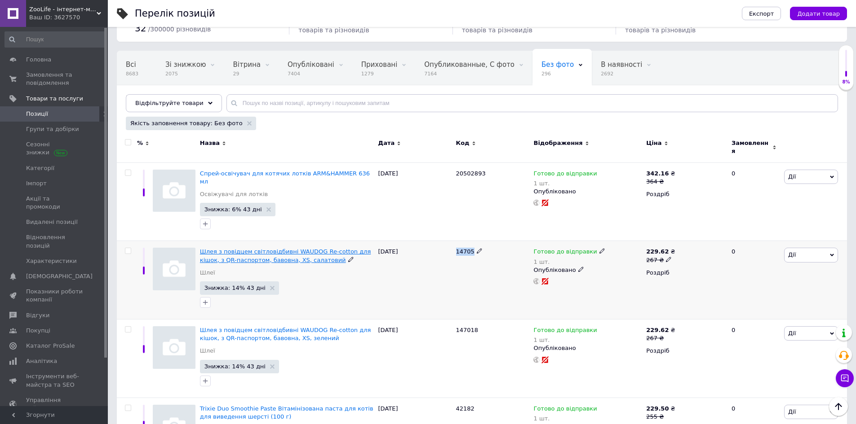
click at [252, 248] on span "Шлея з повідцем світловідбивні WAUDOG Re-cotton для кішок, з QR-паспортом, баво…" at bounding box center [285, 255] width 171 height 15
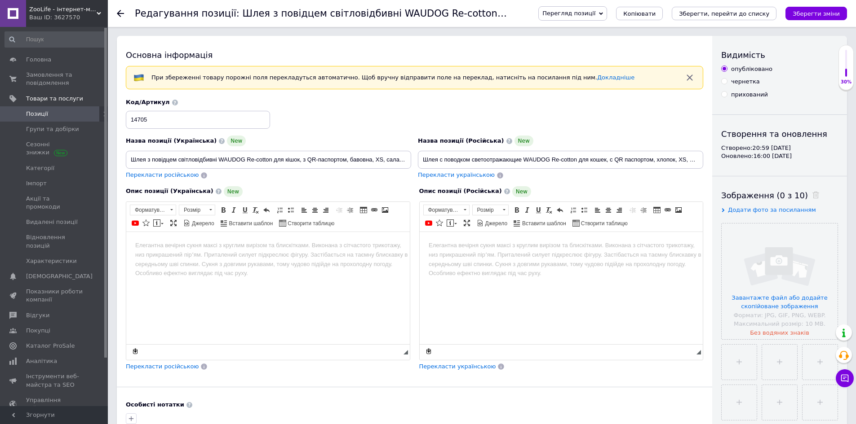
drag, startPoint x: 760, startPoint y: 206, endPoint x: 760, endPoint y: 217, distance: 11.2
click at [760, 207] on span "Додати фото за посиланням" at bounding box center [772, 210] width 88 height 7
click at [759, 225] on input "text" at bounding box center [767, 228] width 93 height 18
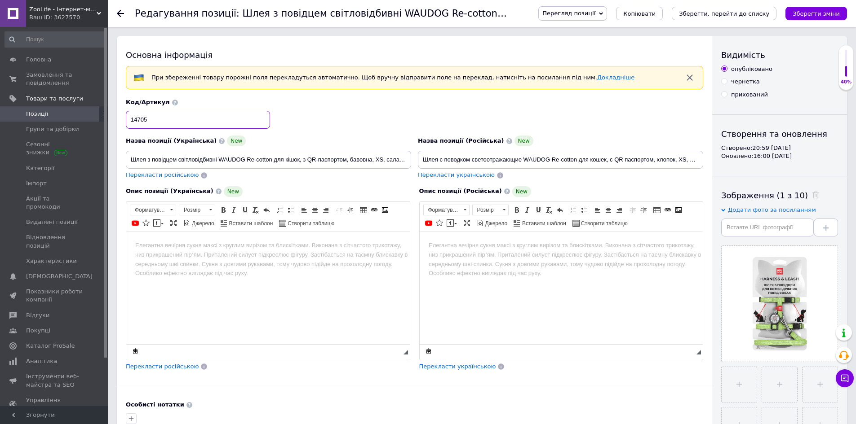
click at [217, 120] on input "14705" at bounding box center [198, 120] width 144 height 18
click at [312, 259] on html at bounding box center [267, 245] width 283 height 27
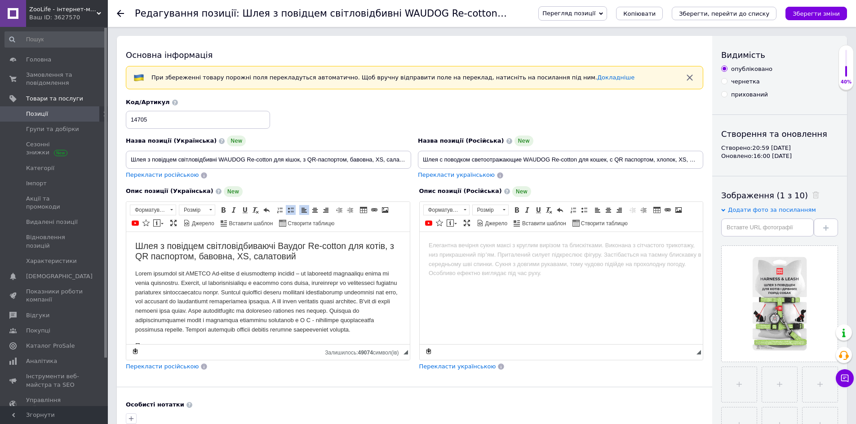
scroll to position [66, 0]
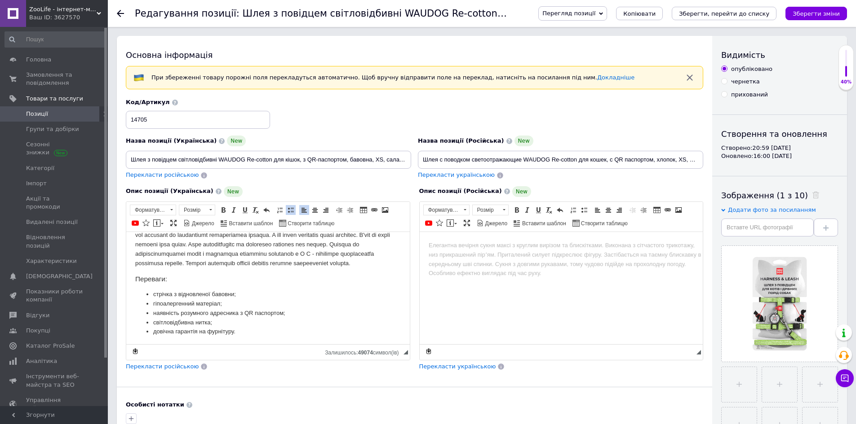
click at [180, 368] on span "Перекласти російською" at bounding box center [162, 366] width 73 height 7
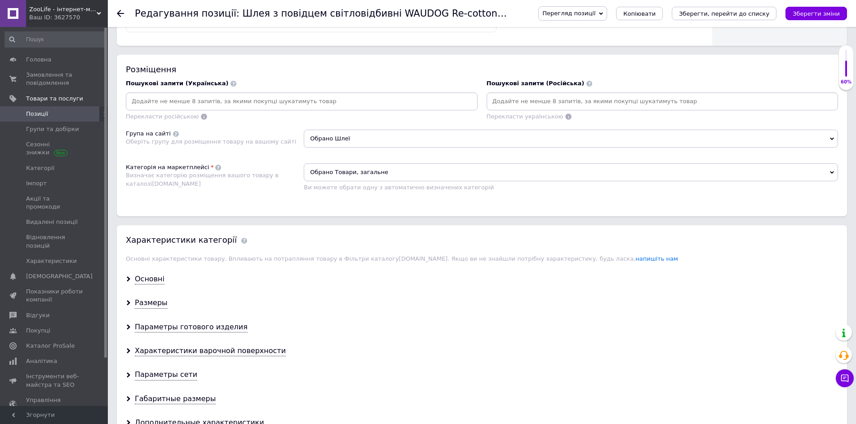
scroll to position [539, 0]
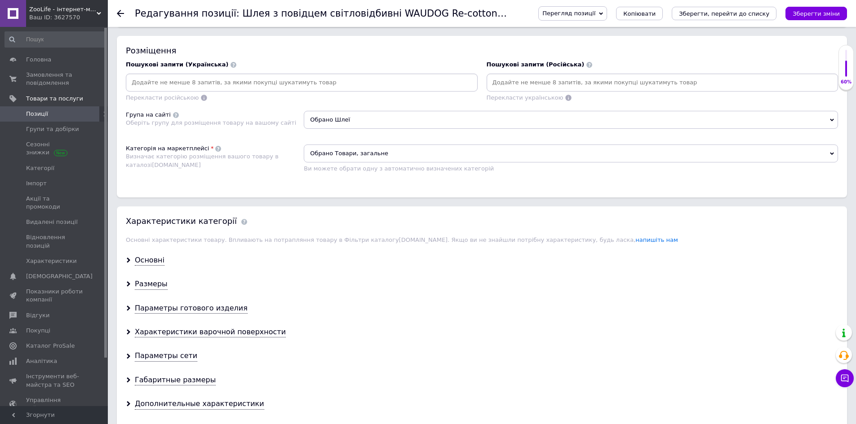
click at [361, 149] on span "Обрано Товари, загальне" at bounding box center [571, 154] width 534 height 18
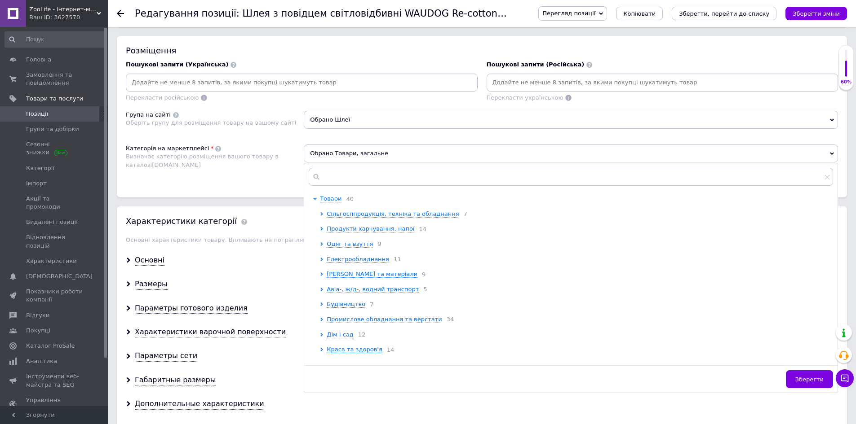
drag, startPoint x: 348, startPoint y: 187, endPoint x: 353, endPoint y: 178, distance: 10.3
click at [348, 187] on div at bounding box center [570, 176] width 533 height 27
click at [353, 178] on input "text" at bounding box center [571, 177] width 524 height 18
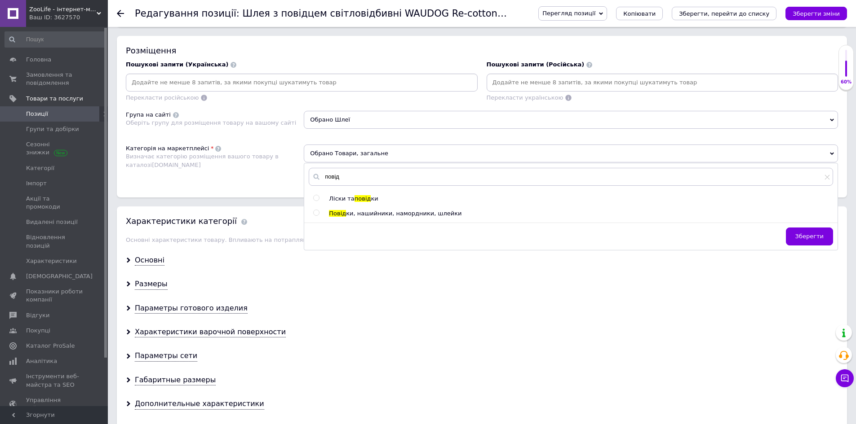
click at [347, 216] on span "ки, нашийники, намордники, шлейки" at bounding box center [403, 213] width 115 height 7
click at [245, 185] on div "Розміщення Пошукові запити (Українська) Перекласти російською Пошукові запити (…" at bounding box center [482, 117] width 730 height 162
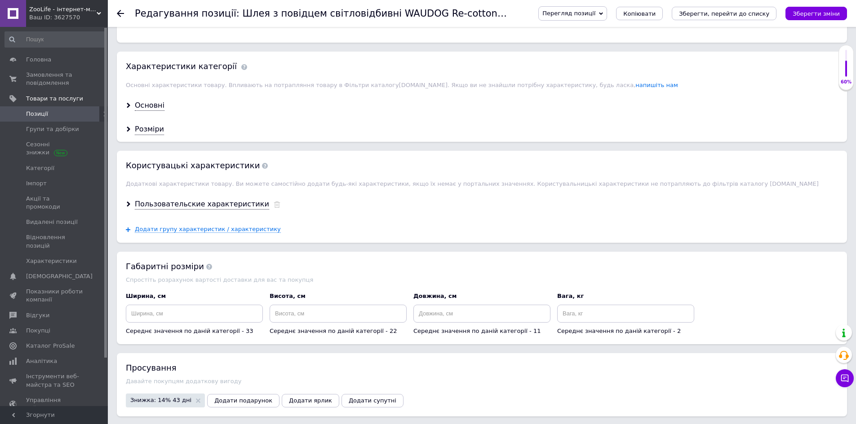
scroll to position [719, 0]
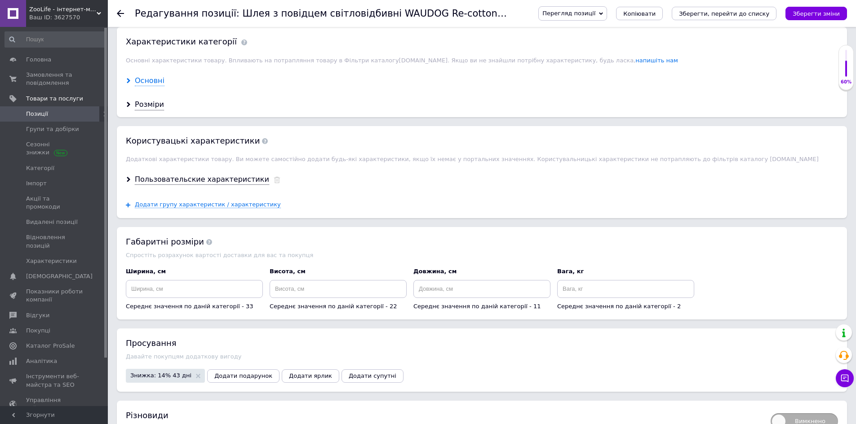
click at [142, 82] on div "Основні" at bounding box center [150, 81] width 30 height 10
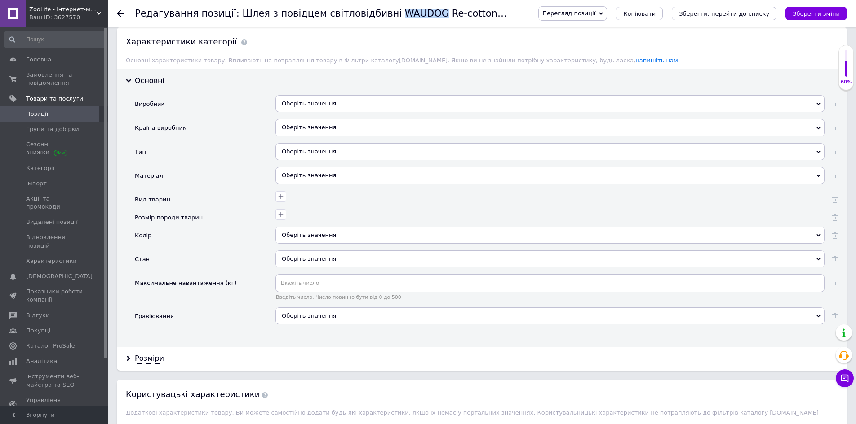
drag, startPoint x: 369, startPoint y: 15, endPoint x: 406, endPoint y: 15, distance: 36.8
click at [406, 15] on h1 "Редагування позиції: Шлея з повідцем світловідбивні WAUDOG Re-cotton для кішок,…" at bounding box center [446, 13] width 622 height 11
click at [314, 105] on div "Оберіть значення" at bounding box center [549, 103] width 549 height 17
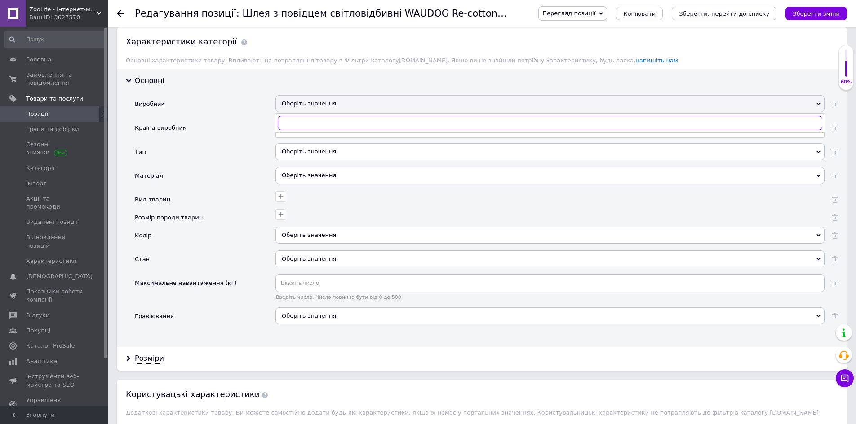
paste input "WAUDOG"
click at [303, 138] on div "WAUDOG" at bounding box center [549, 141] width 539 height 8
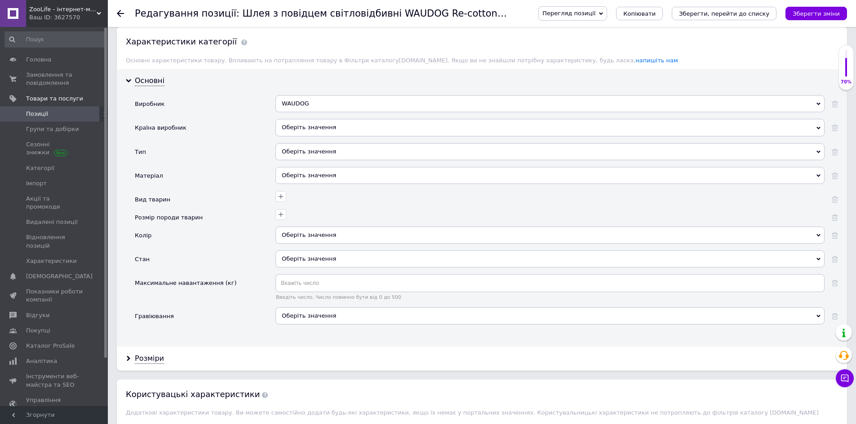
click at [306, 130] on div "Оберіть значення" at bounding box center [549, 127] width 549 height 17
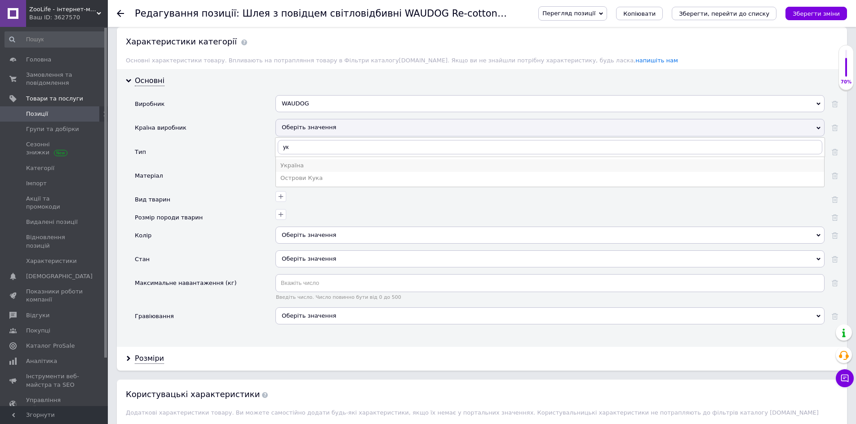
click at [313, 166] on div "Україна" at bounding box center [549, 166] width 539 height 8
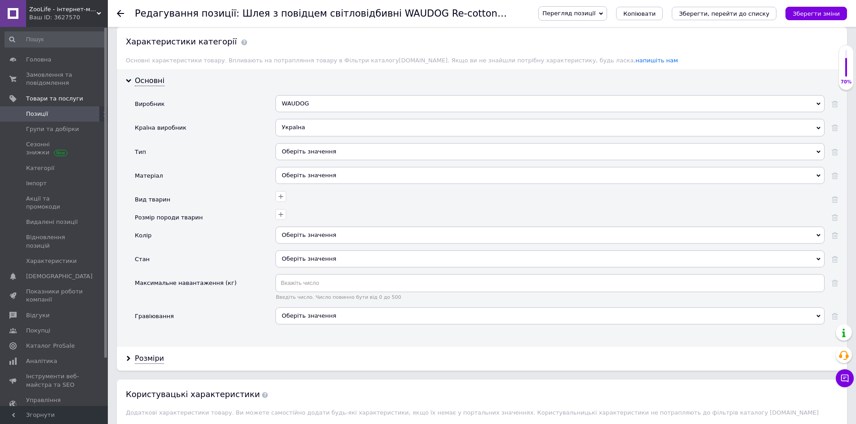
click at [322, 152] on div "Оберіть значення" at bounding box center [549, 151] width 549 height 17
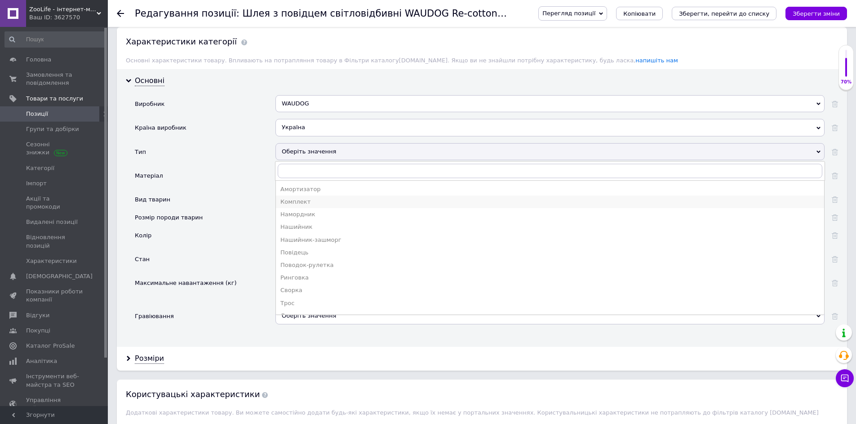
click at [318, 199] on div "Комплект" at bounding box center [549, 202] width 539 height 8
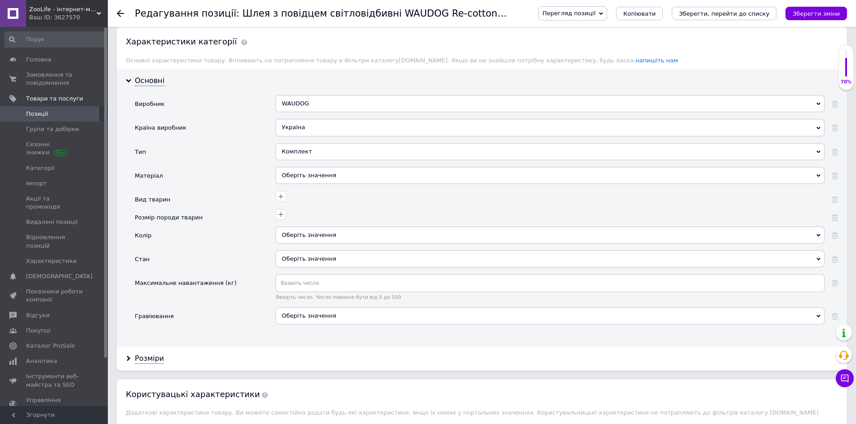
click at [310, 171] on div "Оберіть значення" at bounding box center [549, 175] width 549 height 17
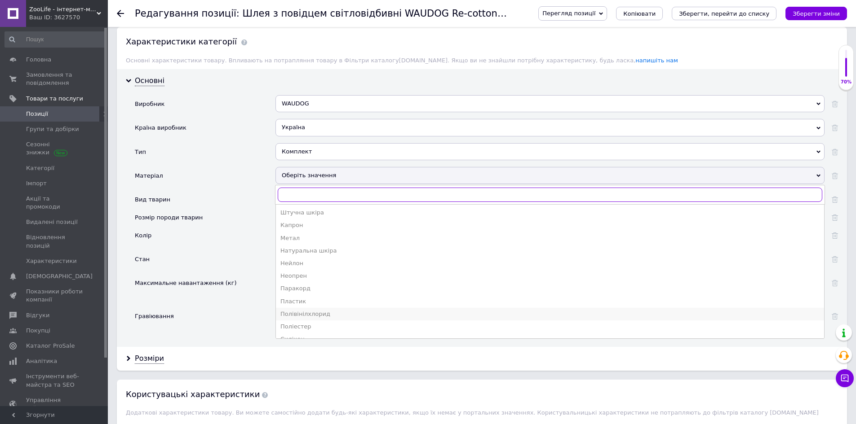
scroll to position [35, 0]
click at [300, 332] on div "Бавовна" at bounding box center [549, 330] width 539 height 8
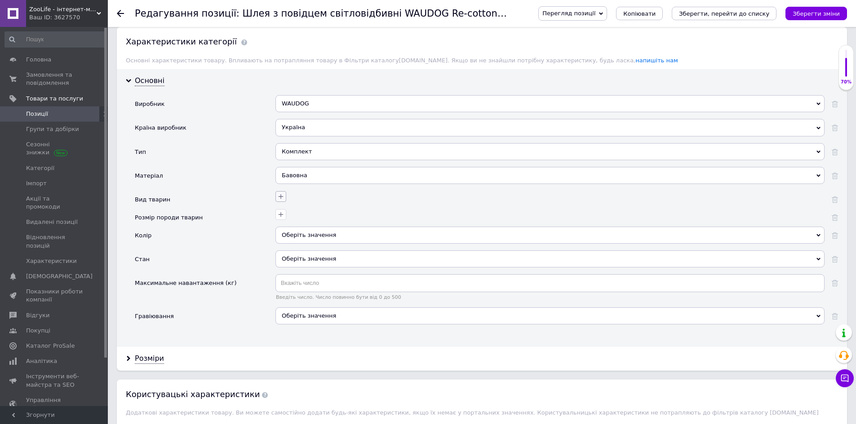
click at [275, 199] on button "button" at bounding box center [280, 196] width 11 height 11
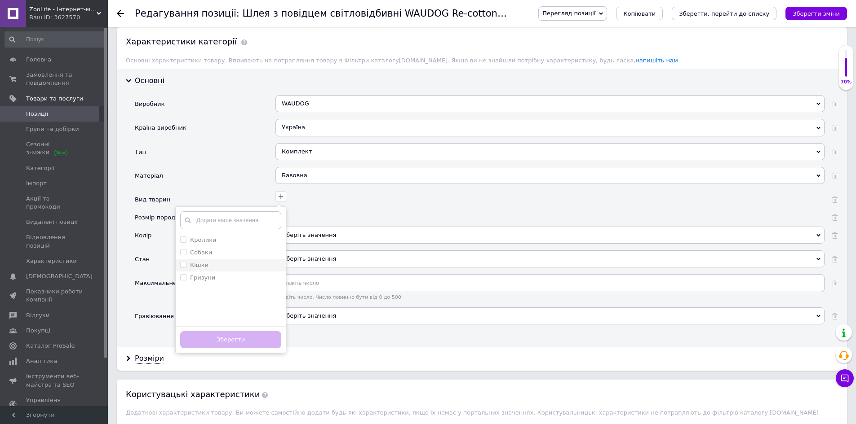
drag, startPoint x: 234, startPoint y: 252, endPoint x: 234, endPoint y: 263, distance: 10.3
click at [235, 253] on div "Собаки" at bounding box center [230, 253] width 101 height 8
click at [225, 264] on div "Кішки" at bounding box center [230, 265] width 101 height 8
click at [242, 335] on button "Зберегти" at bounding box center [230, 340] width 101 height 18
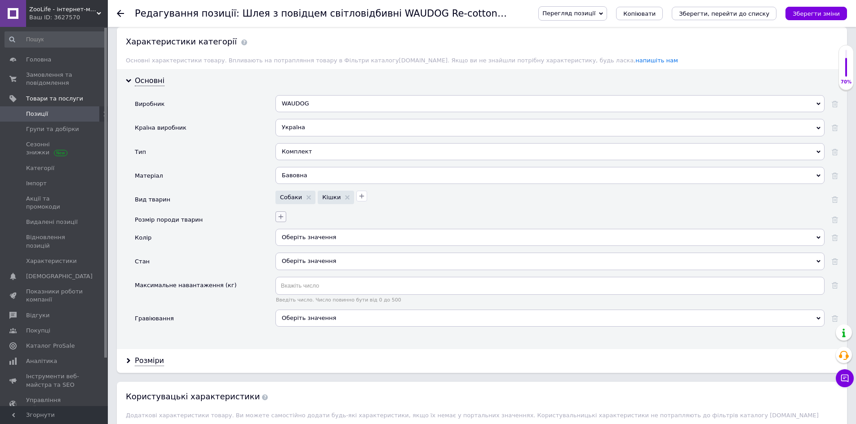
click at [281, 216] on icon "button" at bounding box center [280, 216] width 7 height 7
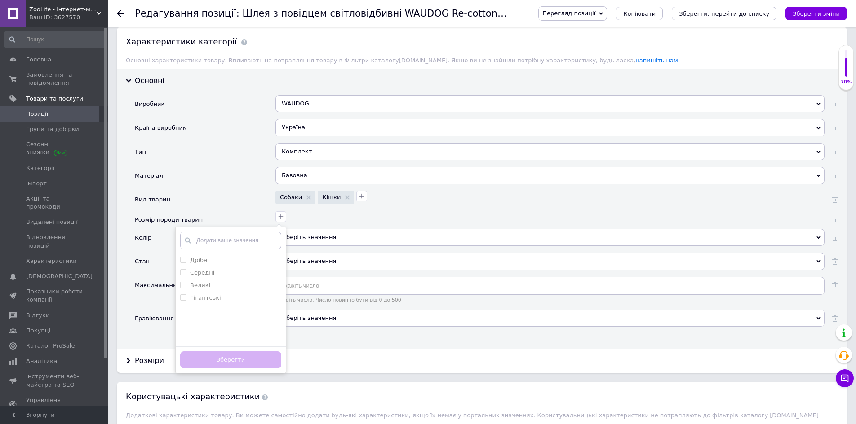
click at [239, 265] on li "Дрібні" at bounding box center [231, 260] width 110 height 13
click at [243, 357] on button "Зберегти" at bounding box center [230, 361] width 101 height 18
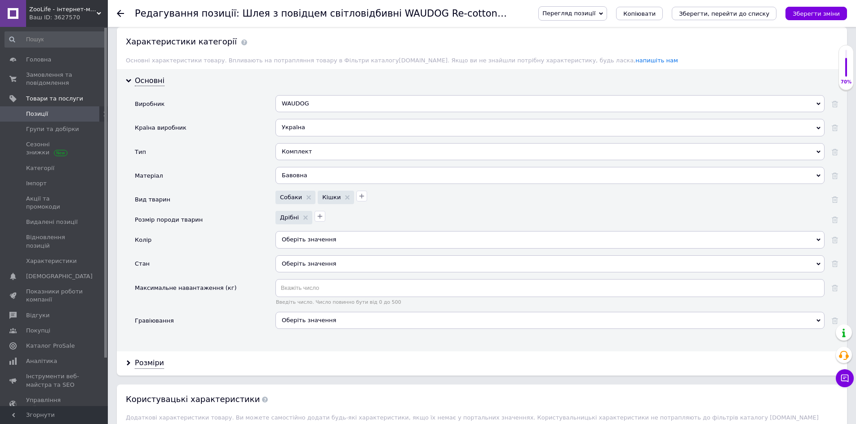
click at [301, 237] on div "Оберіть значення" at bounding box center [549, 239] width 549 height 17
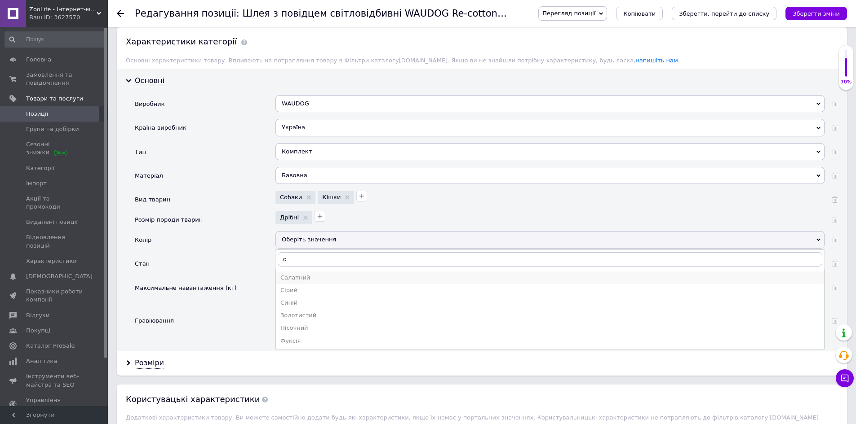
click at [292, 281] on div "Салатний" at bounding box center [549, 278] width 539 height 8
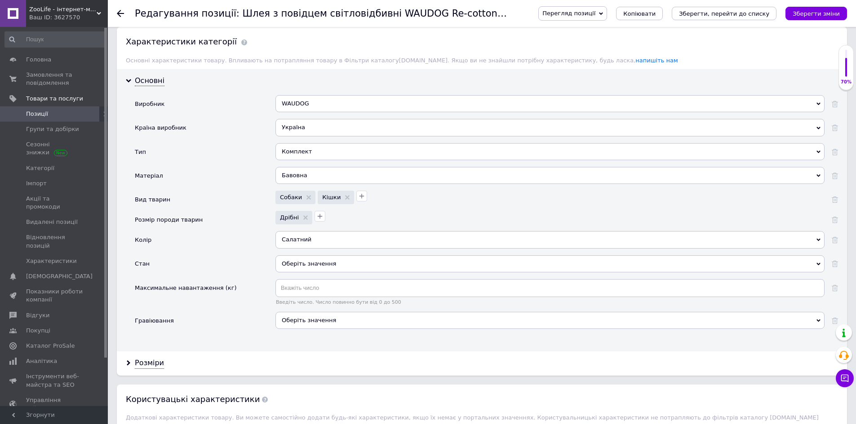
click at [291, 264] on div "Оберіть значення" at bounding box center [549, 264] width 549 height 17
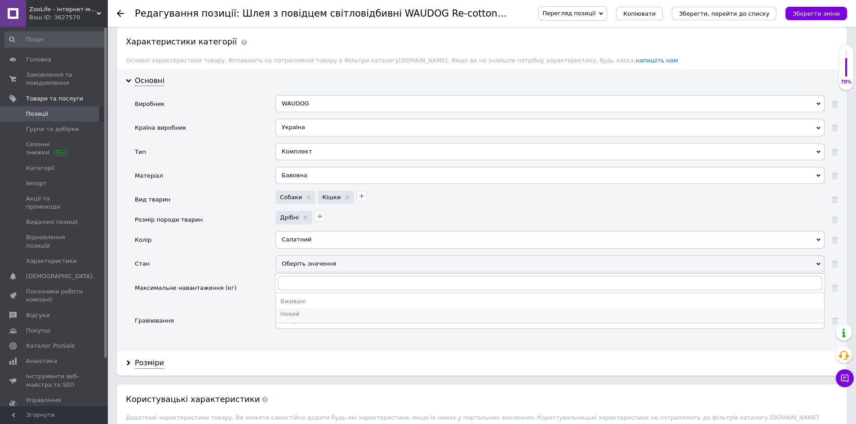
click at [295, 313] on div "Новий" at bounding box center [549, 314] width 539 height 8
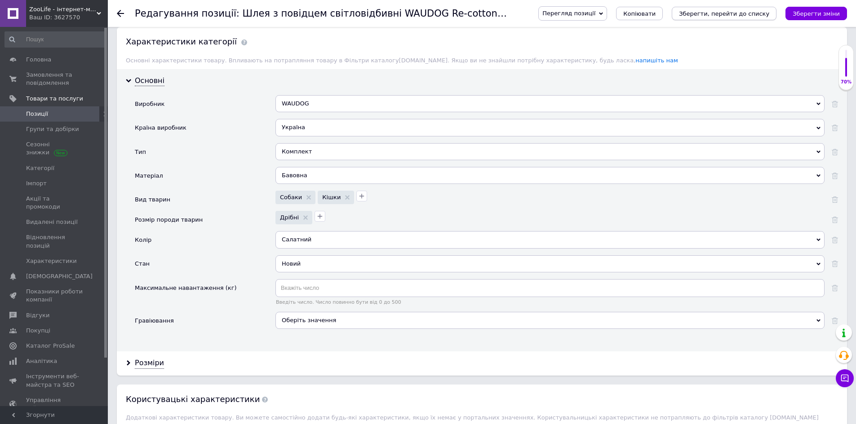
click at [734, 17] on icon "Зберегти, перейти до списку" at bounding box center [724, 13] width 90 height 7
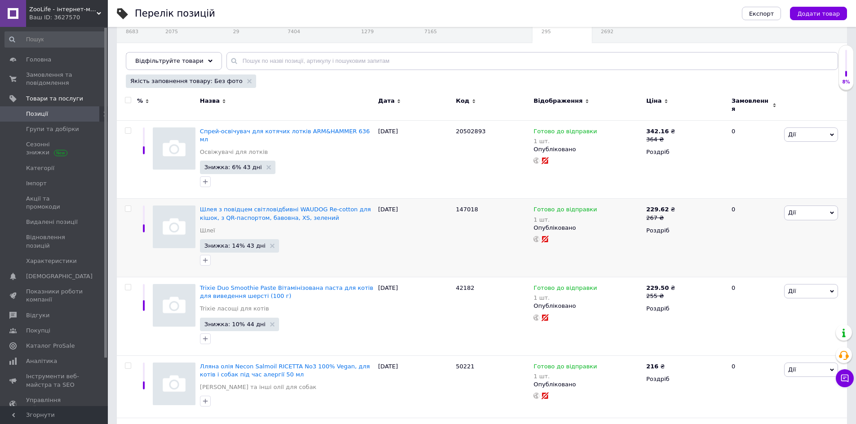
scroll to position [90, 0]
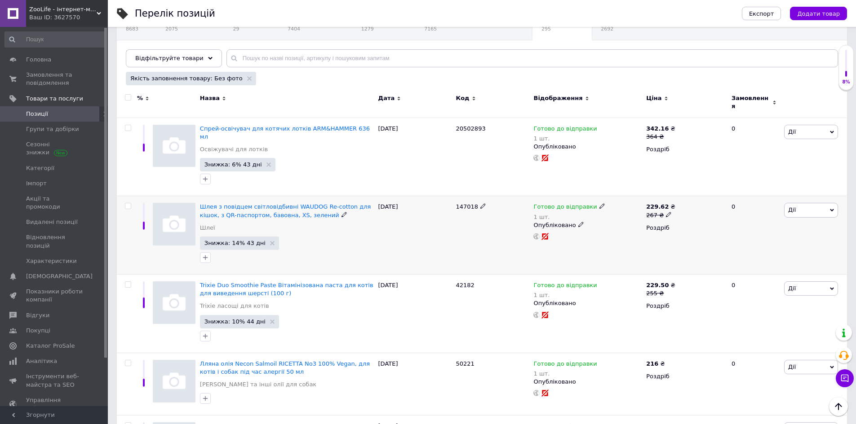
click at [466, 203] on span "147018" at bounding box center [467, 206] width 22 height 7
click at [303, 203] on span "Шлея з повідцем світловідбивні WAUDOG Re-cotton для кішок, з QR-паспортом, баво…" at bounding box center [285, 210] width 171 height 15
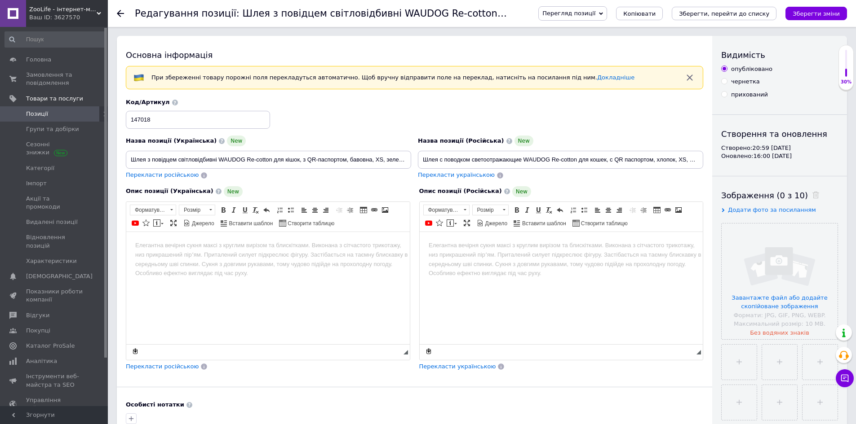
drag, startPoint x: 758, startPoint y: 212, endPoint x: 759, endPoint y: 217, distance: 5.5
click at [758, 212] on span "Додати фото за посиланням" at bounding box center [772, 210] width 88 height 7
click at [757, 231] on input "text" at bounding box center [767, 228] width 93 height 18
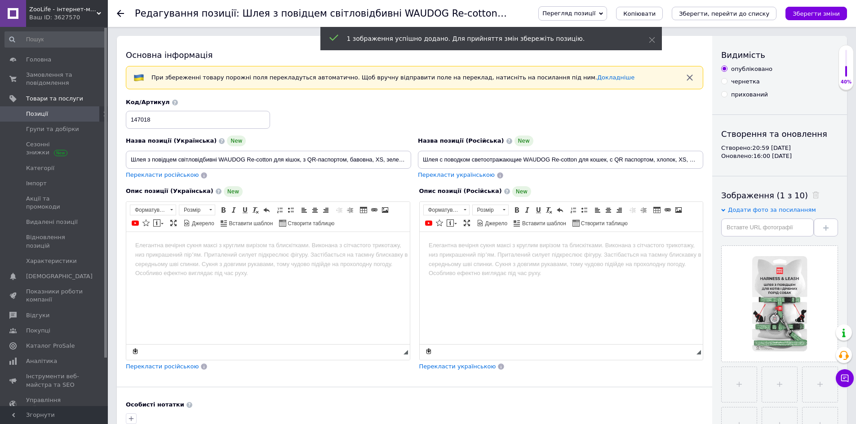
click at [307, 254] on html at bounding box center [267, 245] width 283 height 27
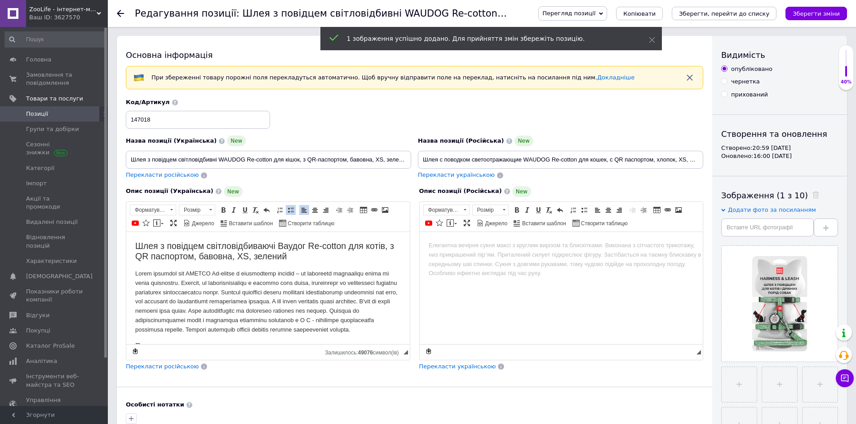
scroll to position [66, 0]
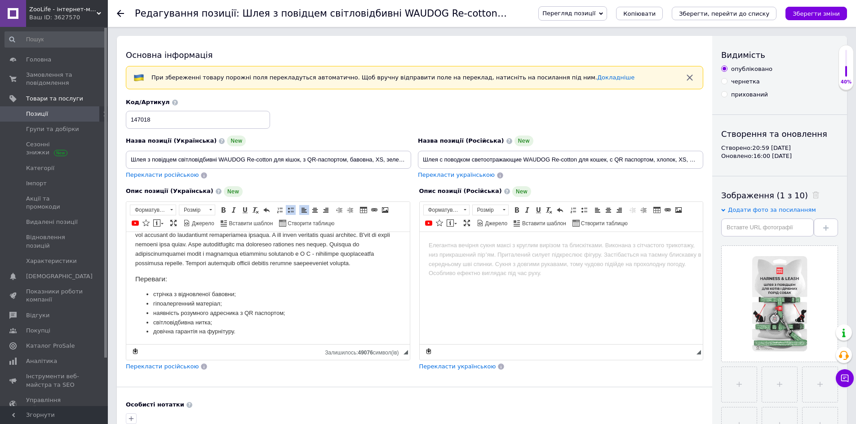
click at [175, 366] on span "Перекласти російською" at bounding box center [162, 366] width 73 height 7
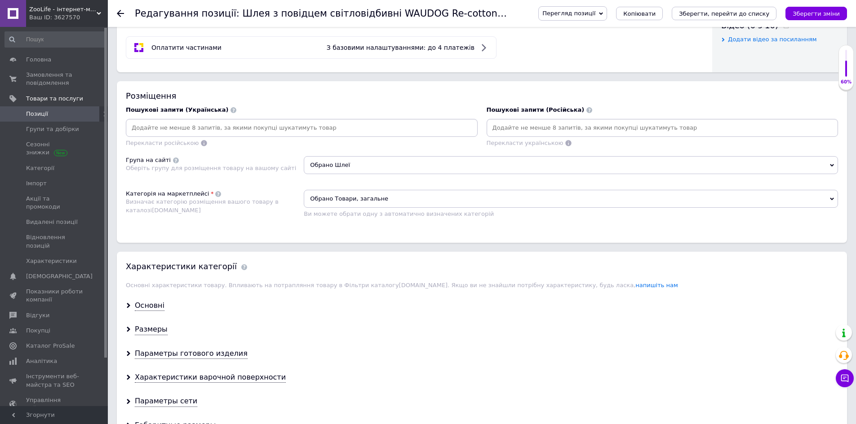
scroll to position [494, 0]
click at [360, 196] on span "Обрано Товари, загальне" at bounding box center [571, 199] width 534 height 18
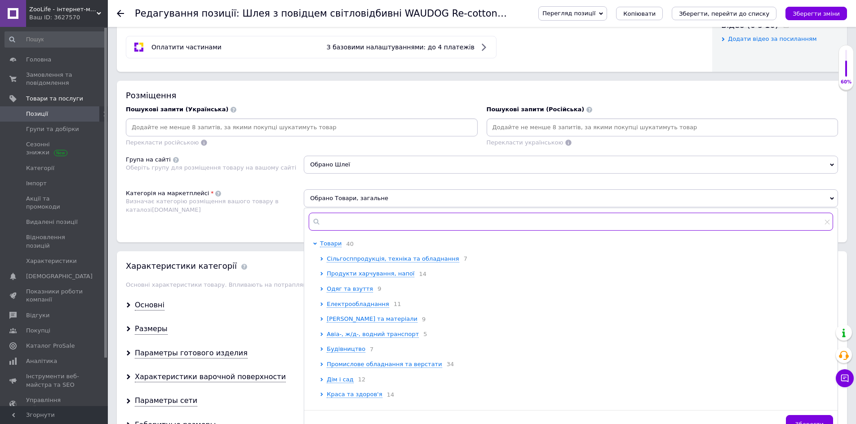
click at [361, 222] on input "text" at bounding box center [571, 222] width 524 height 18
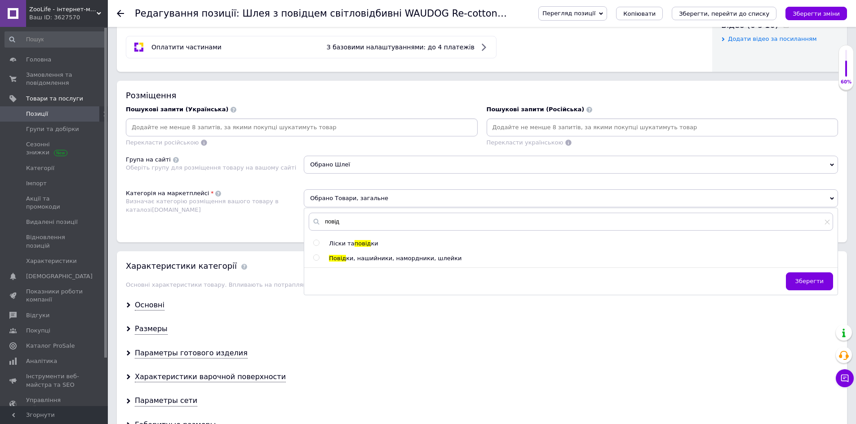
click at [346, 261] on span "ки, нашийники, намордники, шлейки" at bounding box center [403, 258] width 115 height 7
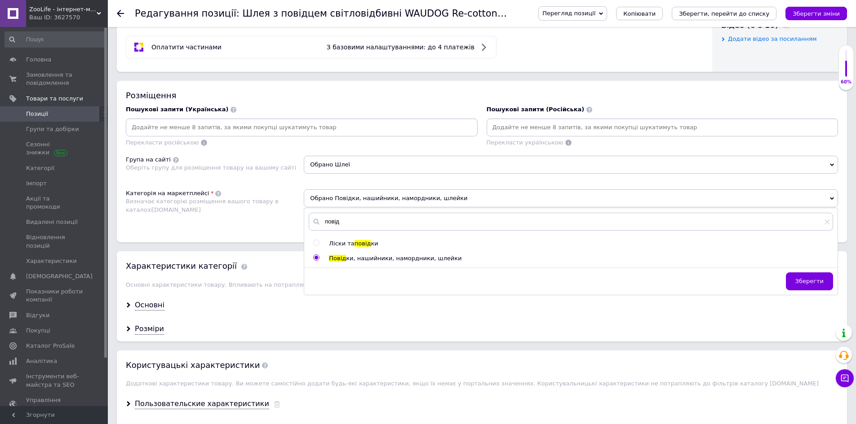
click at [249, 226] on div "Розміщення Пошукові запити (Українська) Перекласти російською Пошукові запити (…" at bounding box center [482, 162] width 730 height 162
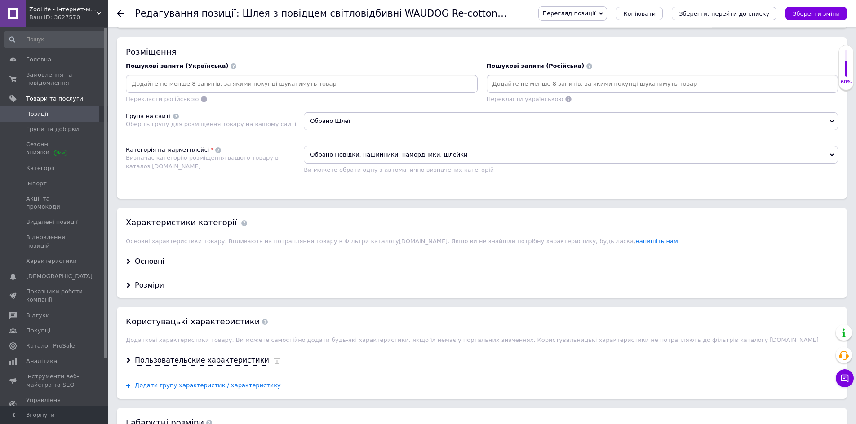
scroll to position [539, 0]
click at [155, 256] on div "Основні" at bounding box center [150, 261] width 30 height 10
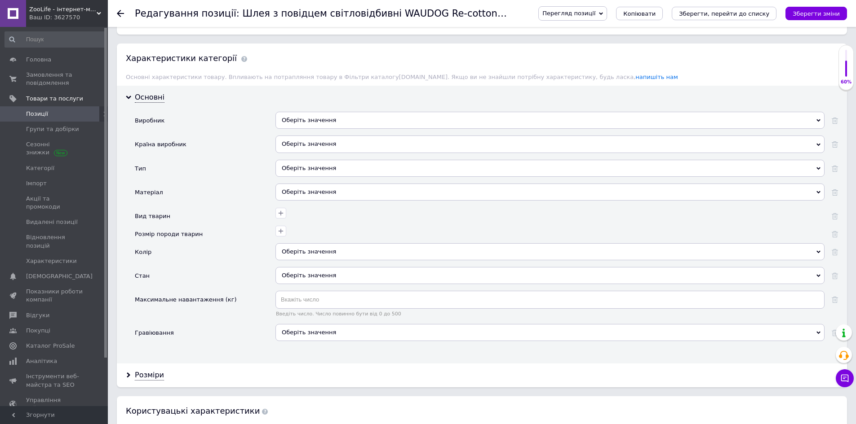
scroll to position [719, 0]
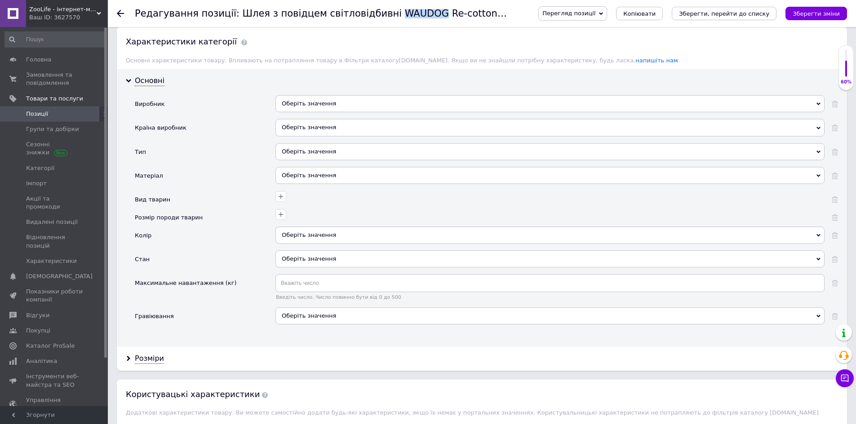
drag, startPoint x: 380, startPoint y: 16, endPoint x: 409, endPoint y: 17, distance: 28.3
click at [409, 17] on h1 "Редагування позиції: Шлея з повідцем світловідбивні WAUDOG Re-cotton для кішок,…" at bounding box center [440, 13] width 611 height 11
click at [324, 102] on div "Оберіть значення" at bounding box center [549, 103] width 549 height 17
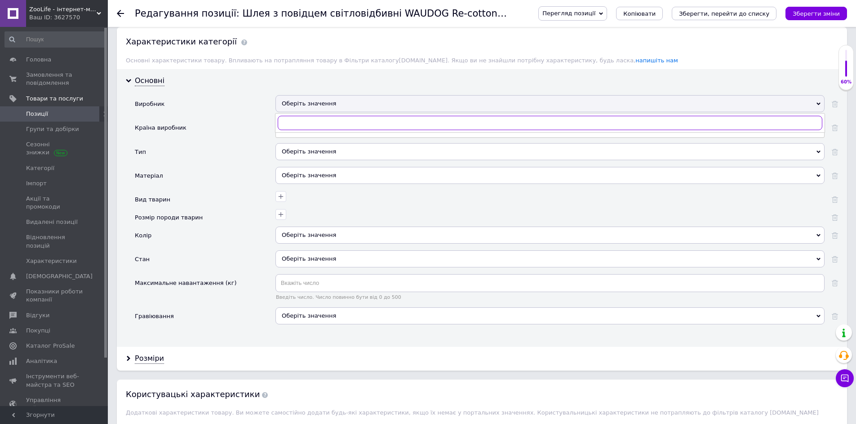
paste input "WAUDOG"
click at [302, 137] on div "WAUDOG" at bounding box center [549, 141] width 539 height 8
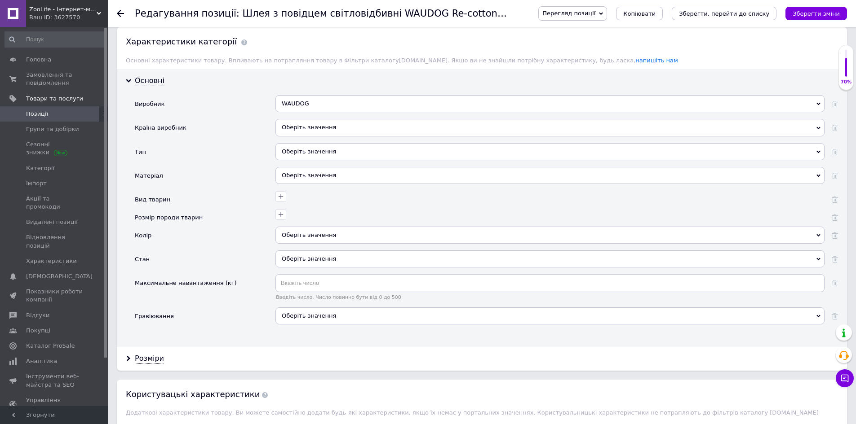
click at [307, 121] on div "Оберіть значення" at bounding box center [549, 127] width 549 height 17
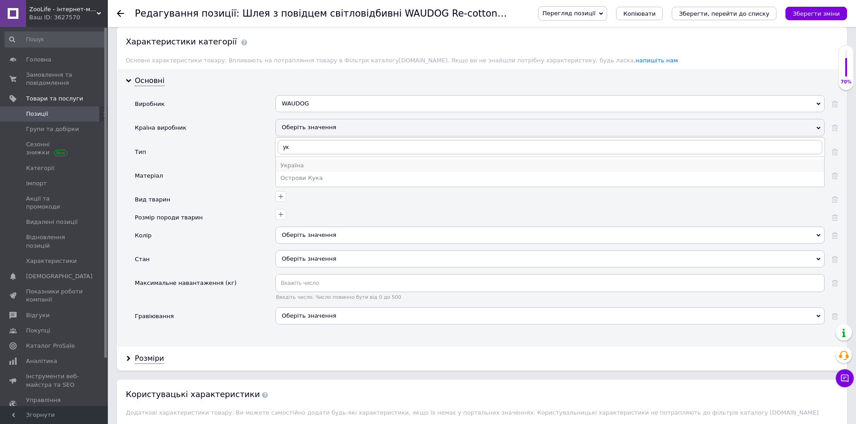
click at [308, 160] on li "Україна" at bounding box center [550, 165] width 548 height 13
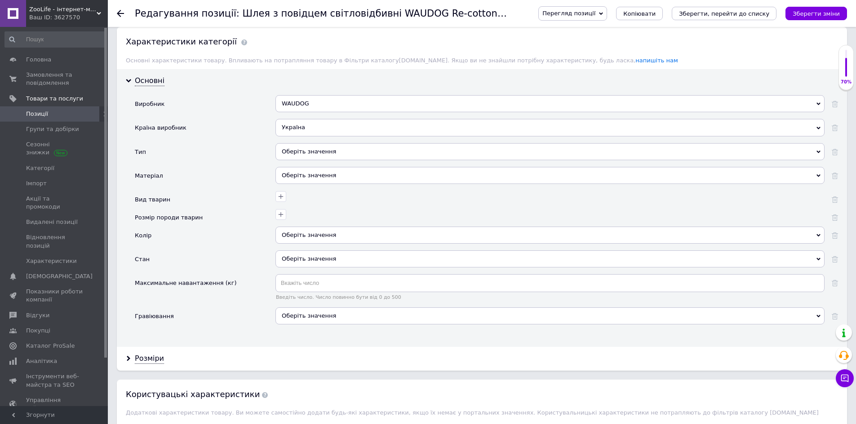
click at [308, 150] on div "Оберіть значення" at bounding box center [549, 151] width 549 height 17
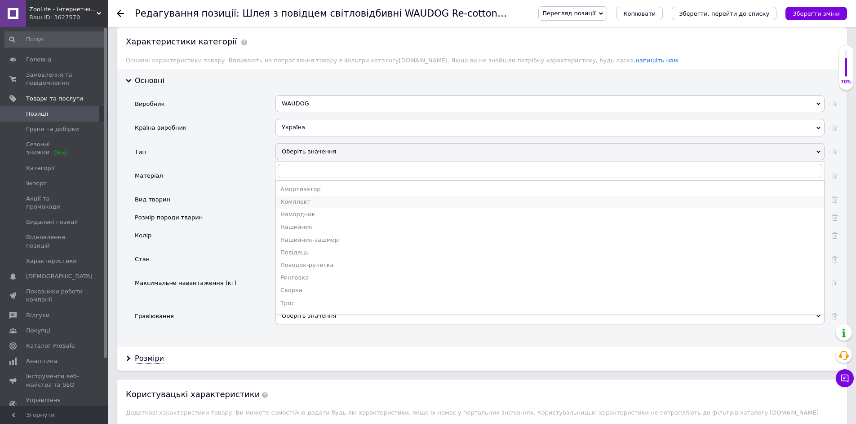
click at [317, 205] on div "Комплект" at bounding box center [549, 202] width 539 height 8
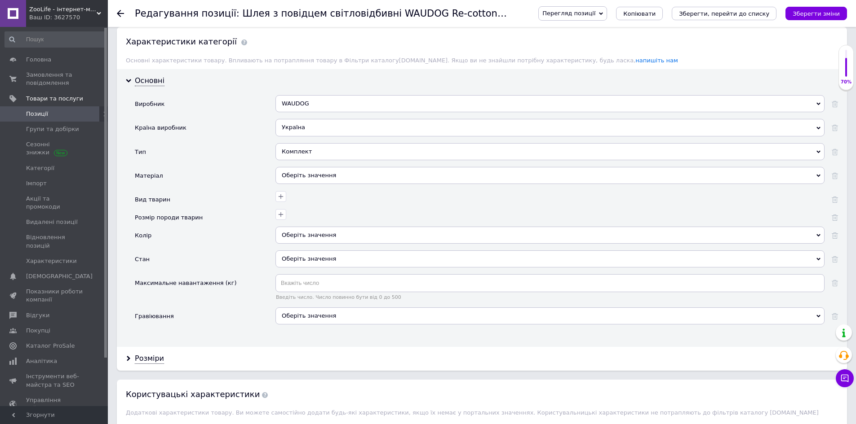
click at [304, 172] on div "Оберіть значення" at bounding box center [549, 175] width 549 height 17
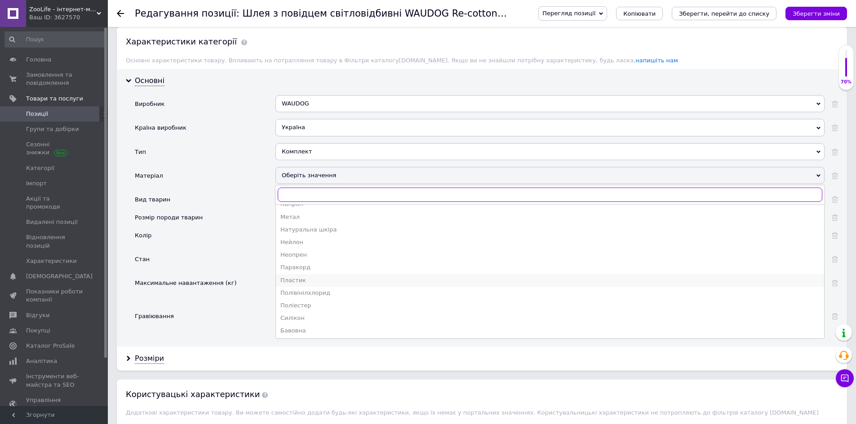
scroll to position [35, 0]
drag, startPoint x: 301, startPoint y: 327, endPoint x: 296, endPoint y: 324, distance: 6.0
click at [299, 327] on div "Бавовна" at bounding box center [549, 330] width 539 height 8
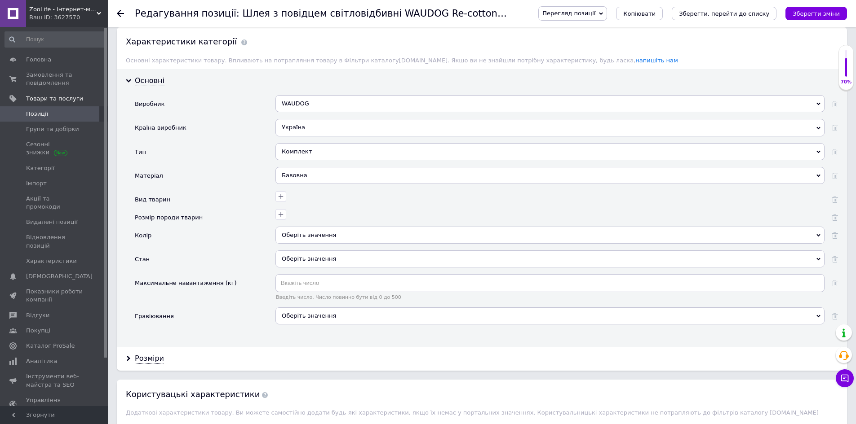
click at [283, 202] on div at bounding box center [549, 200] width 549 height 18
click at [281, 199] on icon "button" at bounding box center [280, 196] width 7 height 7
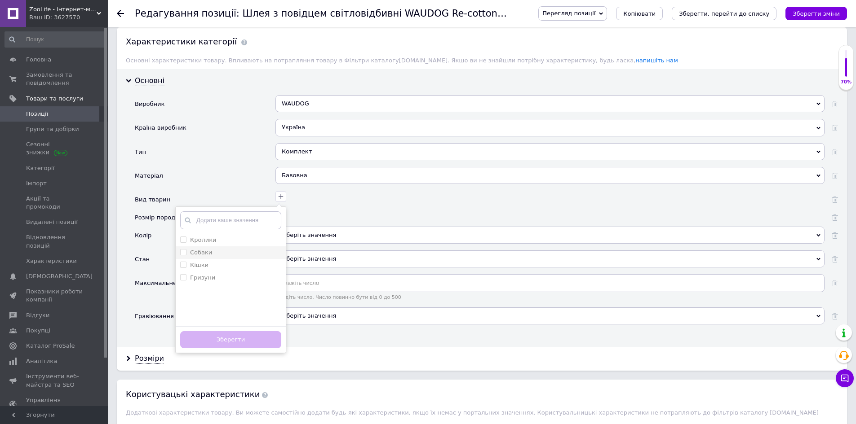
click at [228, 249] on div "Собаки" at bounding box center [230, 253] width 101 height 8
click at [220, 260] on li "Кішки" at bounding box center [231, 265] width 110 height 13
click at [243, 338] on button "Зберегти" at bounding box center [230, 340] width 101 height 18
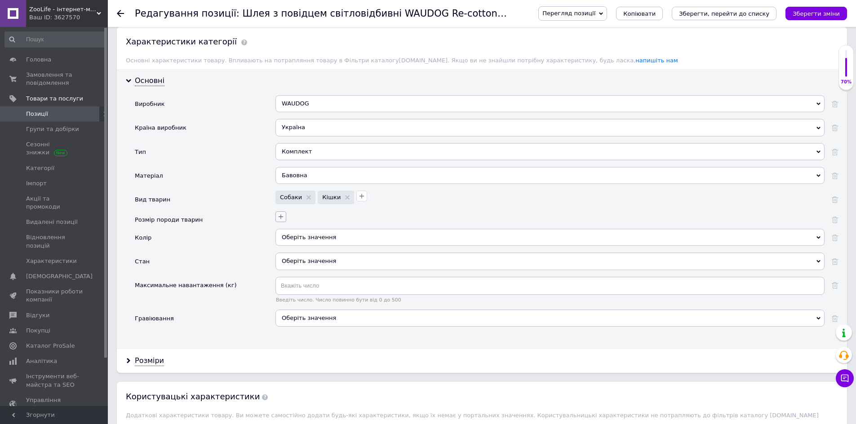
click at [281, 221] on button "button" at bounding box center [280, 217] width 11 height 11
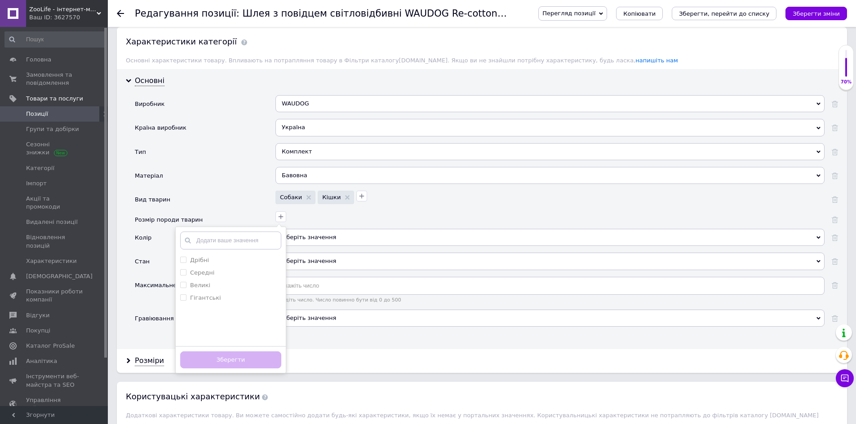
click at [245, 257] on div "Дрібні" at bounding box center [230, 260] width 101 height 8
drag, startPoint x: 243, startPoint y: 363, endPoint x: 245, endPoint y: 356, distance: 8.0
click at [243, 363] on button "Зберегти" at bounding box center [230, 361] width 101 height 18
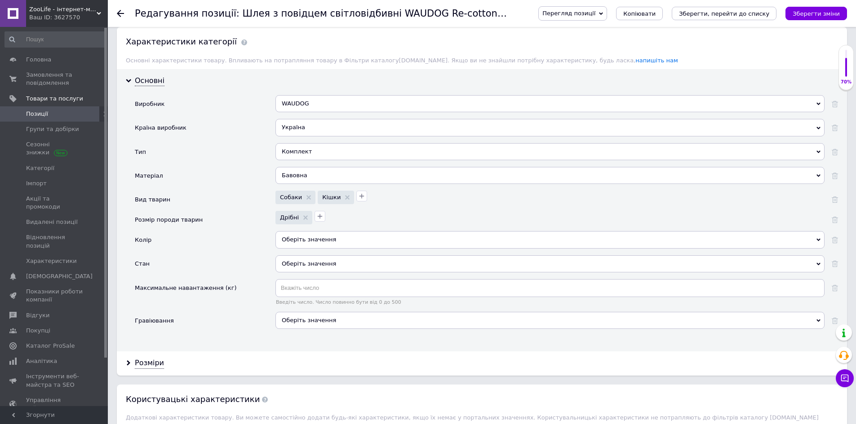
click at [316, 240] on div "Оберіть значення" at bounding box center [549, 239] width 549 height 17
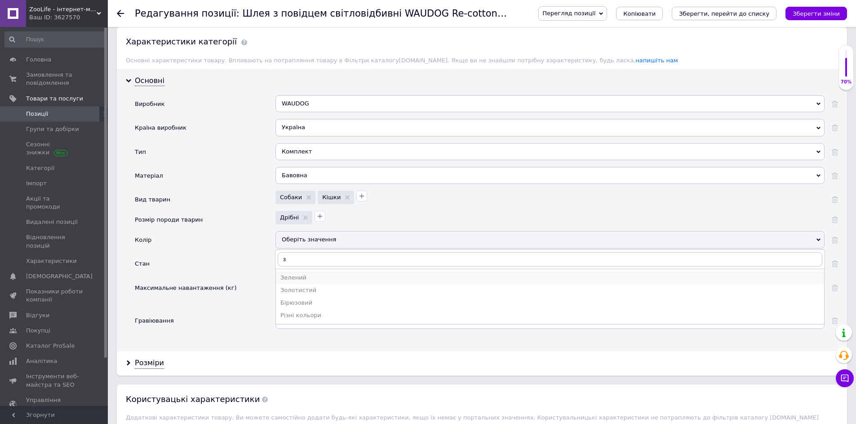
click at [306, 272] on li "Зелений" at bounding box center [550, 278] width 548 height 13
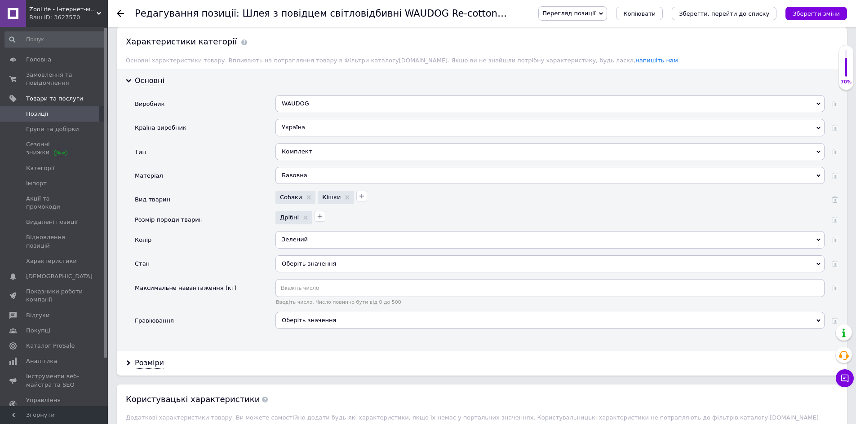
click at [308, 258] on div "Оберіть значення" at bounding box center [549, 264] width 549 height 17
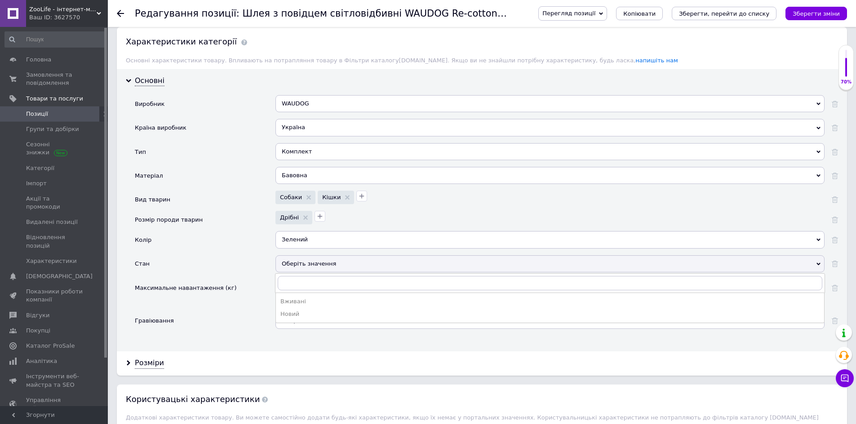
click at [316, 311] on div "Новий" at bounding box center [549, 314] width 539 height 8
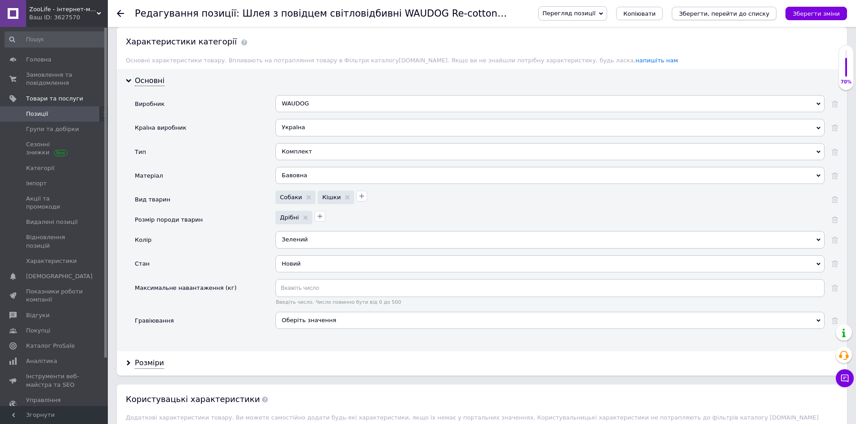
click at [721, 14] on icon "Зберегти, перейти до списку" at bounding box center [724, 13] width 90 height 7
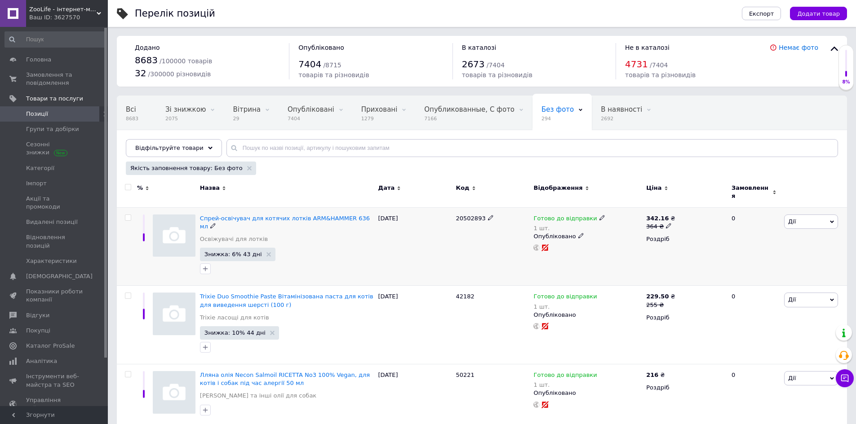
click at [466, 215] on span "20502893" at bounding box center [471, 218] width 30 height 7
click at [278, 215] on span "Спрей-освічувач для котячих лотків ARM&HAMMER 636 мл" at bounding box center [285, 222] width 170 height 15
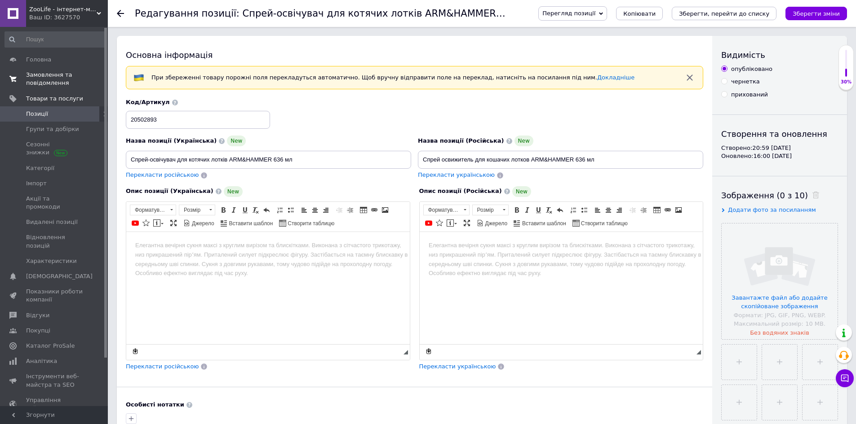
click at [44, 74] on span "Замовлення та повідомлення" at bounding box center [54, 79] width 57 height 16
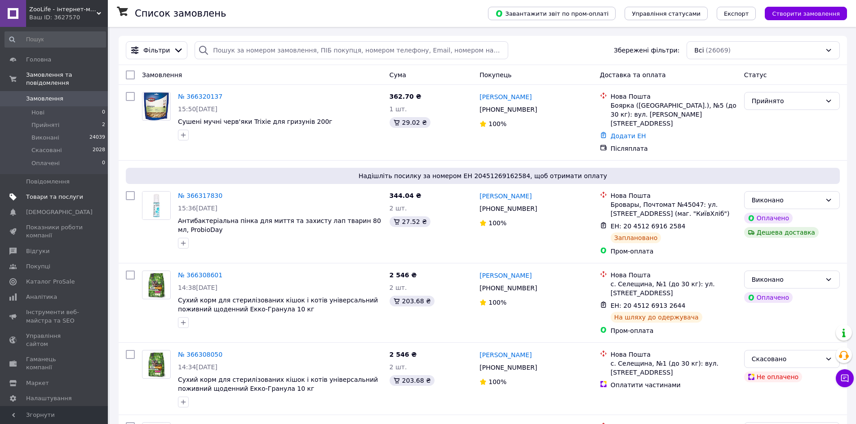
click at [70, 193] on span "Товари та послуги" at bounding box center [54, 197] width 57 height 8
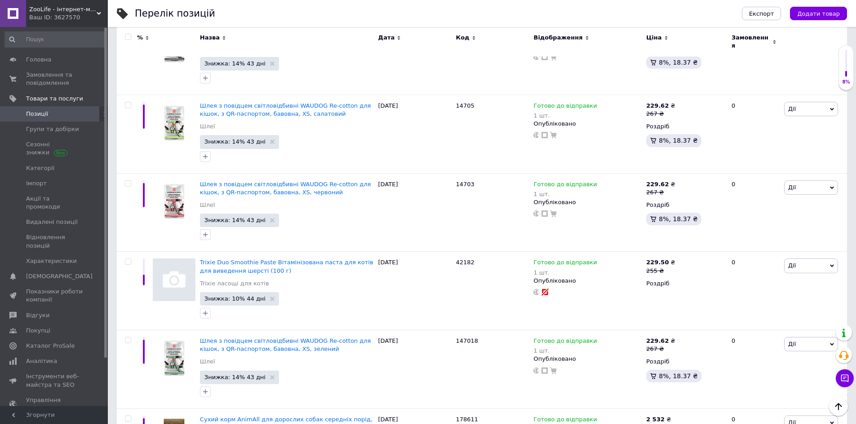
scroll to position [674, 0]
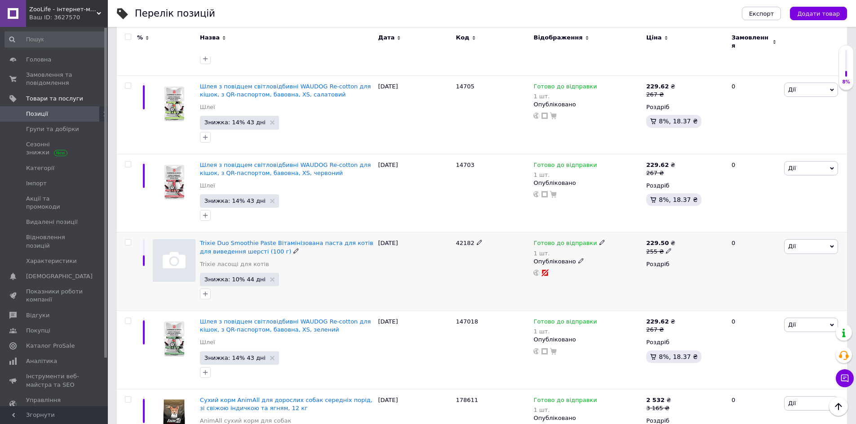
click at [463, 233] on div "42182" at bounding box center [493, 272] width 78 height 79
click at [463, 240] on span "42182" at bounding box center [465, 243] width 18 height 7
click at [255, 240] on span "Trixie Duo Smoothie Paste Вітамінізована паста для котів для виведення шерсті (…" at bounding box center [286, 247] width 173 height 15
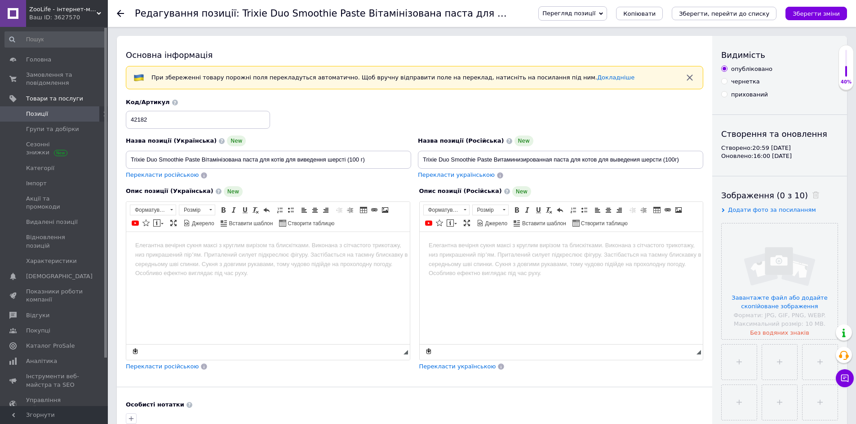
click at [748, 212] on span "Додати фото за посиланням" at bounding box center [772, 210] width 88 height 7
click at [760, 230] on input "text" at bounding box center [767, 228] width 93 height 18
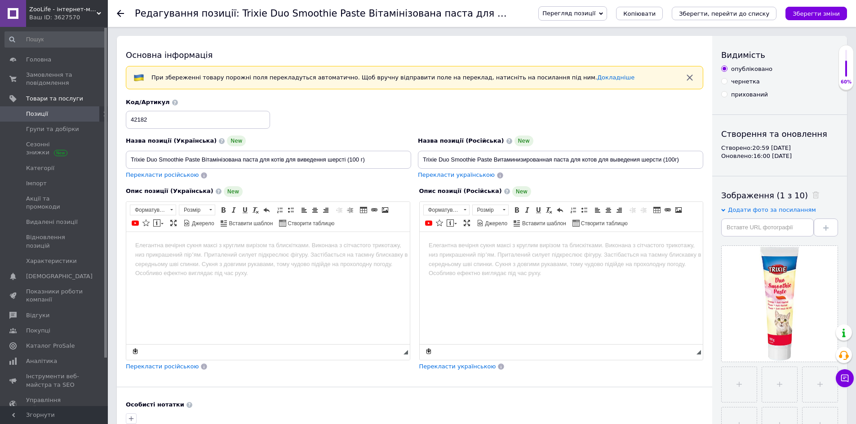
click at [542, 259] on html at bounding box center [560, 245] width 283 height 27
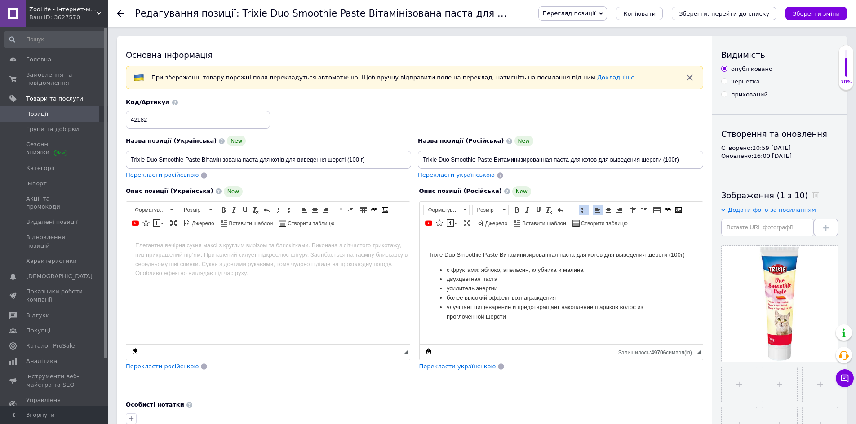
click at [459, 368] on span "Перекласти українською" at bounding box center [457, 366] width 77 height 7
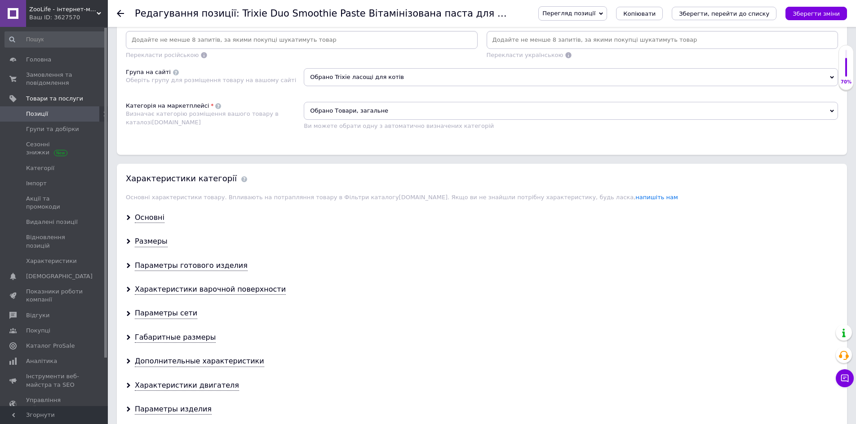
scroll to position [584, 0]
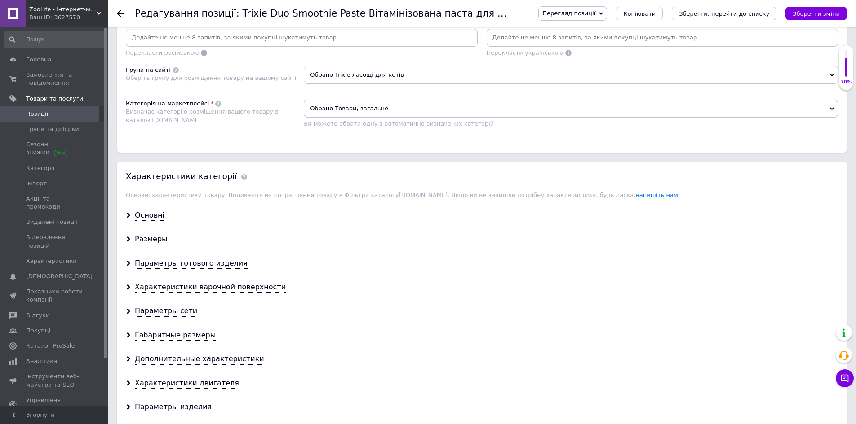
click at [400, 113] on span "Обрано Товари, загальне" at bounding box center [571, 109] width 534 height 18
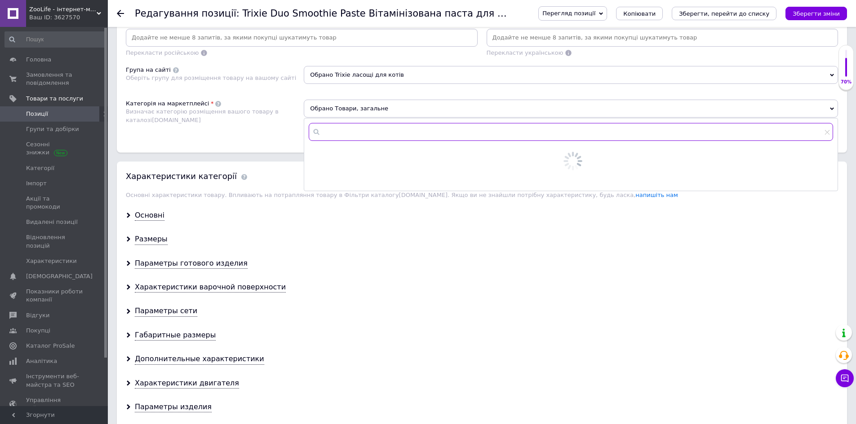
click at [383, 133] on input "text" at bounding box center [571, 132] width 524 height 18
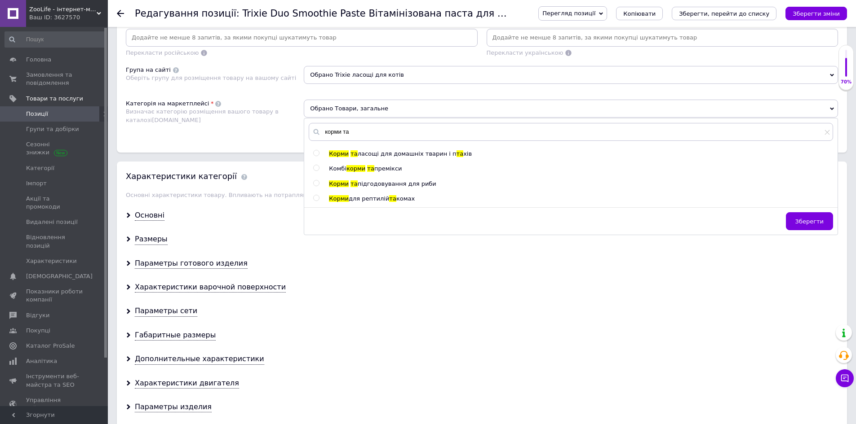
click at [379, 154] on span "ласощі для домашніх тварин і п" at bounding box center [406, 153] width 99 height 7
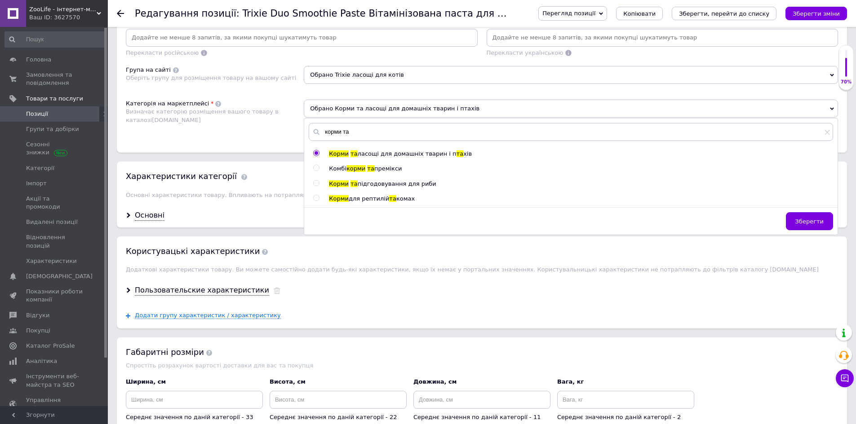
click at [254, 139] on div "Розміщення Пошукові запити (Українська) Перекласти російською Пошукові запити (…" at bounding box center [482, 72] width 730 height 162
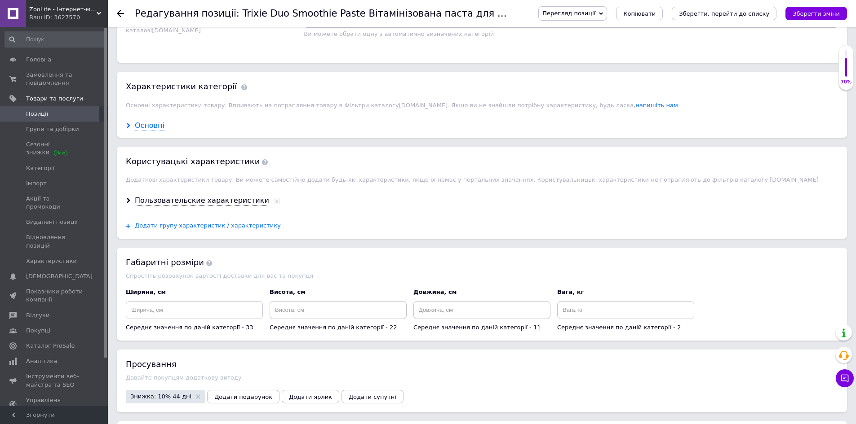
click at [154, 123] on div "Основні" at bounding box center [150, 126] width 30 height 10
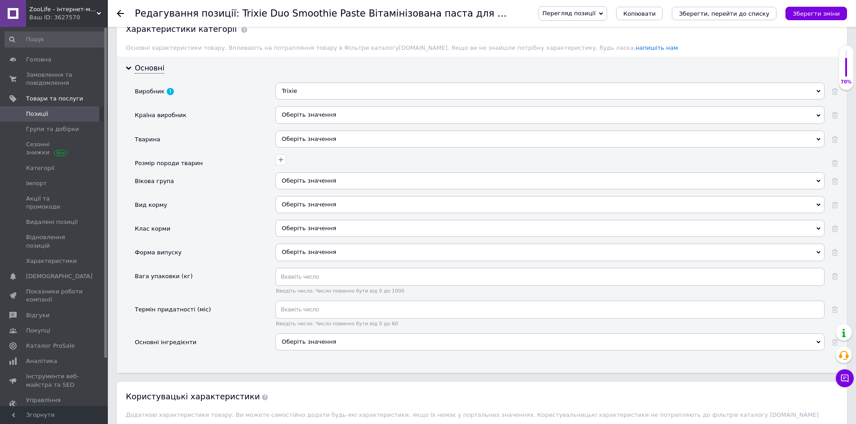
scroll to position [763, 0]
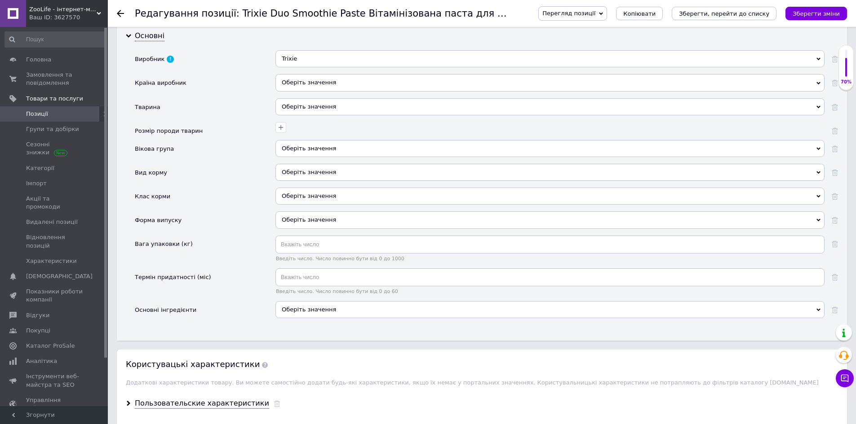
click at [341, 88] on div "Оберіть значення" at bounding box center [549, 82] width 549 height 17
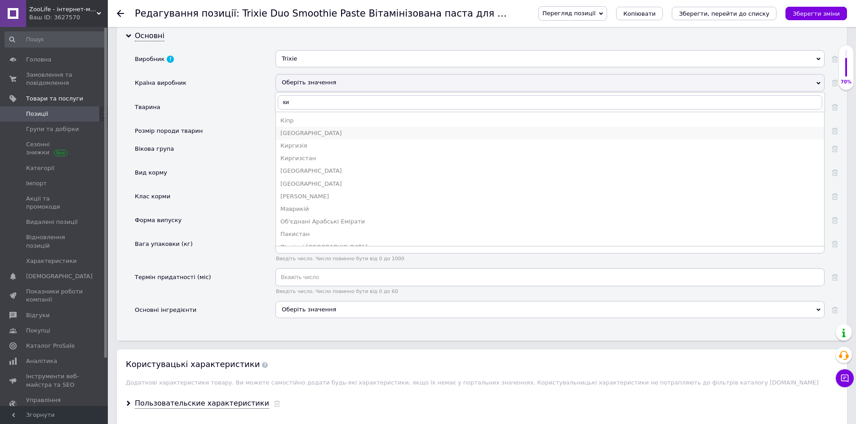
click at [309, 129] on div "Китай" at bounding box center [549, 133] width 539 height 8
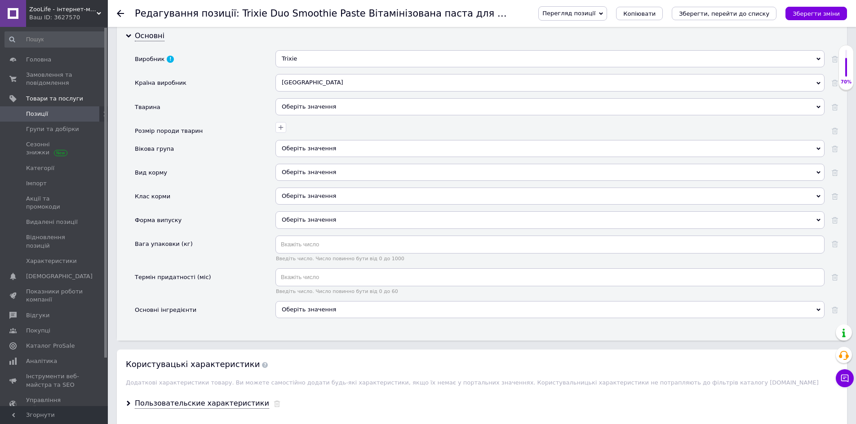
click at [306, 110] on div "Оберіть значення" at bounding box center [549, 106] width 549 height 17
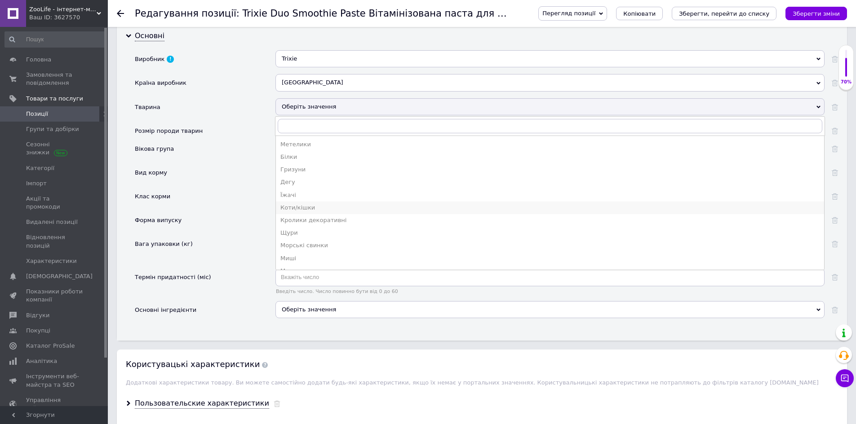
click at [318, 208] on div "Коти/кішки" at bounding box center [549, 208] width 539 height 8
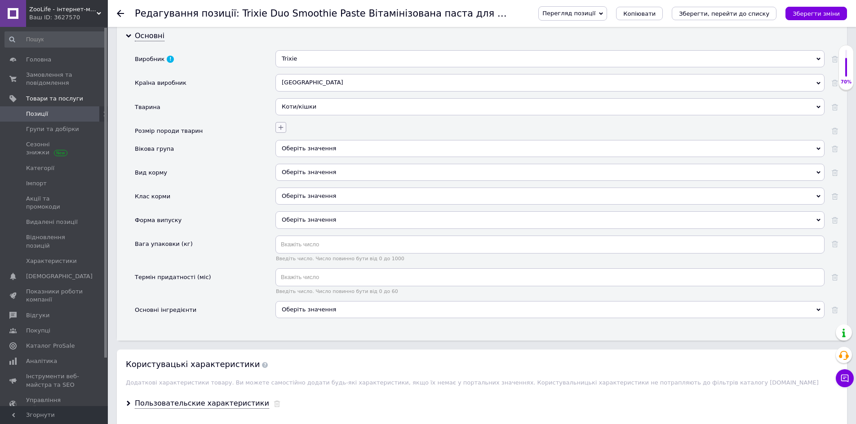
click at [281, 126] on icon "button" at bounding box center [280, 127] width 7 height 7
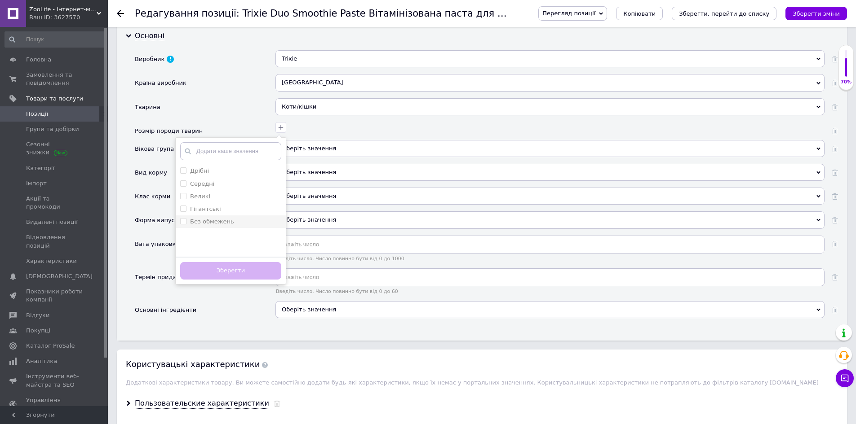
click at [234, 220] on div "Без обмежень" at bounding box center [230, 222] width 101 height 8
click at [241, 264] on button "Зберегти" at bounding box center [230, 271] width 101 height 18
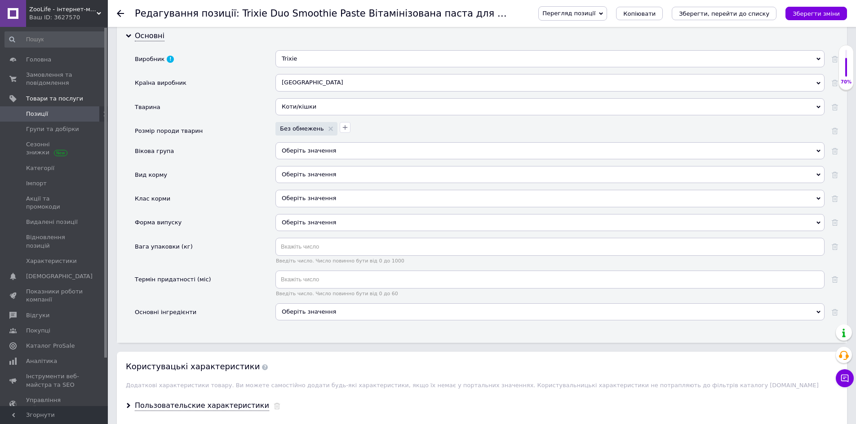
click at [292, 150] on div "Оберіть значення" at bounding box center [549, 150] width 549 height 17
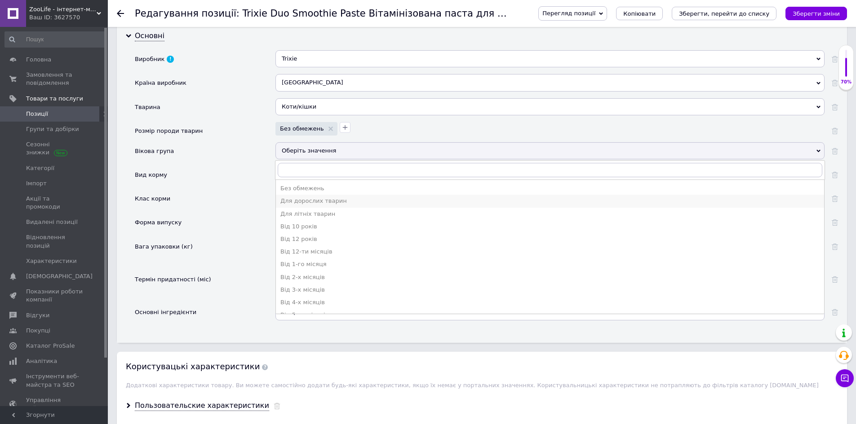
click at [317, 202] on div "Для дорослих тварин" at bounding box center [549, 201] width 539 height 8
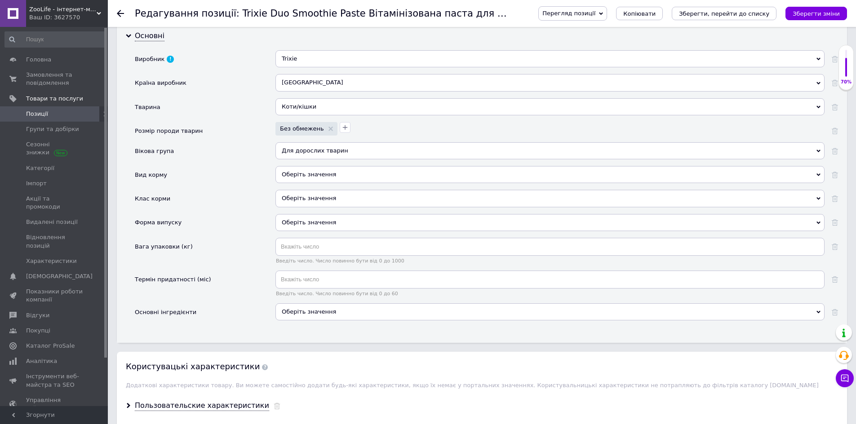
click at [307, 174] on div "Оберіть значення" at bounding box center [549, 174] width 549 height 17
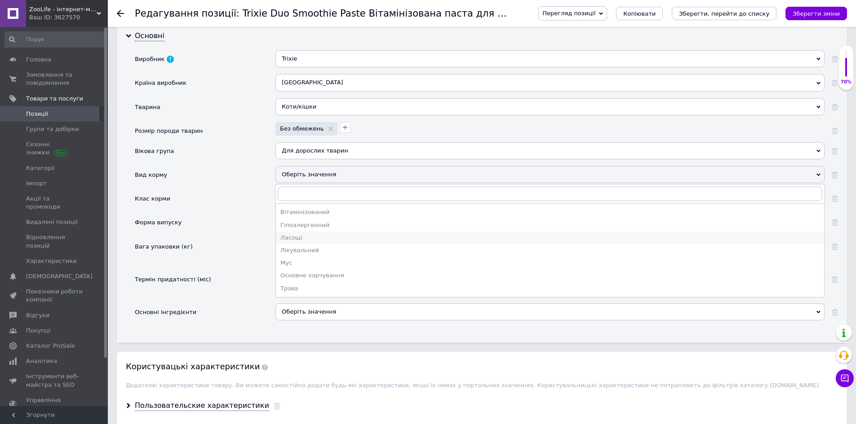
click at [306, 236] on div "Ласощі" at bounding box center [549, 238] width 539 height 8
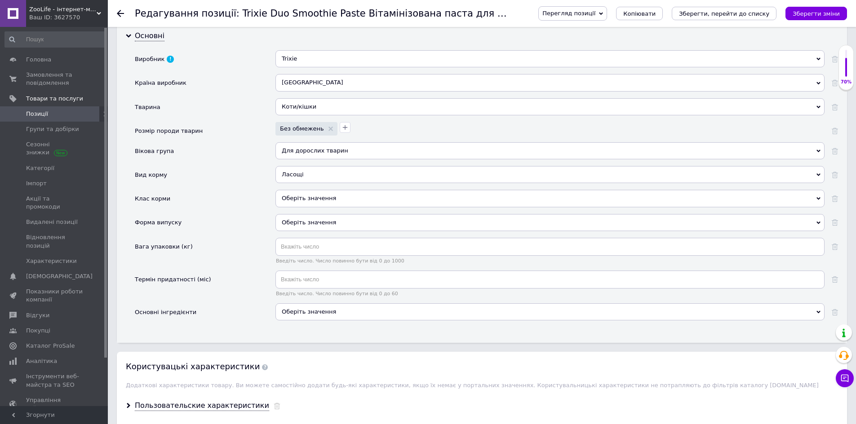
click at [305, 201] on div "Оберіть значення" at bounding box center [549, 198] width 549 height 17
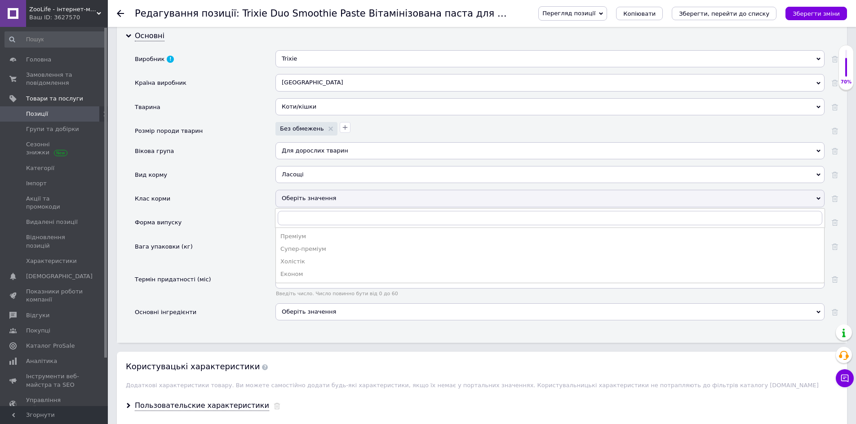
drag, startPoint x: 316, startPoint y: 246, endPoint x: 307, endPoint y: 225, distance: 22.1
click at [315, 246] on div "Супер-преміум" at bounding box center [549, 249] width 539 height 8
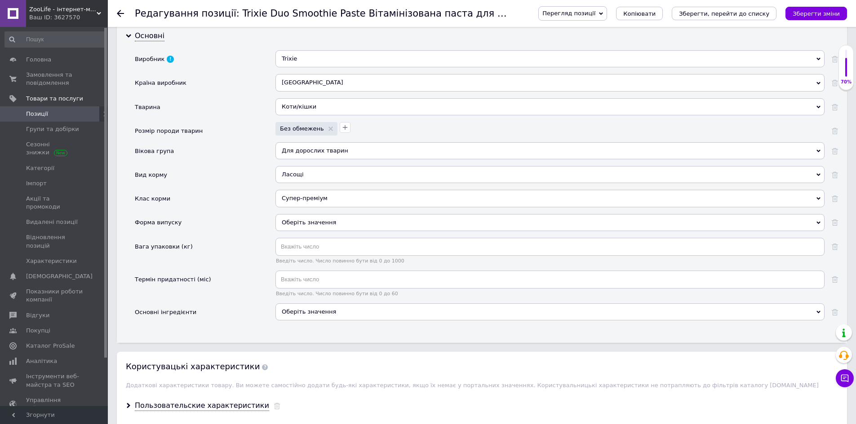
click at [306, 224] on div "Оберіть значення" at bounding box center [549, 222] width 549 height 17
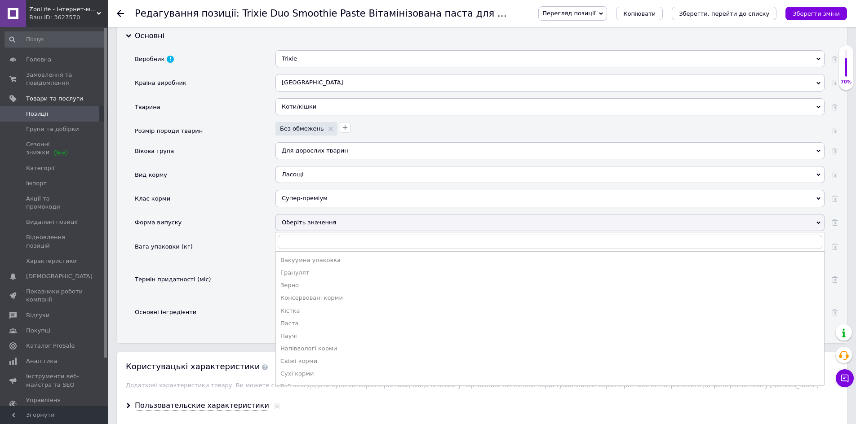
click at [307, 263] on div "Вакуумна упаковка" at bounding box center [549, 260] width 539 height 8
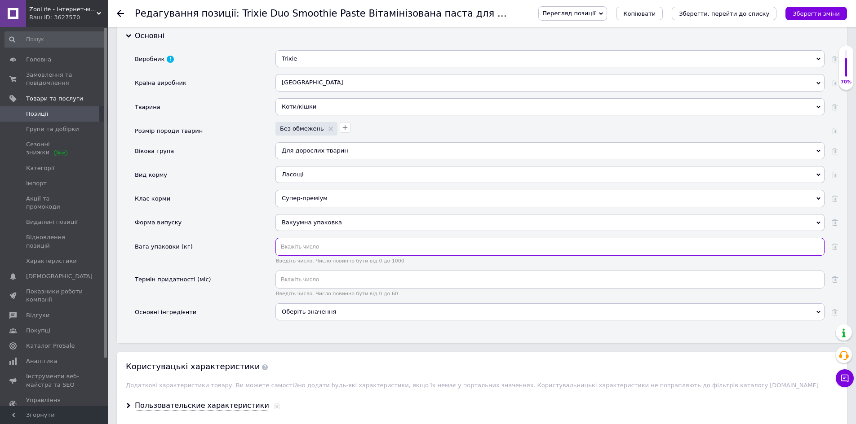
click at [318, 246] on input "text" at bounding box center [549, 247] width 549 height 18
click at [731, 15] on icon "Зберегти, перейти до списку" at bounding box center [724, 13] width 90 height 7
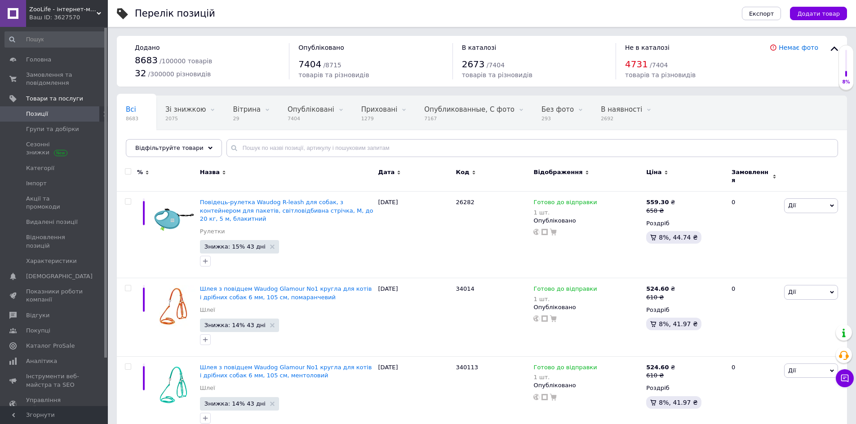
click at [740, 171] on span "Замовлення" at bounding box center [750, 176] width 39 height 16
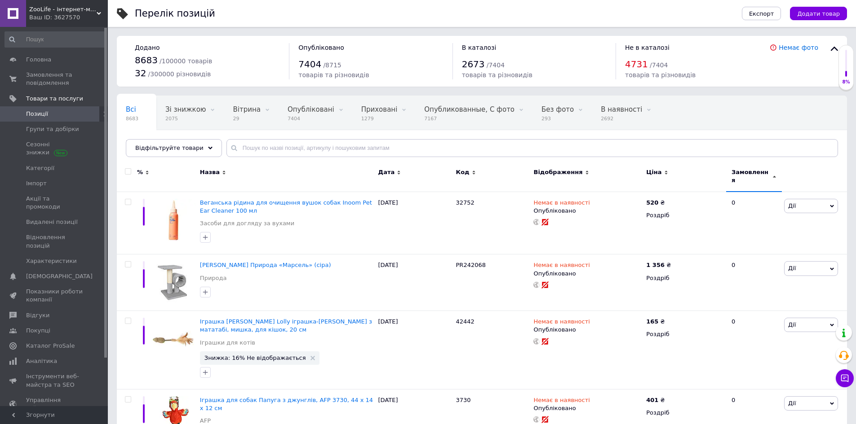
click at [744, 174] on span "Замовлення" at bounding box center [750, 176] width 39 height 16
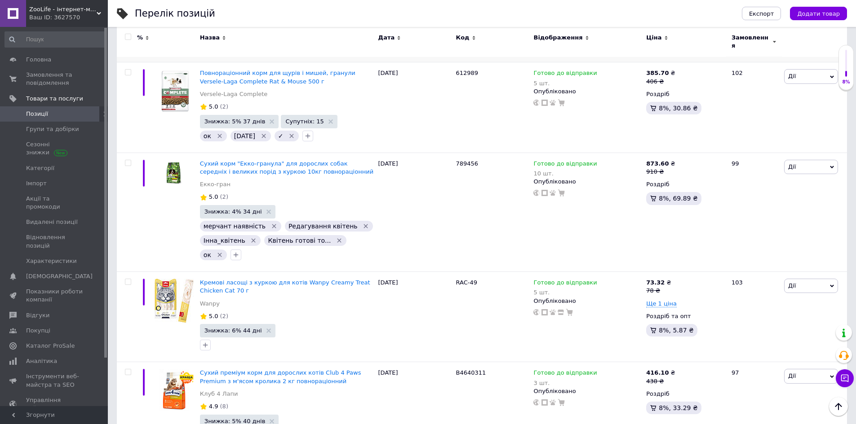
scroll to position [2066, 0]
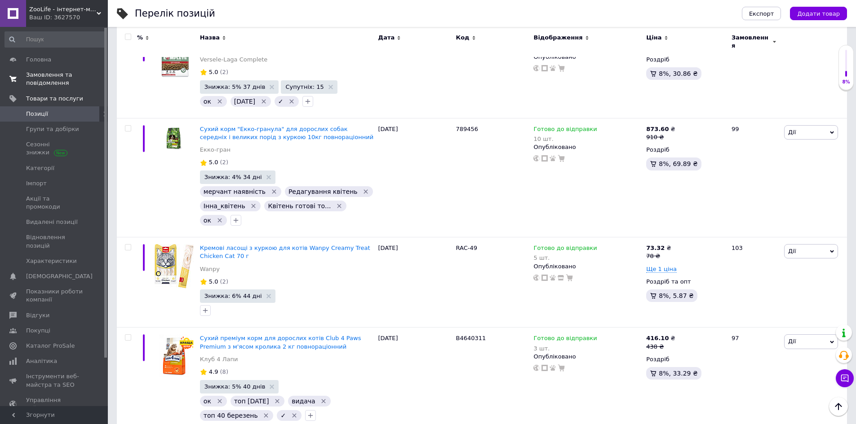
click at [43, 81] on span "Замовлення та повідомлення" at bounding box center [54, 79] width 57 height 16
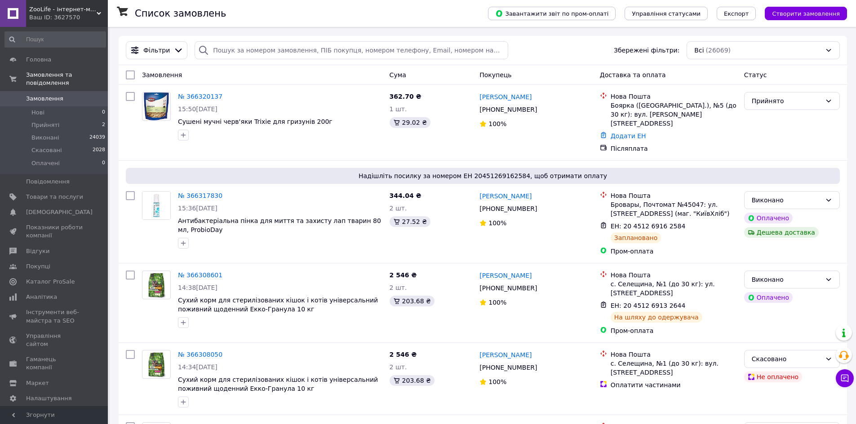
drag, startPoint x: 336, startPoint y: 66, endPoint x: 315, endPoint y: 66, distance: 21.6
drag, startPoint x: 315, startPoint y: 66, endPoint x: 308, endPoint y: 66, distance: 7.2
click at [308, 66] on div "Замовлення Cума Покупець Доставка та оплата Статус" at bounding box center [483, 75] width 728 height 20
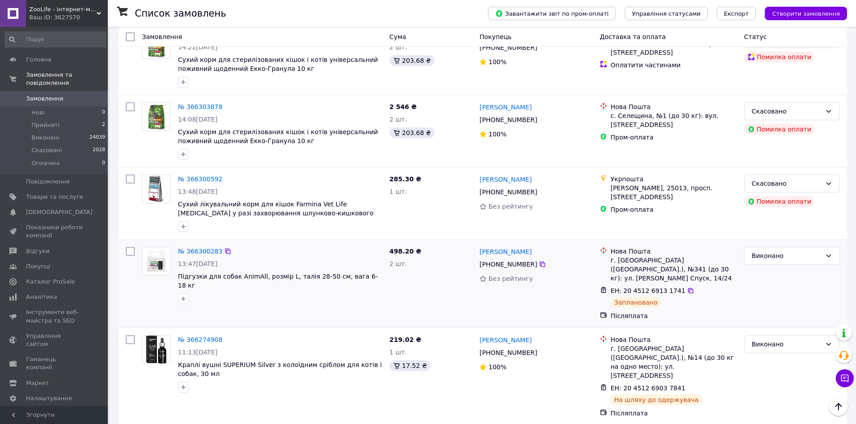
scroll to position [629, 0]
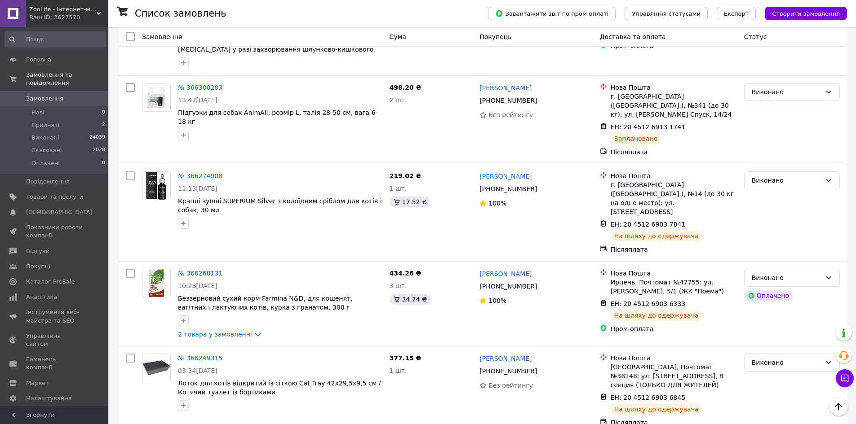
click at [50, 95] on span "Замовлення" at bounding box center [44, 99] width 37 height 8
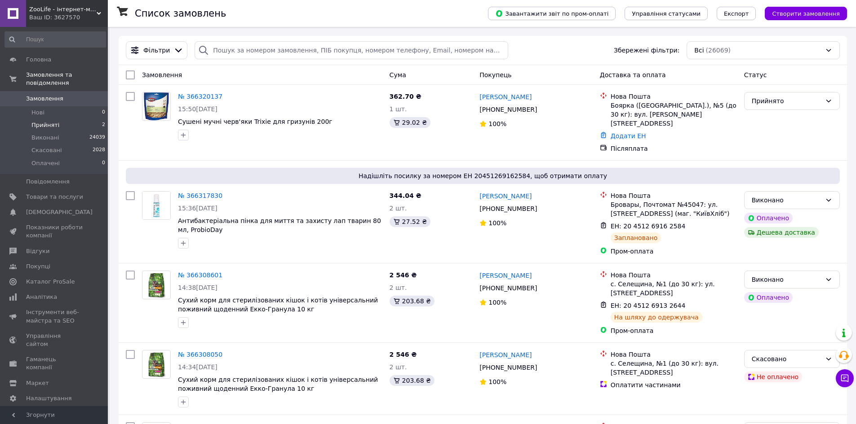
click at [74, 119] on li "Прийняті 2" at bounding box center [55, 125] width 110 height 13
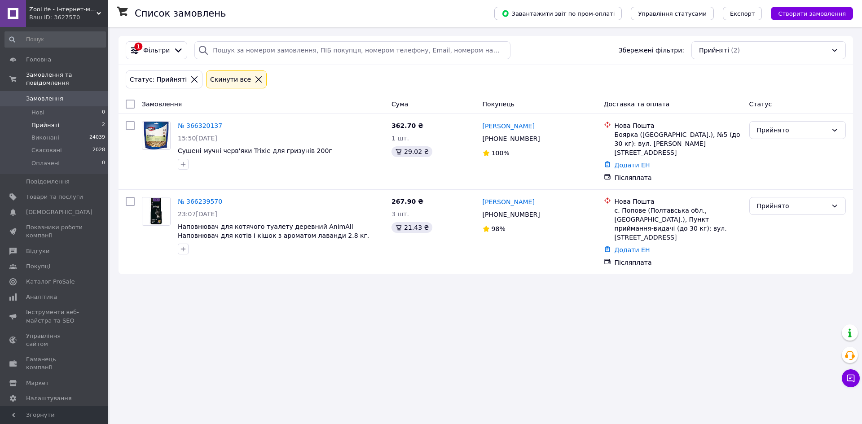
drag, startPoint x: 334, startPoint y: 66, endPoint x: 320, endPoint y: 67, distance: 13.5
click at [320, 67] on div "Статус: Прийняті Cкинути все" at bounding box center [486, 79] width 735 height 29
drag, startPoint x: 331, startPoint y: 66, endPoint x: 325, endPoint y: 66, distance: 6.7
click at [325, 66] on div "Статус: Прийняті Cкинути все" at bounding box center [486, 79] width 735 height 29
drag, startPoint x: 338, startPoint y: 66, endPoint x: 331, endPoint y: 66, distance: 7.2
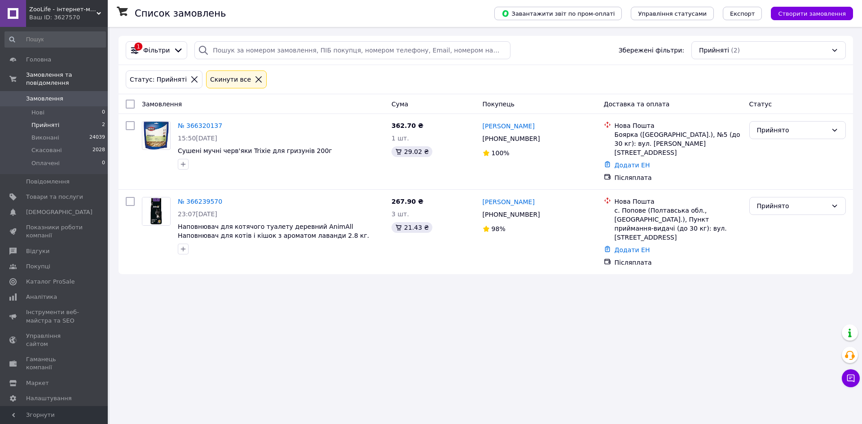
drag, startPoint x: 331, startPoint y: 66, endPoint x: 323, endPoint y: 67, distance: 7.2
click at [323, 67] on div "Статус: Прийняті Cкинути все" at bounding box center [486, 79] width 735 height 29
click at [201, 129] on link "№ 366320137" at bounding box center [200, 125] width 44 height 7
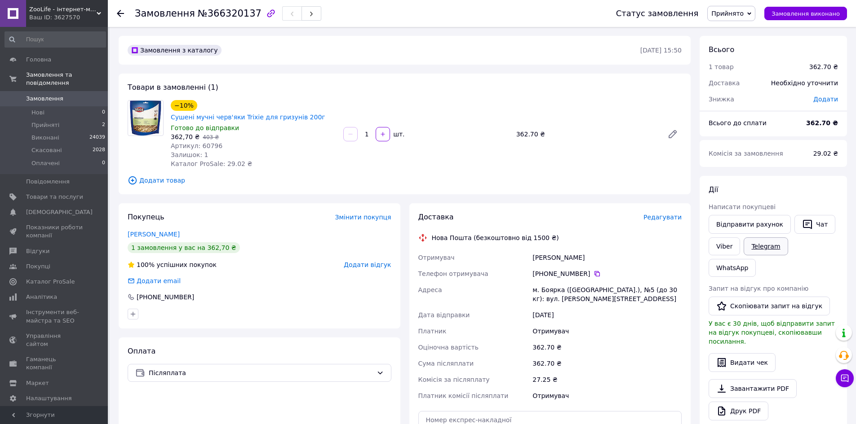
click at [772, 248] on link "Telegram" at bounding box center [765, 247] width 44 height 18
click at [61, 119] on li "Прийняті 2" at bounding box center [55, 125] width 110 height 13
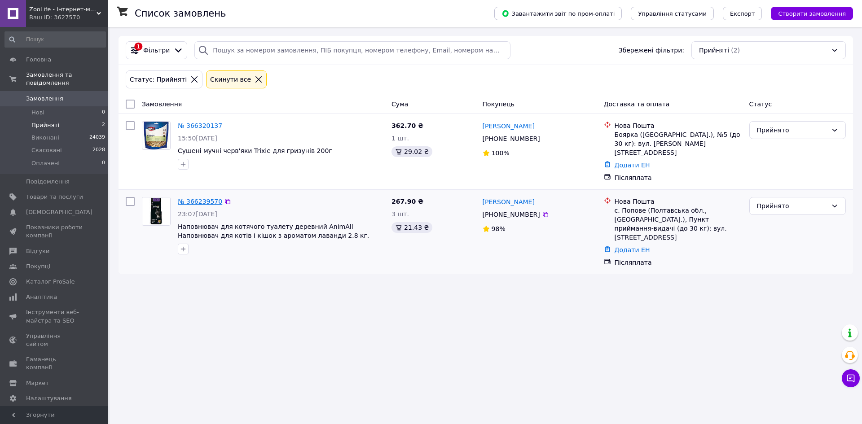
click at [203, 198] on link "№ 366239570" at bounding box center [200, 201] width 44 height 7
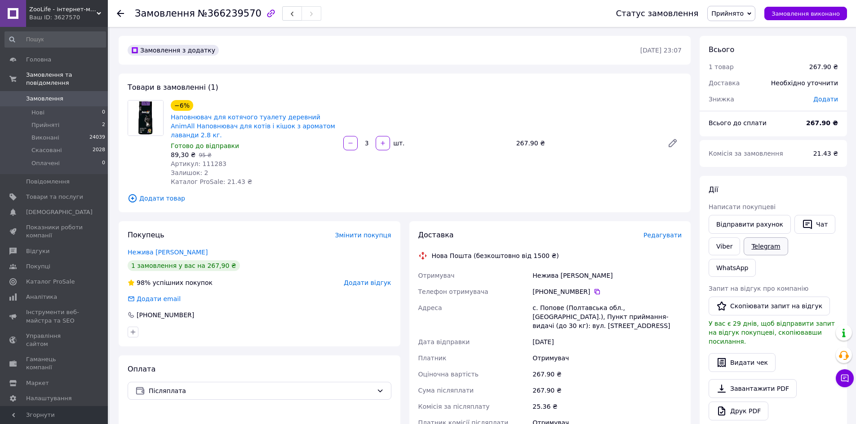
click at [763, 249] on link "Telegram" at bounding box center [765, 247] width 44 height 18
drag, startPoint x: 343, startPoint y: 66, endPoint x: 327, endPoint y: 62, distance: 17.0
click at [327, 62] on div "Замовлення з додатку 11.10.2025 • 23:07" at bounding box center [405, 50] width 572 height 29
drag, startPoint x: 322, startPoint y: 67, endPoint x: 270, endPoint y: 67, distance: 51.6
click at [270, 67] on div "Замовлення з додатку 11.10.2025 • 23:07 Товари в замовленні (1) −6% Наповнювач …" at bounding box center [404, 351] width 581 height 630
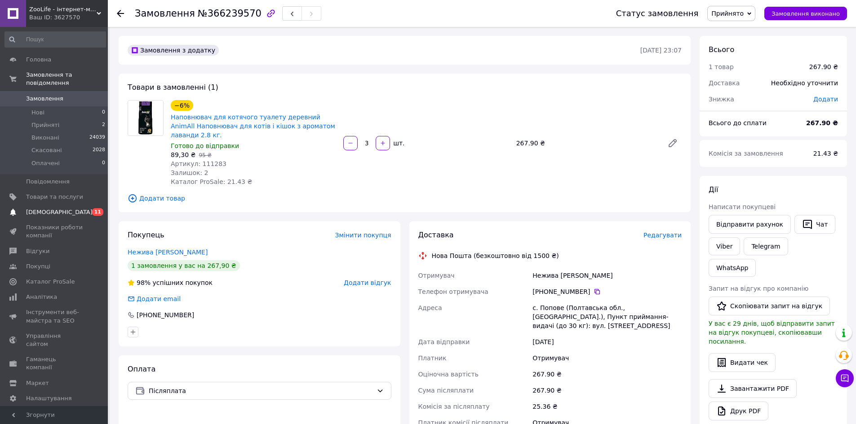
click at [58, 208] on span "[DEMOGRAPHIC_DATA]" at bounding box center [59, 212] width 66 height 8
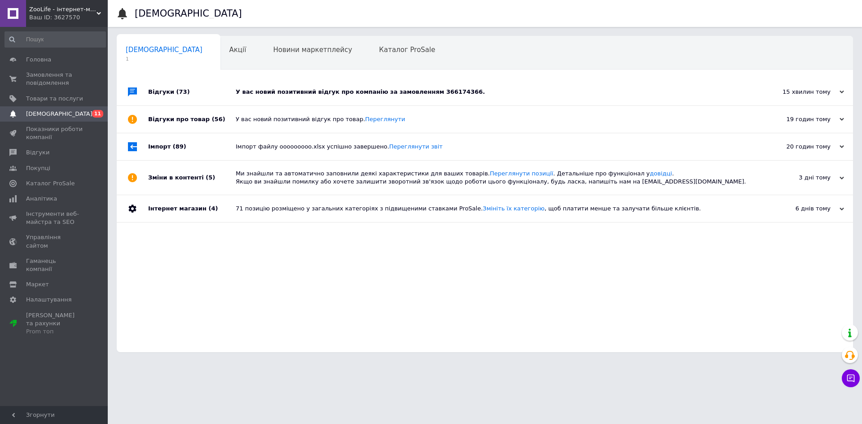
click at [282, 93] on div "У вас новий позитивний відгук про компанію за замовленням 366174366." at bounding box center [495, 92] width 519 height 8
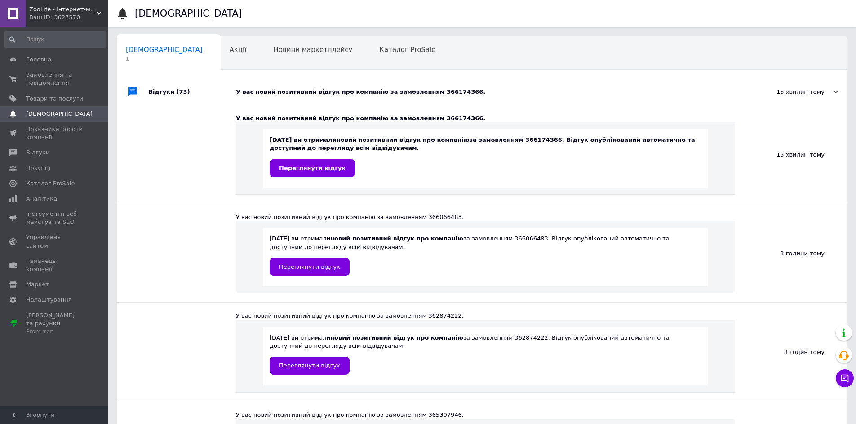
click at [301, 93] on div "У вас новий позитивний відгук про компанію за замовленням 366174366." at bounding box center [492, 92] width 512 height 8
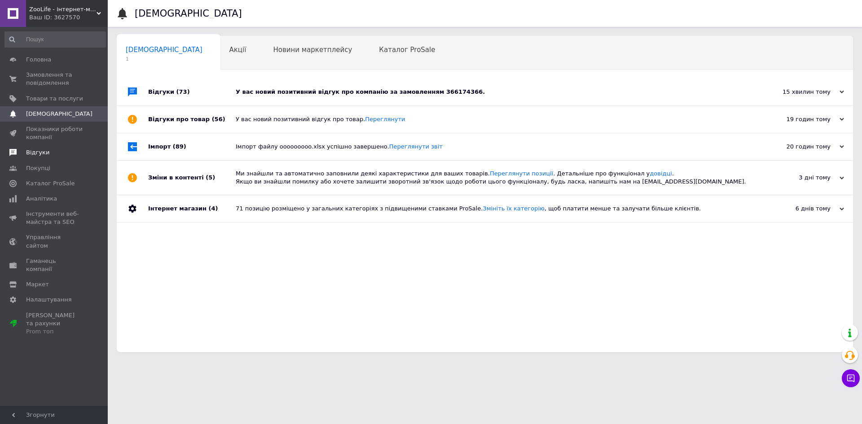
click at [48, 158] on link "Відгуки" at bounding box center [55, 152] width 110 height 15
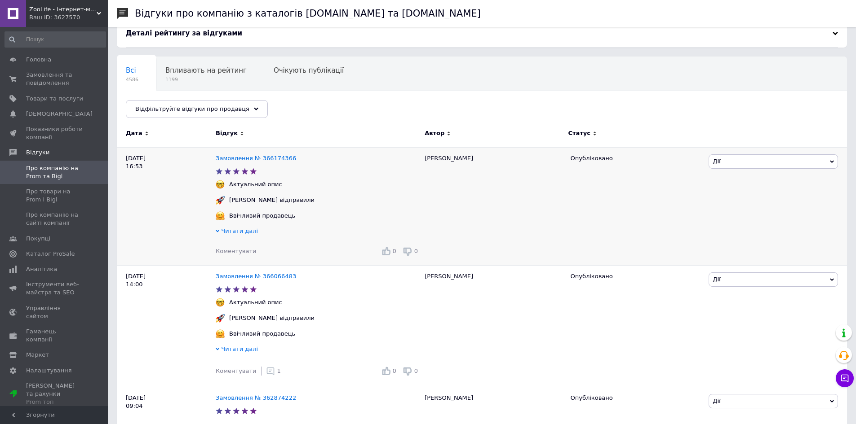
scroll to position [135, 0]
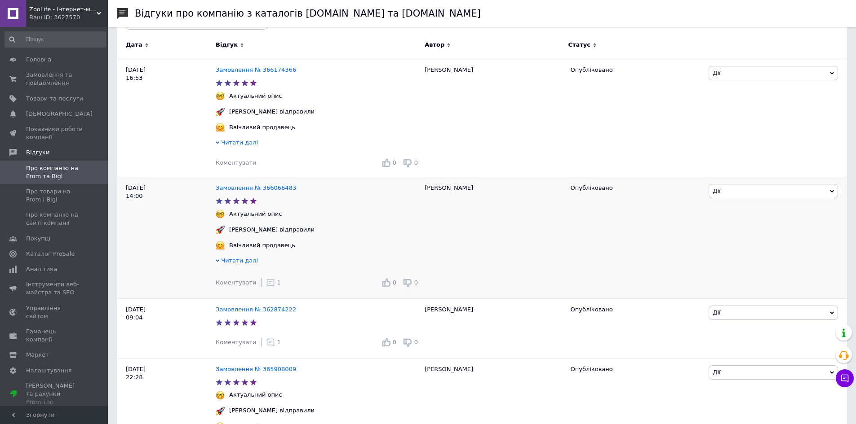
click at [268, 283] on icon at bounding box center [270, 282] width 9 height 9
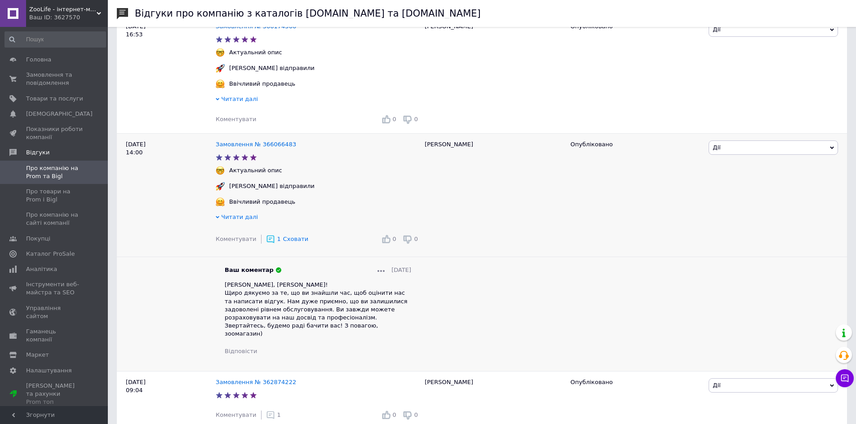
scroll to position [180, 0]
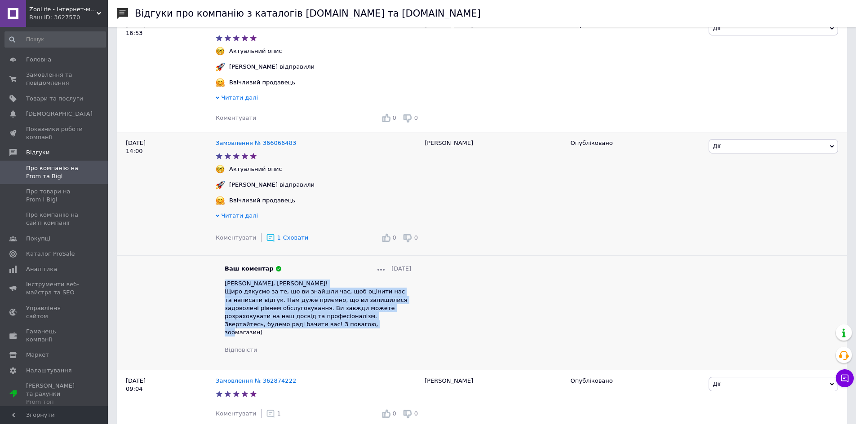
drag, startPoint x: 223, startPoint y: 286, endPoint x: 399, endPoint y: 328, distance: 180.7
click at [399, 328] on div "Ваш коментар 12.10.2025 Вітаємо Ваc, Людмила! Щиро дякуємо за те, що ви знайшли…" at bounding box center [318, 309] width 204 height 89
copy span "Вітаємо Ваc, Людмила! Щиро дякуємо за те, що ви знайшли час, щоб оцінити нас та…"
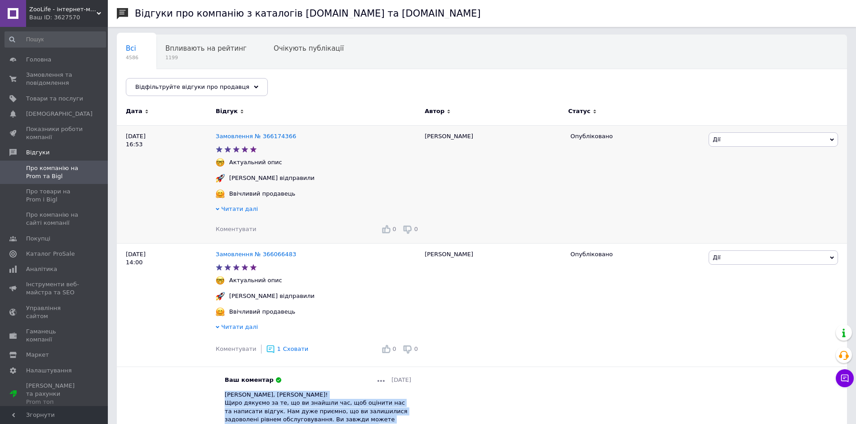
scroll to position [45, 0]
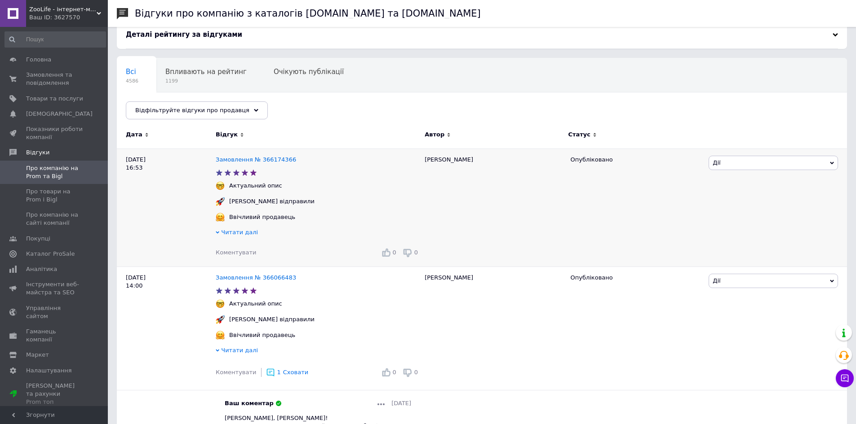
click at [241, 253] on span "Коментувати" at bounding box center [236, 252] width 40 height 7
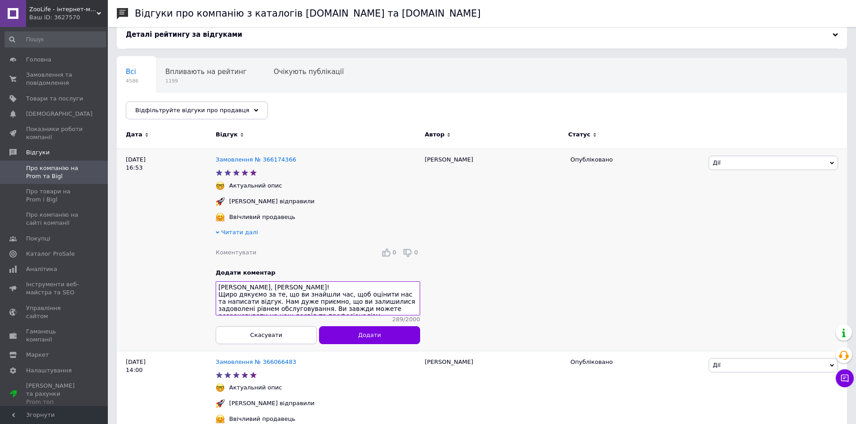
scroll to position [0, 0]
click at [442, 161] on div "Сергей" at bounding box center [493, 250] width 146 height 203
copy div "Сергей"
click at [271, 292] on textarea "Вітаємо Ваc, Людмила! Щиро дякуємо за те, що ви знайшли час, щоб оцінити нас та…" at bounding box center [318, 299] width 204 height 34
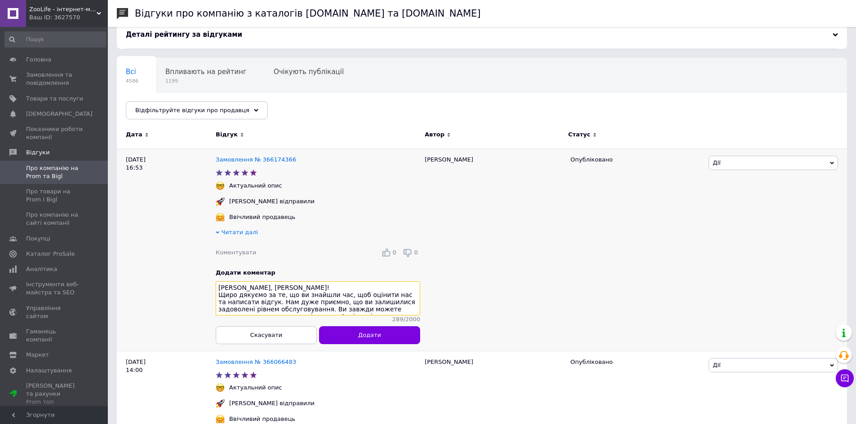
paste textarea "ергей"
type textarea "Вітаємо Ваc, Сергей! Щиро дякуємо за те, що ви знайшли час, щоб оцінити нас та …"
click at [367, 335] on button "Додати" at bounding box center [369, 336] width 101 height 18
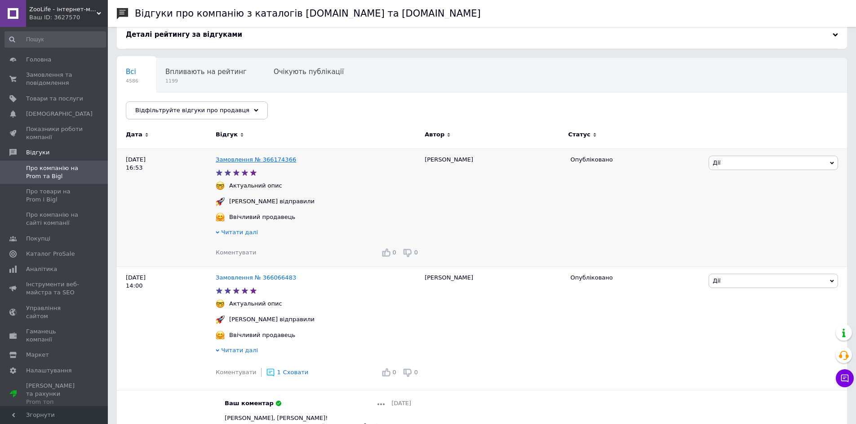
click at [274, 162] on link "Замовлення № 366174366" at bounding box center [256, 159] width 80 height 7
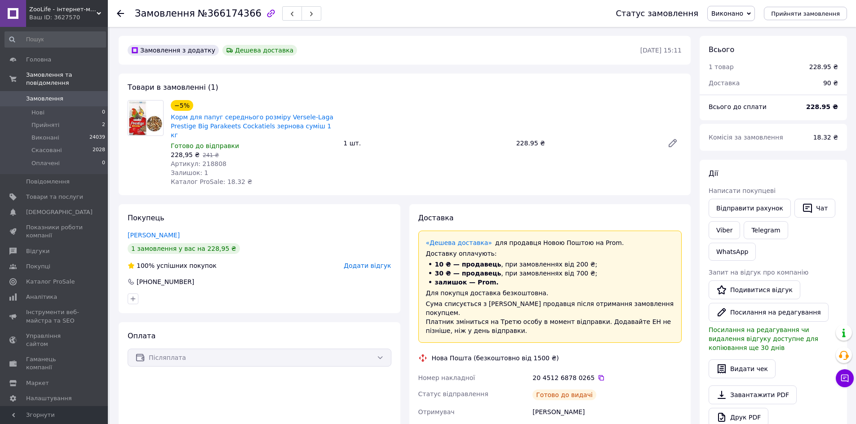
click at [57, 95] on span "Замовлення" at bounding box center [44, 99] width 37 height 8
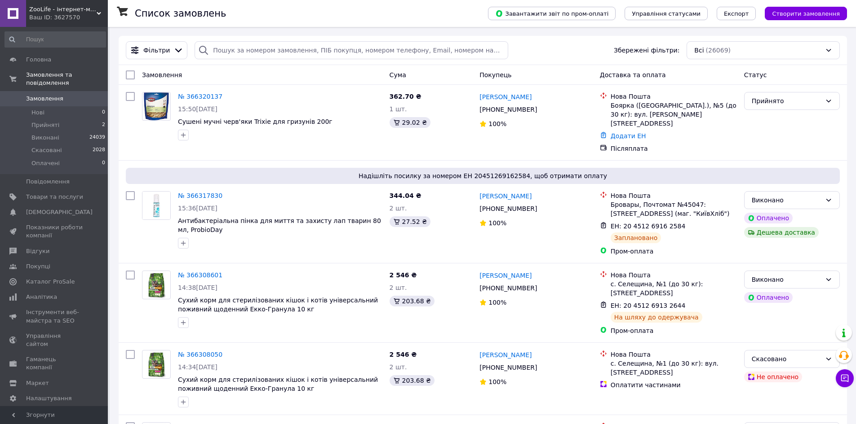
click at [47, 95] on span "Замовлення" at bounding box center [44, 99] width 37 height 8
click at [52, 95] on span "Замовлення" at bounding box center [44, 99] width 37 height 8
click at [55, 208] on span "[DEMOGRAPHIC_DATA]" at bounding box center [59, 212] width 66 height 8
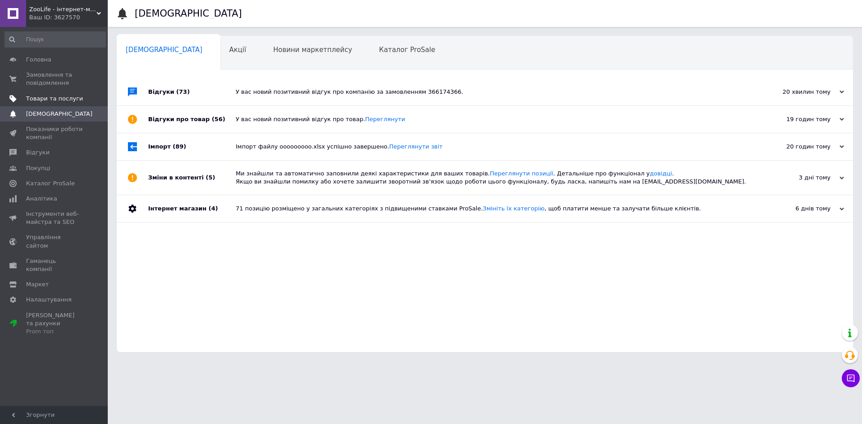
click at [61, 101] on span "Товари та послуги" at bounding box center [54, 99] width 57 height 8
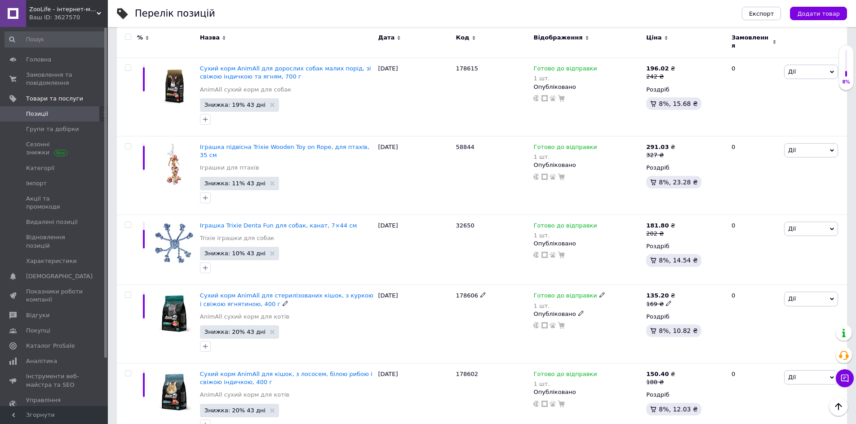
scroll to position [1886, 0]
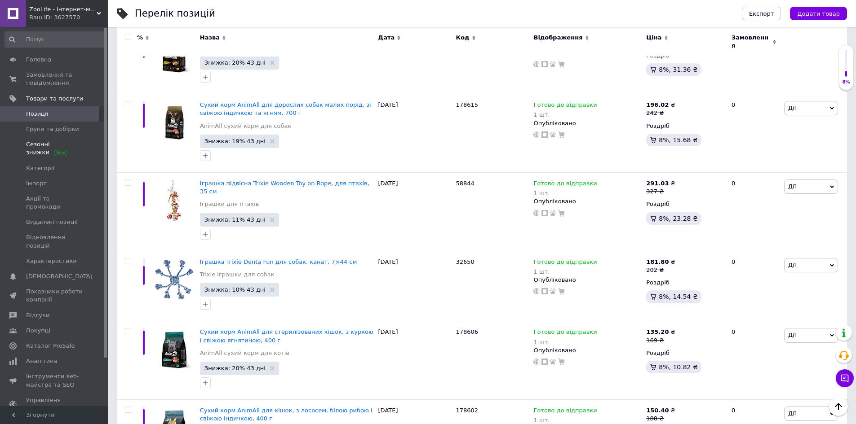
click at [54, 149] on span at bounding box center [60, 152] width 13 height 7
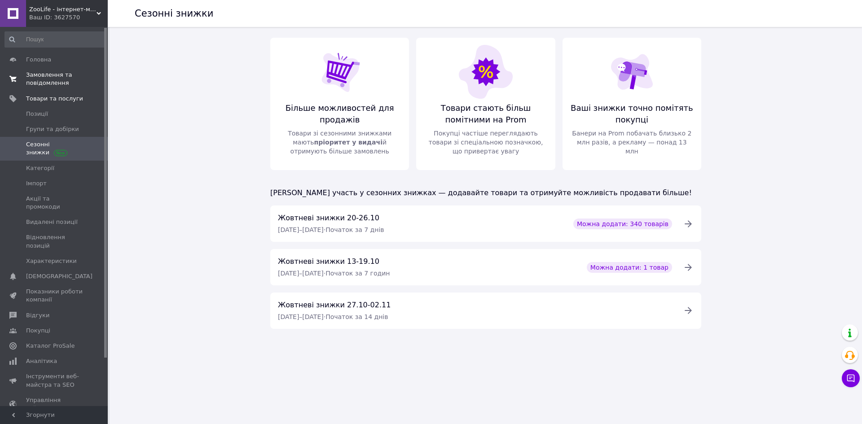
click at [44, 77] on span "Замовлення та повідомлення" at bounding box center [54, 79] width 57 height 16
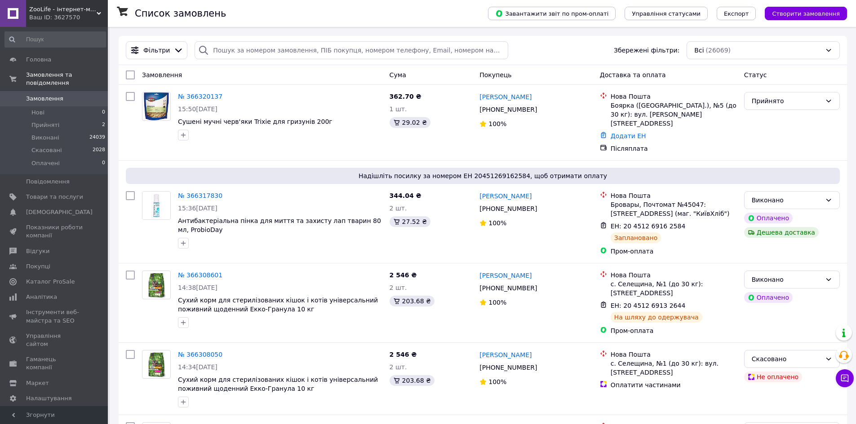
click at [47, 95] on span "Замовлення" at bounding box center [44, 99] width 37 height 8
click at [40, 278] on span "Каталог ProSale" at bounding box center [50, 282] width 49 height 8
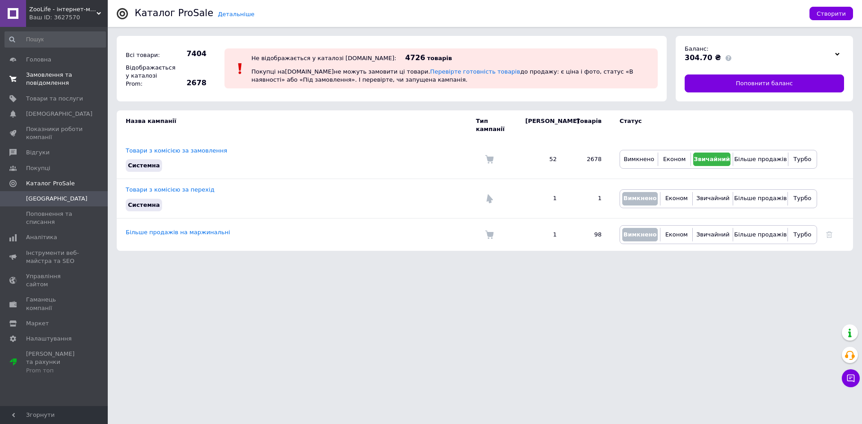
click at [47, 81] on span "Замовлення та повідомлення" at bounding box center [54, 79] width 57 height 16
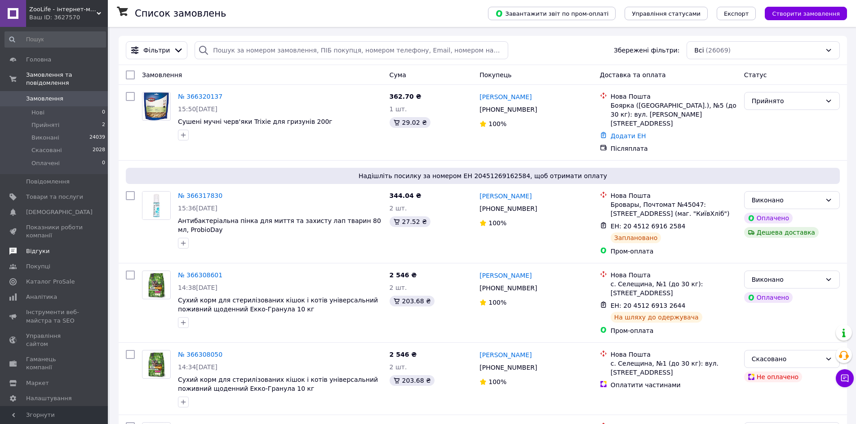
click at [44, 247] on span "Відгуки" at bounding box center [37, 251] width 23 height 8
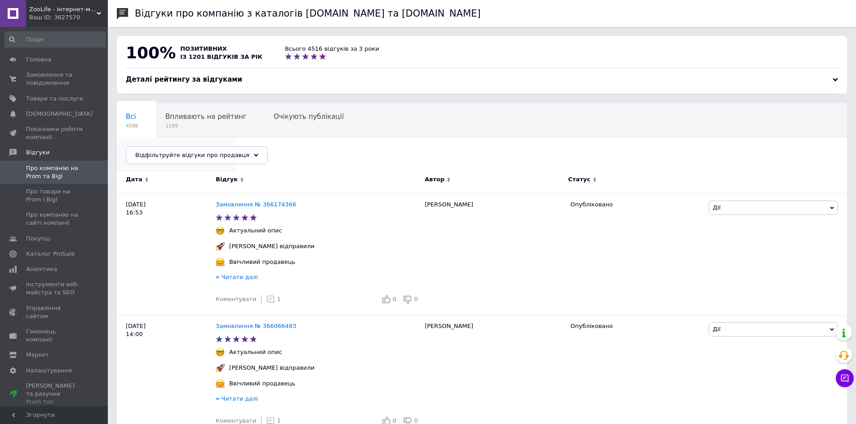
click at [217, 157] on span "14" at bounding box center [171, 160] width 91 height 7
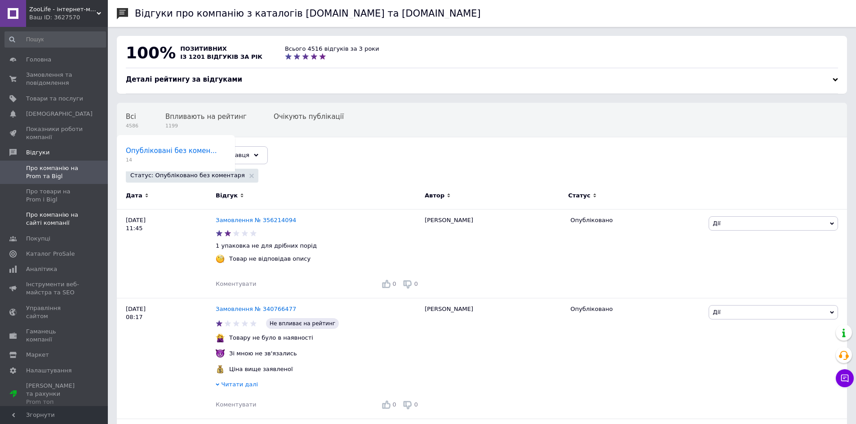
click at [69, 225] on span "Про компанію на сайті компанії" at bounding box center [54, 219] width 57 height 16
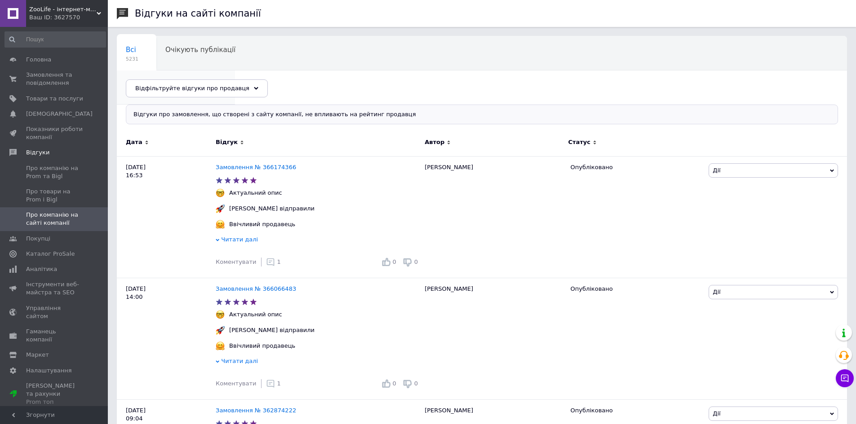
click at [217, 90] on span "22" at bounding box center [171, 93] width 91 height 7
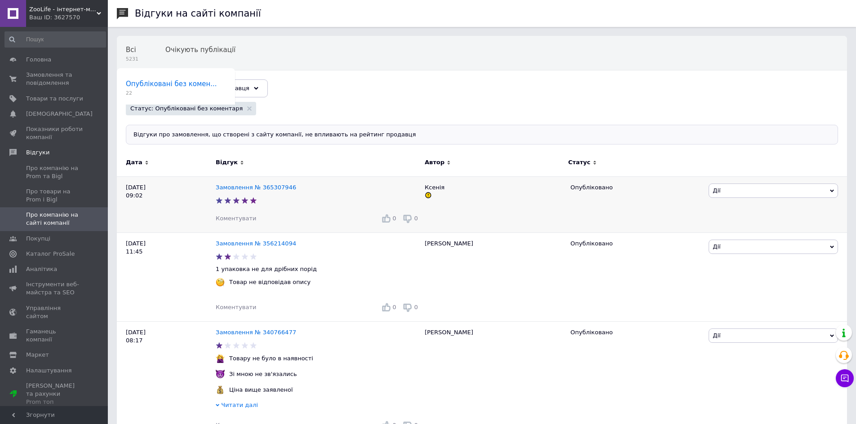
click at [269, 192] on div "Замовлення № 365307946" at bounding box center [256, 188] width 84 height 12
click at [272, 187] on link "Замовлення № 365307946" at bounding box center [256, 187] width 80 height 7
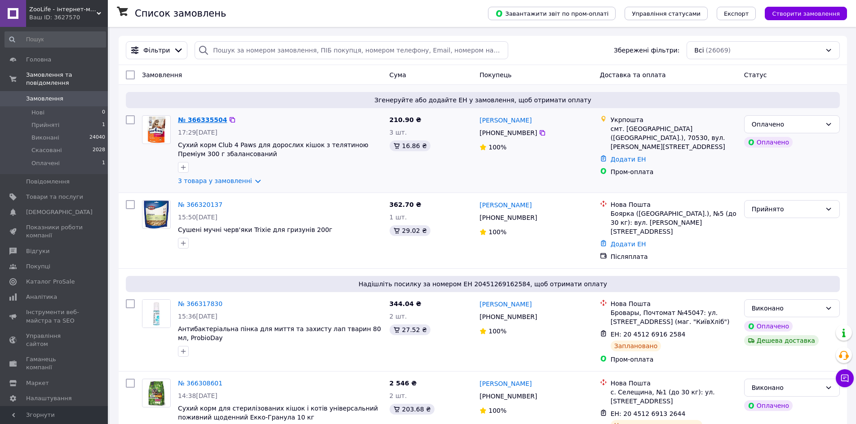
click at [196, 124] on link "№ 366335504" at bounding box center [202, 119] width 49 height 7
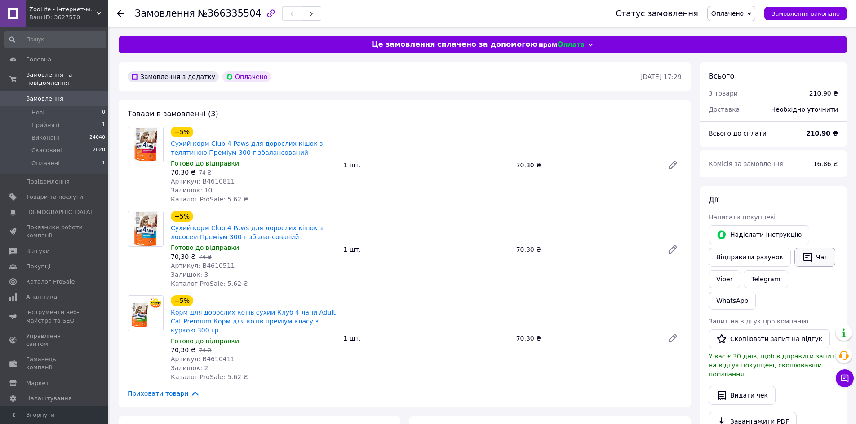
click at [803, 257] on icon "button" at bounding box center [807, 257] width 9 height 9
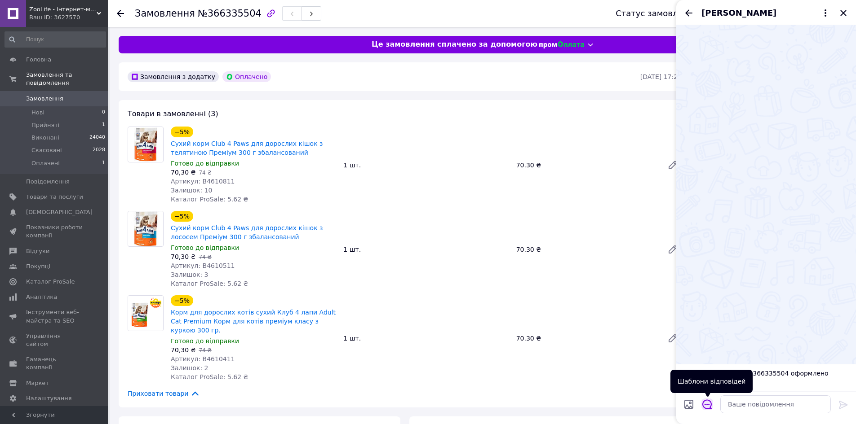
click at [710, 406] on icon "Відкрити шаблони відповідей" at bounding box center [707, 405] width 10 height 10
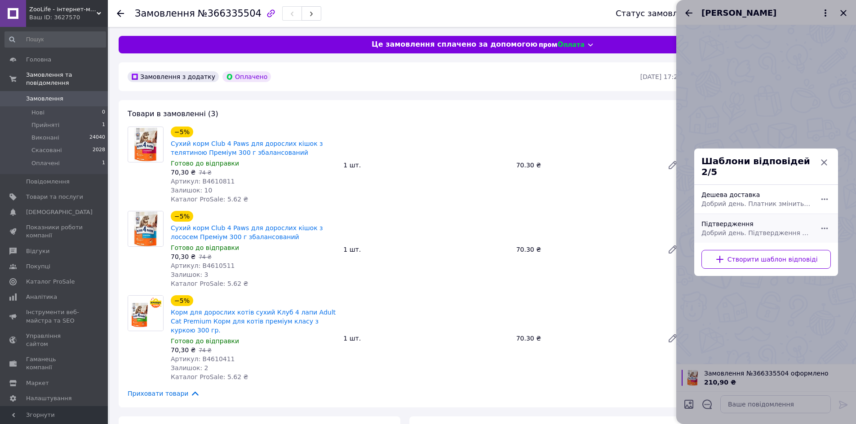
click at [763, 236] on div "Підтвердження Добрий день. Підтвердження Вашого замовлення. Після відправки Вам…" at bounding box center [755, 228] width 117 height 25
type textarea "Добрий день. Підтвердження Вашого замовлення. Після відправки Вам надійде СМС п…"
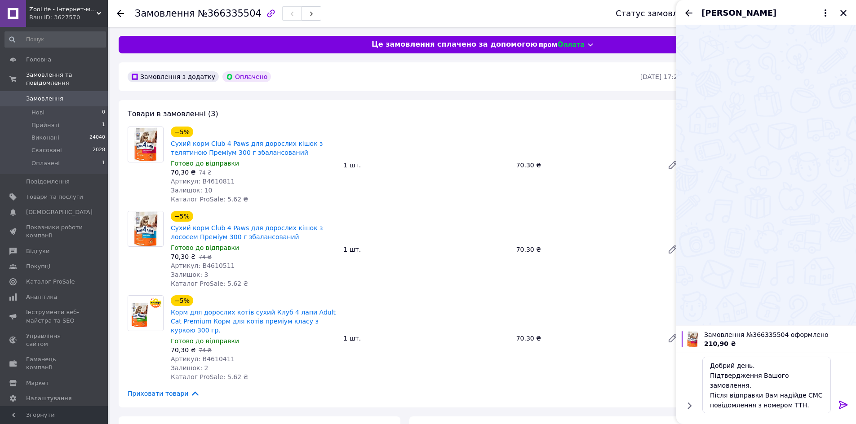
click at [841, 404] on icon at bounding box center [843, 405] width 11 height 11
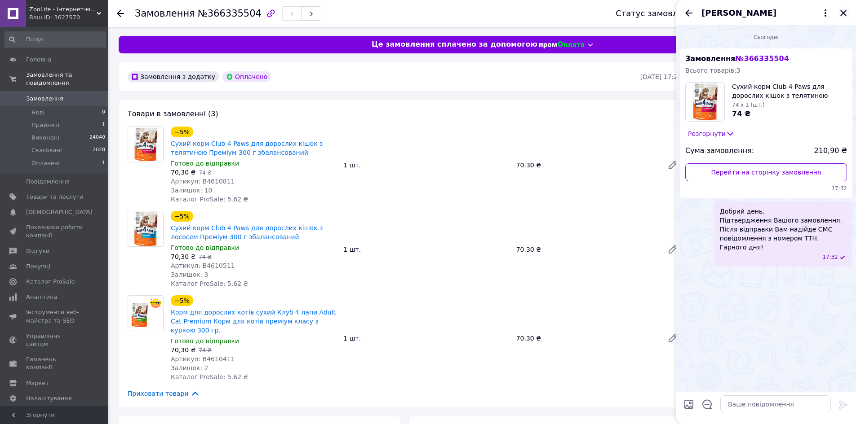
click at [843, 15] on icon "Закрити" at bounding box center [843, 13] width 11 height 11
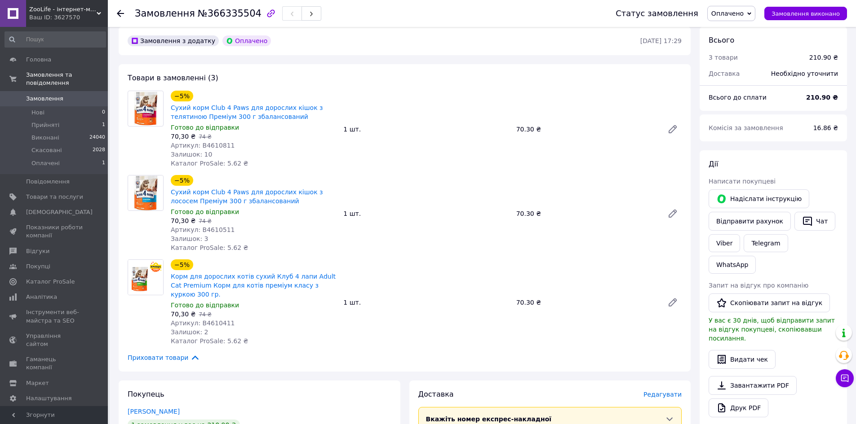
scroll to position [180, 0]
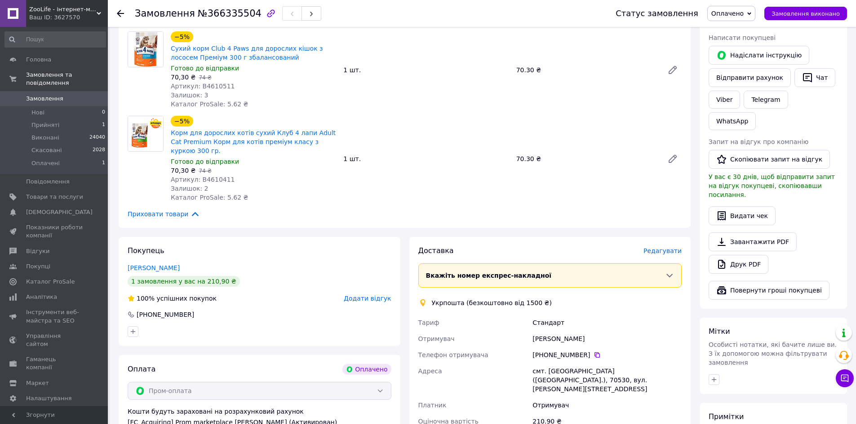
click at [45, 95] on span "Замовлення" at bounding box center [44, 99] width 37 height 8
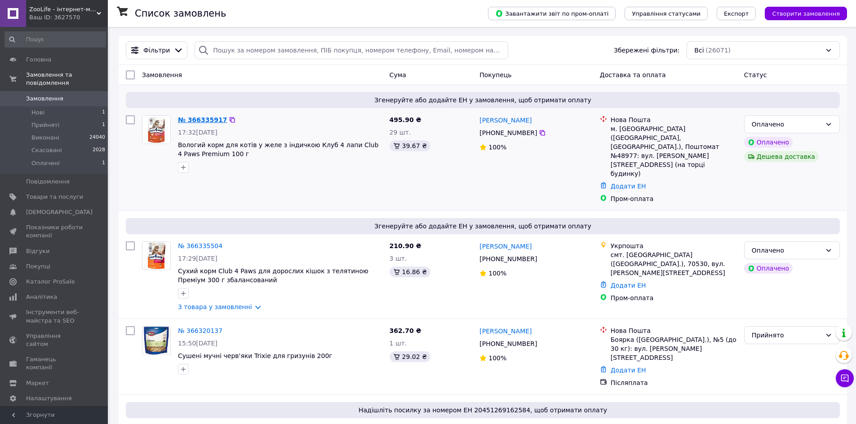
click at [195, 122] on link "№ 366335917" at bounding box center [202, 119] width 49 height 7
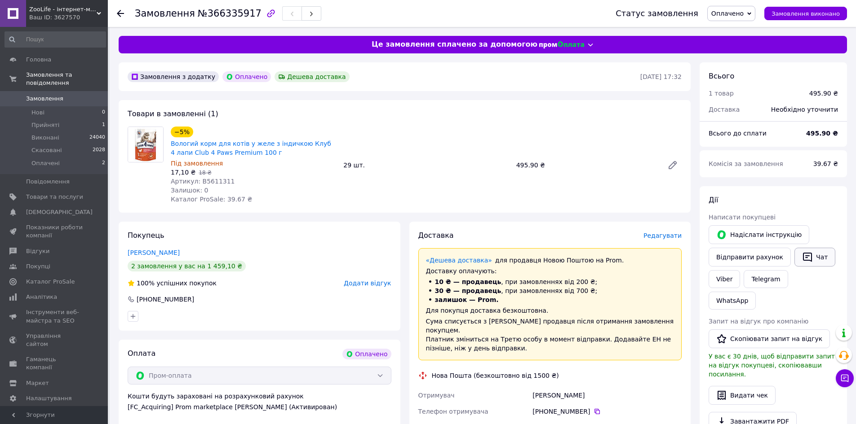
click at [803, 255] on icon "button" at bounding box center [807, 257] width 9 height 9
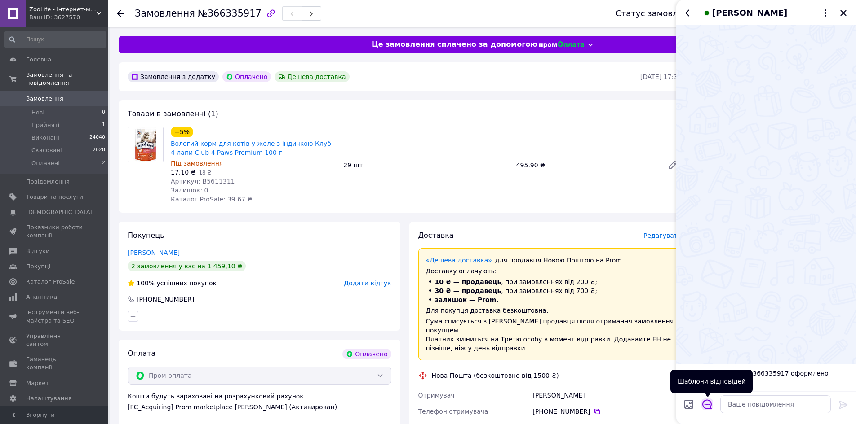
click at [709, 408] on icon "Відкрити шаблони відповідей" at bounding box center [707, 405] width 10 height 10
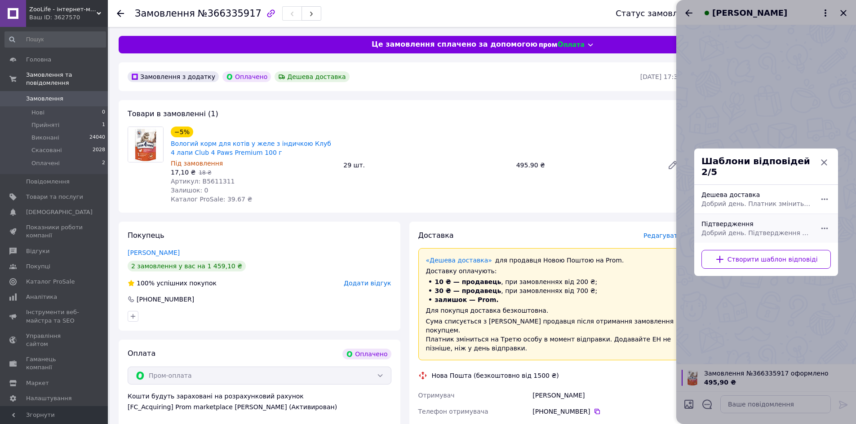
click at [755, 223] on div "Підтвердження Добрий день. Підтвердження Вашого замовлення. Після відправки Вам…" at bounding box center [755, 228] width 117 height 25
type textarea "Добрий день. Підтвердження Вашого замовлення. Після відправки Вам надійде СМС п…"
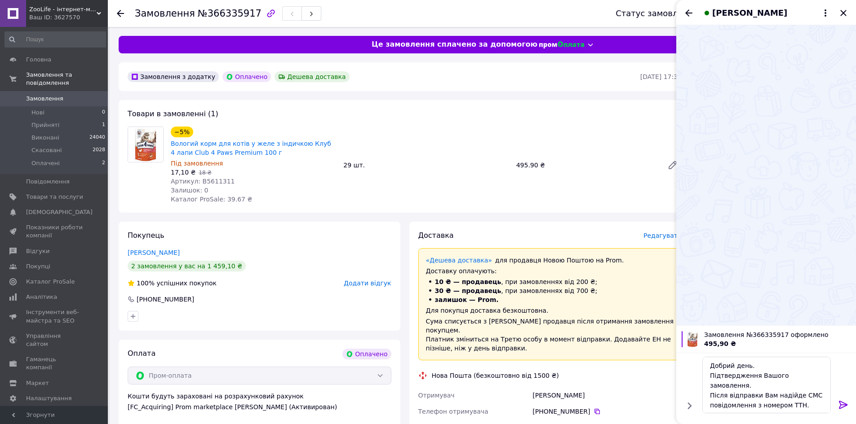
click at [844, 405] on icon at bounding box center [842, 405] width 9 height 8
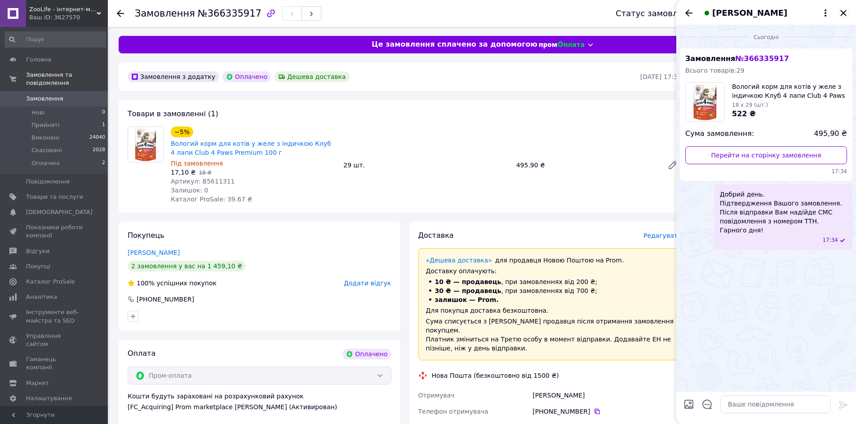
click at [845, 17] on icon "Закрити" at bounding box center [843, 13] width 11 height 11
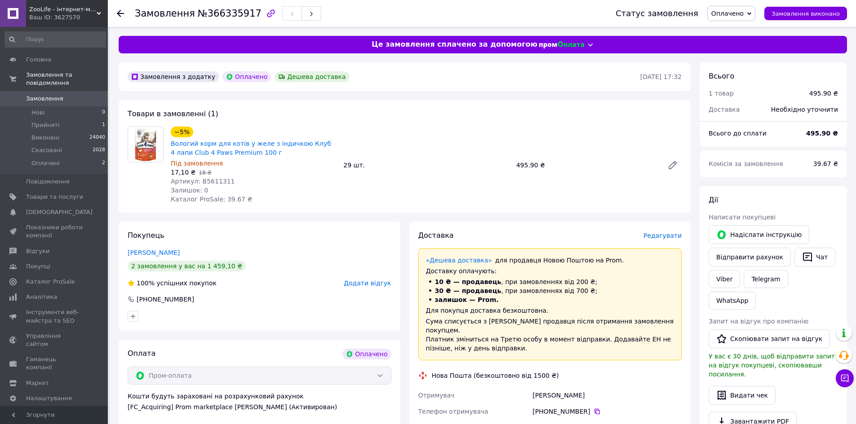
click at [63, 95] on link "Замовлення 0" at bounding box center [55, 98] width 110 height 15
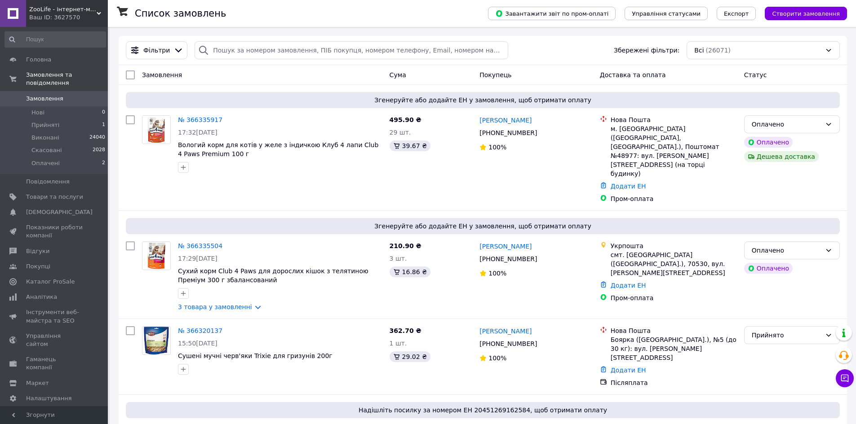
click at [31, 91] on link "Замовлення 0" at bounding box center [55, 98] width 110 height 15
click at [57, 95] on span "Замовлення" at bounding box center [44, 99] width 37 height 8
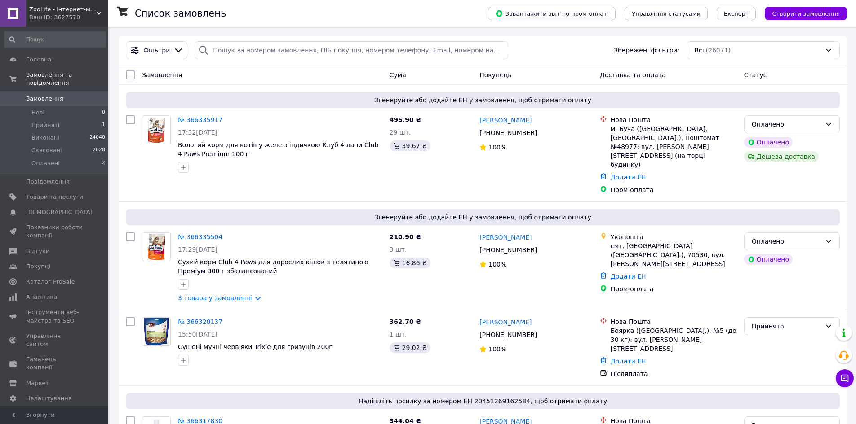
click at [250, 69] on div "Замовлення" at bounding box center [261, 75] width 247 height 16
drag, startPoint x: 50, startPoint y: 86, endPoint x: 50, endPoint y: 79, distance: 6.3
click at [50, 91] on link "Замовлення 0" at bounding box center [55, 98] width 110 height 15
click at [61, 193] on span "Товари та послуги" at bounding box center [54, 197] width 57 height 8
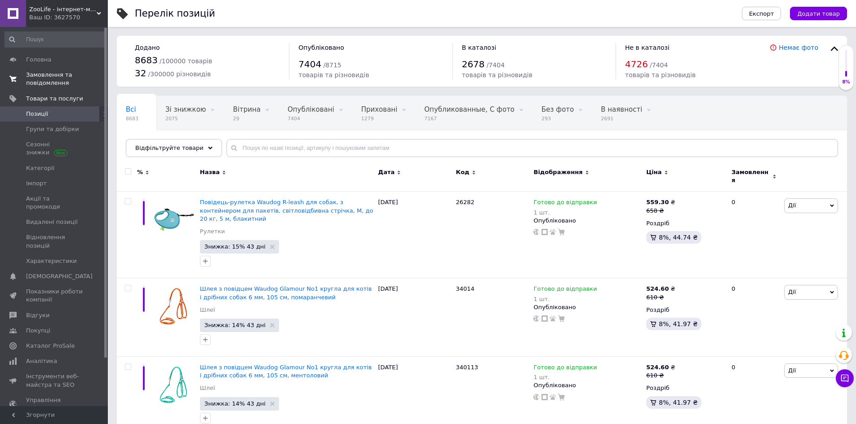
click at [63, 71] on span "Замовлення та повідомлення" at bounding box center [54, 79] width 57 height 16
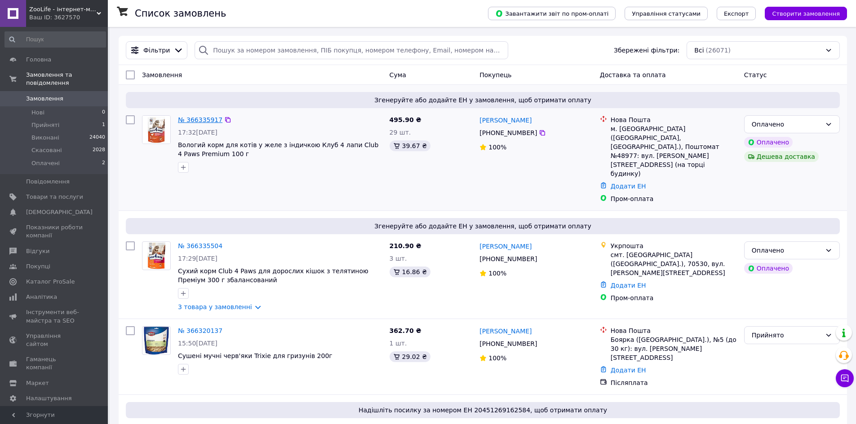
click at [199, 121] on link "№ 366335917" at bounding box center [200, 119] width 44 height 7
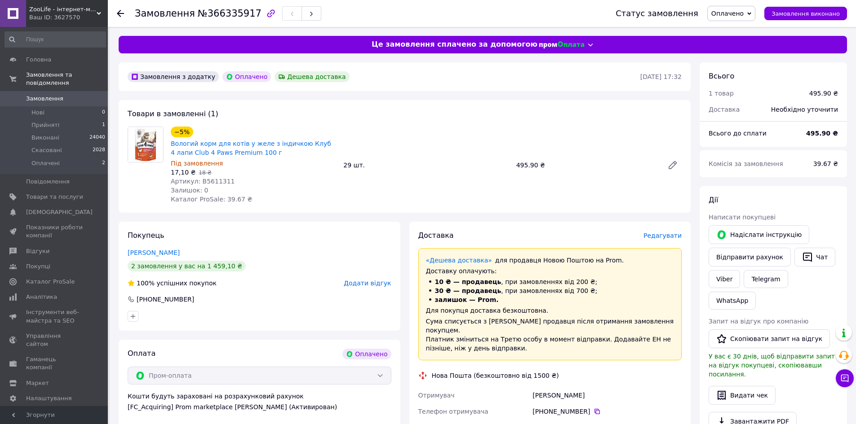
click at [216, 179] on span "Артикул: B5611311" at bounding box center [203, 181] width 64 height 7
copy span "B5611311"
click at [212, 149] on link "Вологий корм для котів у желе з індичкою Клуб 4 лапи Club 4 Paws Premium 100 г" at bounding box center [251, 148] width 160 height 16
click at [42, 95] on span "Замовлення" at bounding box center [44, 99] width 37 height 8
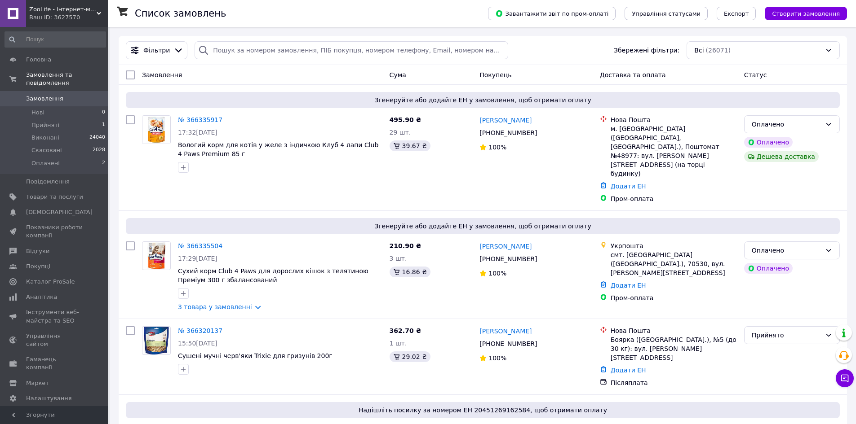
drag, startPoint x: 285, startPoint y: 64, endPoint x: 255, endPoint y: 62, distance: 30.2
click at [53, 159] on span "Оплачені" at bounding box center [45, 163] width 28 height 8
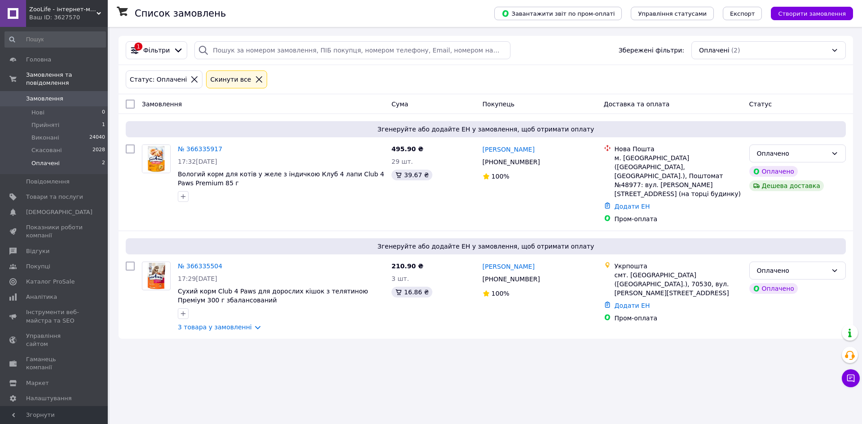
click at [59, 95] on span "Замовлення" at bounding box center [54, 99] width 57 height 8
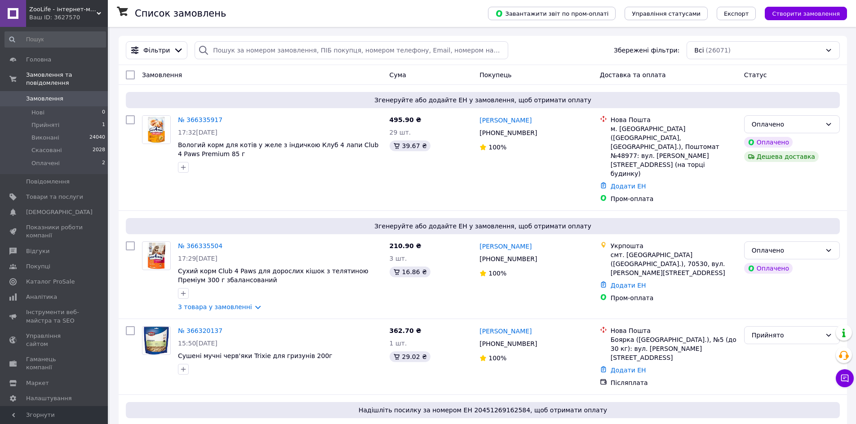
click at [38, 95] on span "Замовлення" at bounding box center [44, 99] width 37 height 8
click at [48, 193] on span "Товари та послуги" at bounding box center [54, 197] width 57 height 8
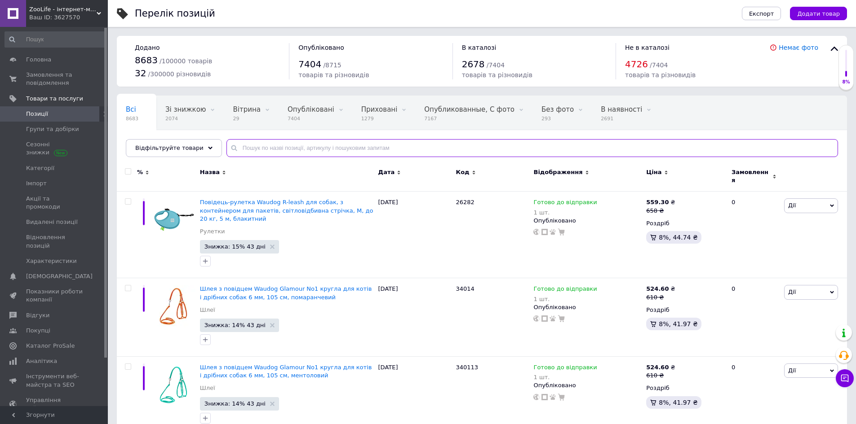
click at [278, 147] on input "text" at bounding box center [531, 148] width 611 height 18
paste input "70012782"
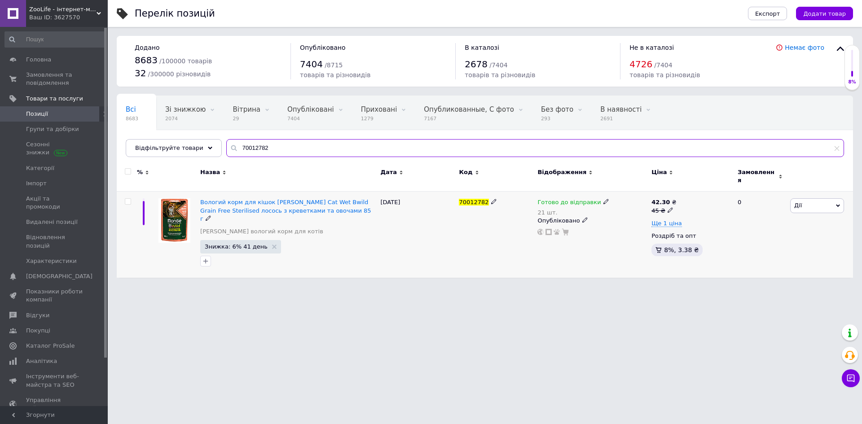
type input "70012782"
click at [569, 201] on span "Готово до відправки" at bounding box center [569, 203] width 63 height 9
click at [698, 199] on div "Наявність Готово до відправки В наявності Немає в наявності Під замовлення Зали…" at bounding box center [665, 212] width 112 height 71
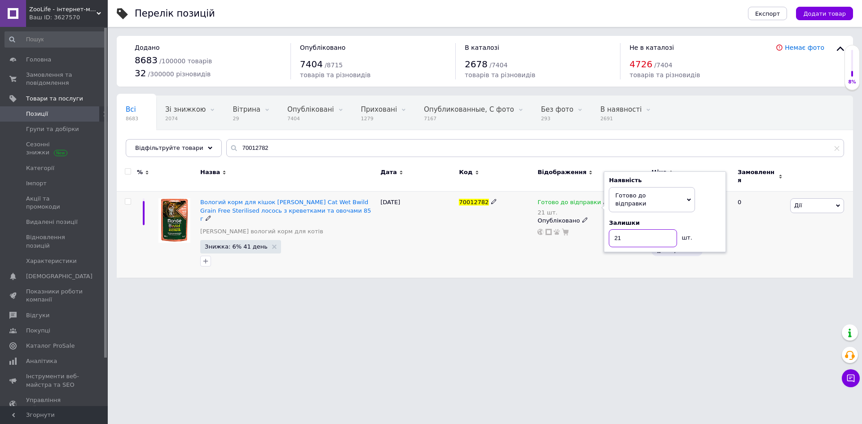
click at [656, 229] on input "21" at bounding box center [643, 238] width 68 height 18
type input "19"
click at [544, 248] on div "Готово до відправки 21 шт. Наявність Готово до відправки В наявності Немає в на…" at bounding box center [592, 235] width 114 height 86
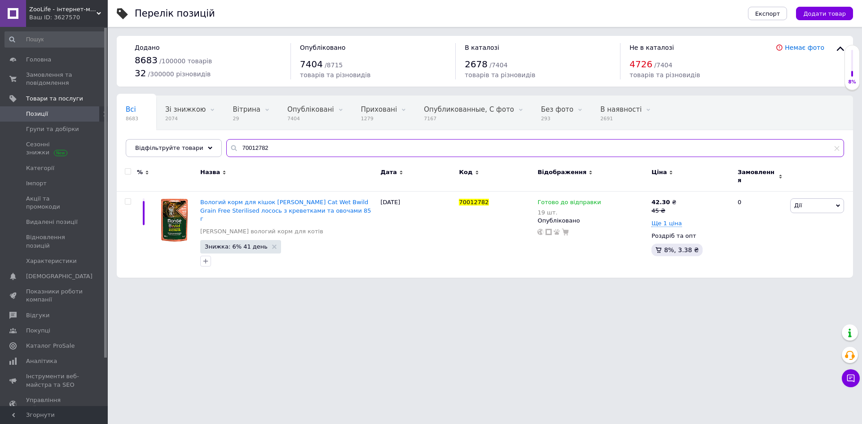
click at [282, 149] on input "70012782" at bounding box center [535, 148] width 618 height 18
paste input "805"
type input "70012805"
click at [565, 200] on span "Готово до відправки" at bounding box center [569, 203] width 63 height 9
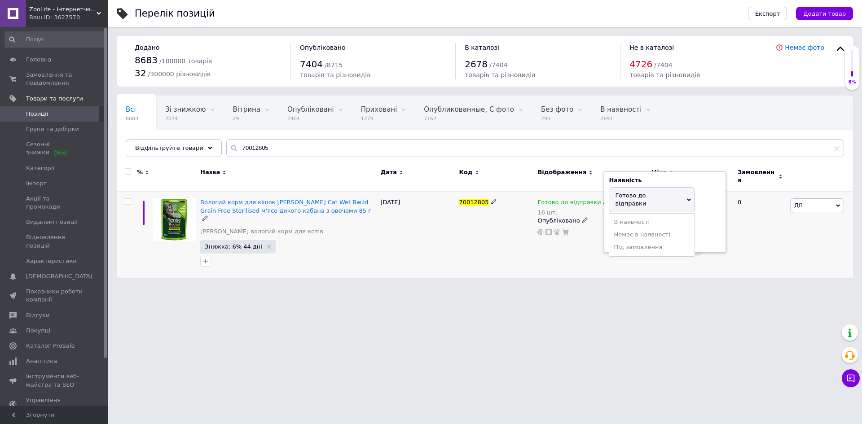
click at [707, 197] on div "Наявність Готово до відправки В наявності Немає в наявності Під замовлення Зали…" at bounding box center [665, 212] width 112 height 71
click at [624, 229] on input "16" at bounding box center [643, 238] width 68 height 18
type input "14"
click at [572, 260] on div "Готово до відправки 16 шт. Наявність Готово до відправки В наявності Немає в на…" at bounding box center [592, 235] width 114 height 86
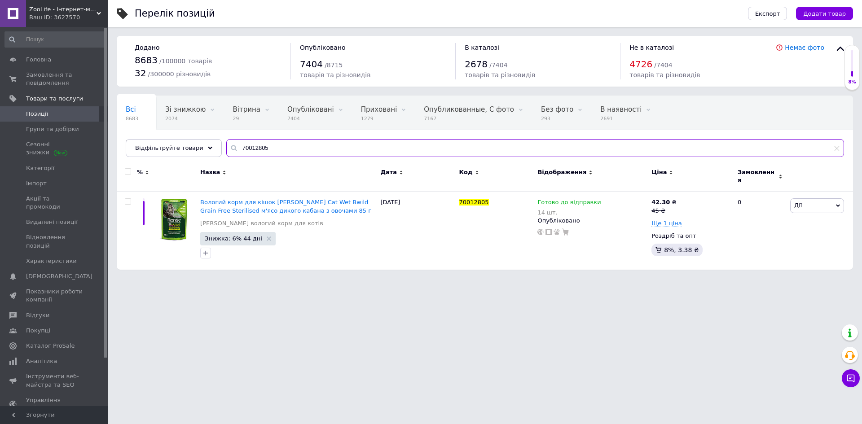
click at [273, 144] on input "70012805" at bounding box center [535, 148] width 618 height 18
paste input "799"
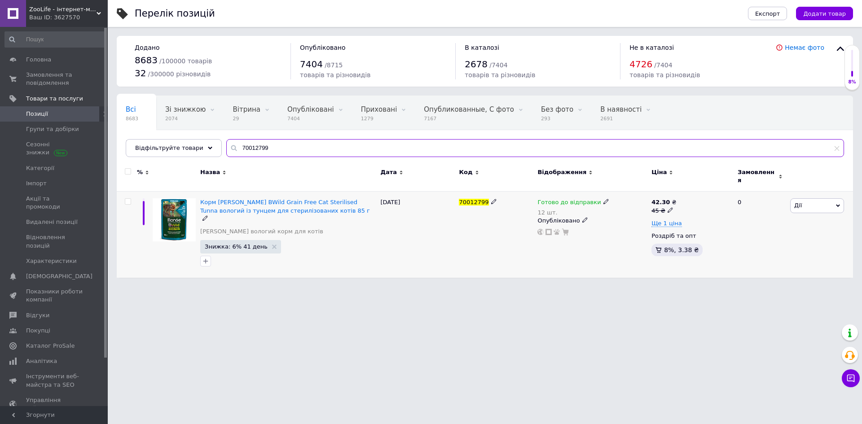
type input "70012799"
click at [570, 199] on span "Готово до відправки" at bounding box center [569, 203] width 63 height 9
click at [707, 219] on div "Залишки" at bounding box center [665, 223] width 112 height 8
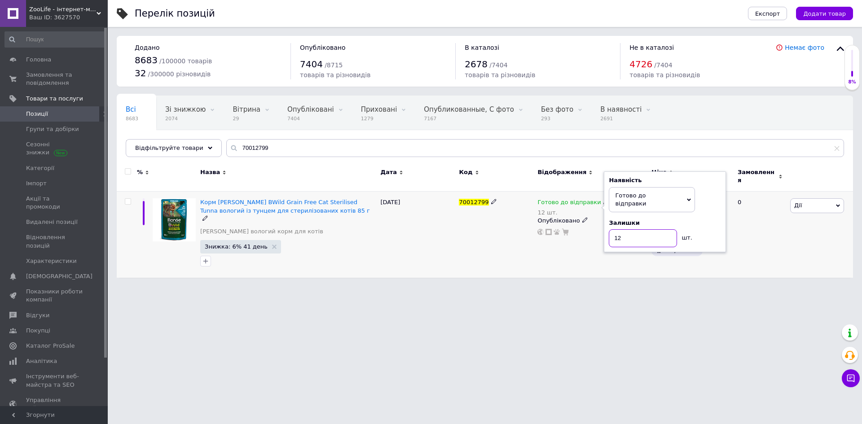
click at [635, 229] on input "12" at bounding box center [643, 238] width 68 height 18
type input "10"
click at [595, 252] on div "Готово до відправки 12 шт. Наявність Готово до відправки В наявності Немає в на…" at bounding box center [592, 235] width 114 height 86
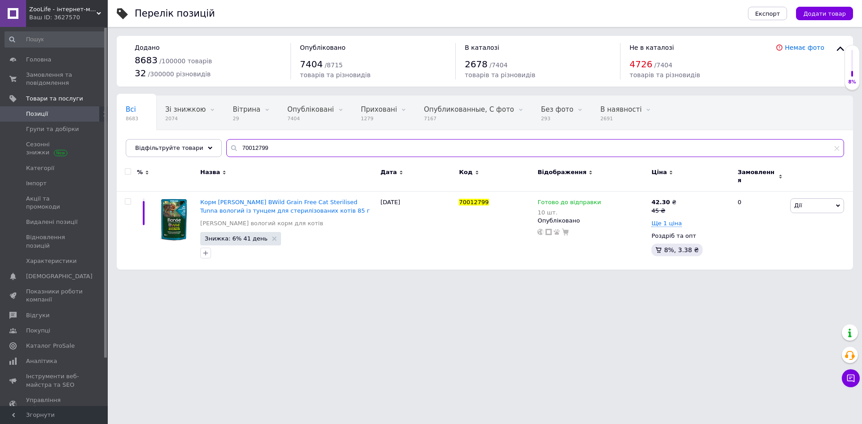
click at [272, 150] on input "70012799" at bounding box center [535, 148] width 618 height 18
paste input "670028"
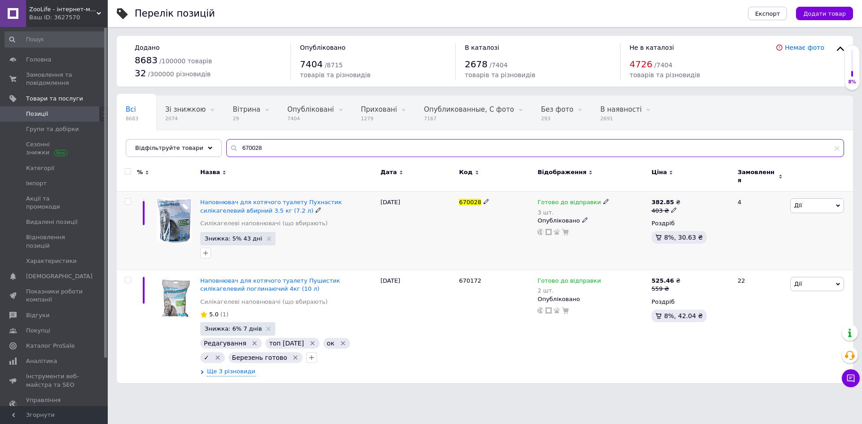
type input "670028"
click at [555, 199] on span "Готово до відправки" at bounding box center [569, 203] width 63 height 9
click at [700, 203] on div "Наявність Готово до відправки В наявності Немає в наявності Під замовлення Зали…" at bounding box center [665, 212] width 112 height 71
click at [655, 229] on input "3" at bounding box center [643, 238] width 68 height 18
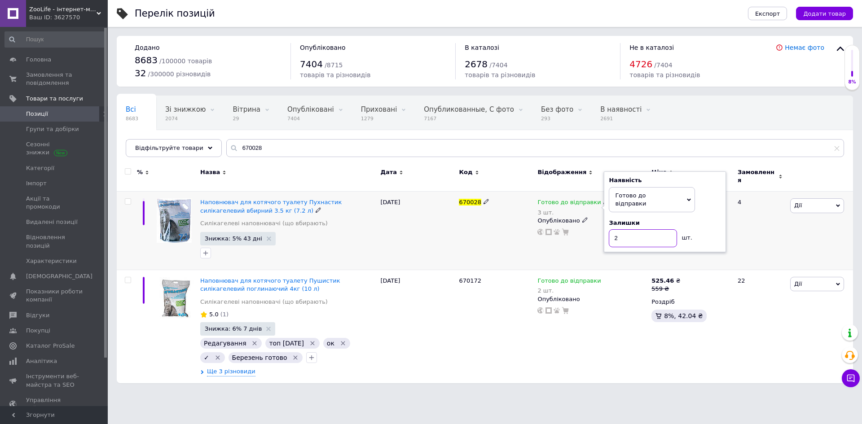
type input "2"
click at [542, 243] on div "Готово до відправки 3 шт. Наявність Готово до відправки В наявності Немає в ная…" at bounding box center [592, 231] width 114 height 79
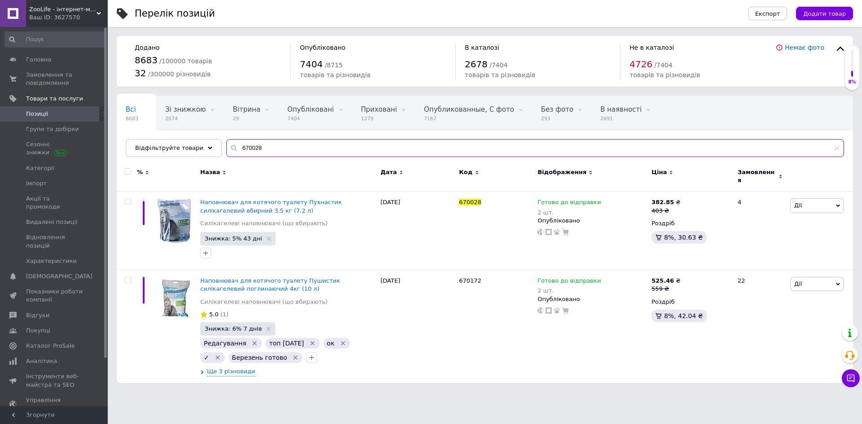
click at [263, 149] on input "670028" at bounding box center [535, 148] width 618 height 18
paste input "RA-63"
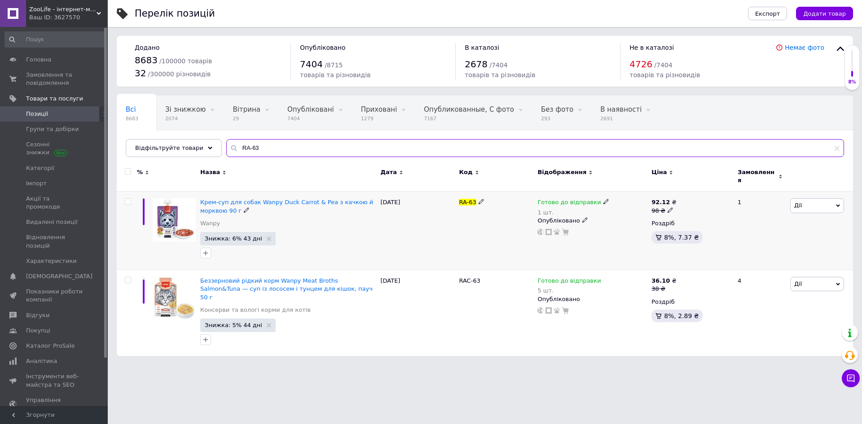
type input "RA-63"
click at [569, 199] on span "Готово до відправки" at bounding box center [569, 203] width 63 height 9
click at [651, 229] on li "Немає в наявності" at bounding box center [651, 235] width 85 height 13
click at [651, 221] on input "1" at bounding box center [643, 230] width 68 height 18
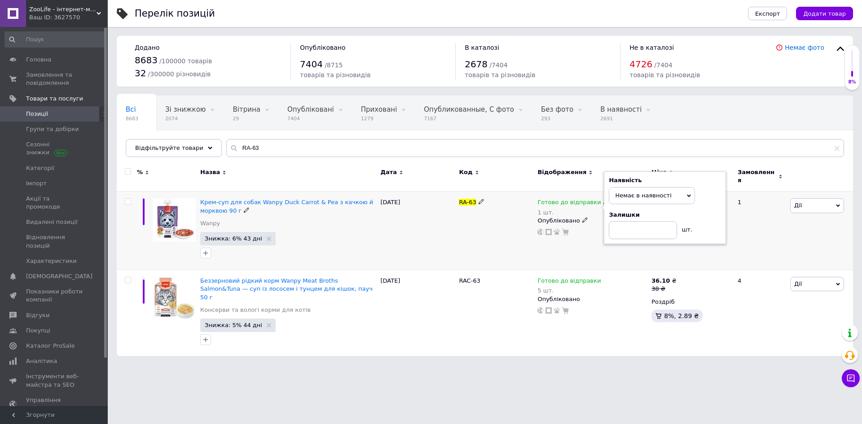
click at [530, 249] on div "RA-63" at bounding box center [496, 231] width 79 height 79
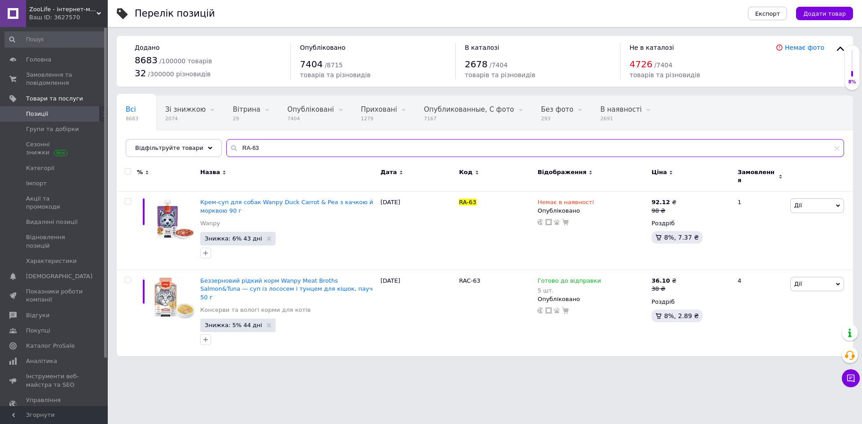
click at [275, 145] on input "RA-63" at bounding box center [535, 148] width 618 height 18
paste input "RA-65"
click at [267, 146] on input "RA-RA-65" at bounding box center [535, 148] width 618 height 18
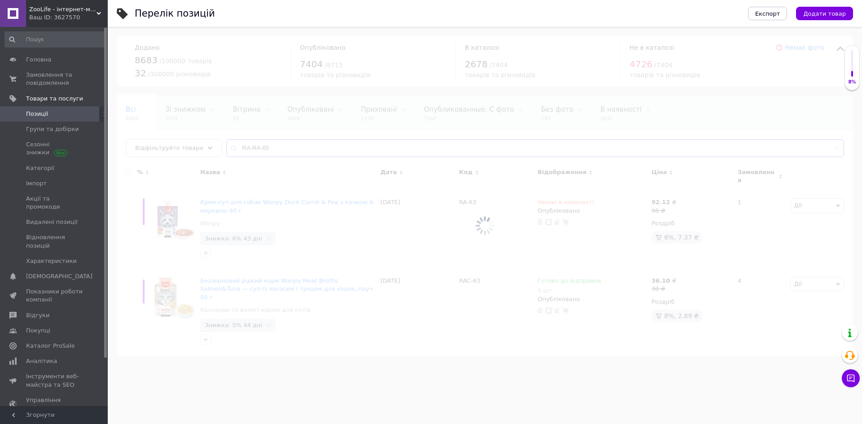
click at [267, 146] on div "Всі 8683 Зі знижкою 2074 Видалити Редагувати Вітрина 29 Видалити Редагувати Опу…" at bounding box center [485, 226] width 737 height 261
click at [267, 146] on div at bounding box center [485, 225] width 755 height 397
click at [267, 146] on input "RA-RA-65" at bounding box center [535, 148] width 618 height 18
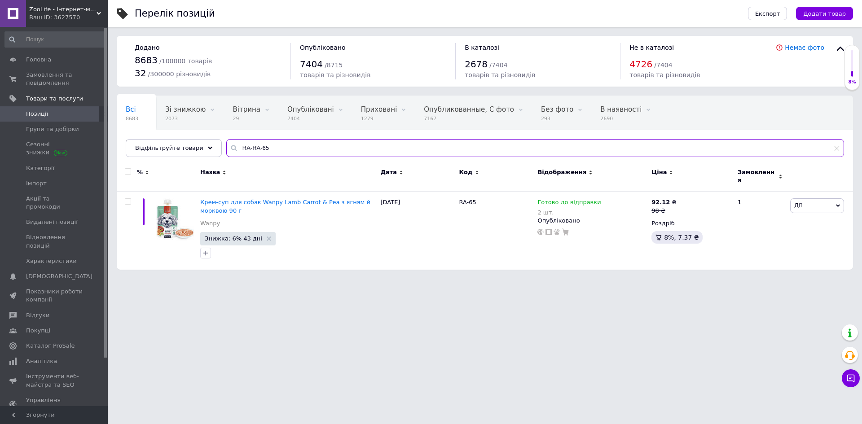
click at [267, 146] on input "RA-RA-65" at bounding box center [535, 148] width 618 height 18
paste input "text"
type input "RA-65"
drag, startPoint x: 572, startPoint y: 199, endPoint x: 599, endPoint y: 203, distance: 27.1
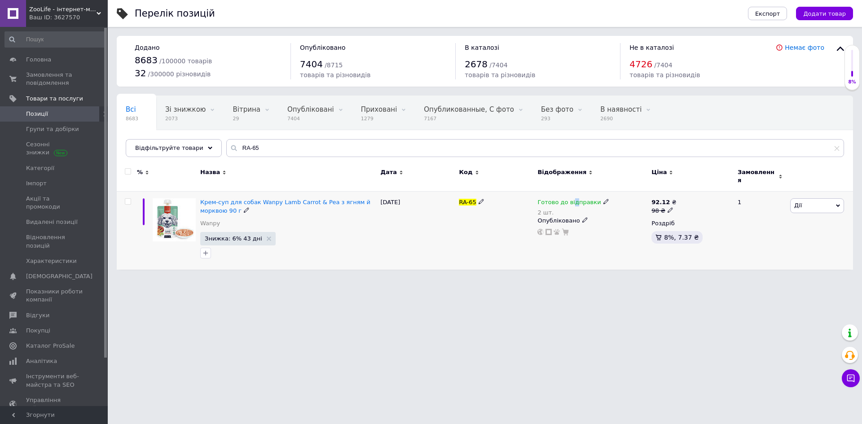
click at [574, 201] on span "Готово до відправки" at bounding box center [569, 203] width 63 height 9
drag, startPoint x: 702, startPoint y: 207, endPoint x: 649, endPoint y: 227, distance: 56.9
click at [701, 219] on div "Залишки" at bounding box center [665, 223] width 112 height 8
click at [647, 229] on input "2" at bounding box center [643, 238] width 68 height 18
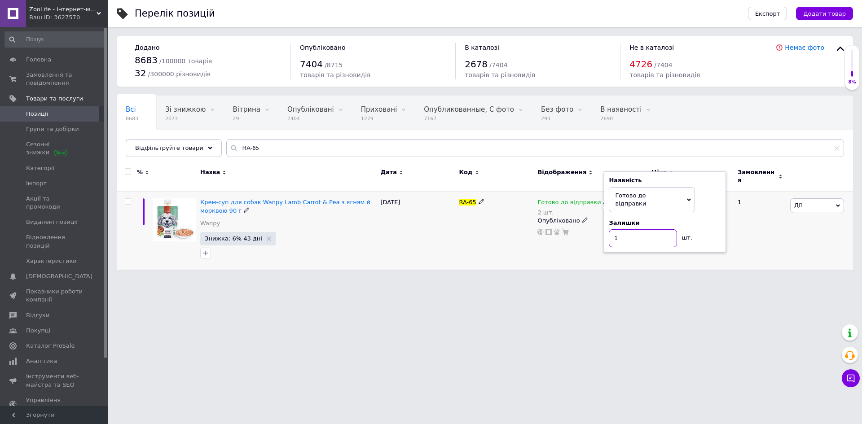
type input "1"
click at [583, 247] on div "Готово до відправки 2 шт. Наявність Готово до відправки В наявності Немає в ная…" at bounding box center [592, 231] width 114 height 78
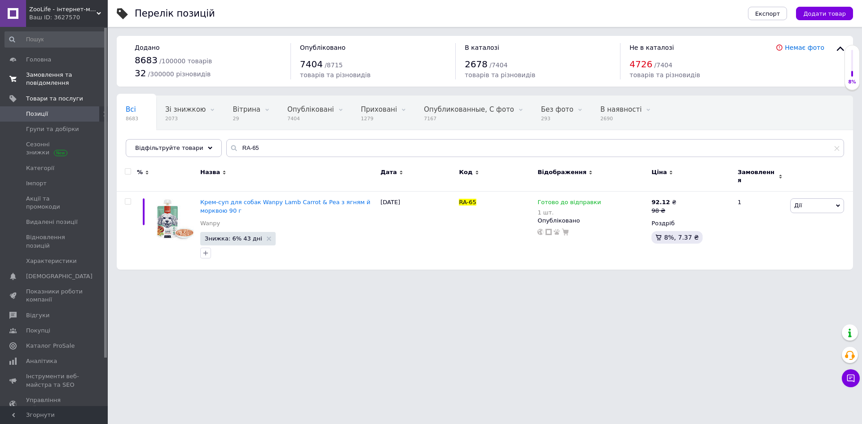
click at [49, 81] on span "Замовлення та повідомлення" at bounding box center [54, 79] width 57 height 16
